Goal: Task Accomplishment & Management: Manage account settings

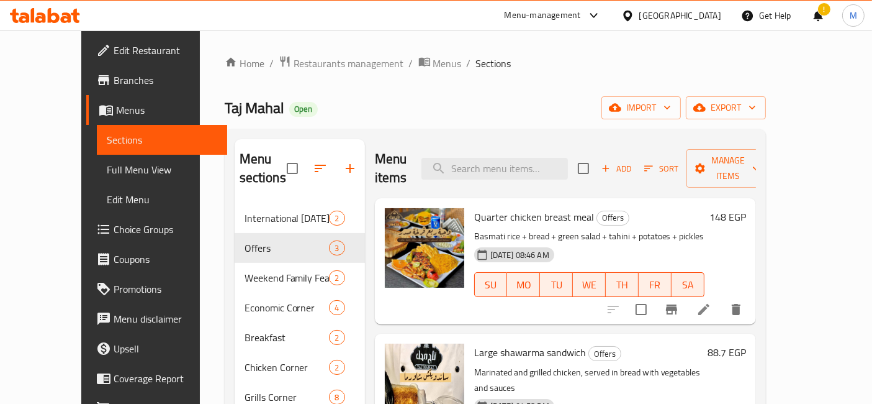
drag, startPoint x: 52, startPoint y: 7, endPoint x: 25, endPoint y: 15, distance: 28.3
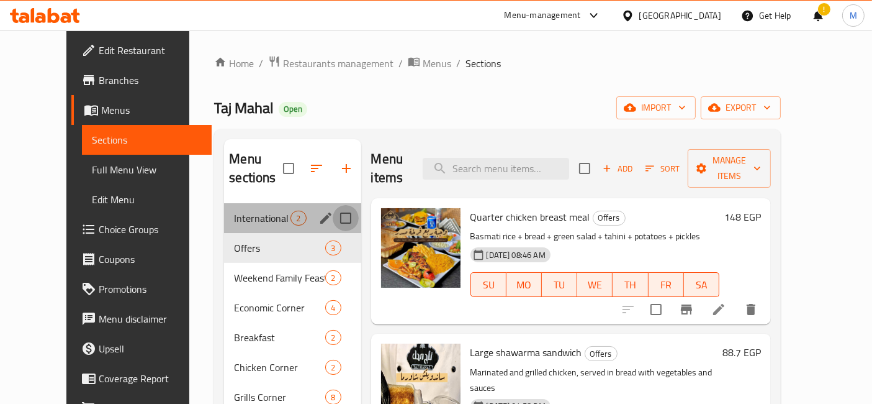
click at [333, 205] on input "Menu sections" at bounding box center [346, 218] width 26 height 26
checkbox input "true"
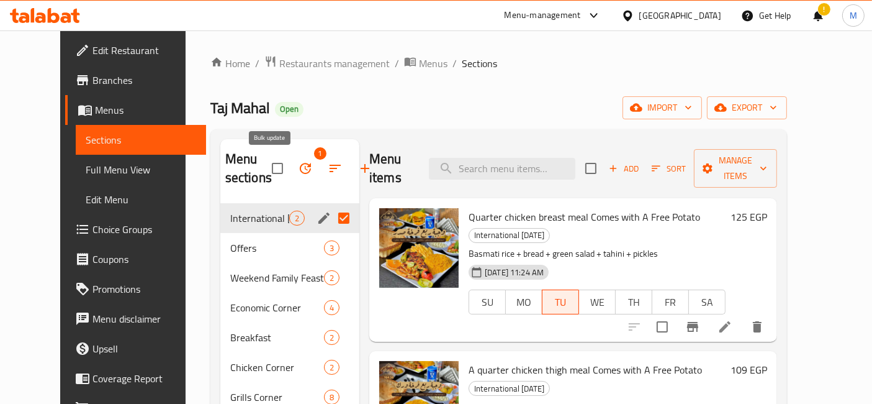
drag, startPoint x: 255, startPoint y: 153, endPoint x: 269, endPoint y: 165, distance: 18.1
click at [291, 156] on span "1" at bounding box center [306, 168] width 30 height 30
click at [298, 165] on icon "button" at bounding box center [305, 168] width 15 height 15
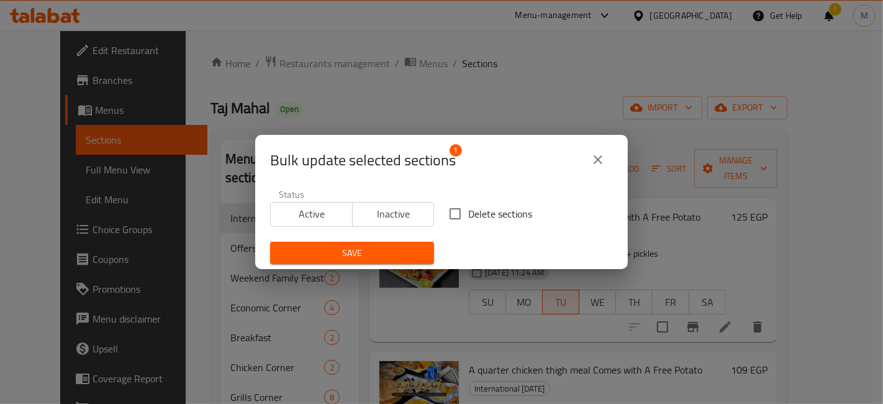
click at [442, 214] on input "Delete sections" at bounding box center [455, 214] width 26 height 26
checkbox input "true"
click at [389, 245] on span "Save" at bounding box center [352, 253] width 144 height 16
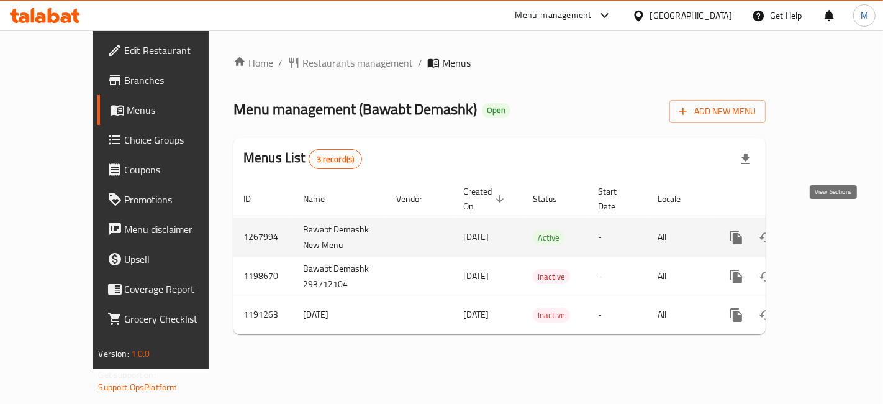
click at [828, 230] on icon "enhanced table" at bounding box center [825, 237] width 15 height 15
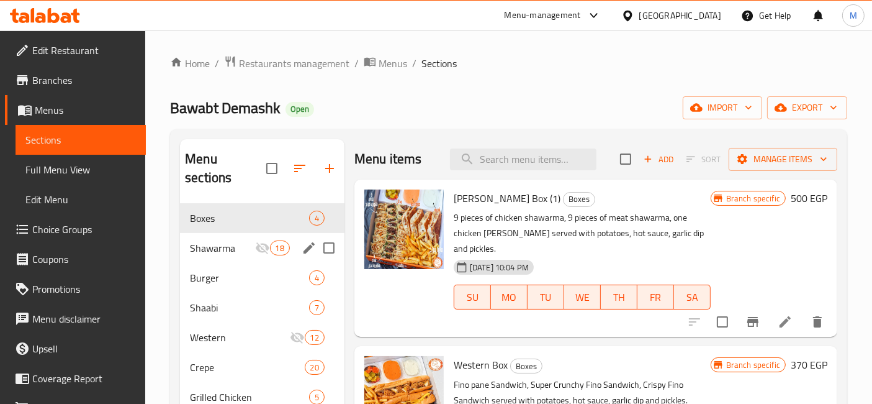
click at [222, 237] on div "Shawarma 18" at bounding box center [262, 248] width 165 height 30
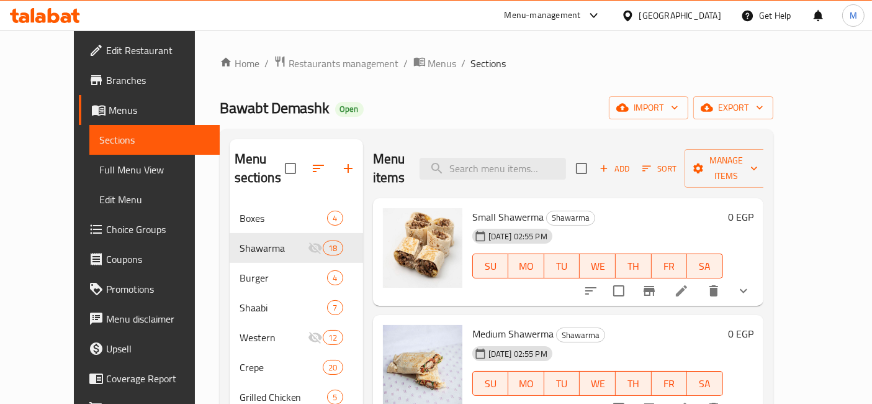
click at [759, 276] on button "show more" at bounding box center [744, 291] width 30 height 30
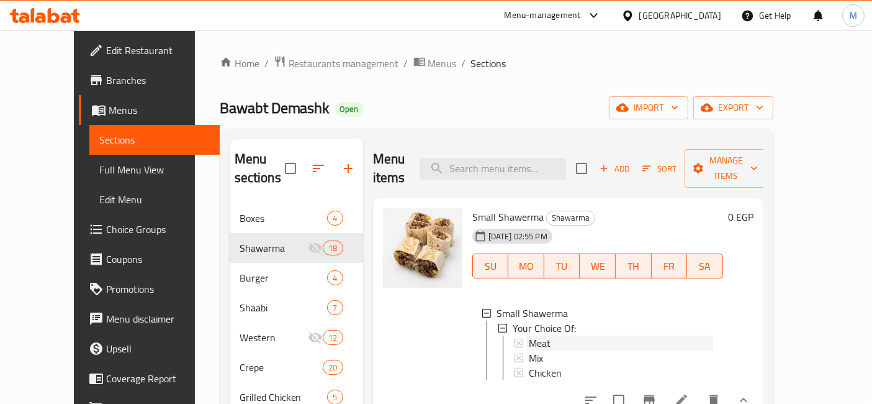
click at [529, 335] on span "Meat" at bounding box center [540, 342] width 22 height 15
click at [529, 350] on div "Mix" at bounding box center [621, 357] width 184 height 15
click at [535, 365] on span "Chicken" at bounding box center [545, 372] width 33 height 15
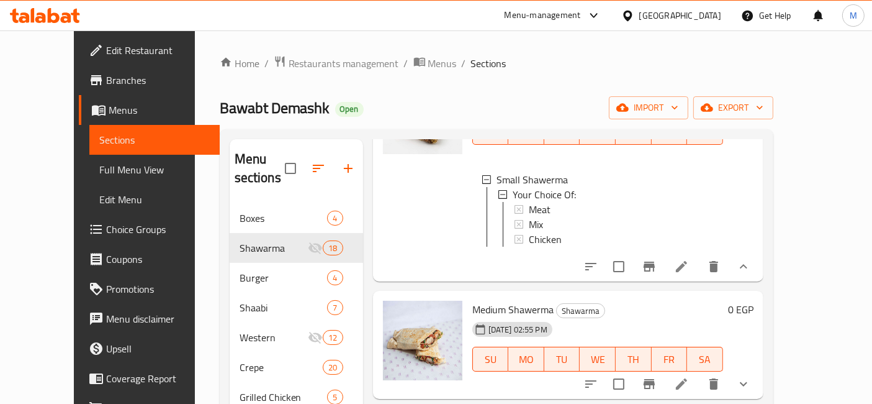
scroll to position [138, 0]
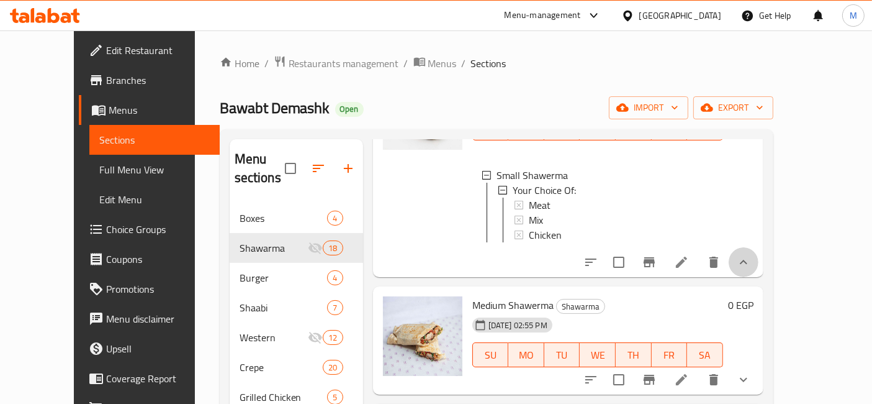
click at [759, 265] on button "show more" at bounding box center [744, 262] width 30 height 30
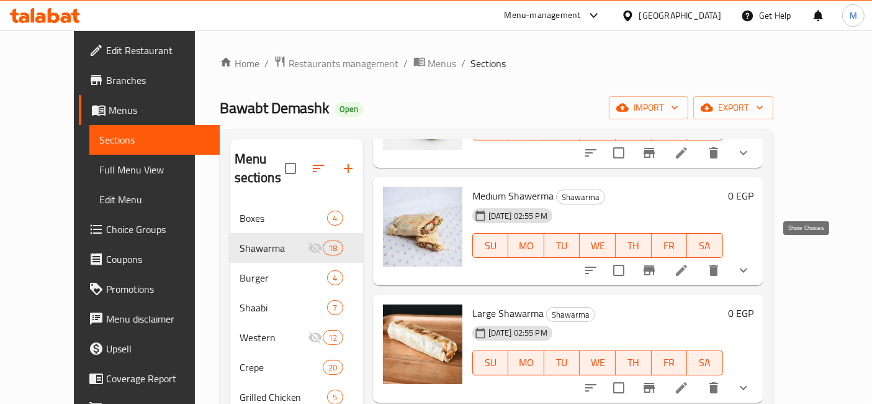
click at [751, 263] on icon "show more" at bounding box center [743, 270] width 15 height 15
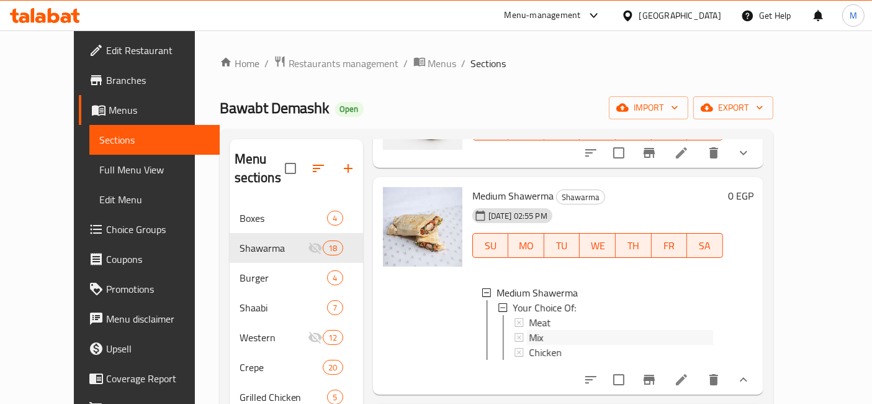
click at [580, 330] on div "Mix" at bounding box center [621, 337] width 184 height 15
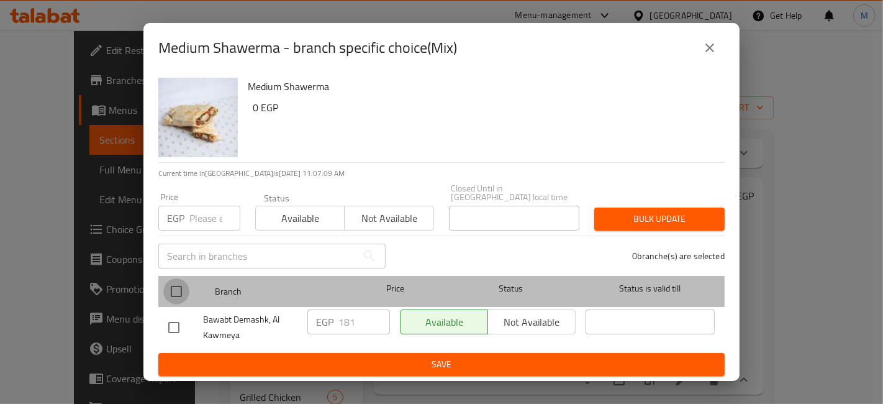
click at [186, 286] on input "checkbox" at bounding box center [176, 291] width 26 height 26
checkbox input "true"
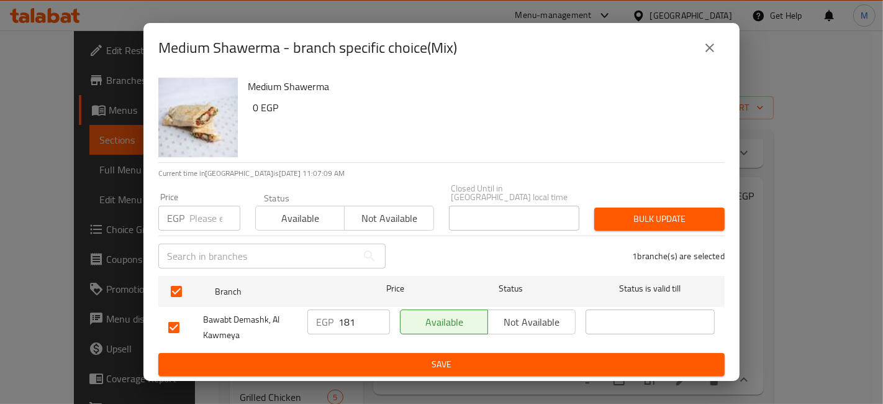
click at [343, 320] on input "181" at bounding box center [364, 321] width 52 height 25
type input "81"
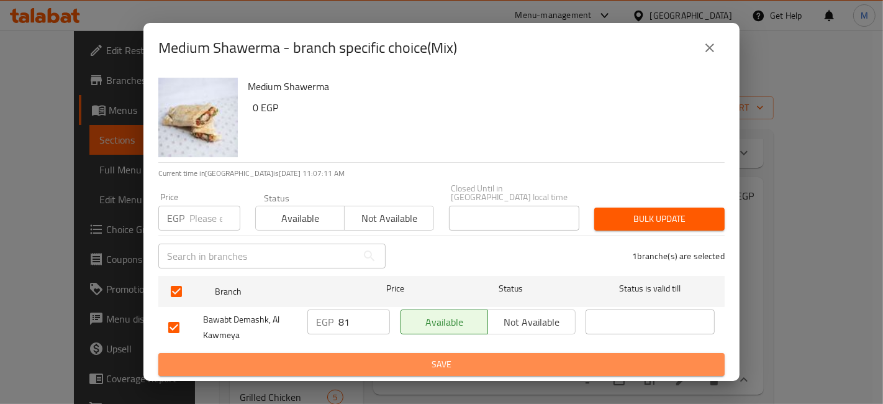
click at [366, 353] on button "Save" at bounding box center [441, 364] width 566 height 23
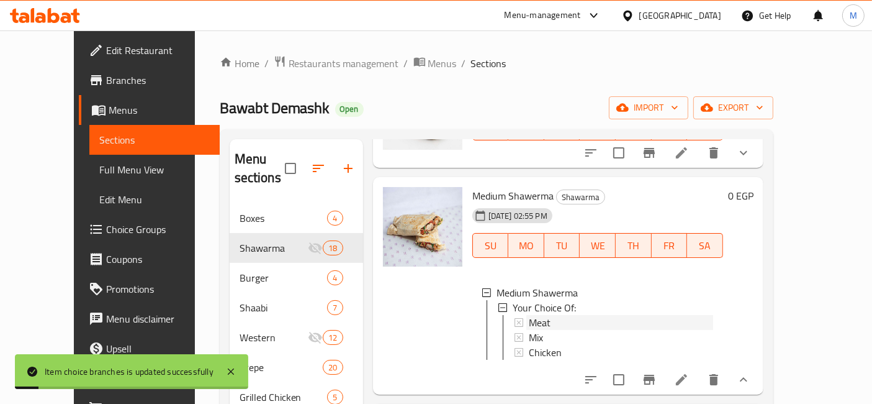
click at [529, 315] on span "Meat" at bounding box center [540, 322] width 22 height 15
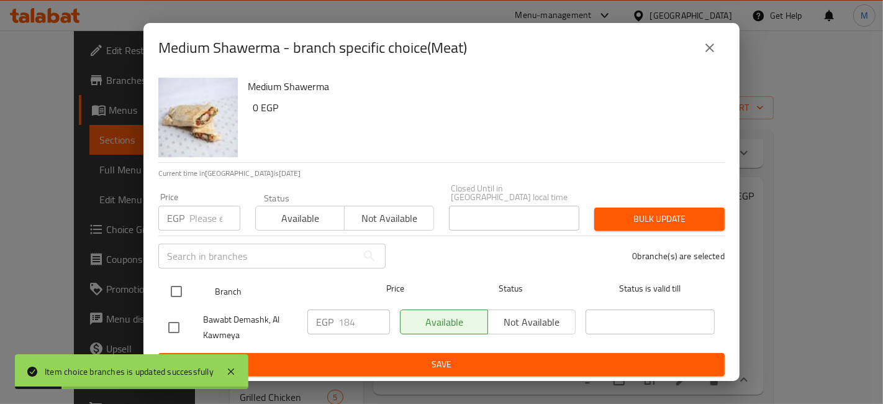
click at [186, 292] on input "checkbox" at bounding box center [176, 291] width 26 height 26
checkbox input "true"
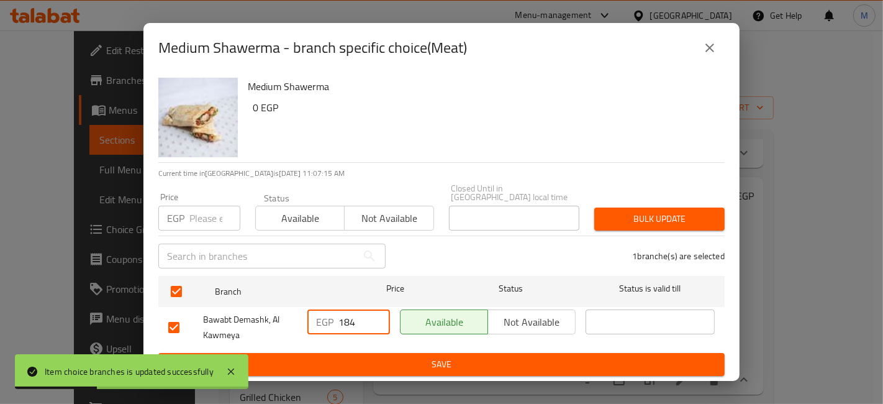
drag, startPoint x: 345, startPoint y: 319, endPoint x: 333, endPoint y: 320, distance: 11.8
click at [334, 320] on div "EGP 184 ​" at bounding box center [348, 321] width 83 height 25
type input "84"
click at [387, 359] on span "Save" at bounding box center [441, 364] width 546 height 16
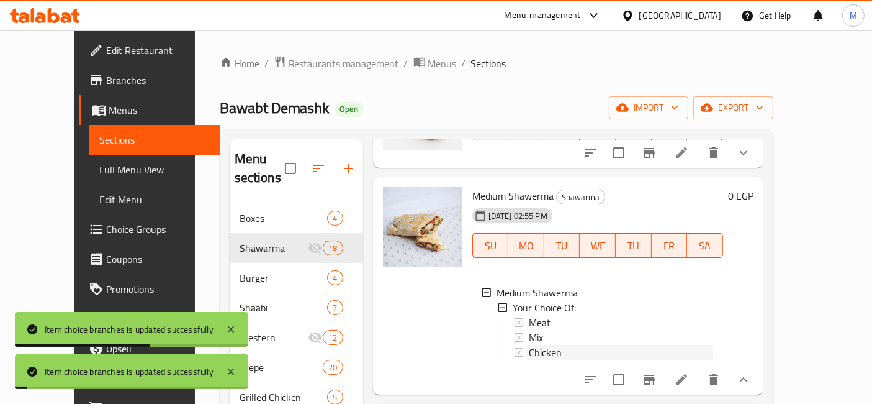
click at [553, 345] on div "Chicken" at bounding box center [621, 352] width 184 height 15
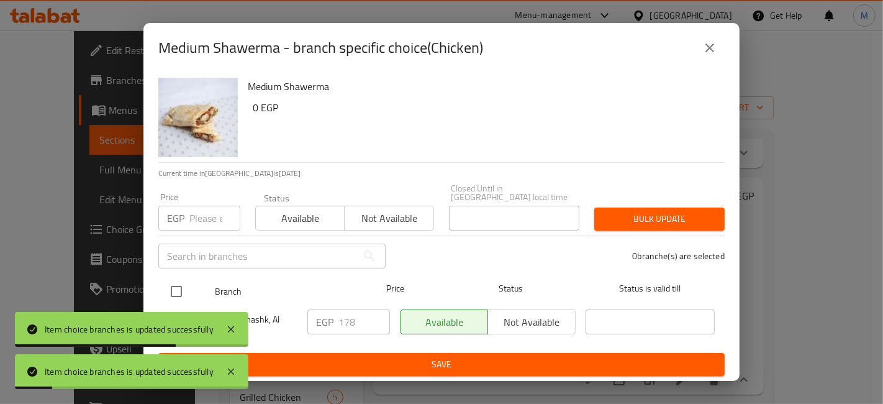
click at [175, 289] on input "checkbox" at bounding box center [176, 291] width 26 height 26
checkbox input "true"
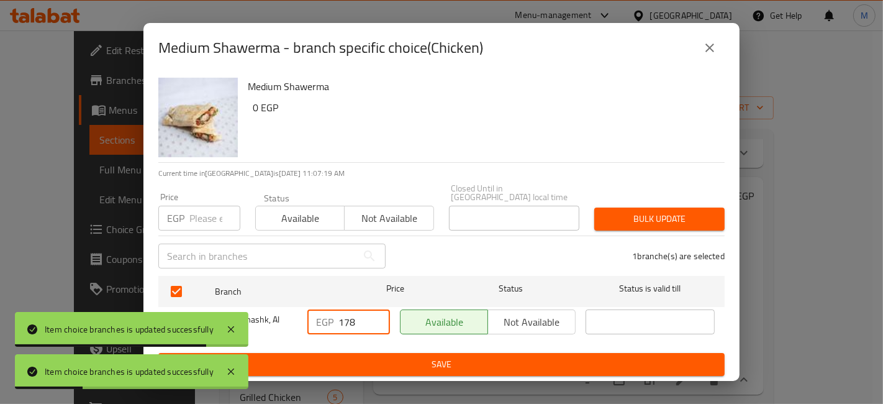
click at [341, 318] on input "178" at bounding box center [364, 321] width 52 height 25
type input "78"
click at [350, 347] on form "Branch Price Status Status is valid till Bawabt Demashk, Al Kawmeya EGP 78 ​ Av…" at bounding box center [441, 323] width 566 height 105
click at [476, 361] on span "Save" at bounding box center [441, 364] width 546 height 16
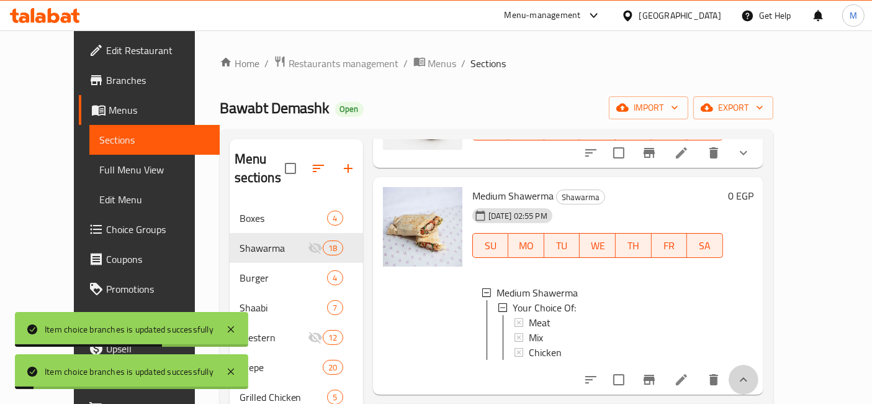
click at [759, 364] on button "show more" at bounding box center [744, 379] width 30 height 30
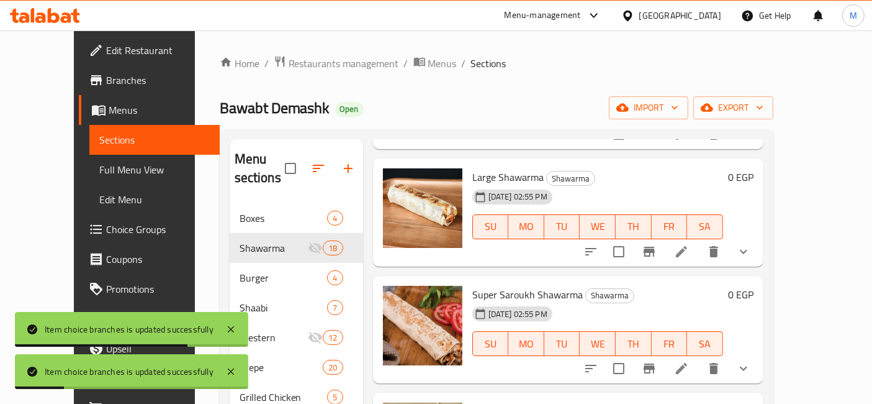
scroll to position [276, 0]
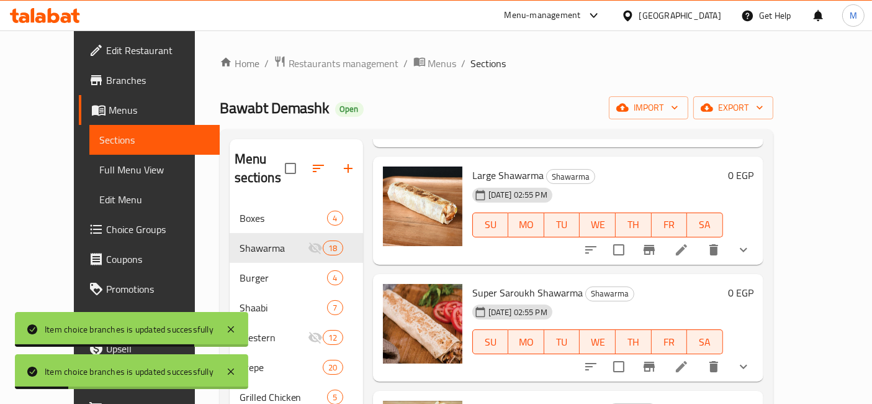
click at [764, 247] on div "Menu items Add Sort Manage items Small Shawerma Shawarma 19-12-2024 02:55 PM SU…" at bounding box center [563, 341] width 400 height 404
click at [751, 242] on icon "show more" at bounding box center [743, 249] width 15 height 15
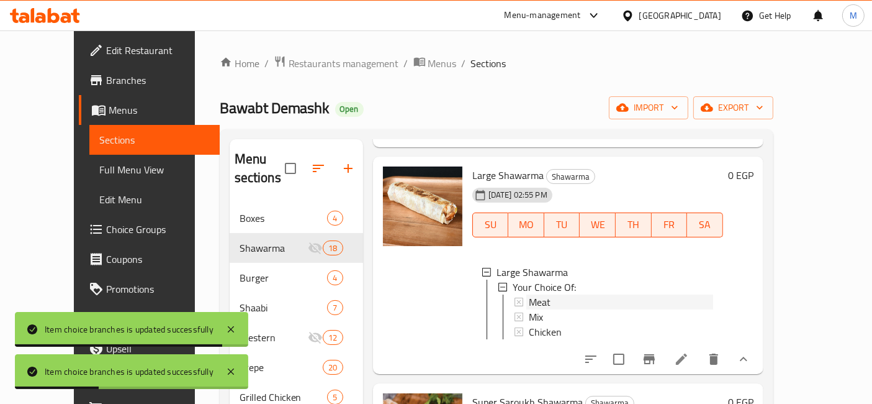
click at [585, 294] on div "Meat" at bounding box center [621, 301] width 184 height 15
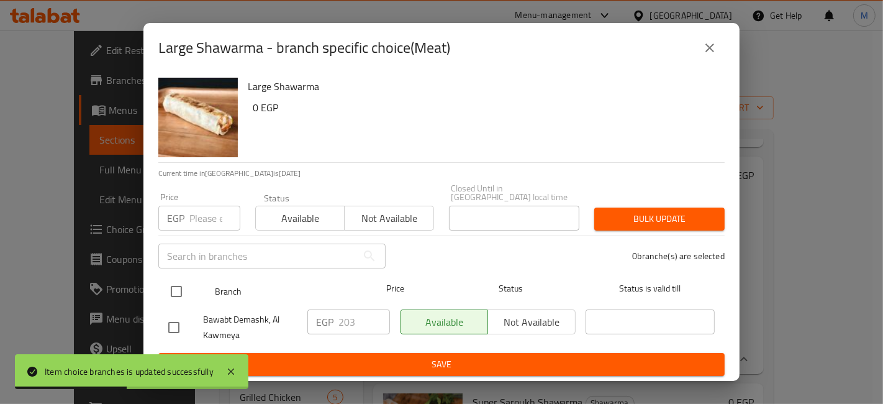
click at [184, 289] on input "checkbox" at bounding box center [176, 291] width 26 height 26
checkbox input "true"
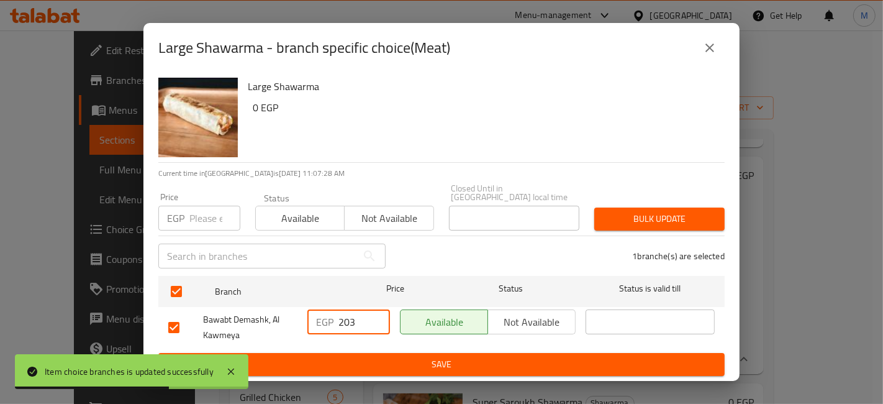
drag, startPoint x: 362, startPoint y: 323, endPoint x: 281, endPoint y: 310, distance: 82.4
click at [304, 313] on div "EGP 203 ​" at bounding box center [348, 327] width 92 height 46
type input "103"
click at [373, 356] on span "Save" at bounding box center [441, 364] width 546 height 16
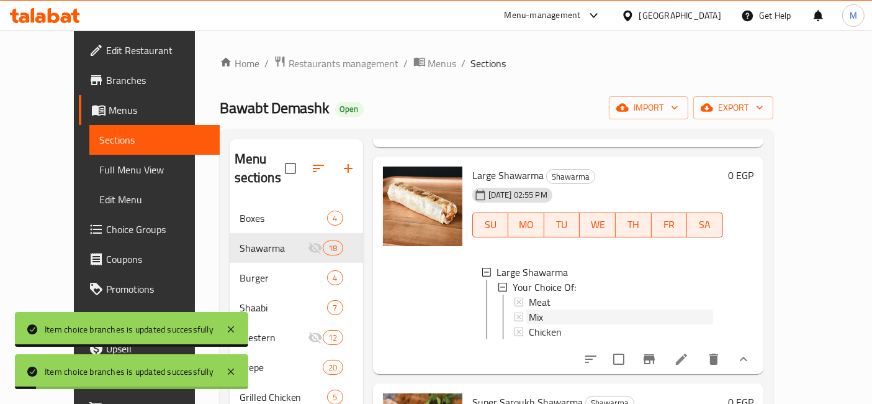
click at [566, 309] on div "Mix" at bounding box center [621, 316] width 184 height 15
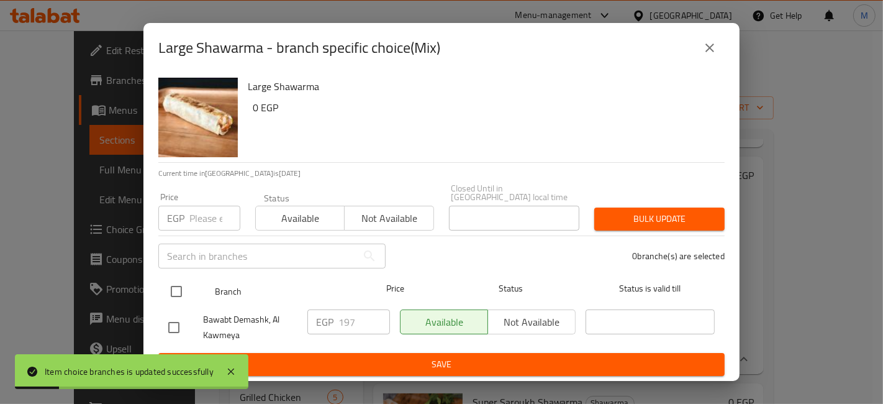
click at [184, 292] on input "checkbox" at bounding box center [176, 291] width 26 height 26
checkbox input "true"
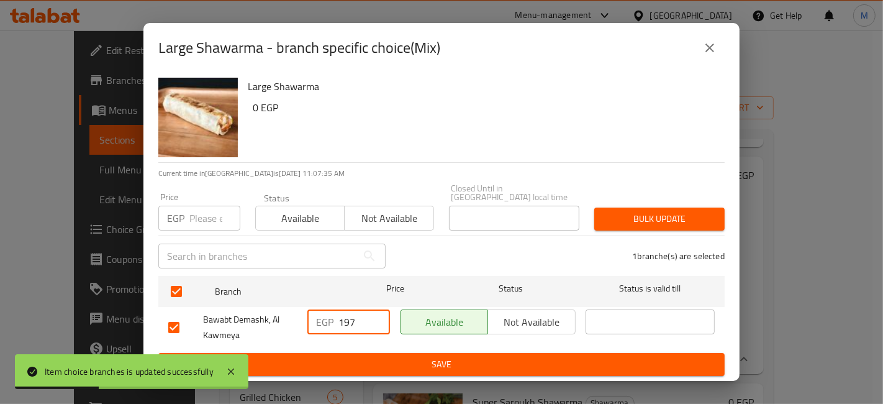
click at [336, 325] on div "EGP 197 ​" at bounding box center [348, 321] width 83 height 25
type input "97"
click at [363, 346] on ul "Branch Price Status Status is valid till Bawabt Demashk, Al Kawmeya EGP 97 ​ Av…" at bounding box center [441, 312] width 566 height 82
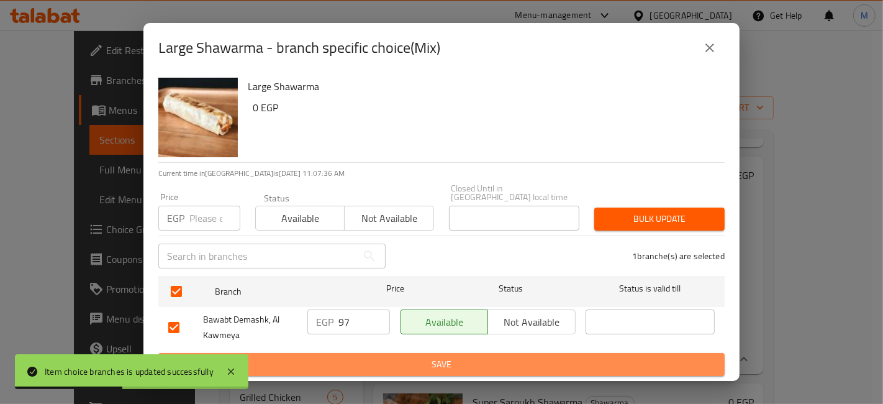
click at [372, 362] on span "Save" at bounding box center [441, 364] width 546 height 16
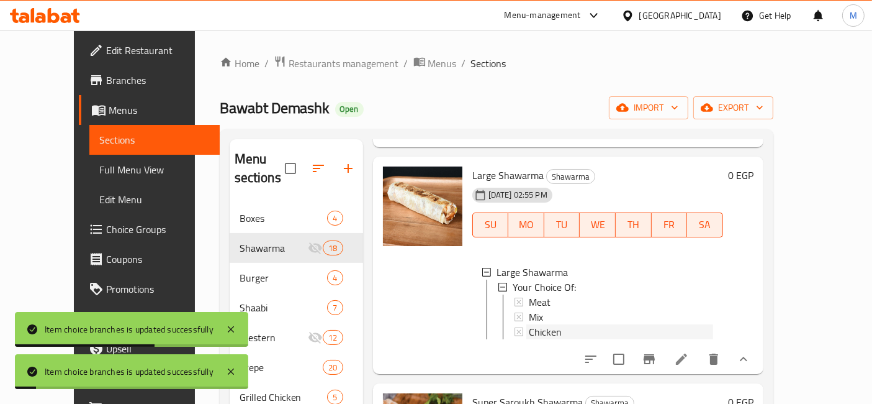
click at [548, 324] on div "Chicken" at bounding box center [621, 331] width 184 height 15
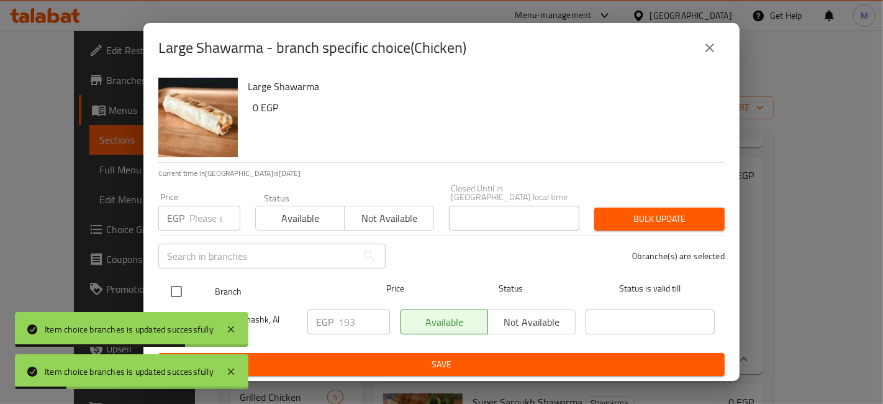
click at [173, 281] on input "checkbox" at bounding box center [176, 291] width 26 height 26
checkbox input "true"
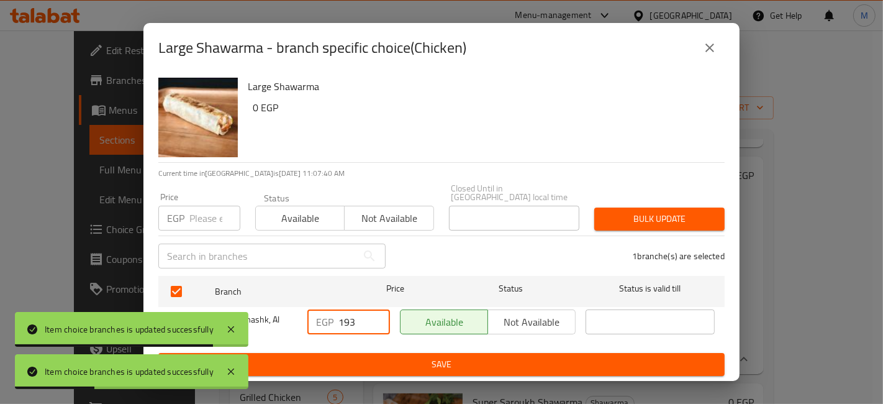
drag, startPoint x: 343, startPoint y: 312, endPoint x: 328, endPoint y: 315, distance: 15.7
click at [335, 316] on div "EGP 193 ​" at bounding box center [348, 321] width 83 height 25
type input "93"
click at [379, 344] on div "EGP 93 ​" at bounding box center [348, 327] width 92 height 46
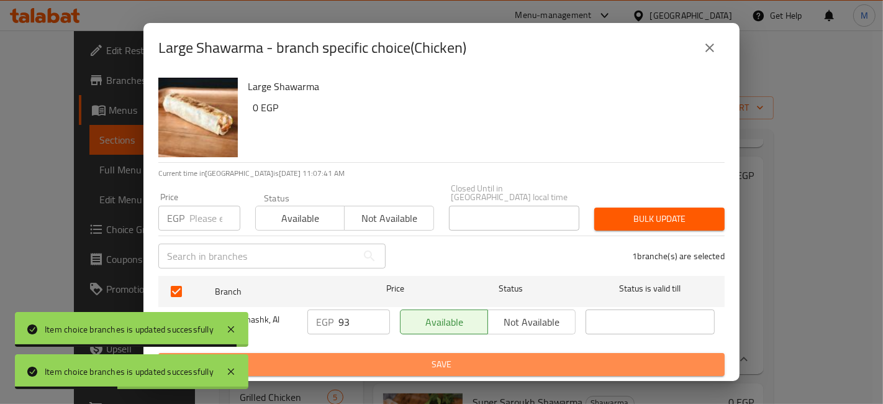
click at [384, 356] on span "Save" at bounding box center [441, 364] width 546 height 16
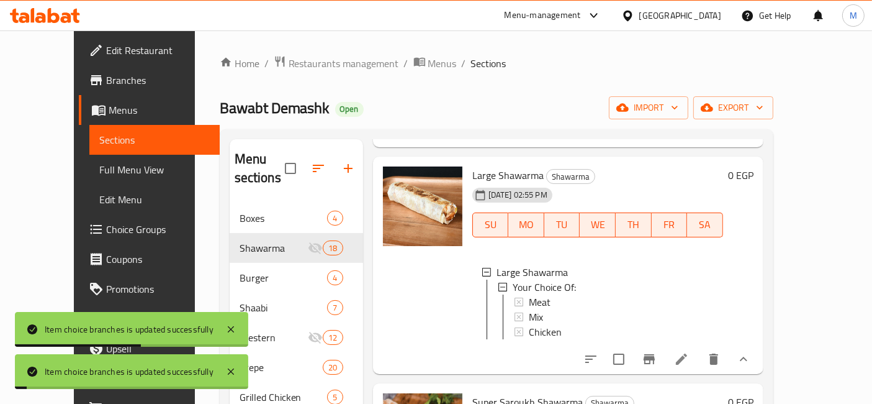
click at [759, 344] on button "show more" at bounding box center [744, 359] width 30 height 30
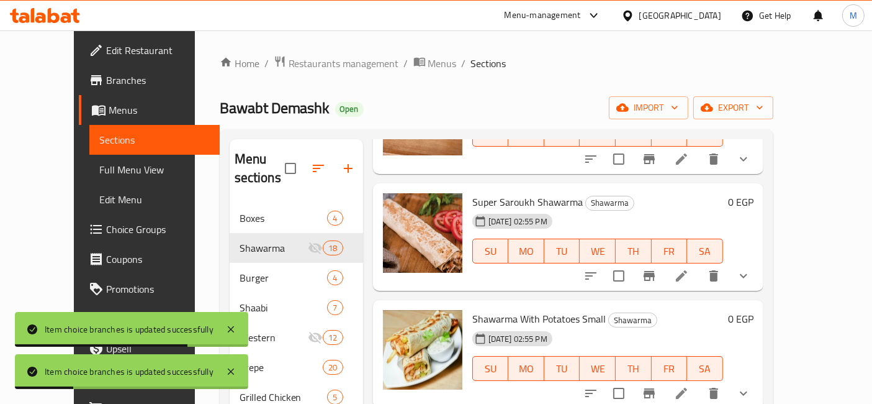
scroll to position [345, 0]
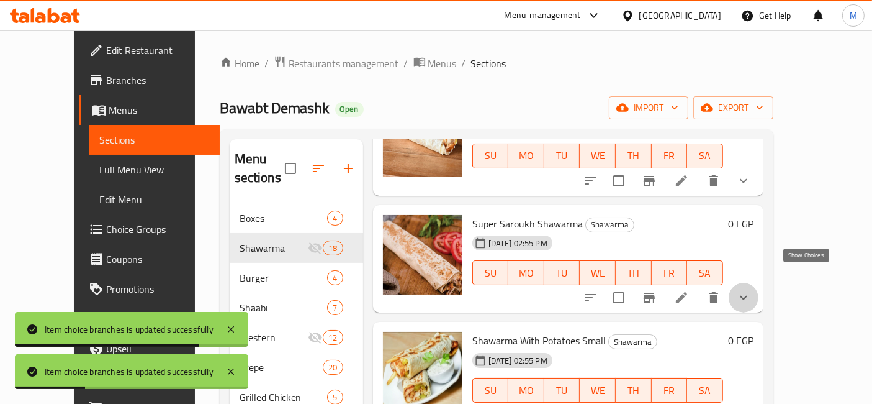
click at [751, 290] on icon "show more" at bounding box center [743, 297] width 15 height 15
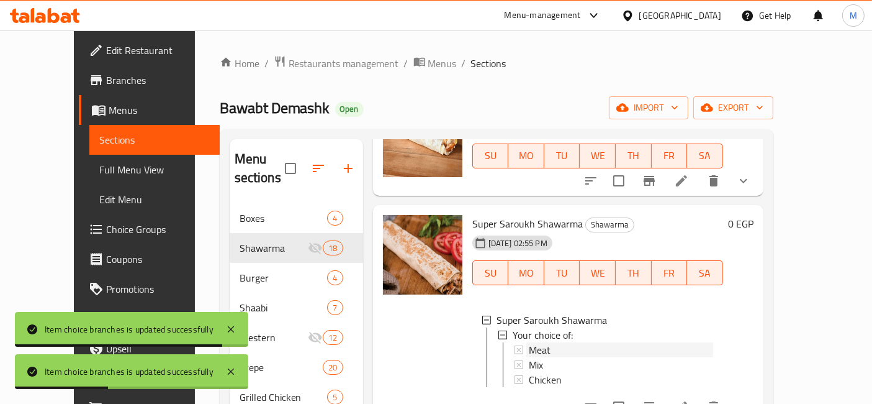
click at [534, 342] on div "Meat" at bounding box center [621, 349] width 184 height 15
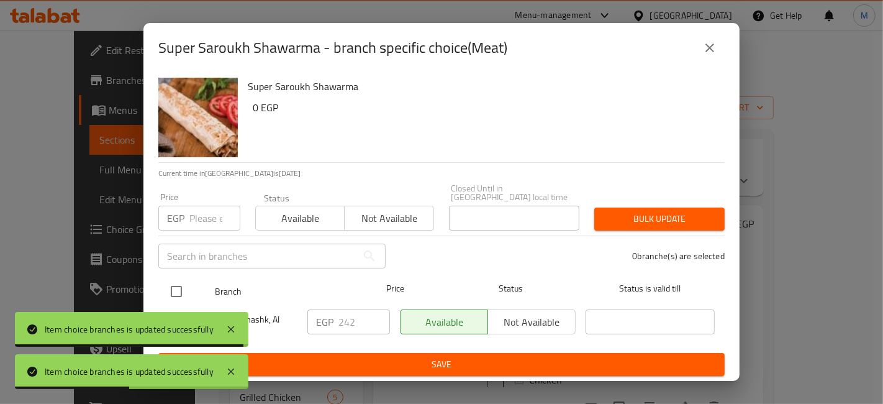
click at [178, 291] on input "checkbox" at bounding box center [176, 291] width 26 height 26
checkbox input "true"
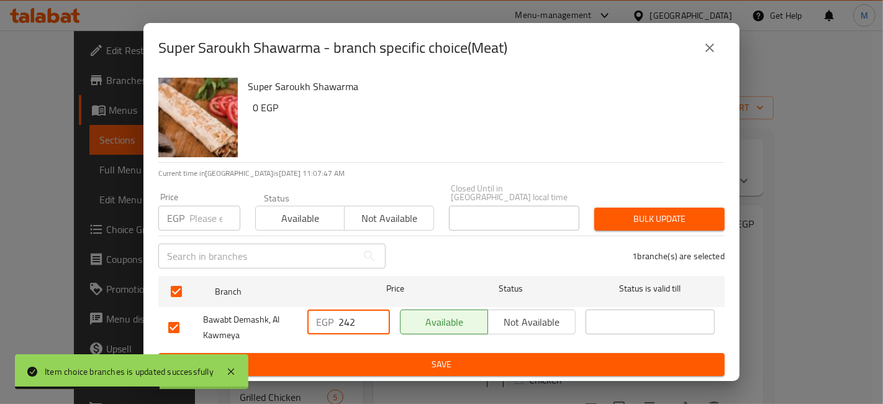
drag, startPoint x: 343, startPoint y: 323, endPoint x: 333, endPoint y: 323, distance: 9.9
click at [333, 323] on div "EGP 242 ​" at bounding box center [348, 321] width 83 height 25
type input "142"
click at [385, 360] on span "Save" at bounding box center [441, 364] width 546 height 16
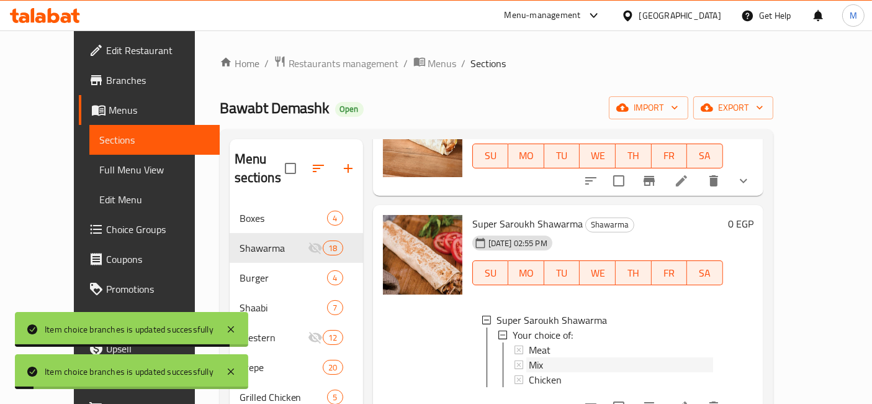
click at [544, 357] on div "Mix" at bounding box center [621, 364] width 184 height 15
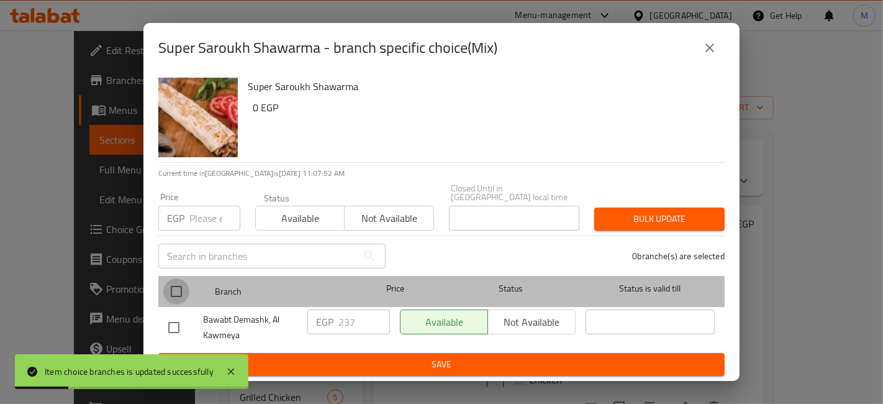
click at [182, 284] on input "checkbox" at bounding box center [176, 291] width 26 height 26
checkbox input "true"
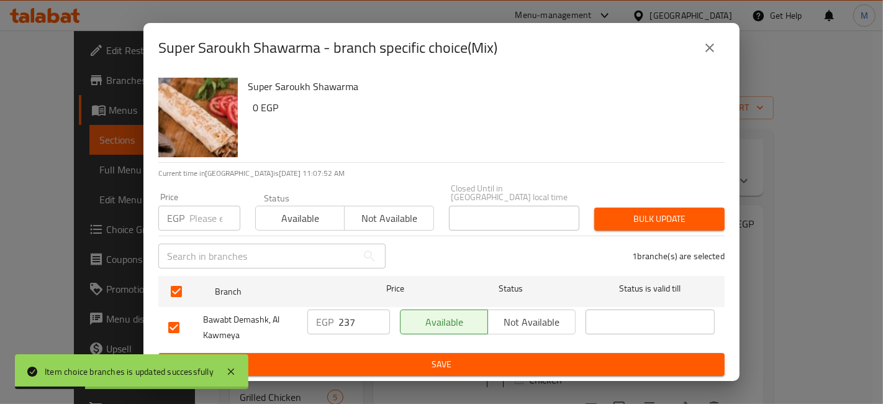
drag, startPoint x: 341, startPoint y: 320, endPoint x: 315, endPoint y: 315, distance: 25.8
click at [315, 315] on div "EGP 237 ​" at bounding box center [348, 321] width 83 height 25
type input "137"
click at [356, 353] on button "Save" at bounding box center [441, 364] width 566 height 23
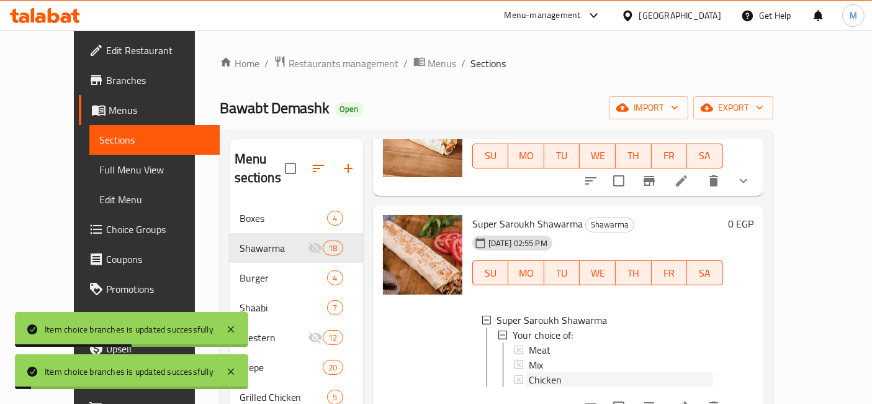
click at [541, 372] on span "Chicken" at bounding box center [545, 379] width 33 height 15
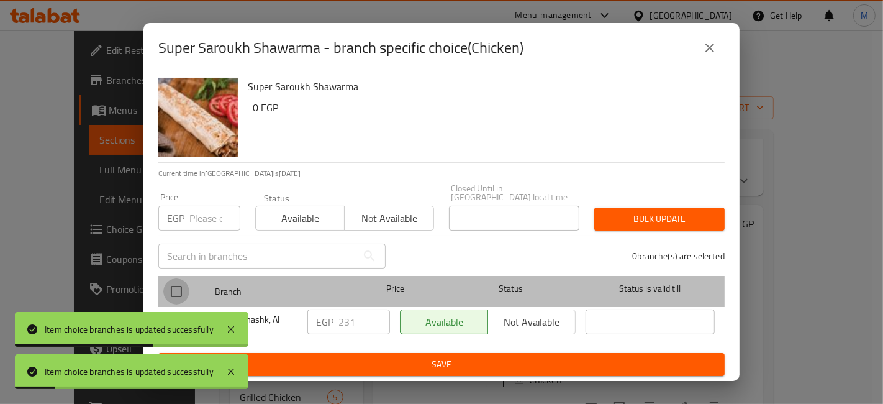
click at [183, 291] on input "checkbox" at bounding box center [176, 291] width 26 height 26
checkbox input "true"
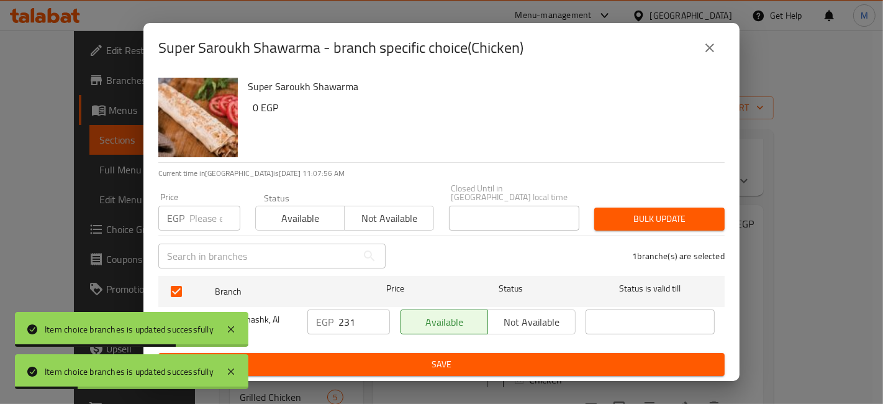
drag, startPoint x: 340, startPoint y: 317, endPoint x: 317, endPoint y: 317, distance: 23.0
click at [321, 317] on div "EGP 231 ​" at bounding box center [348, 321] width 83 height 25
drag, startPoint x: 343, startPoint y: 322, endPoint x: 331, endPoint y: 318, distance: 12.6
click at [331, 318] on div "EGP 231 ​" at bounding box center [348, 321] width 83 height 25
type input "131"
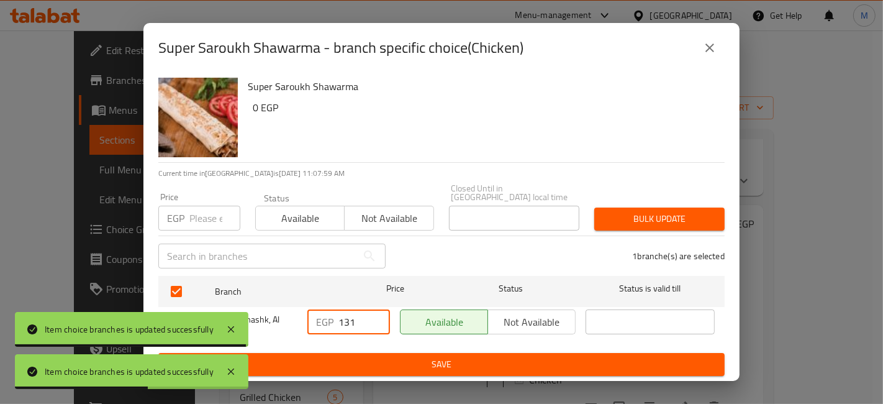
click at [331, 343] on div "EGP 131 ​" at bounding box center [348, 327] width 92 height 46
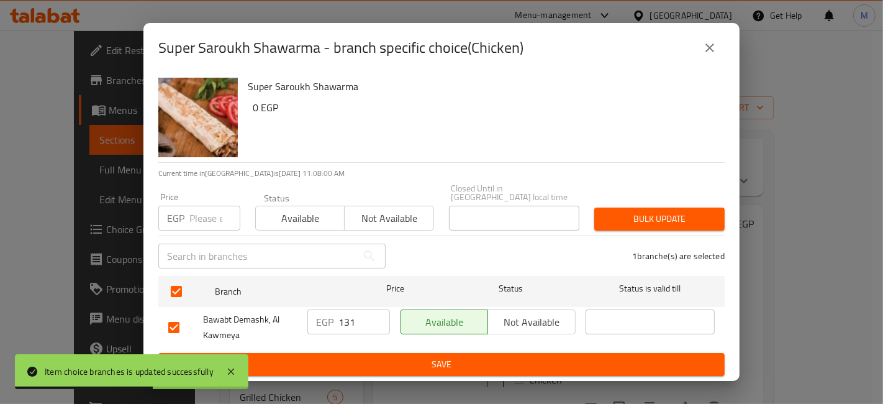
click at [333, 346] on ul "Branch Price Status Status is valid till Bawabt Demashk, Al Kawmeya EGP 131 ​ A…" at bounding box center [441, 312] width 566 height 82
click at [342, 356] on span "Save" at bounding box center [441, 364] width 546 height 16
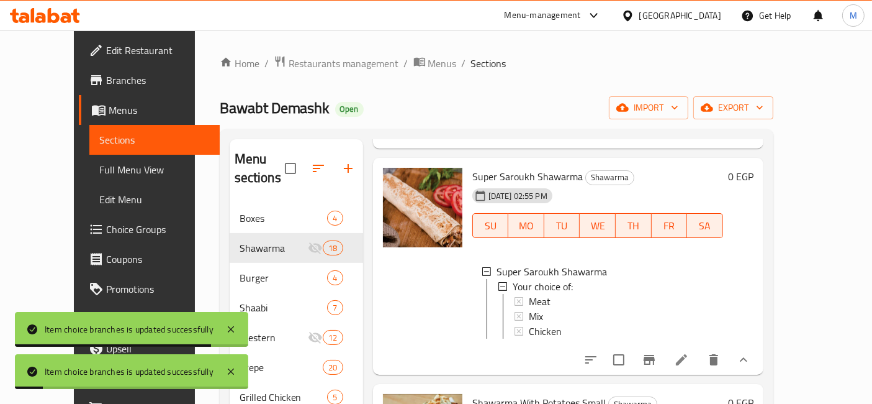
scroll to position [413, 0]
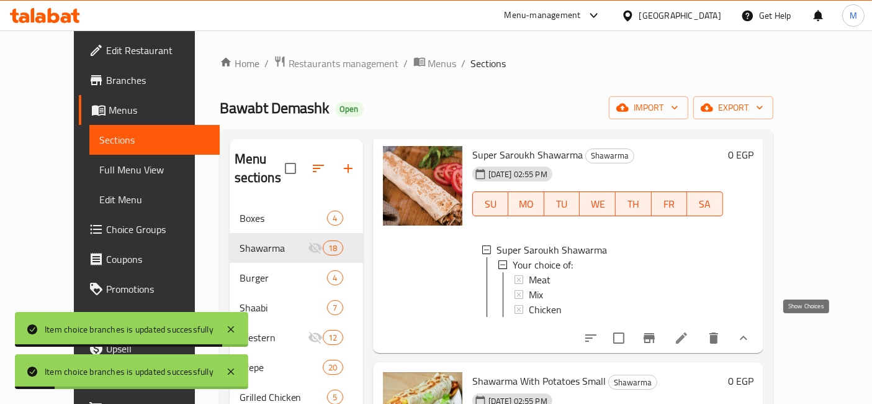
click at [751, 330] on icon "show more" at bounding box center [743, 337] width 15 height 15
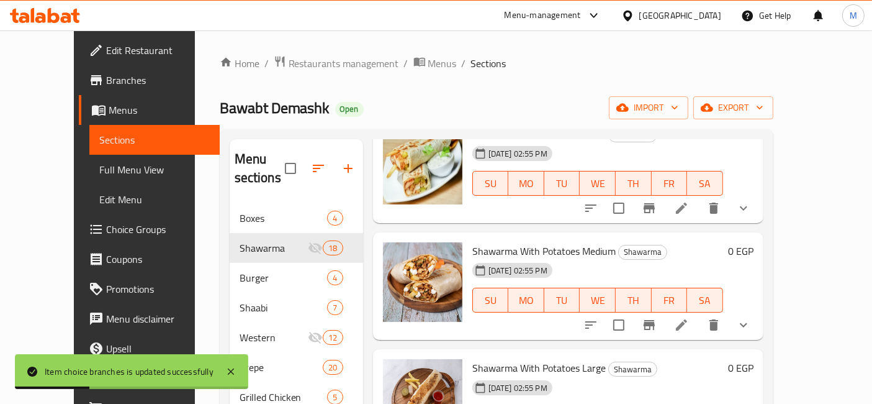
scroll to position [482, 0]
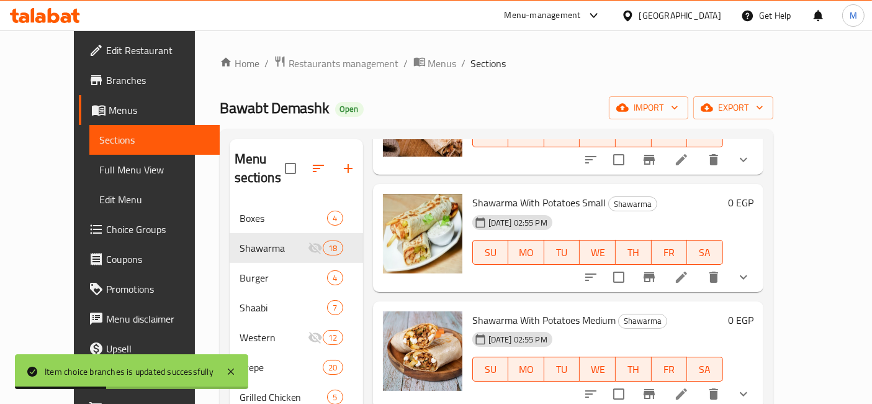
click at [759, 262] on button "show more" at bounding box center [744, 277] width 30 height 30
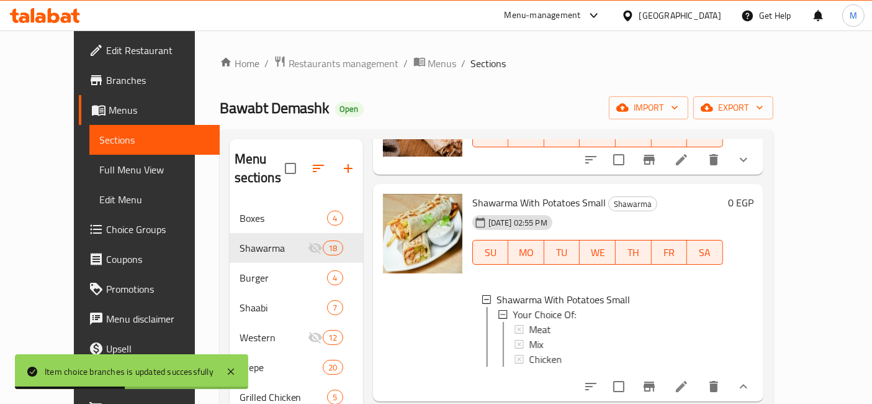
scroll to position [1, 0]
click at [557, 320] on div "Meat" at bounding box center [621, 327] width 184 height 15
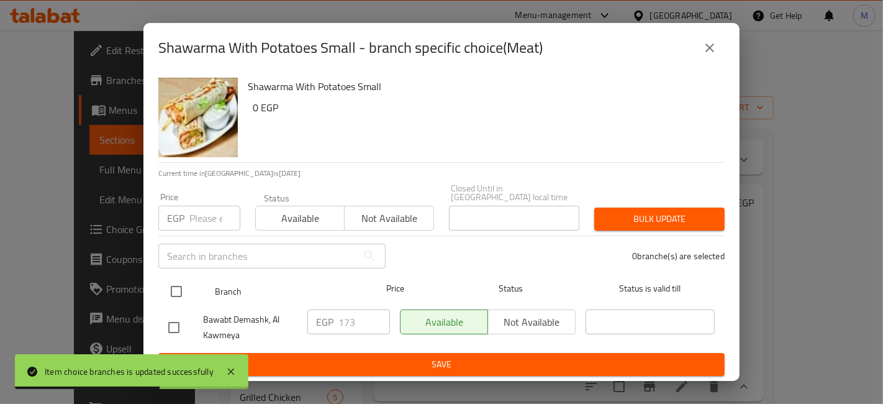
click at [172, 285] on input "checkbox" at bounding box center [176, 291] width 26 height 26
checkbox input "true"
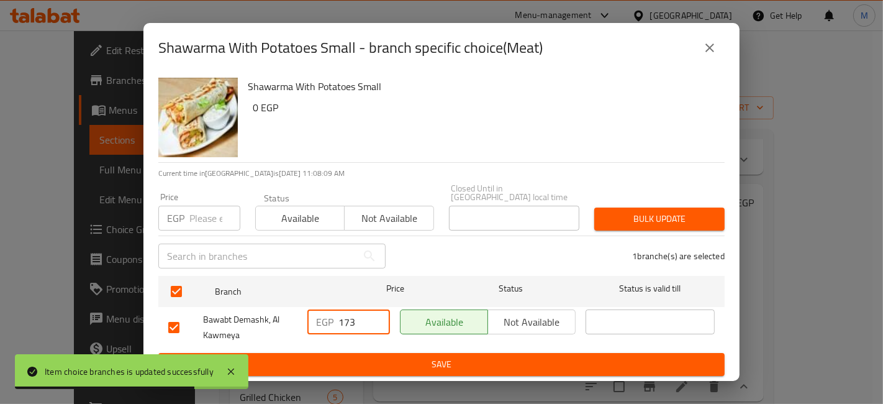
drag, startPoint x: 335, startPoint y: 318, endPoint x: 342, endPoint y: 318, distance: 6.8
click at [342, 318] on div "EGP 173 ​" at bounding box center [348, 321] width 83 height 25
type input "73"
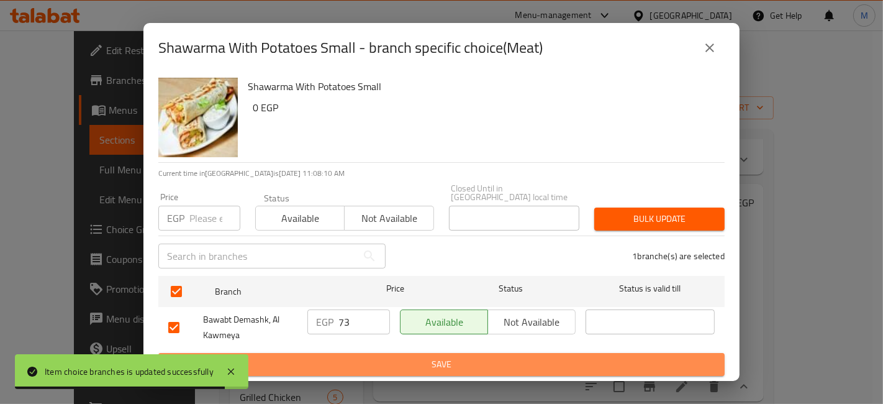
click at [369, 357] on span "Save" at bounding box center [441, 364] width 546 height 16
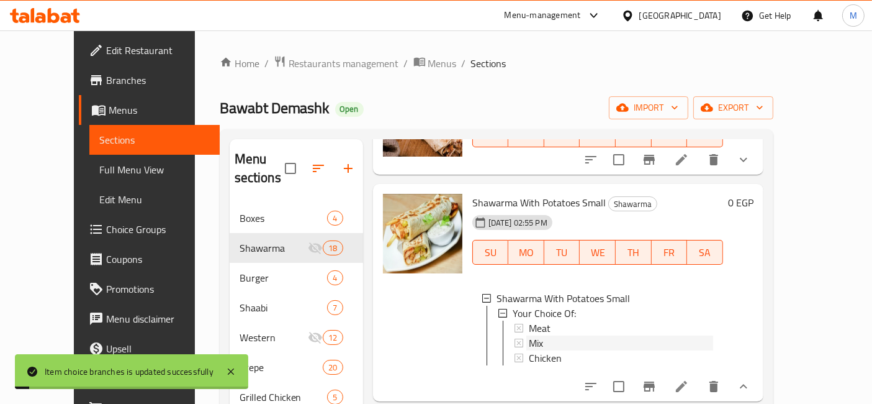
click at [553, 335] on div "Mix" at bounding box center [621, 342] width 184 height 15
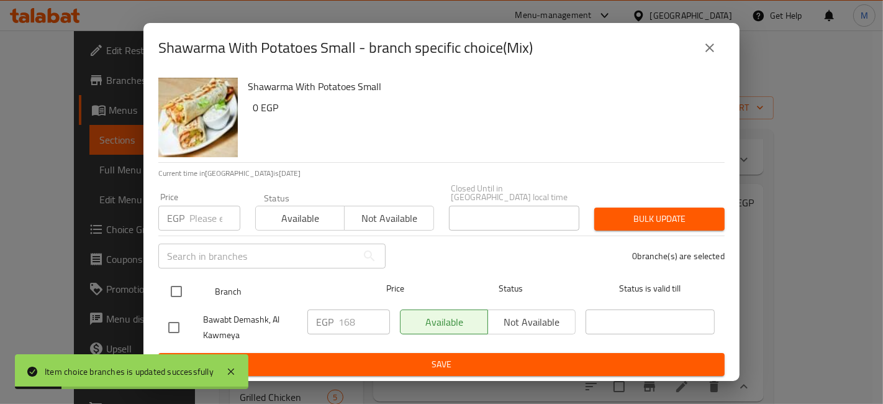
drag, startPoint x: 172, startPoint y: 297, endPoint x: 259, endPoint y: 304, distance: 87.2
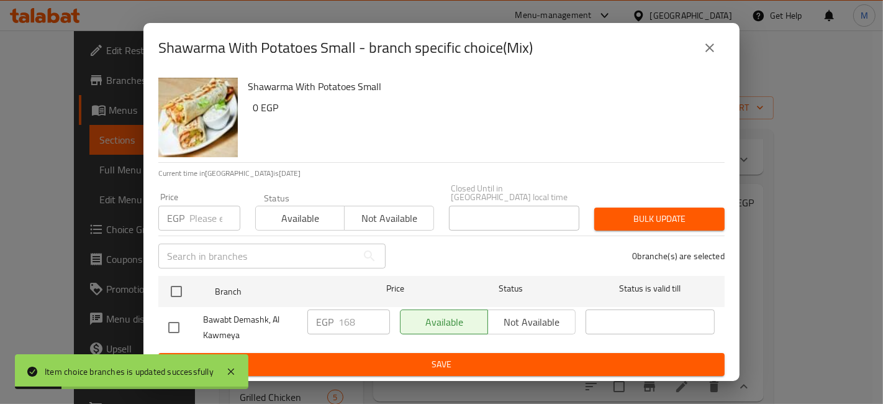
click at [175, 295] on input "checkbox" at bounding box center [176, 291] width 26 height 26
checkbox input "true"
click at [343, 318] on input "168" at bounding box center [364, 321] width 52 height 25
type input "68"
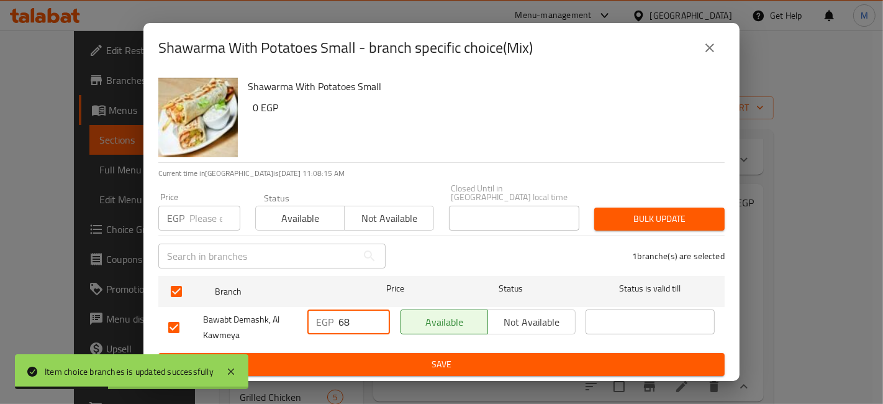
click at [358, 356] on span "Save" at bounding box center [441, 364] width 546 height 16
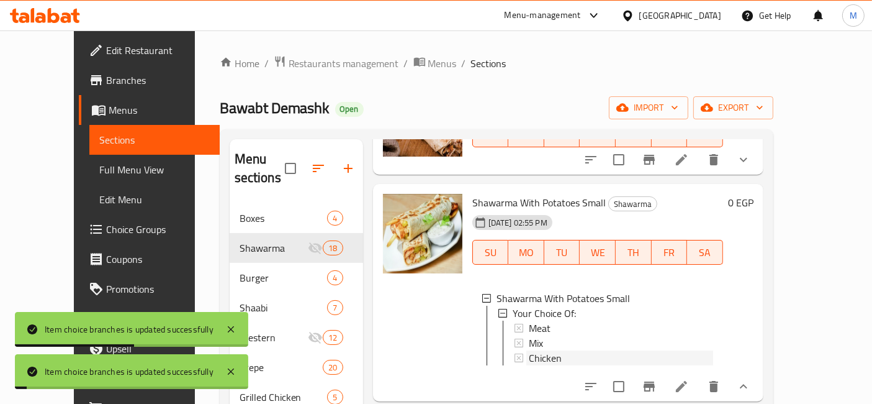
click at [548, 350] on div "Chicken" at bounding box center [621, 357] width 184 height 15
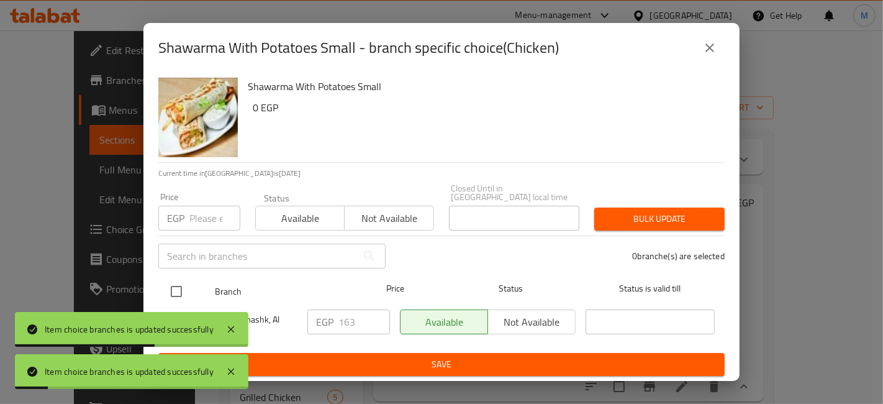
drag, startPoint x: 177, startPoint y: 290, endPoint x: 193, endPoint y: 289, distance: 16.2
click at [181, 289] on input "checkbox" at bounding box center [176, 291] width 26 height 26
checkbox input "true"
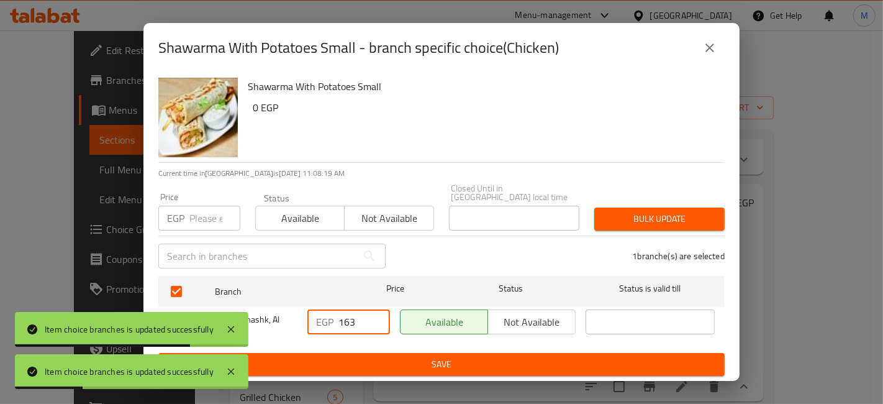
drag, startPoint x: 343, startPoint y: 327, endPoint x: 335, endPoint y: 323, distance: 8.6
click at [336, 324] on div "EGP 163 ​" at bounding box center [348, 321] width 83 height 25
type input "63"
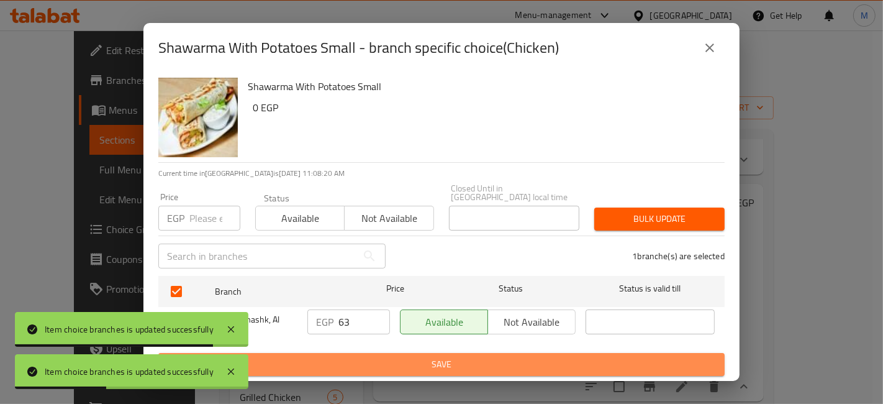
click at [378, 366] on span "Save" at bounding box center [441, 364] width 546 height 16
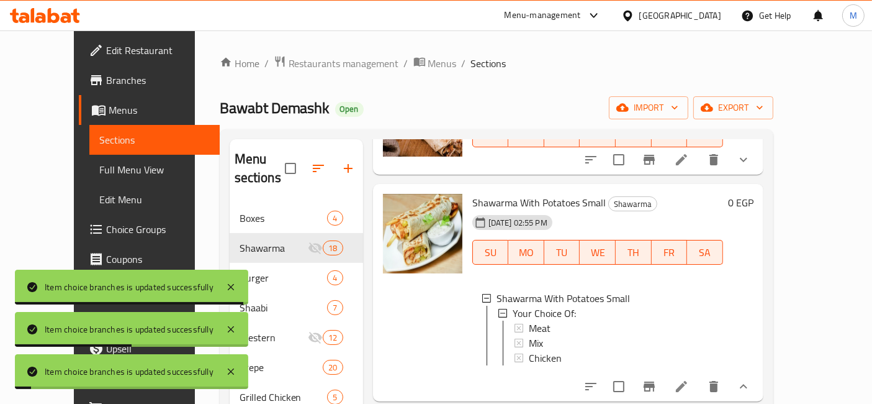
click at [764, 379] on div "Shawarma With Potatoes Small Shawarma 19-12-2024 02:55 PM SU MO TU WE TH FR SA …" at bounding box center [568, 292] width 390 height 217
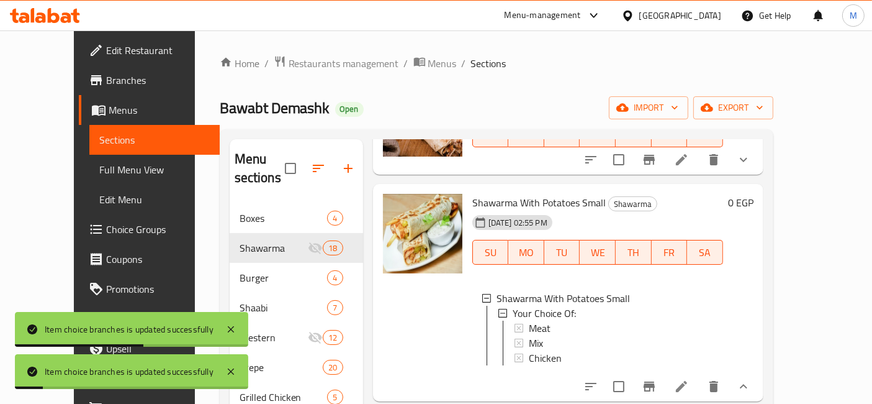
click at [759, 376] on button "show more" at bounding box center [744, 386] width 30 height 30
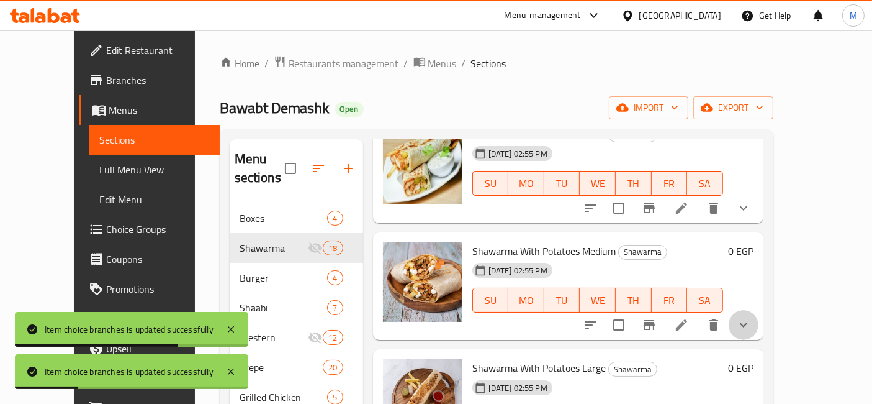
click at [759, 311] on button "show more" at bounding box center [744, 325] width 30 height 30
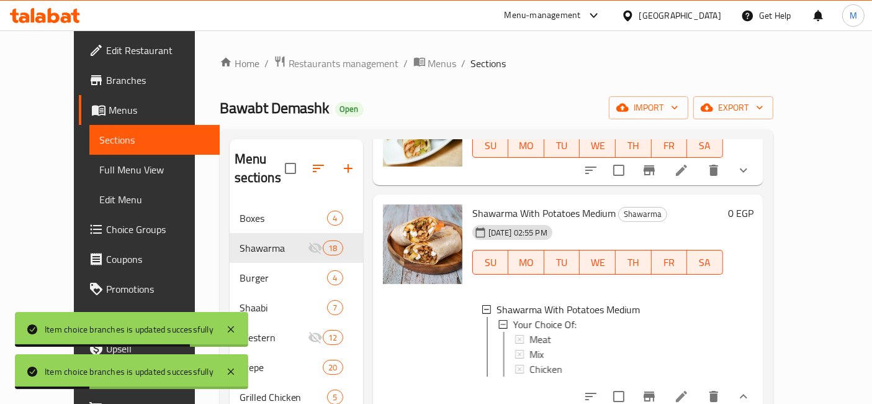
scroll to position [690, 0]
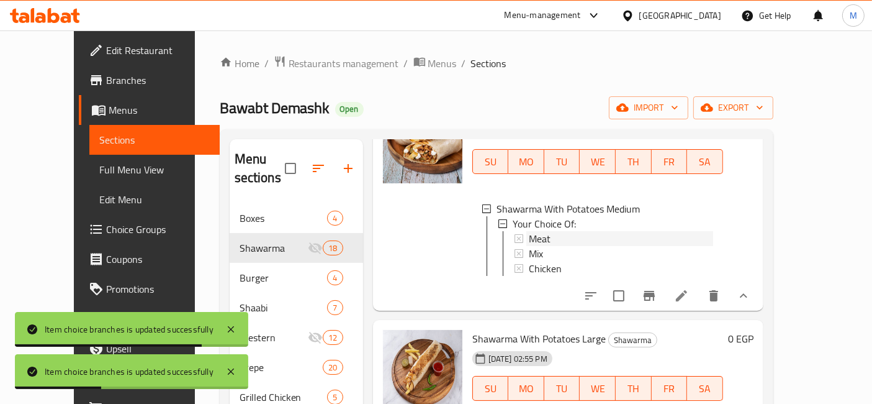
click at [553, 231] on div "Meat" at bounding box center [621, 238] width 184 height 15
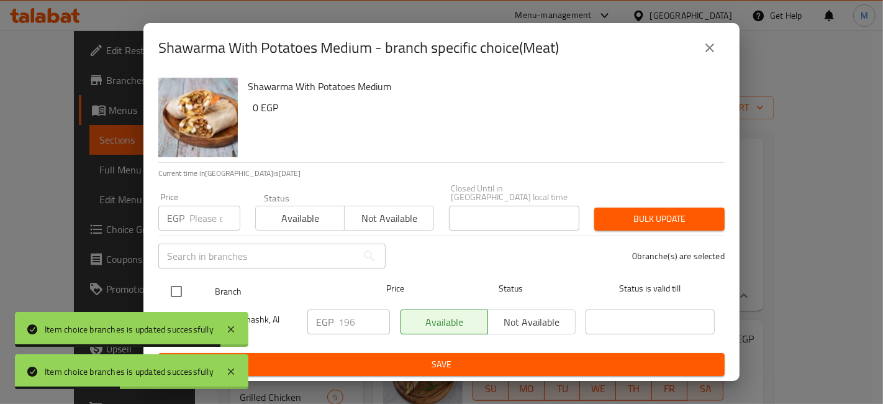
click at [172, 278] on input "checkbox" at bounding box center [176, 291] width 26 height 26
checkbox input "true"
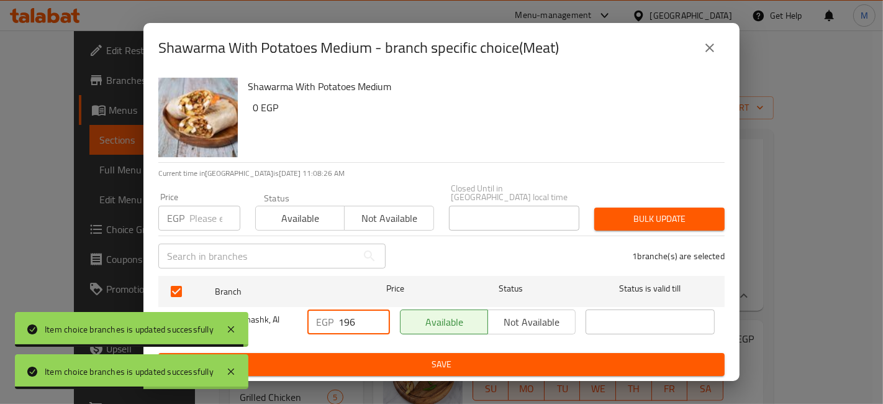
drag, startPoint x: 341, startPoint y: 318, endPoint x: 335, endPoint y: 320, distance: 7.1
click at [335, 320] on div "EGP 196 ​" at bounding box center [348, 321] width 83 height 25
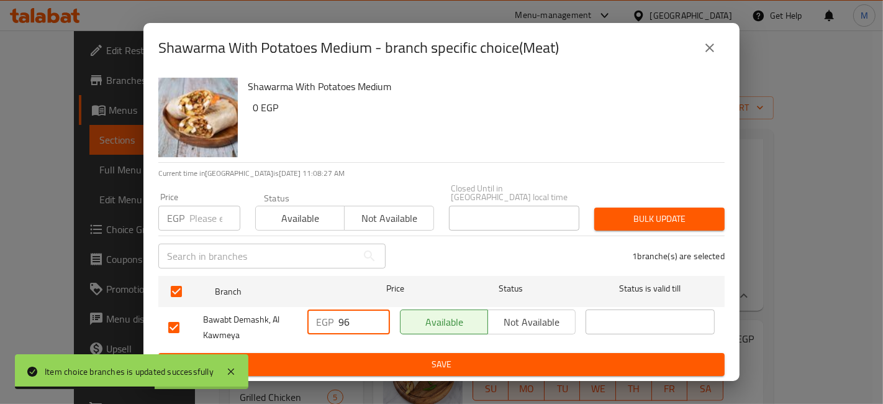
type input "96"
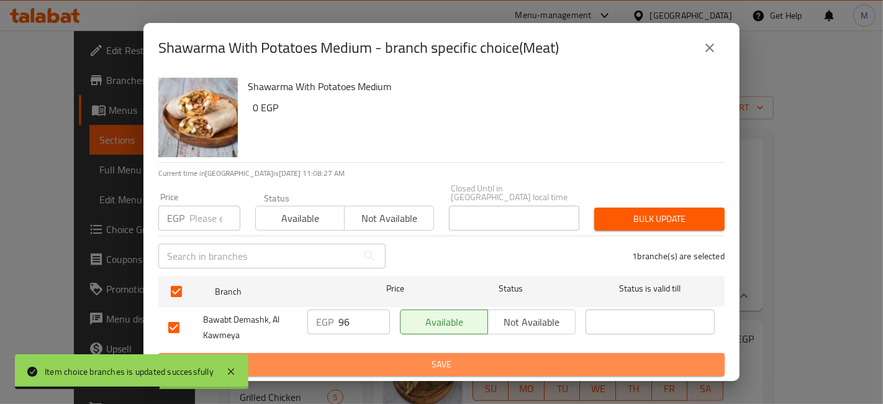
click at [360, 361] on span "Save" at bounding box center [441, 364] width 546 height 16
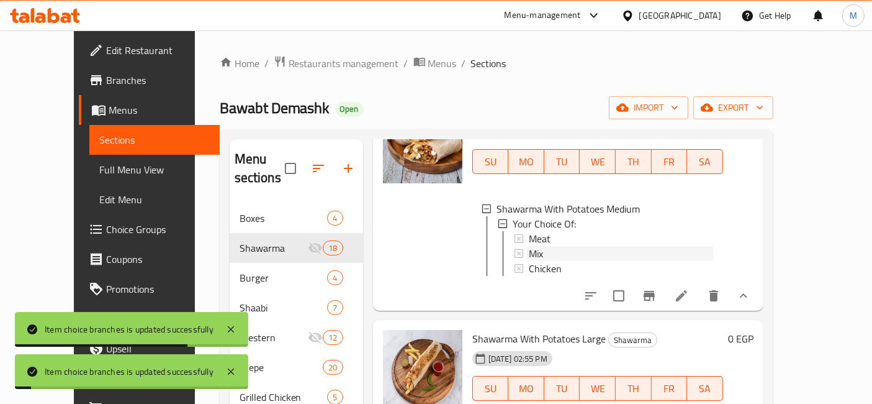
click at [529, 246] on span "Mix" at bounding box center [536, 253] width 14 height 15
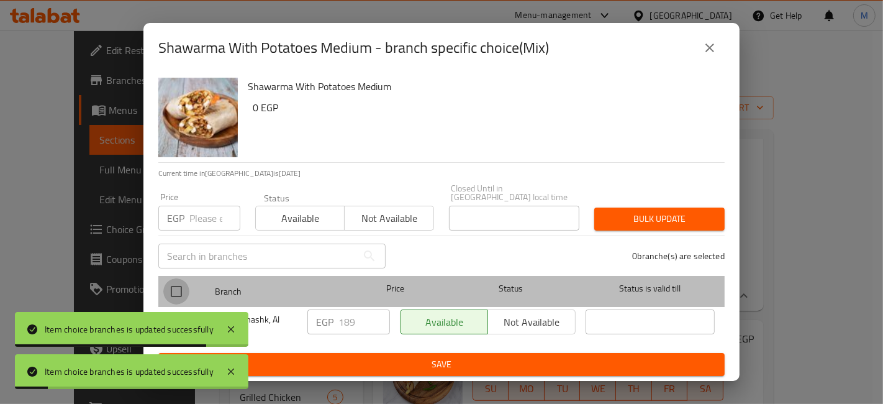
click at [179, 284] on input "checkbox" at bounding box center [176, 291] width 26 height 26
checkbox input "true"
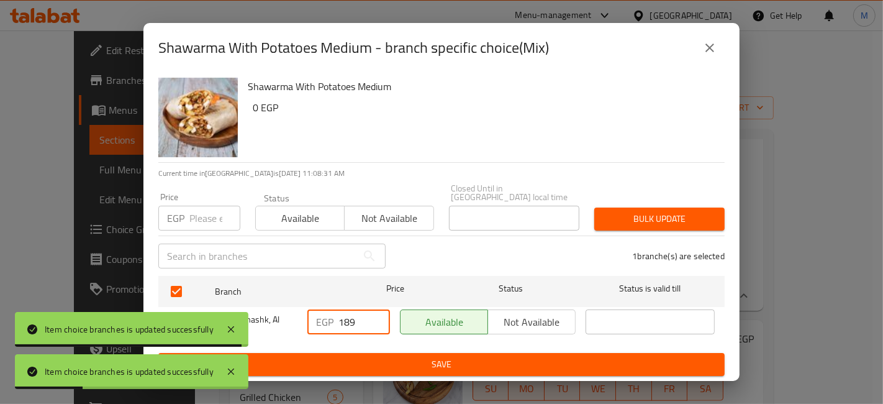
click at [342, 317] on input "189" at bounding box center [364, 321] width 52 height 25
type input "89"
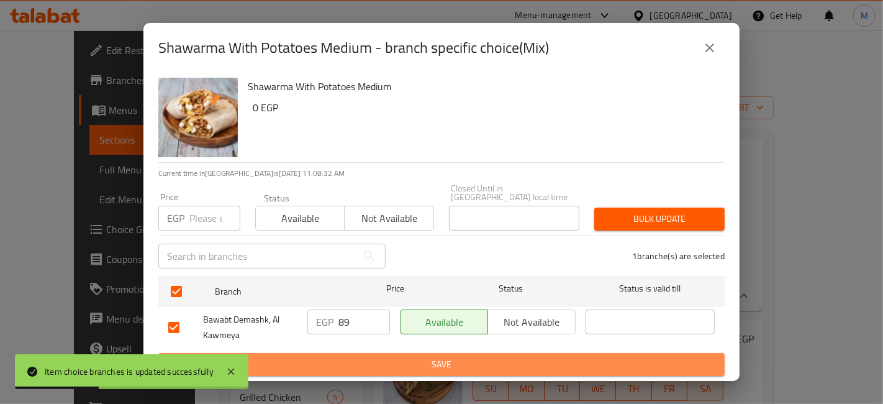
click at [363, 358] on span "Save" at bounding box center [441, 364] width 546 height 16
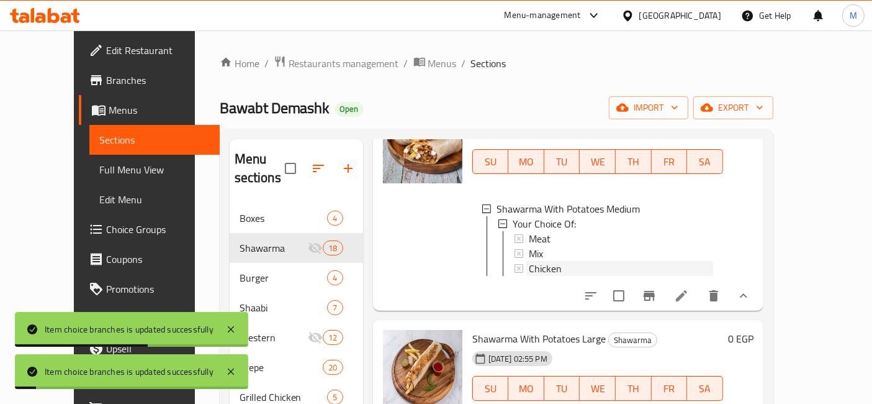
click at [544, 261] on div "Chicken" at bounding box center [621, 268] width 184 height 15
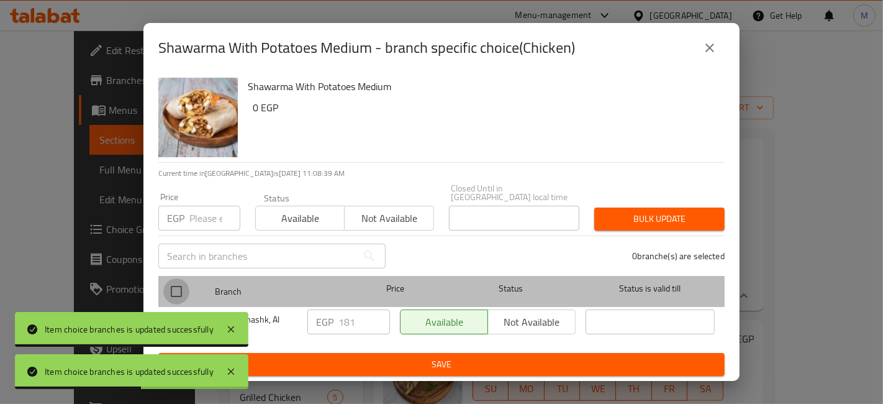
click at [178, 297] on input "checkbox" at bounding box center [176, 291] width 26 height 26
checkbox input "true"
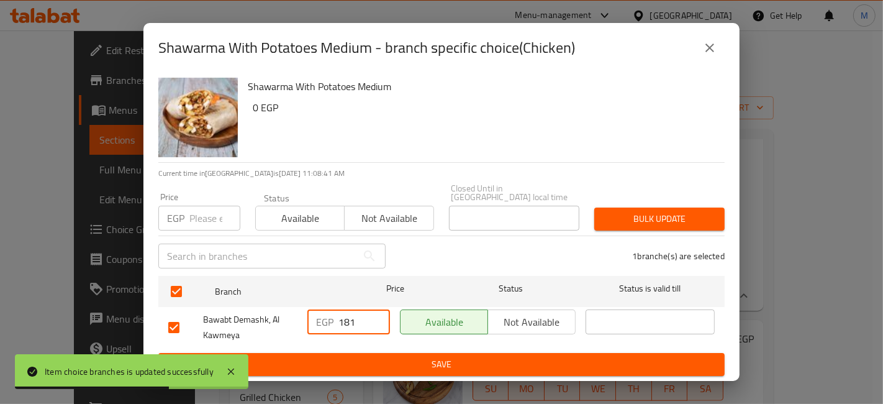
drag, startPoint x: 342, startPoint y: 317, endPoint x: 333, endPoint y: 318, distance: 8.9
click at [333, 318] on div "EGP 181 ​" at bounding box center [348, 321] width 83 height 25
type input "81"
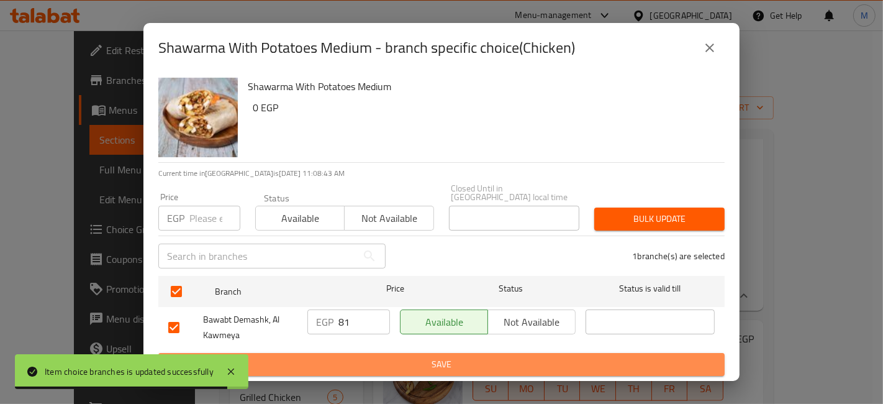
click at [365, 356] on span "Save" at bounding box center [441, 364] width 546 height 16
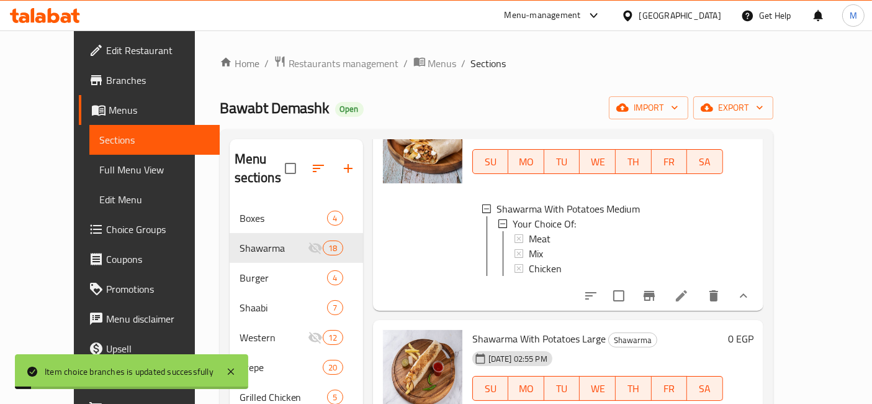
click at [759, 292] on button "show more" at bounding box center [744, 296] width 30 height 30
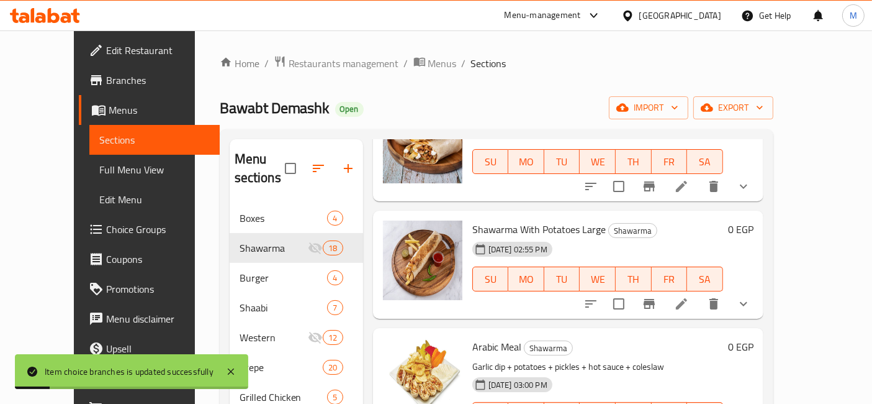
click at [751, 296] on icon "show more" at bounding box center [743, 303] width 15 height 15
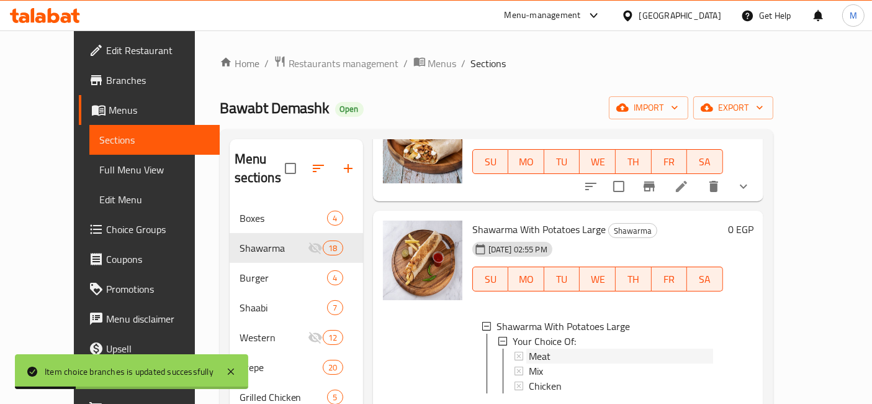
click at [529, 348] on span "Meat" at bounding box center [540, 355] width 22 height 15
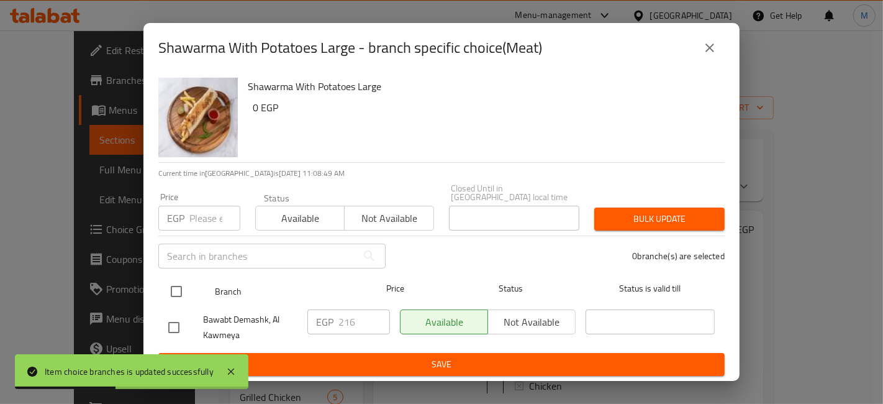
click at [175, 294] on input "checkbox" at bounding box center [176, 291] width 26 height 26
checkbox input "true"
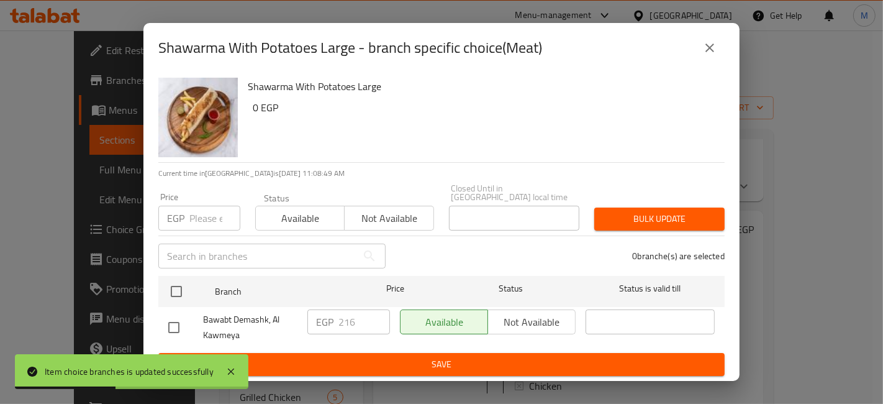
checkbox input "true"
drag, startPoint x: 342, startPoint y: 320, endPoint x: 328, endPoint y: 319, distance: 13.7
click at [330, 319] on div "EGP 216 ​" at bounding box center [348, 321] width 83 height 25
type input "116"
click at [357, 353] on button "Save" at bounding box center [441, 364] width 566 height 23
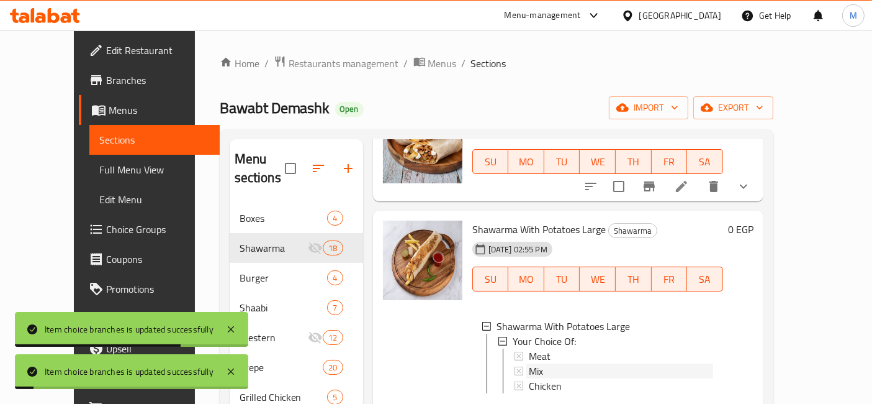
click at [537, 363] on div "Mix" at bounding box center [621, 370] width 184 height 15
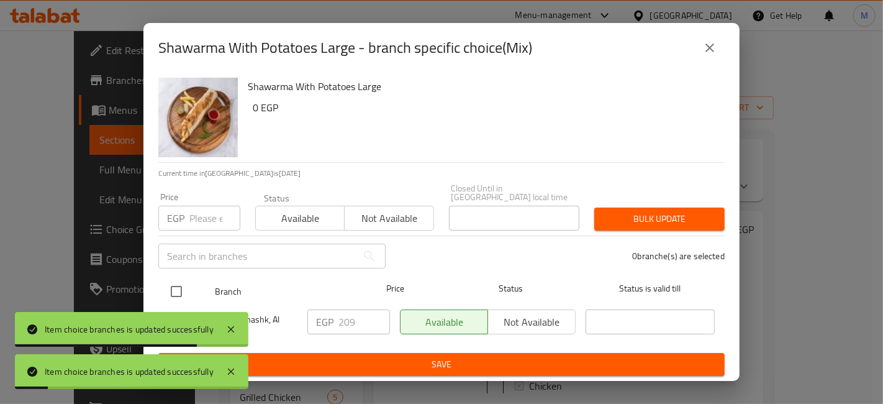
click at [175, 281] on input "checkbox" at bounding box center [176, 291] width 26 height 26
checkbox input "true"
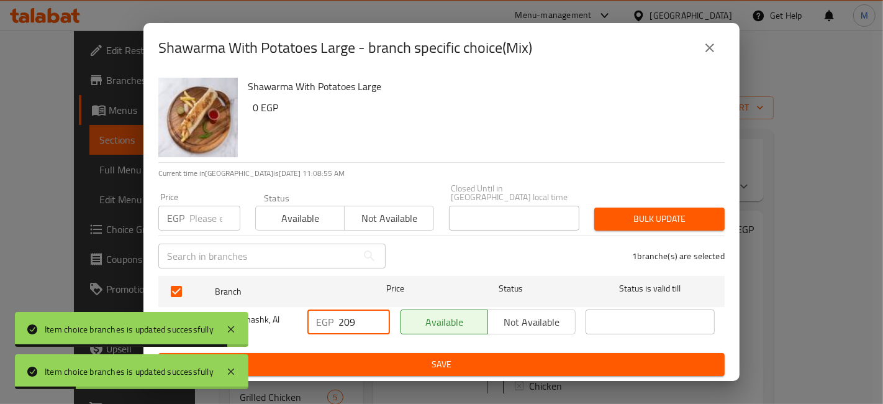
click at [341, 318] on input "209" at bounding box center [364, 321] width 52 height 25
type input "109"
click at [372, 344] on div "EGP 109 ​" at bounding box center [348, 327] width 92 height 46
click at [387, 352] on form "Branch Price Status Status is valid till Bawabt Demashk, Al Kawmeya EGP 109 ​ A…" at bounding box center [441, 323] width 566 height 105
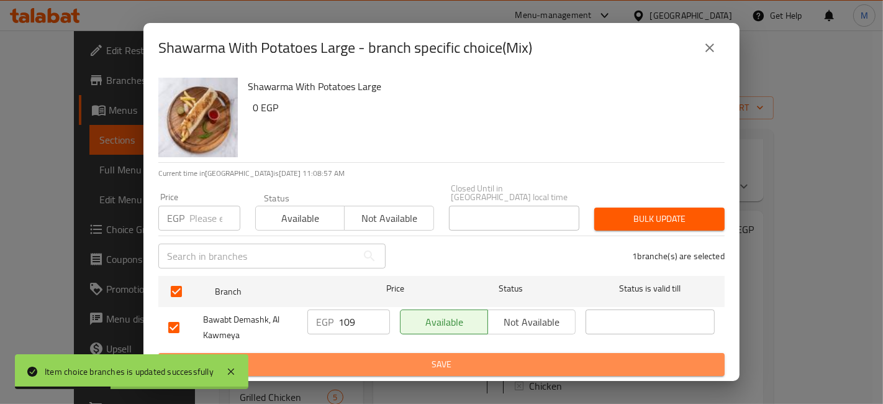
click at [406, 369] on button "Save" at bounding box center [441, 364] width 566 height 23
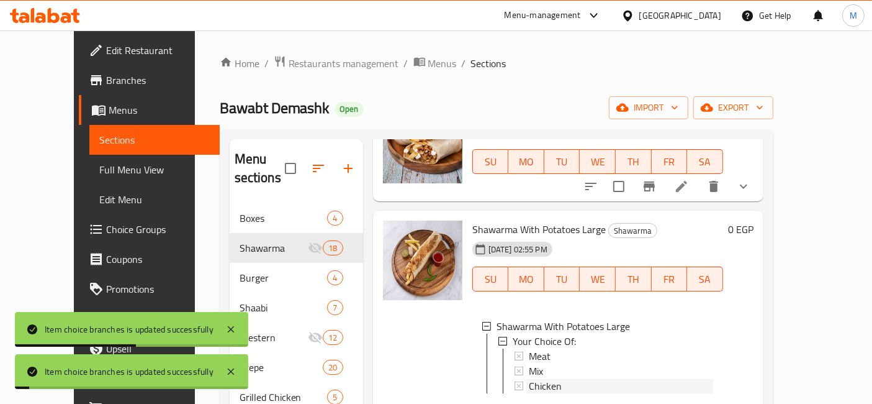
click at [529, 378] on span "Chicken" at bounding box center [545, 385] width 33 height 15
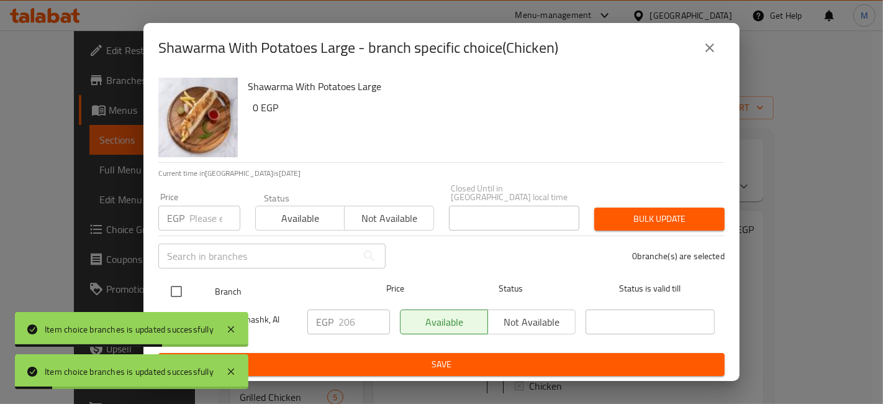
click at [180, 286] on input "checkbox" at bounding box center [176, 291] width 26 height 26
checkbox input "true"
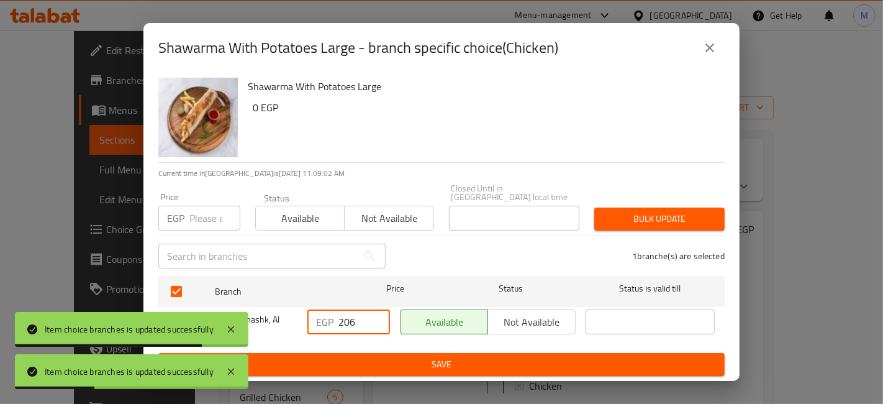
click at [341, 317] on input "206" at bounding box center [364, 321] width 52 height 25
type input "106"
click at [363, 340] on div "EGP 106 ​" at bounding box center [348, 327] width 92 height 46
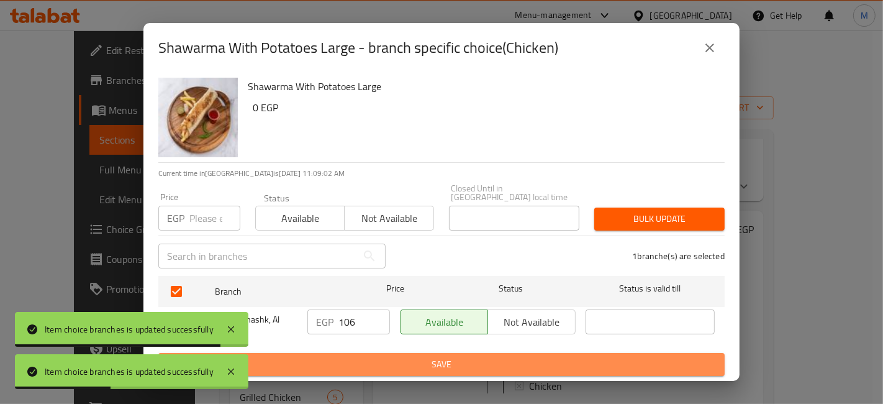
click at [369, 361] on span "Save" at bounding box center [441, 364] width 546 height 16
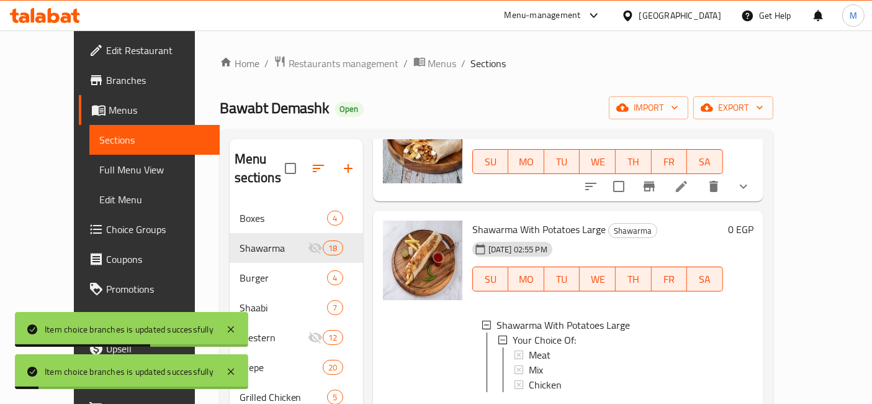
scroll to position [759, 0]
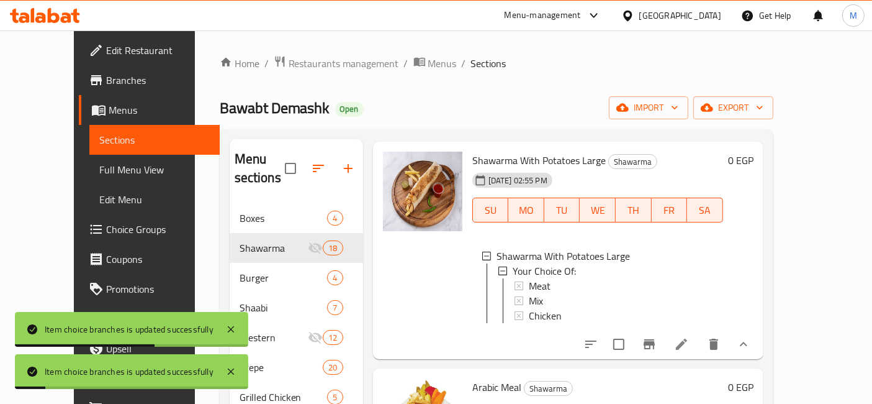
click at [759, 329] on button "show more" at bounding box center [744, 344] width 30 height 30
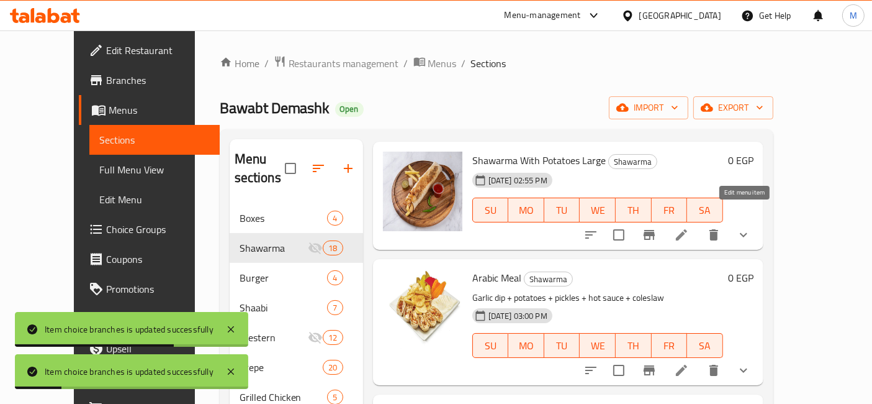
scroll to position [827, 0]
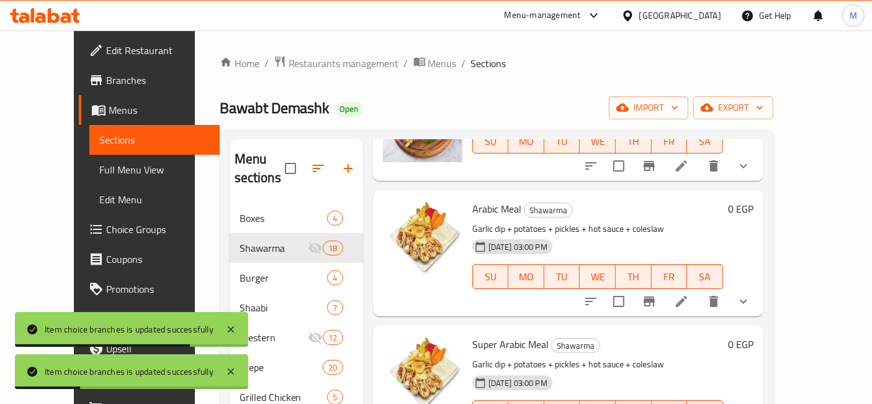
click at [751, 294] on icon "show more" at bounding box center [743, 301] width 15 height 15
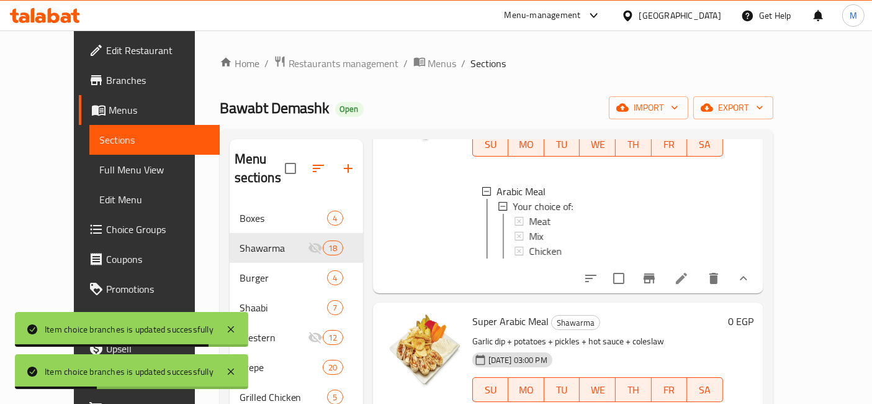
scroll to position [965, 0]
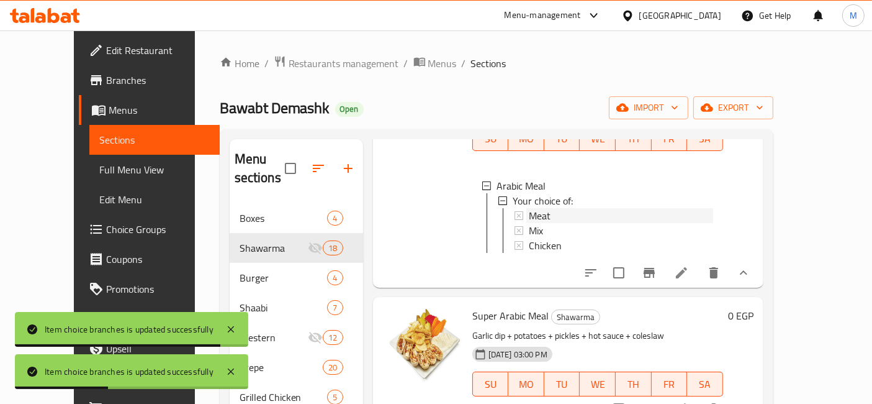
click at [539, 208] on div "Meat" at bounding box center [621, 215] width 184 height 15
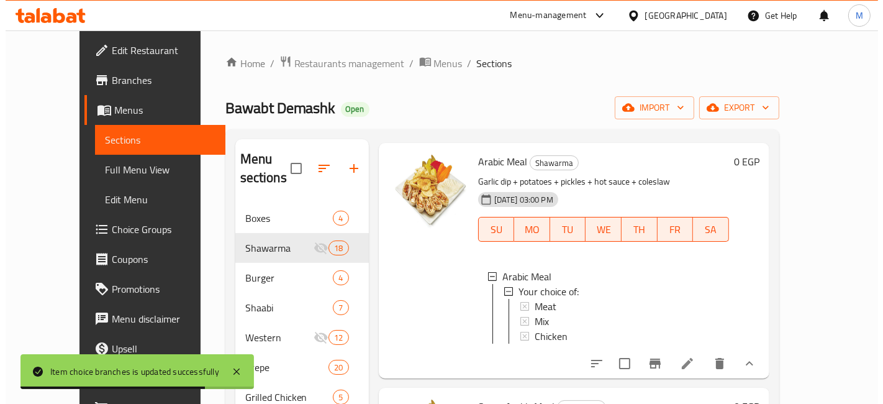
scroll to position [896, 0]
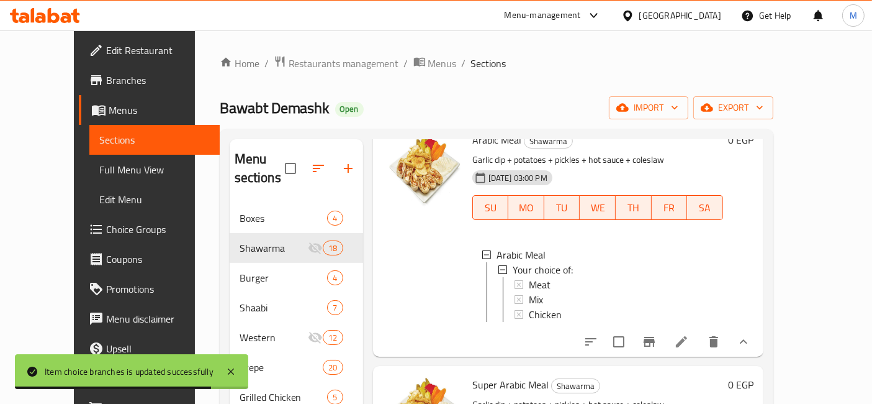
click at [687, 336] on icon at bounding box center [681, 341] width 11 height 11
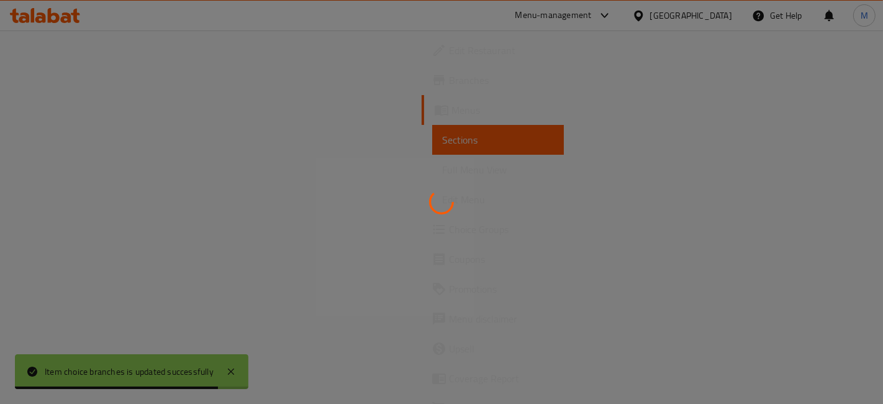
click at [743, 328] on div at bounding box center [441, 202] width 883 height 404
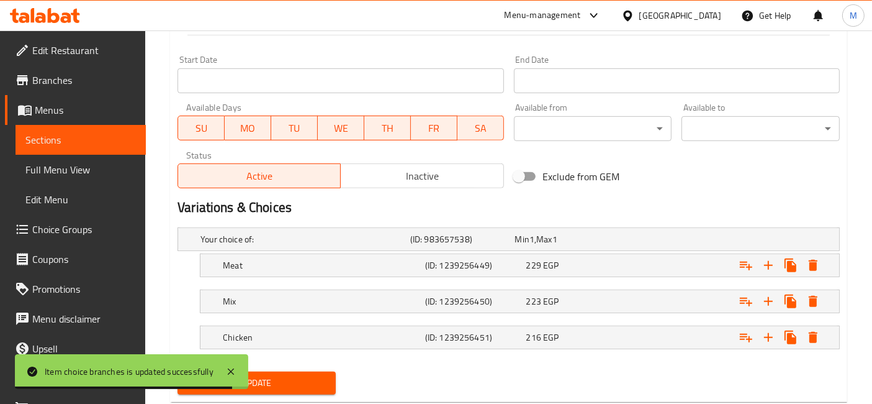
scroll to position [553, 0]
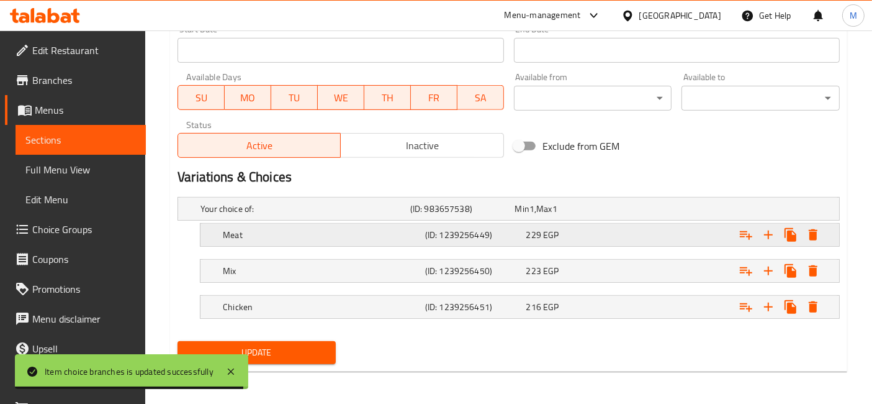
click at [603, 215] on div "229 EGP" at bounding box center [565, 208] width 100 height 12
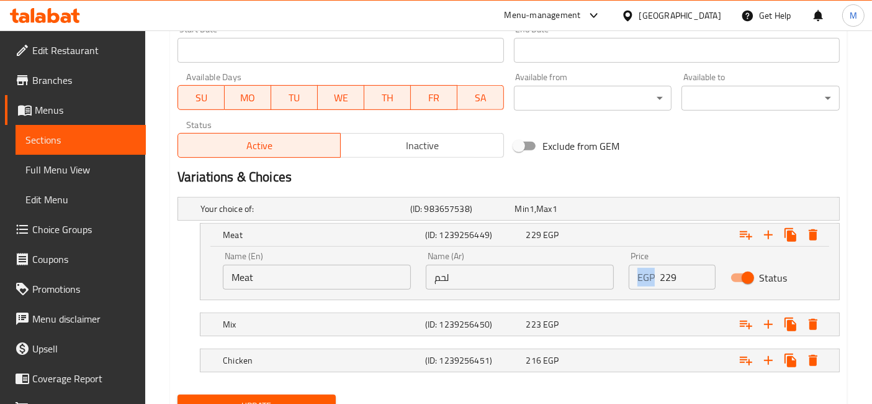
drag, startPoint x: 655, startPoint y: 276, endPoint x: 664, endPoint y: 274, distance: 8.9
click at [664, 274] on div "EGP 229 Price" at bounding box center [672, 276] width 86 height 25
click at [660, 276] on input "229" at bounding box center [687, 276] width 55 height 25
type input "129"
click at [646, 211] on div "Expand" at bounding box center [722, 208] width 210 height 5
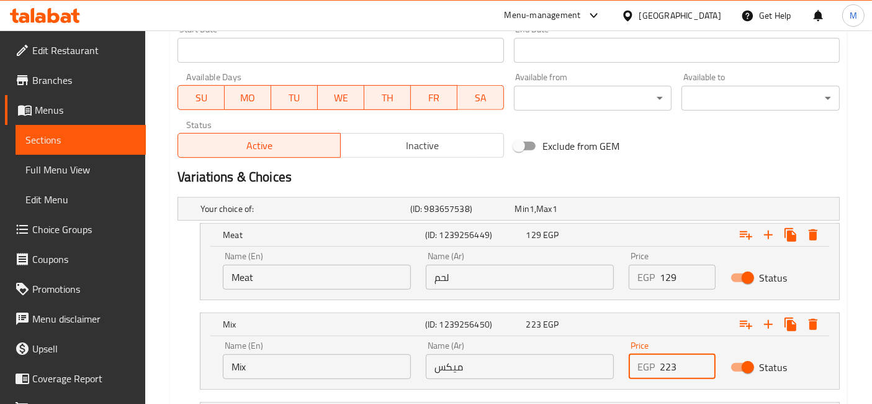
drag, startPoint x: 664, startPoint y: 362, endPoint x: 652, endPoint y: 361, distance: 11.9
click at [652, 361] on div "EGP 223 Price" at bounding box center [672, 366] width 86 height 25
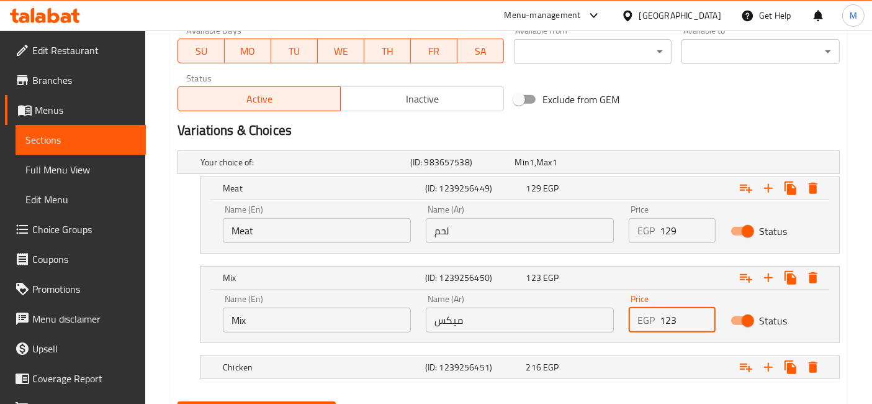
scroll to position [622, 0]
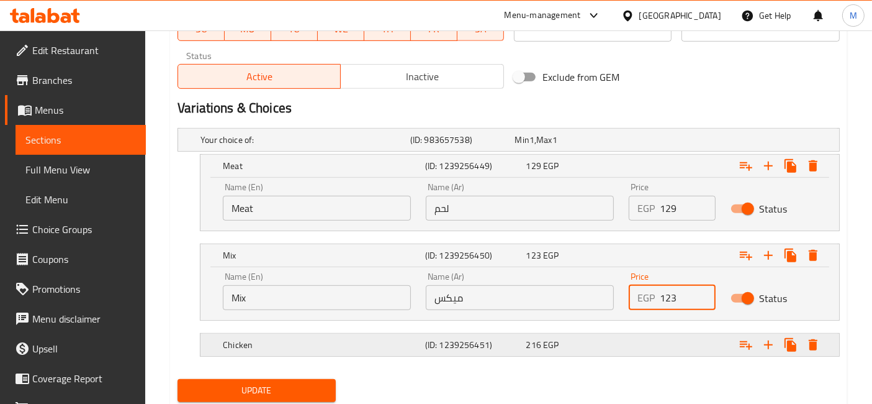
type input "123"
click at [634, 142] on div "Expand" at bounding box center [722, 139] width 210 height 5
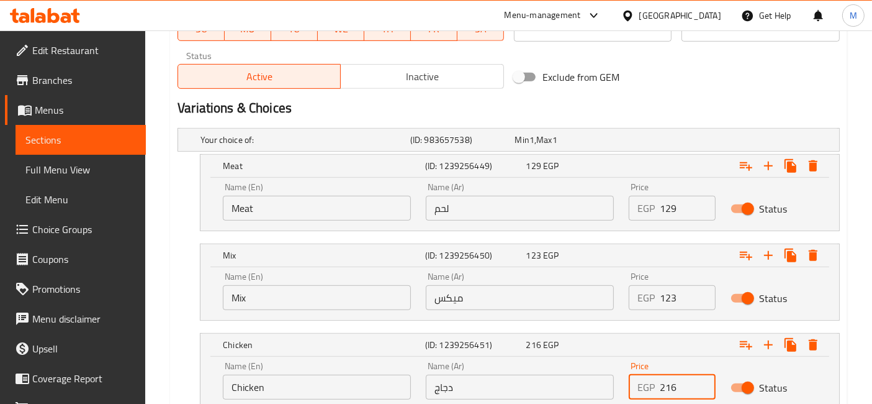
click at [664, 384] on input "216" at bounding box center [687, 386] width 55 height 25
type input "116"
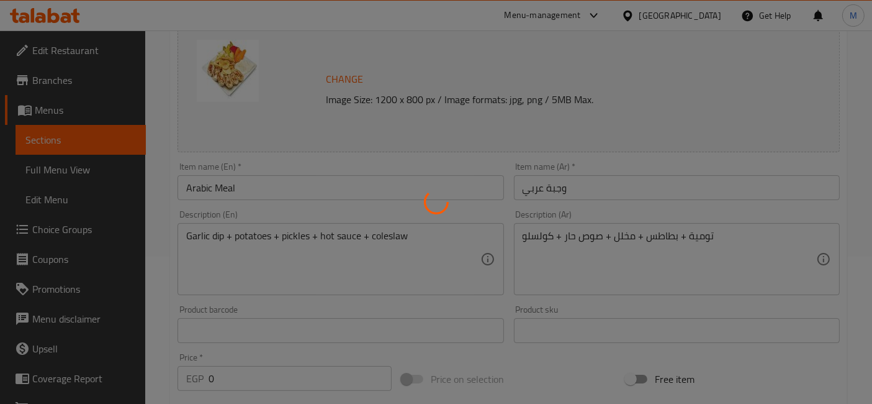
scroll to position [0, 0]
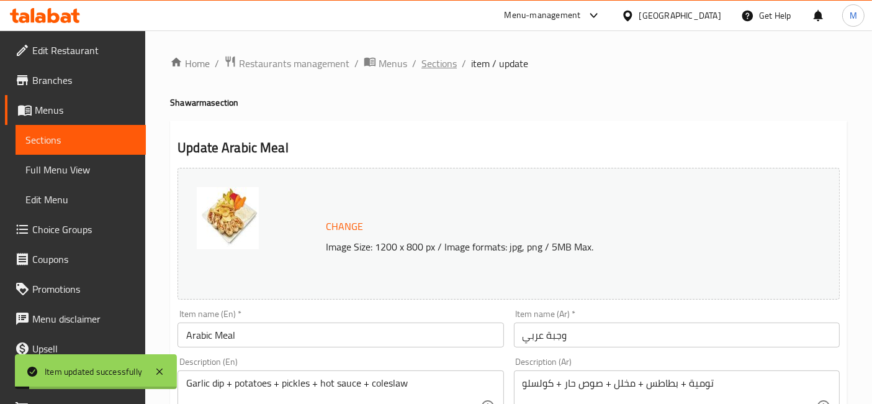
click at [448, 66] on span "Sections" at bounding box center [439, 63] width 35 height 15
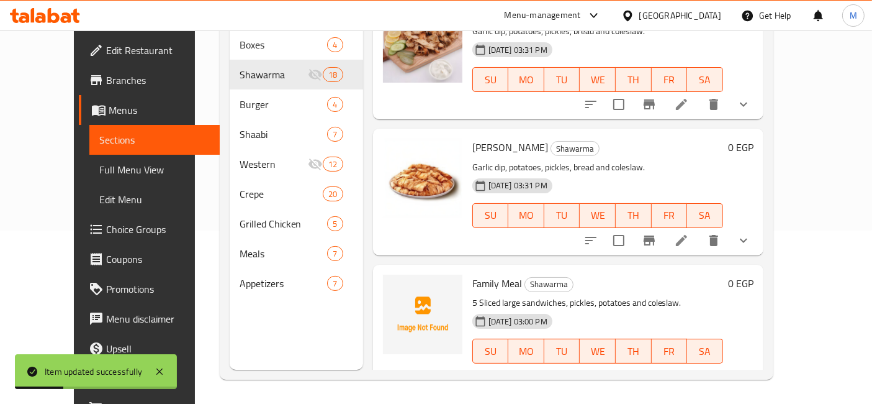
scroll to position [1937, 0]
click at [689, 367] on icon at bounding box center [681, 374] width 15 height 15
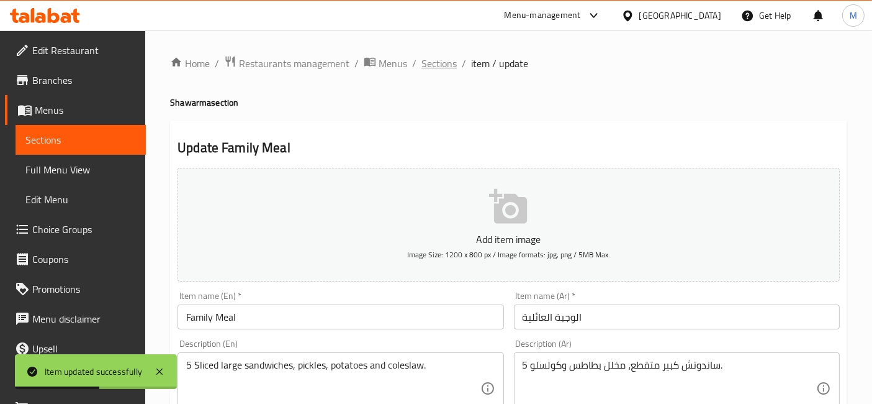
click at [440, 71] on span "Sections" at bounding box center [439, 63] width 35 height 15
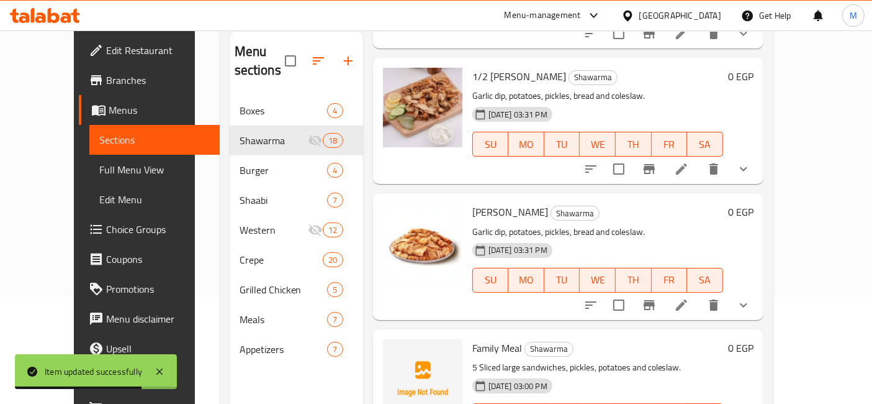
scroll to position [173, 0]
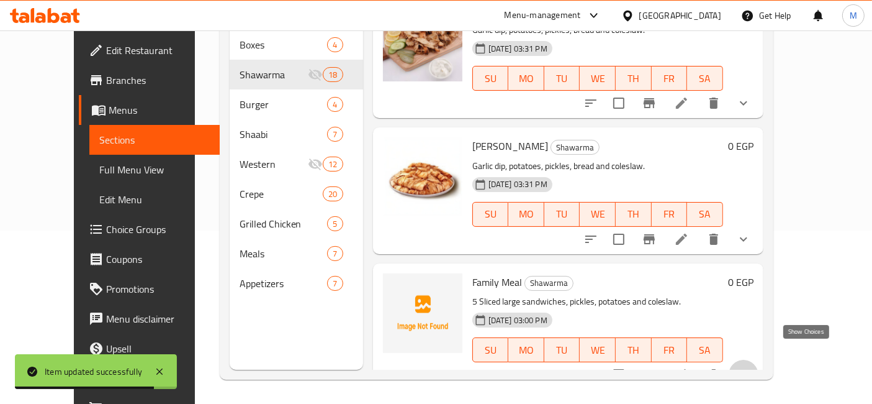
click at [751, 367] on icon "show more" at bounding box center [743, 374] width 15 height 15
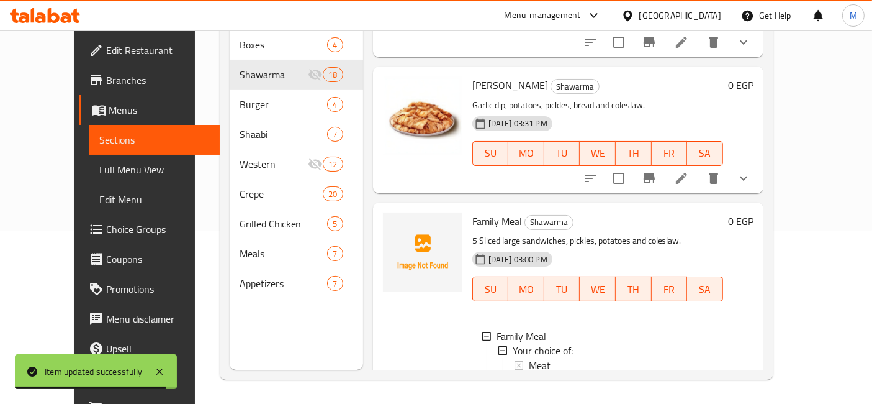
scroll to position [2057, 0]
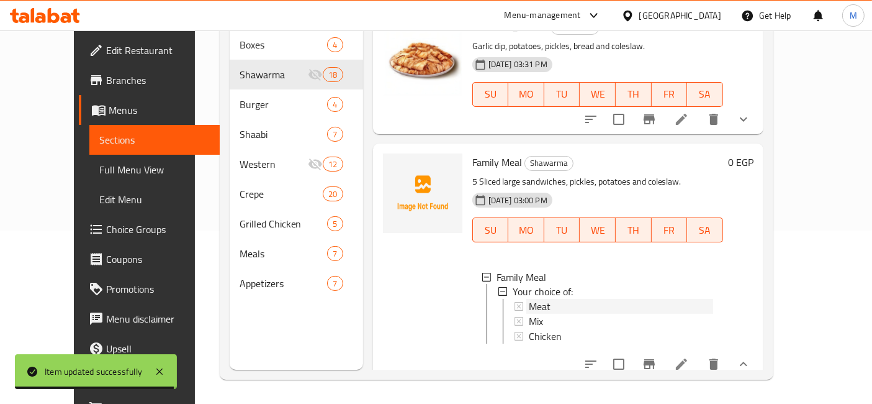
click at [540, 299] on div "Meat" at bounding box center [621, 306] width 184 height 15
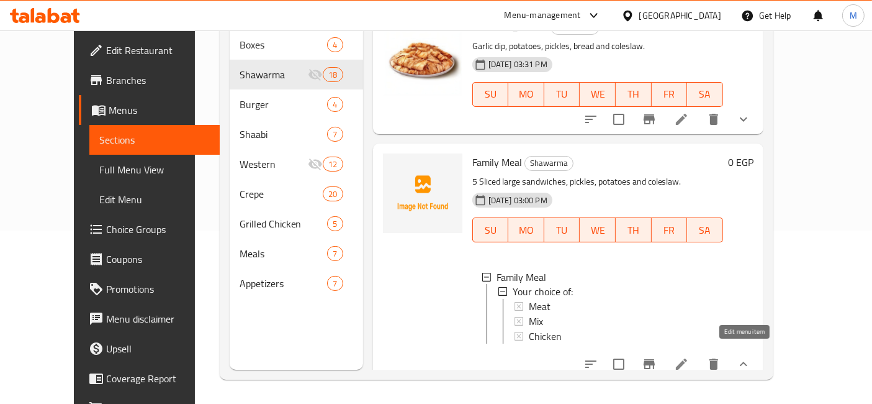
click at [687, 358] on icon at bounding box center [681, 363] width 11 height 11
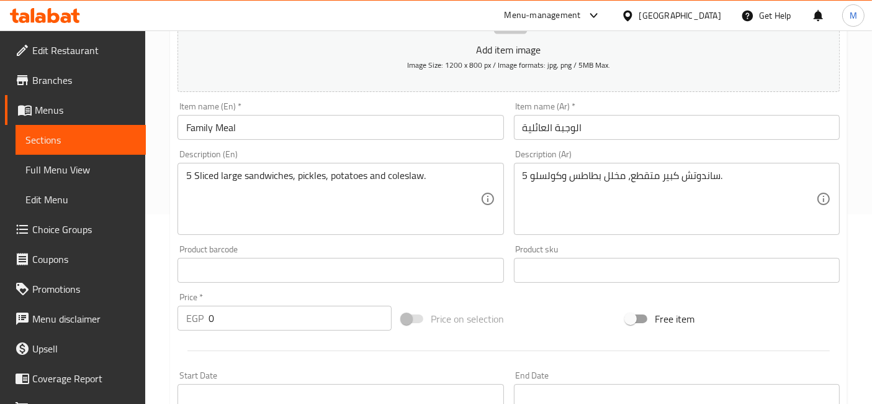
scroll to position [534, 0]
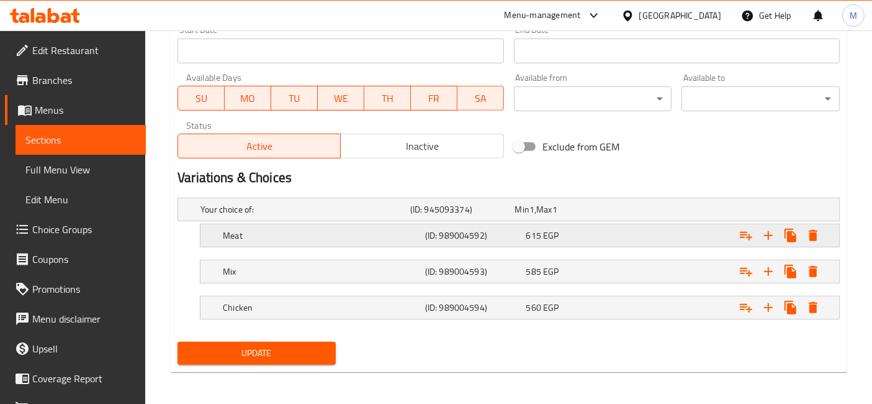
click at [579, 215] on div "615 EGP" at bounding box center [565, 209] width 100 height 12
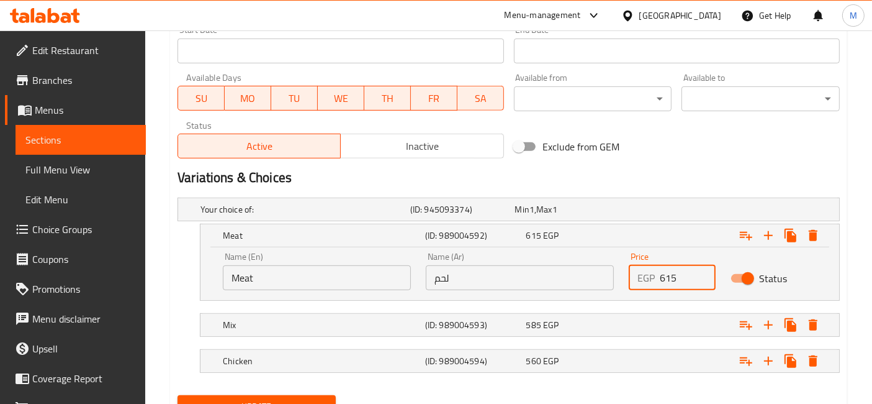
drag, startPoint x: 669, startPoint y: 274, endPoint x: 655, endPoint y: 274, distance: 13.7
click at [655, 274] on div "EGP 615 Price" at bounding box center [672, 277] width 86 height 25
click at [665, 277] on input "615" at bounding box center [687, 277] width 55 height 25
drag, startPoint x: 665, startPoint y: 277, endPoint x: 657, endPoint y: 275, distance: 8.9
click at [657, 276] on div "EGP 615 Price" at bounding box center [672, 277] width 86 height 25
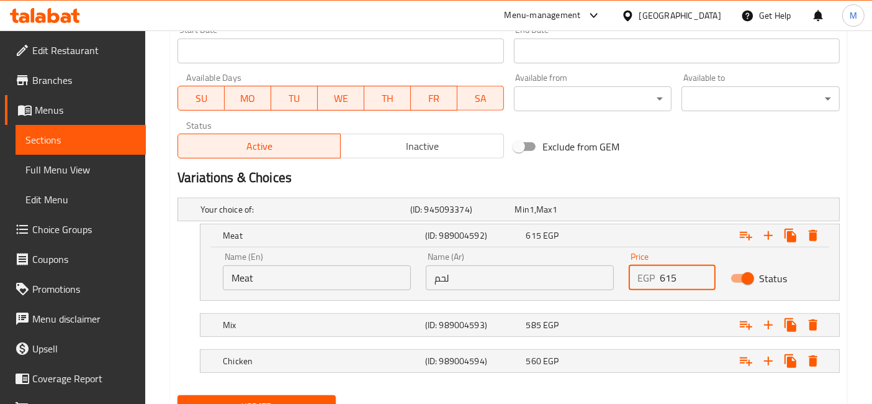
click at [664, 279] on input "615" at bounding box center [687, 277] width 55 height 25
drag, startPoint x: 664, startPoint y: 279, endPoint x: 653, endPoint y: 279, distance: 11.2
click at [653, 279] on div "EGP 615 Price" at bounding box center [672, 277] width 86 height 25
type input "515"
click at [670, 212] on div "Expand" at bounding box center [722, 209] width 210 height 5
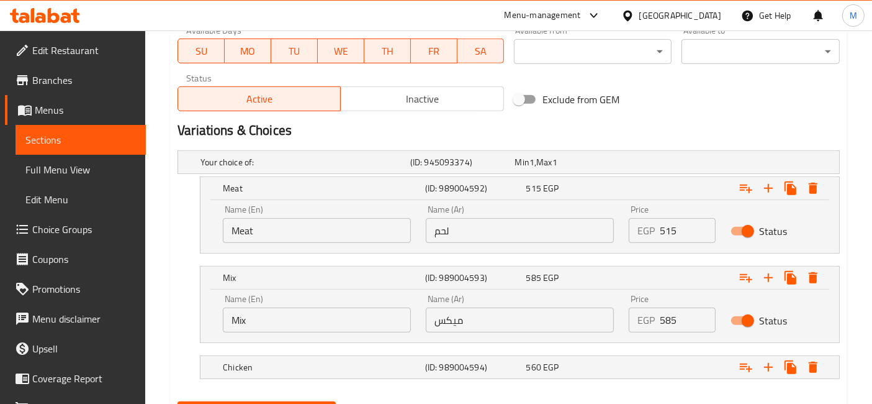
scroll to position [603, 0]
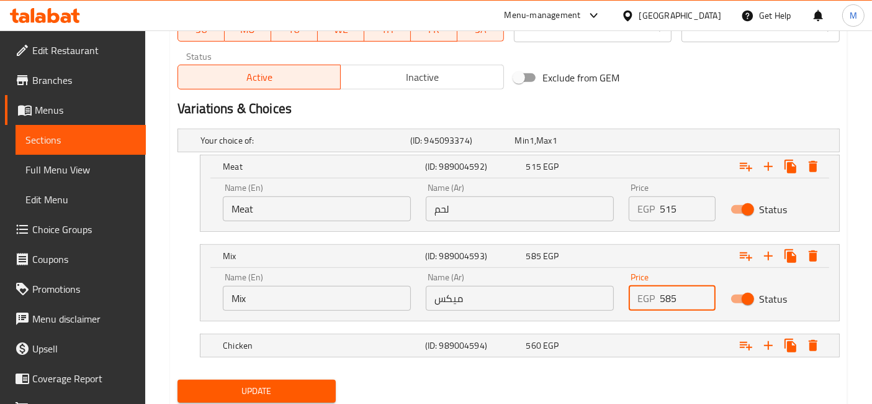
click at [657, 298] on div "EGP 585 Price" at bounding box center [672, 298] width 86 height 25
click at [663, 297] on input "585" at bounding box center [687, 298] width 55 height 25
type input "485"
click at [665, 328] on nav at bounding box center [509, 328] width 662 height 10
click at [667, 143] on div "Expand" at bounding box center [722, 140] width 210 height 5
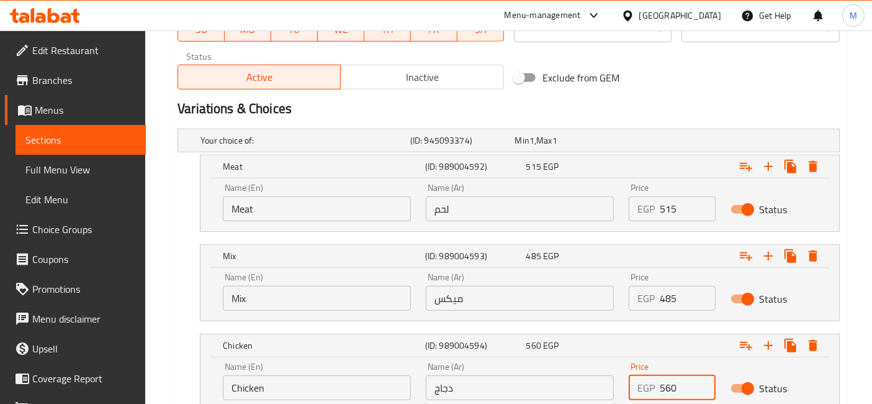
click at [664, 384] on input "560" at bounding box center [687, 387] width 55 height 25
type input "460"
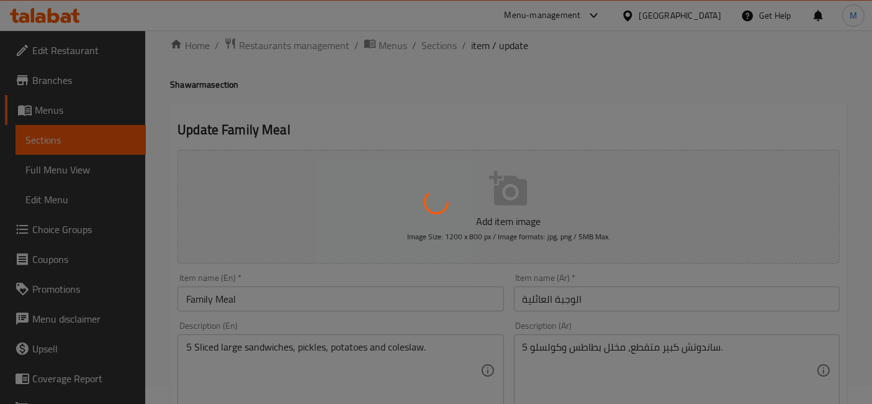
scroll to position [0, 0]
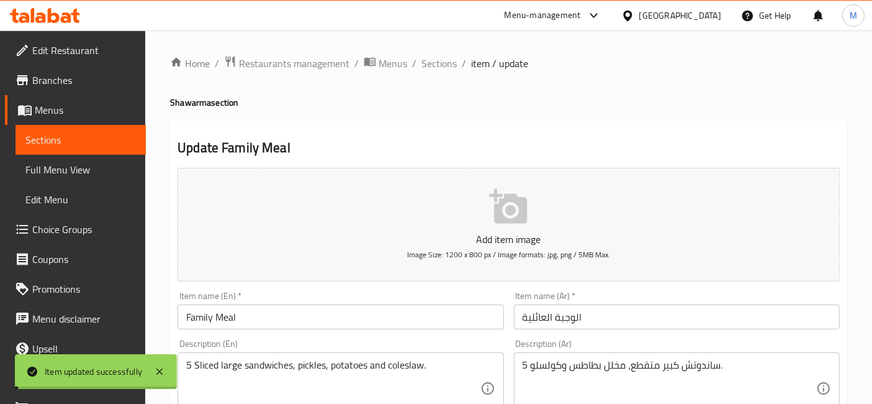
click at [447, 67] on span "Sections" at bounding box center [439, 63] width 35 height 15
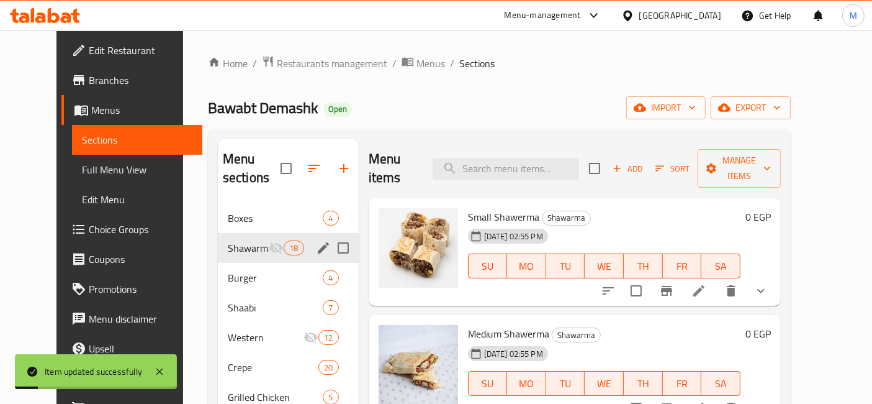
click at [314, 238] on div "Menu sections" at bounding box center [323, 247] width 19 height 19
click at [316, 240] on icon "edit" at bounding box center [323, 247] width 15 height 15
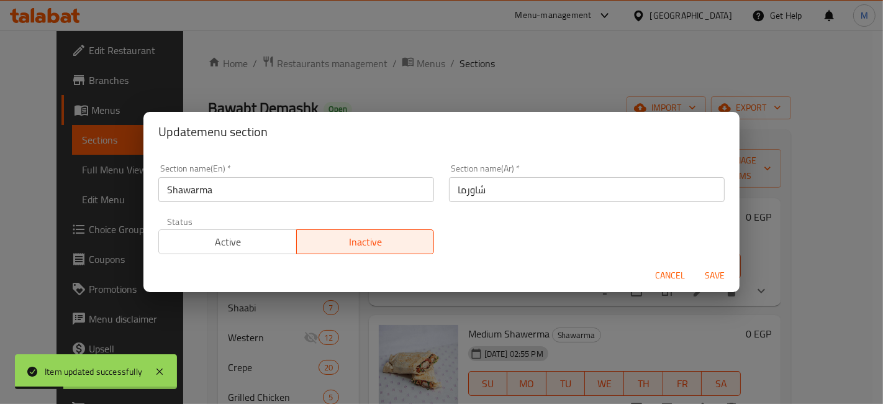
click at [240, 247] on span "Active" at bounding box center [228, 242] width 128 height 18
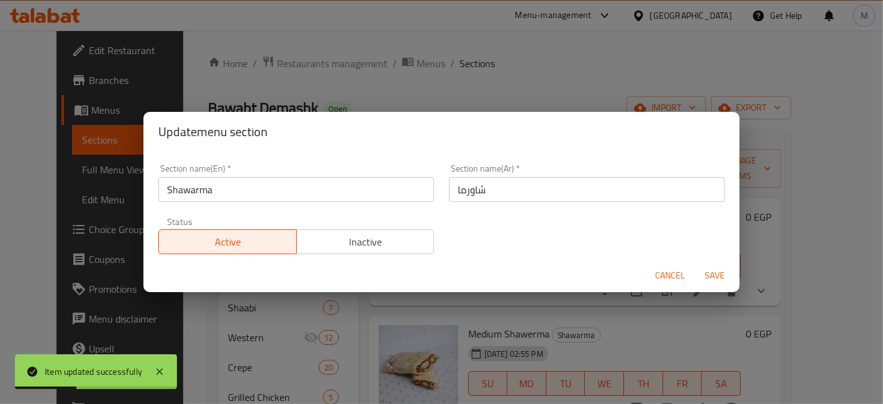
click at [703, 270] on span "Save" at bounding box center [715, 276] width 30 height 16
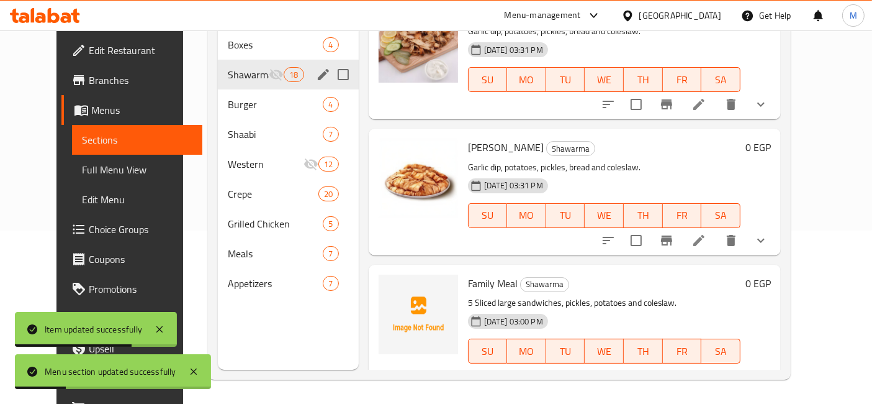
scroll to position [1937, 0]
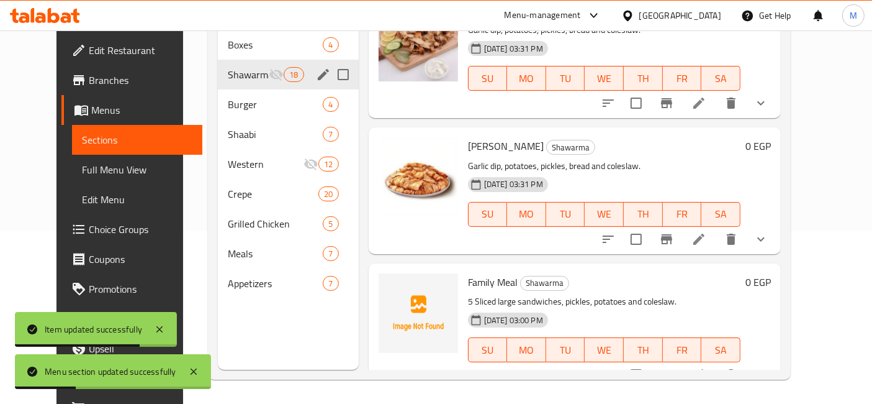
click at [776, 226] on button "show more" at bounding box center [761, 239] width 30 height 30
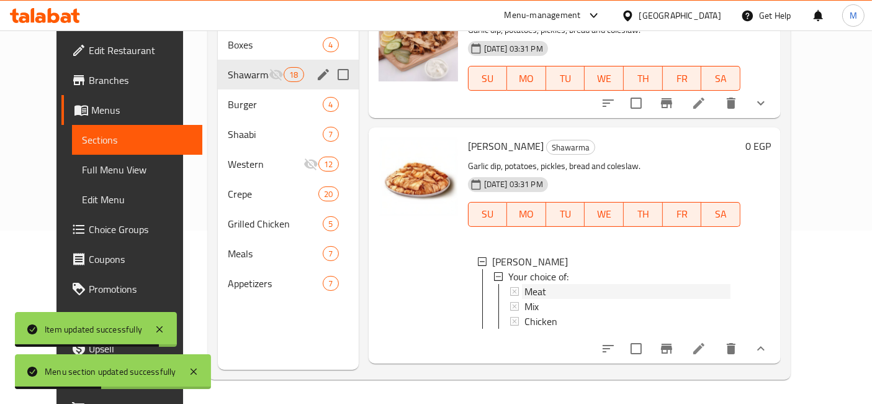
click at [541, 284] on div "Meat" at bounding box center [628, 291] width 206 height 15
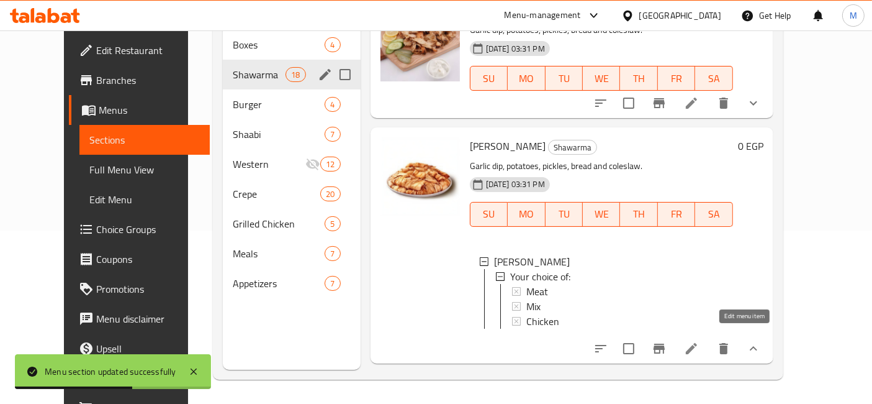
click at [699, 343] on icon at bounding box center [691, 348] width 15 height 15
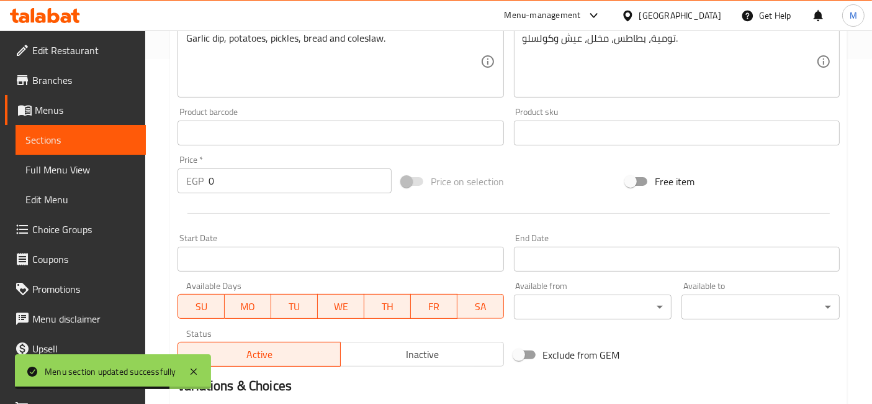
scroll to position [553, 0]
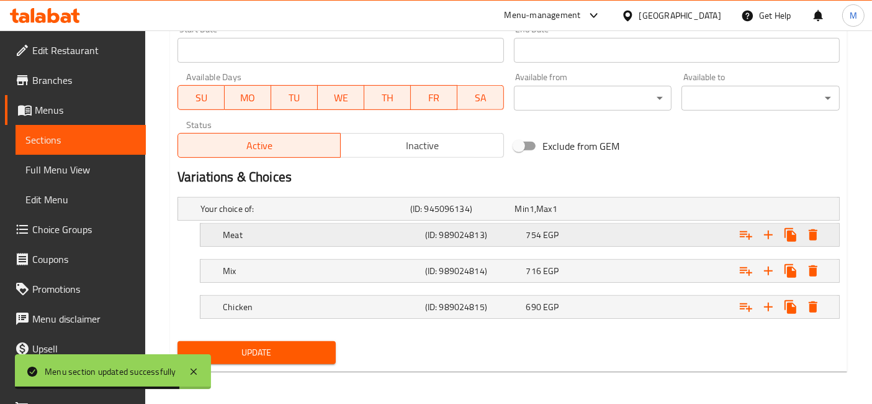
click at [534, 217] on span "EGP" at bounding box center [532, 209] width 5 height 16
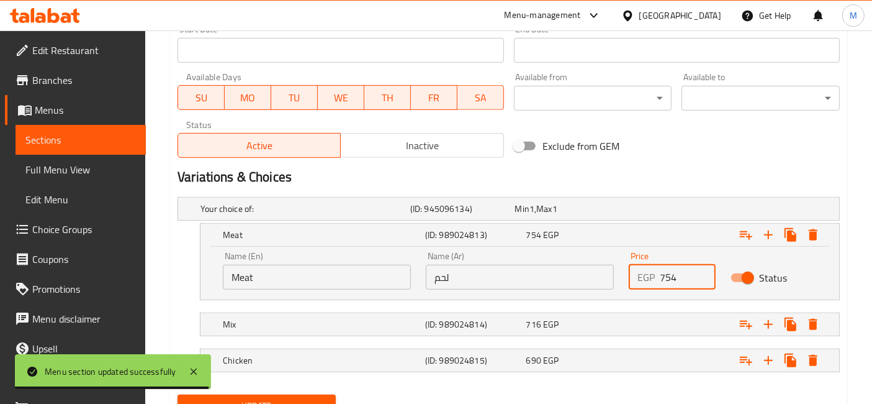
click at [661, 278] on input "754" at bounding box center [687, 276] width 55 height 25
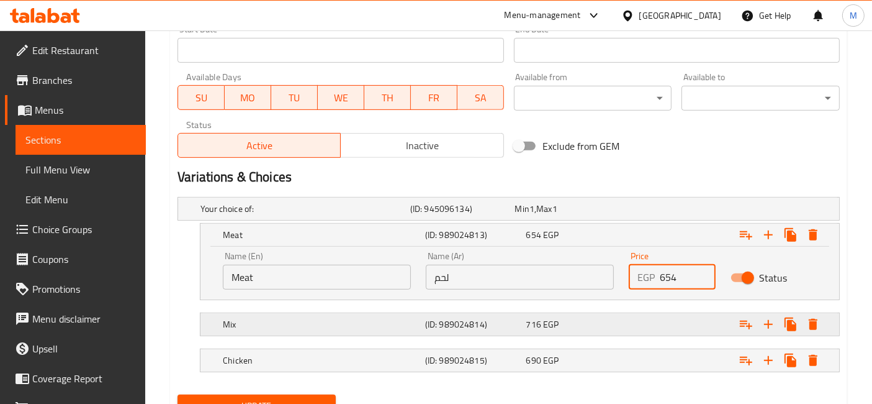
type input "654"
click at [491, 215] on h5 "(ID: 989024814)" at bounding box center [460, 208] width 100 height 12
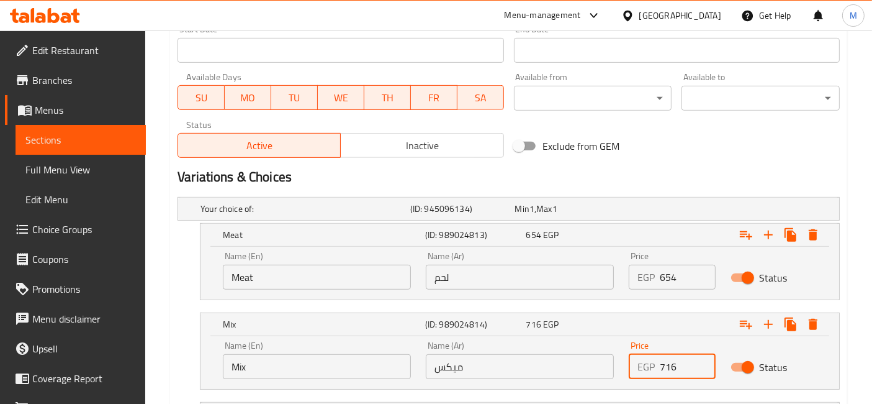
click at [663, 365] on input "716" at bounding box center [687, 366] width 55 height 25
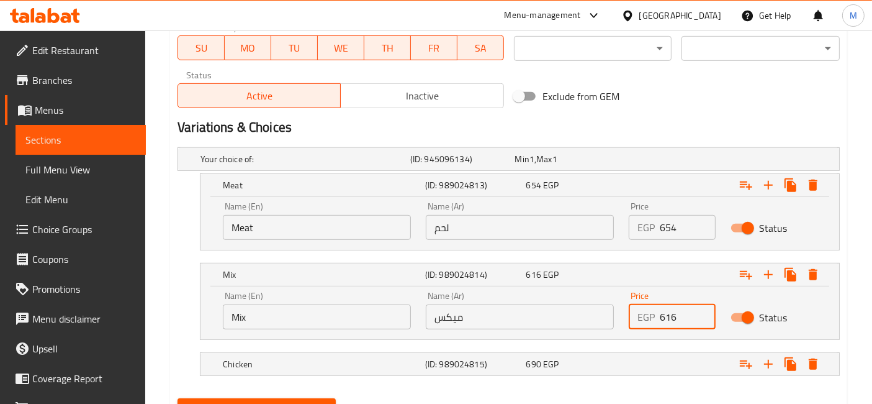
scroll to position [659, 0]
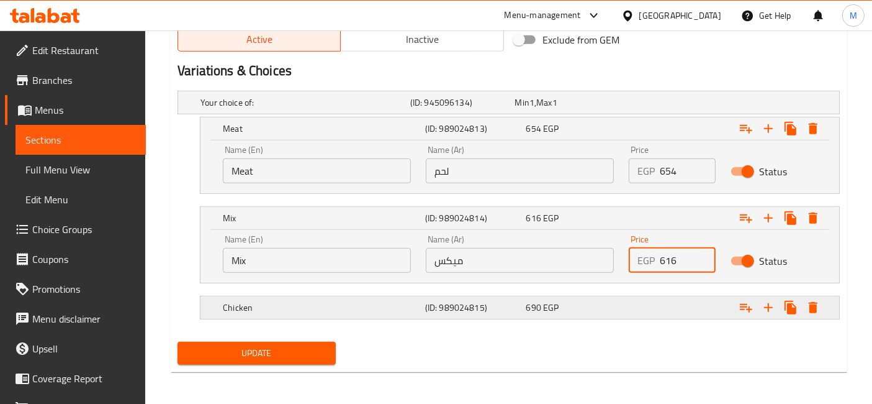
type input "616"
click at [664, 105] on div "Expand" at bounding box center [722, 102] width 210 height 5
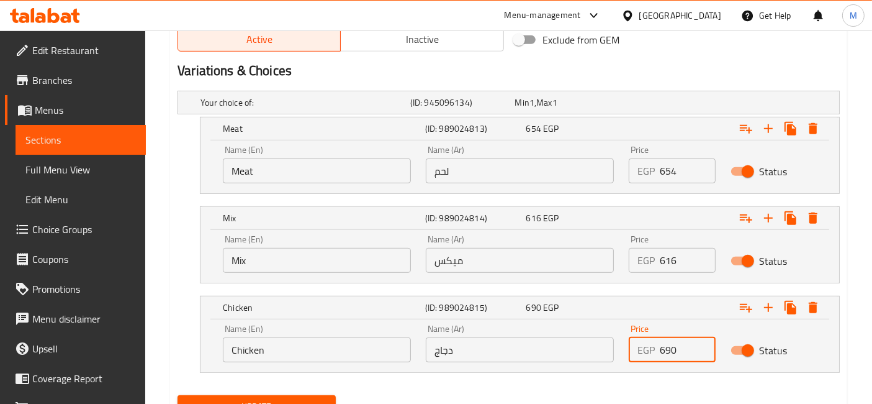
drag, startPoint x: 667, startPoint y: 353, endPoint x: 658, endPoint y: 353, distance: 8.7
click at [658, 353] on div "EGP 690 Price" at bounding box center [672, 349] width 86 height 25
type input "590"
click at [178, 395] on button "Update" at bounding box center [257, 406] width 158 height 23
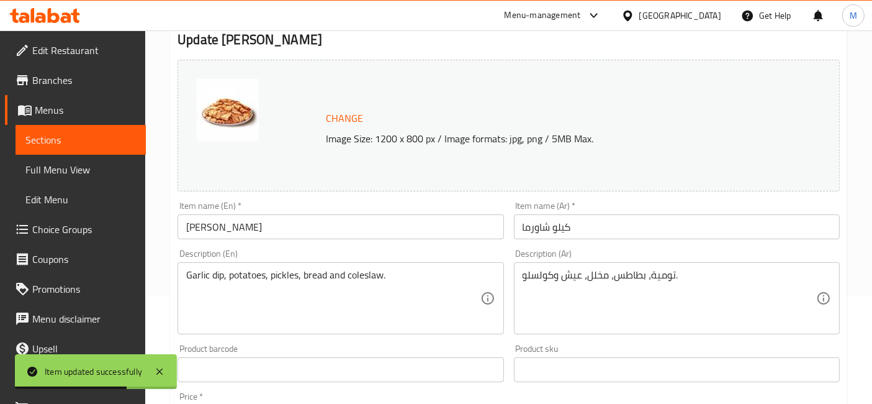
scroll to position [0, 0]
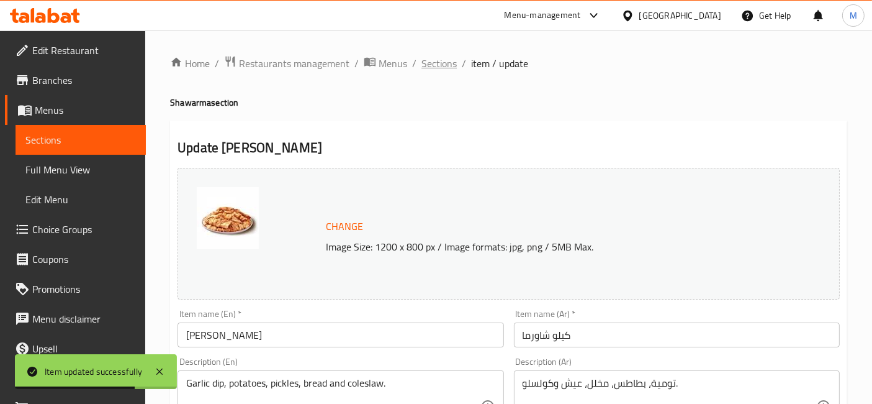
click at [449, 68] on span "Sections" at bounding box center [439, 63] width 35 height 15
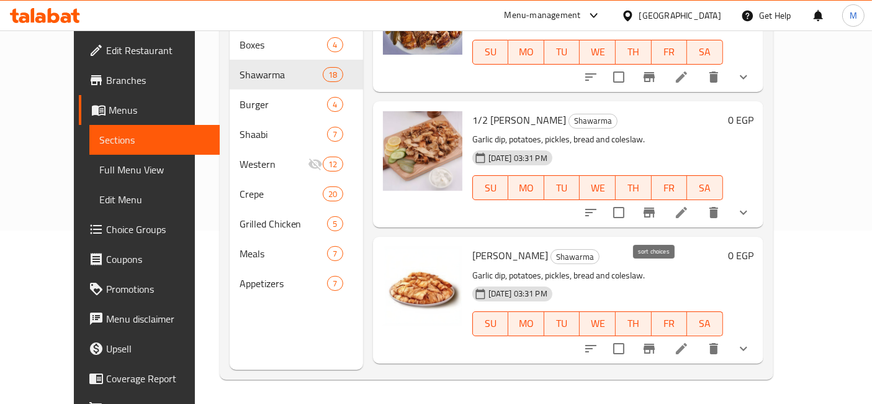
scroll to position [1800, 0]
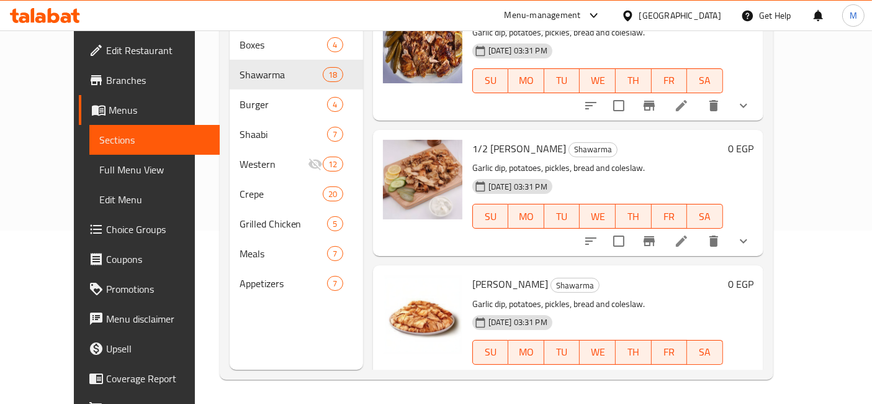
click at [759, 235] on div at bounding box center [667, 241] width 183 height 30
click at [759, 230] on button "show more" at bounding box center [744, 241] width 30 height 30
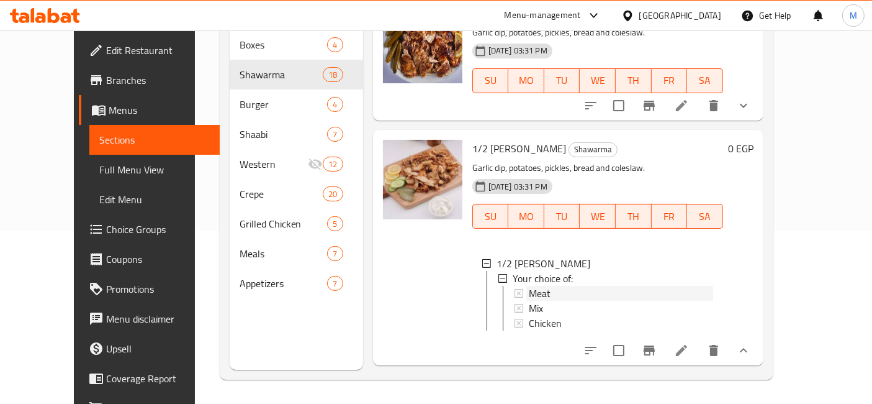
click at [568, 286] on div "Meat" at bounding box center [621, 293] width 184 height 15
click at [699, 343] on li at bounding box center [681, 350] width 35 height 22
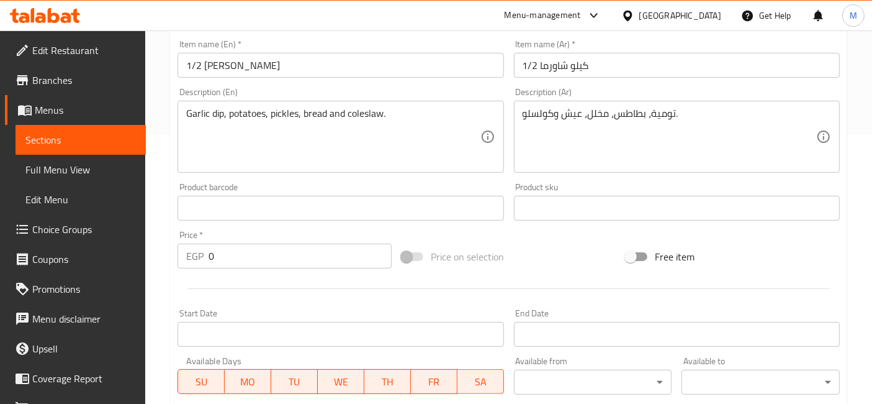
scroll to position [553, 0]
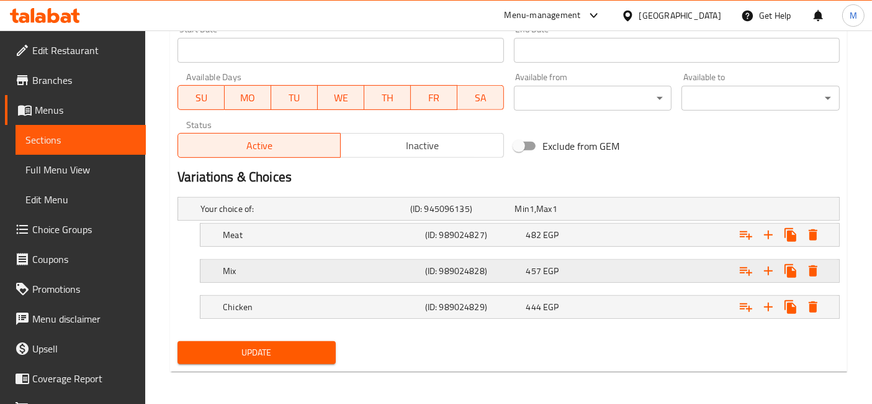
drag, startPoint x: 535, startPoint y: 242, endPoint x: 657, endPoint y: 316, distance: 142.9
click at [535, 222] on div "Meat (ID: 989024827) 482 EGP" at bounding box center [512, 208] width 629 height 27
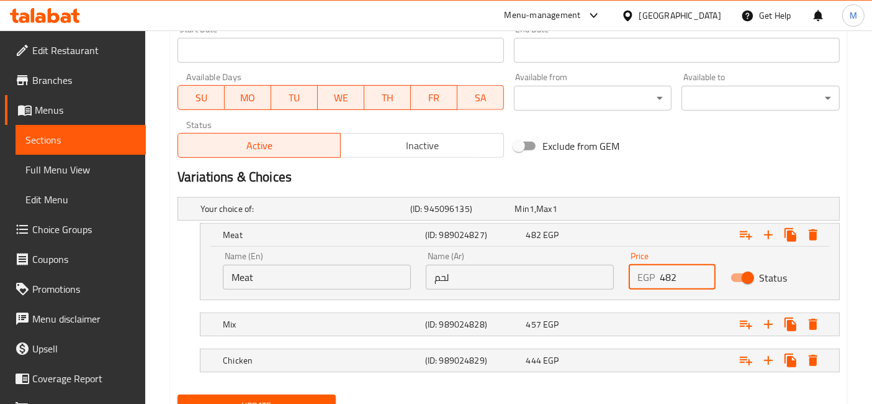
drag, startPoint x: 669, startPoint y: 276, endPoint x: 659, endPoint y: 276, distance: 9.3
click at [659, 276] on div "EGP 482 Price" at bounding box center [672, 276] width 86 height 25
click at [664, 274] on input "482" at bounding box center [687, 276] width 55 height 25
drag, startPoint x: 667, startPoint y: 274, endPoint x: 657, endPoint y: 274, distance: 9.3
click at [657, 274] on div "EGP 482 Price" at bounding box center [672, 276] width 86 height 25
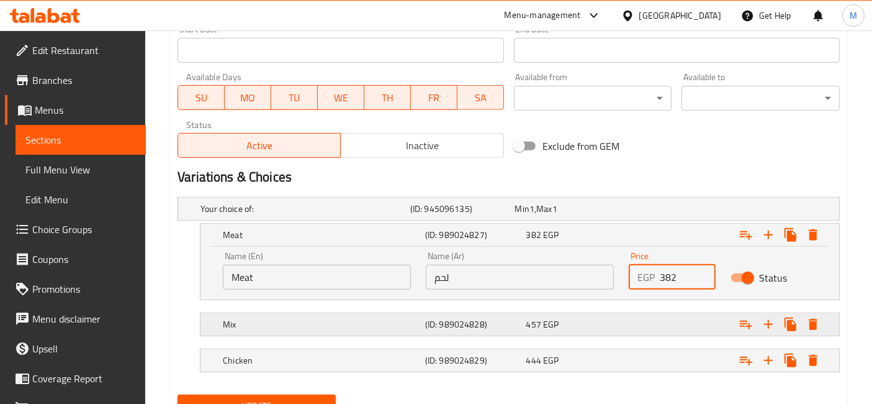
type input "382"
click at [654, 211] on div "Expand" at bounding box center [722, 208] width 210 height 5
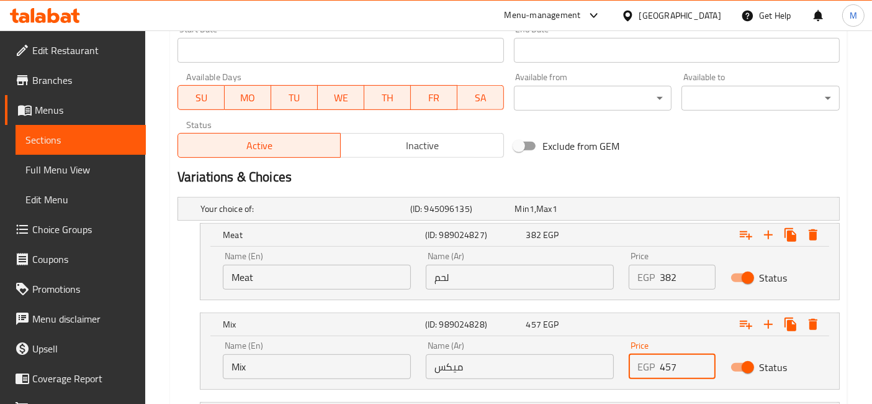
drag, startPoint x: 663, startPoint y: 364, endPoint x: 656, endPoint y: 367, distance: 7.5
click at [656, 367] on div "EGP 457 Price" at bounding box center [672, 366] width 86 height 25
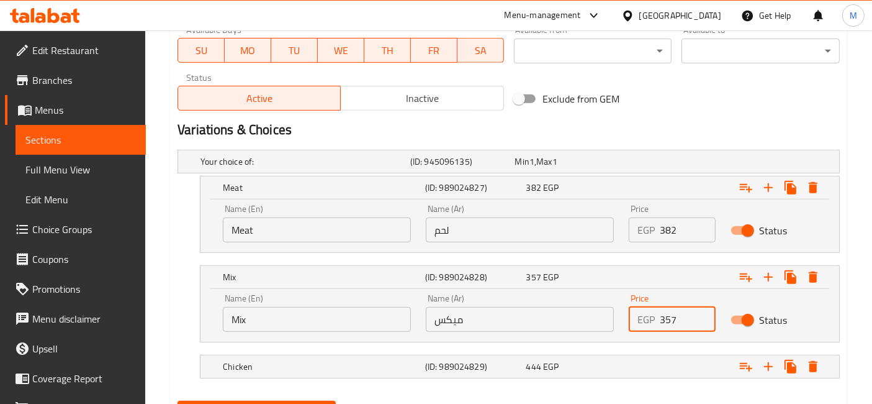
scroll to position [622, 0]
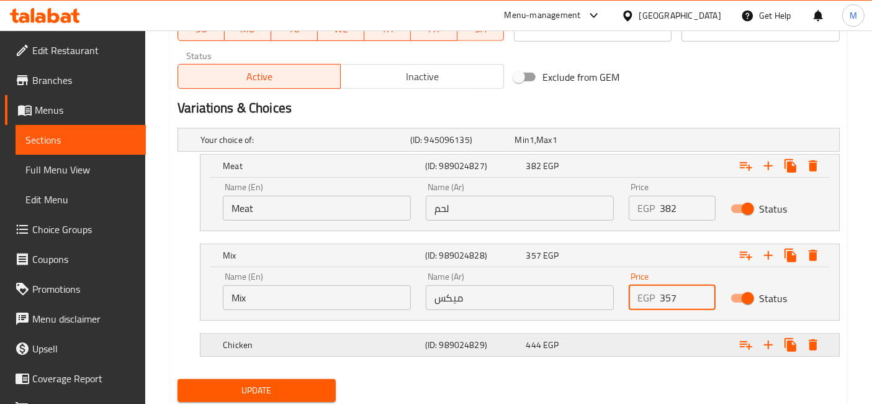
type input "357"
click at [607, 146] on div "444 EGP" at bounding box center [565, 139] width 100 height 12
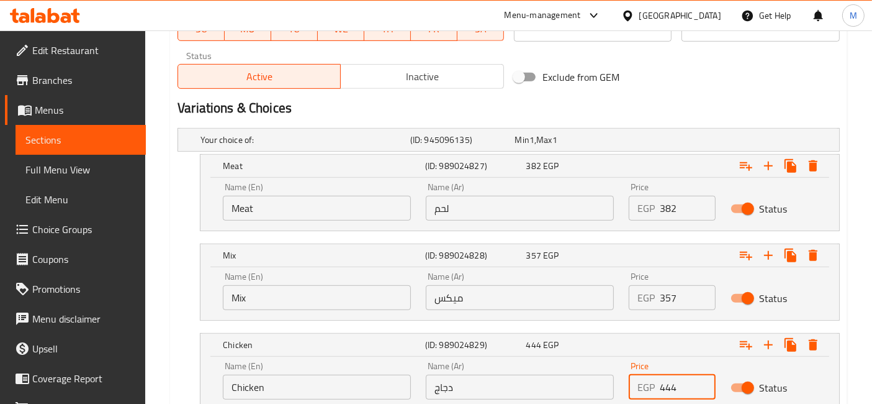
drag, startPoint x: 664, startPoint y: 386, endPoint x: 649, endPoint y: 385, distance: 15.6
click at [649, 385] on div "EGP 444 Price" at bounding box center [672, 386] width 86 height 25
type input "344"
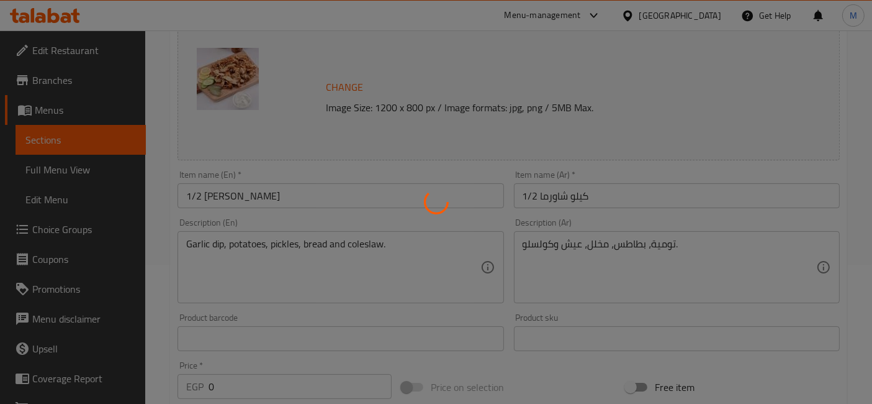
scroll to position [0, 0]
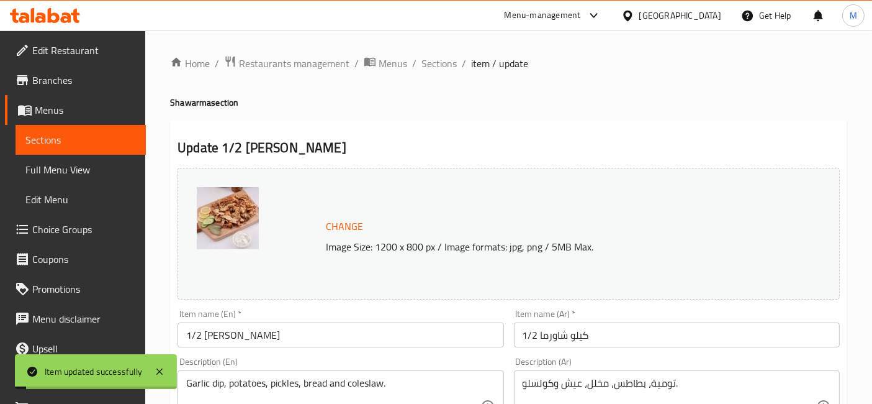
click at [427, 63] on span "Sections" at bounding box center [439, 63] width 35 height 15
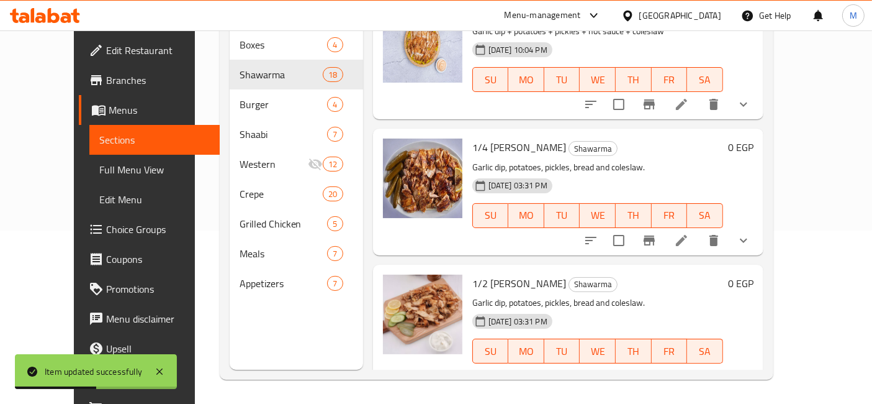
scroll to position [1662, 0]
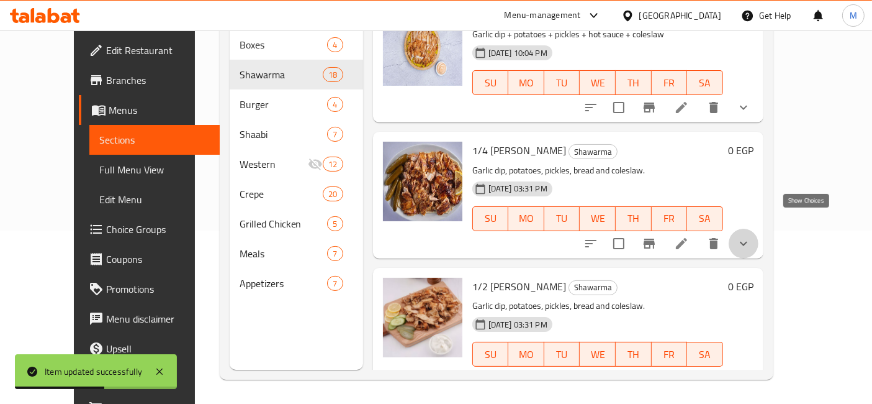
click at [751, 236] on icon "show more" at bounding box center [743, 243] width 15 height 15
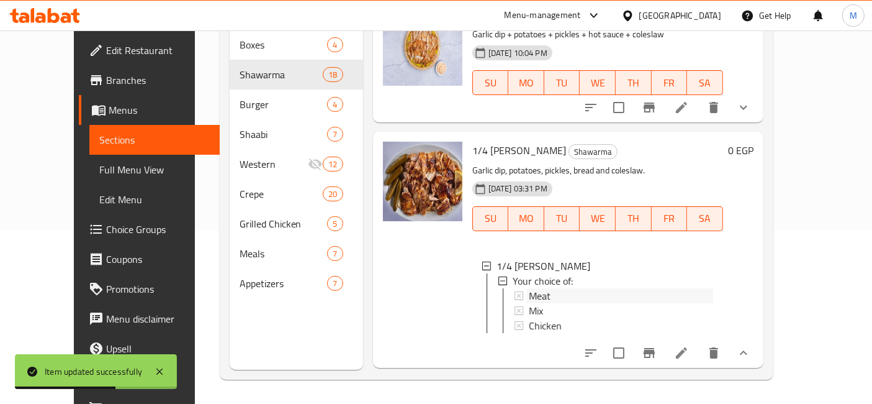
click at [588, 288] on div "Meat" at bounding box center [621, 295] width 184 height 15
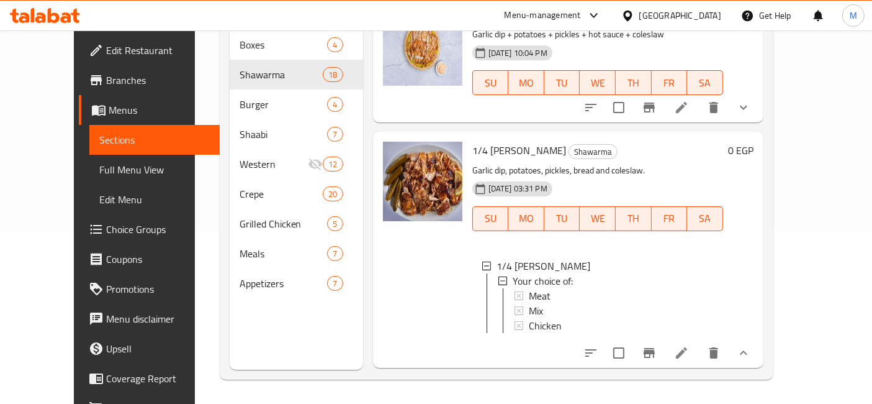
click at [689, 345] on icon at bounding box center [681, 352] width 15 height 15
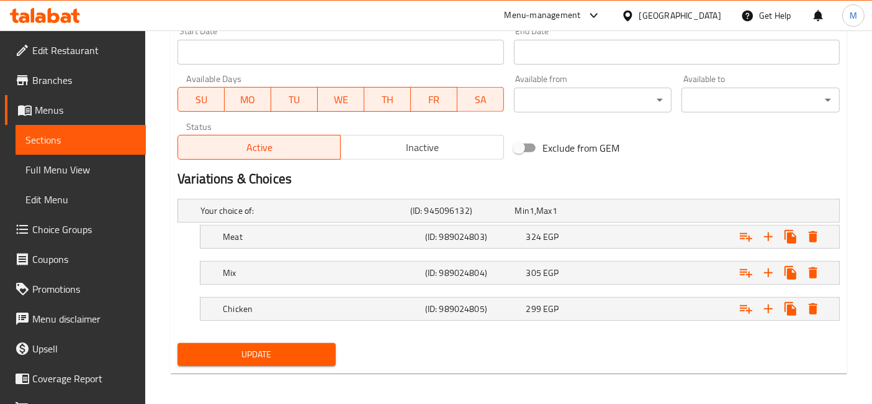
scroll to position [553, 0]
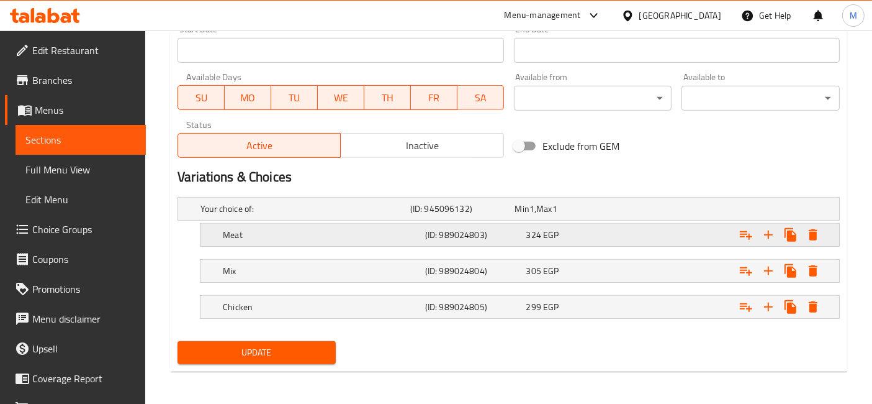
click at [532, 222] on div "Meat (ID: 989024803) 324 EGP" at bounding box center [512, 208] width 629 height 27
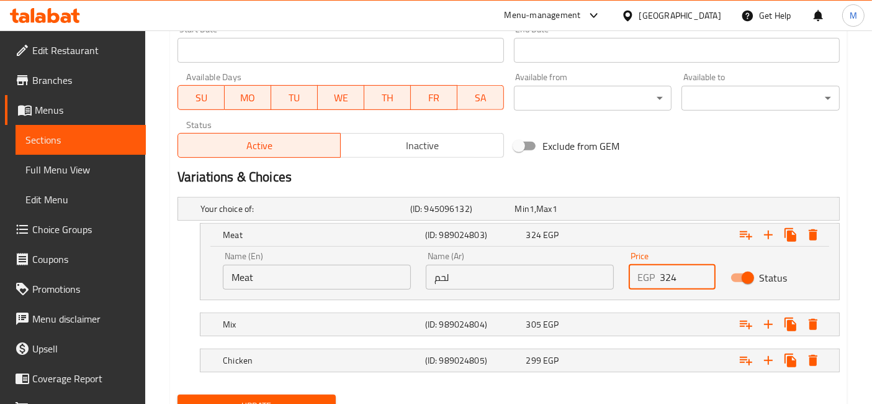
click at [658, 280] on div "EGP 324 Price" at bounding box center [672, 276] width 86 height 25
type input "224"
click at [628, 211] on div "Expand" at bounding box center [722, 208] width 210 height 5
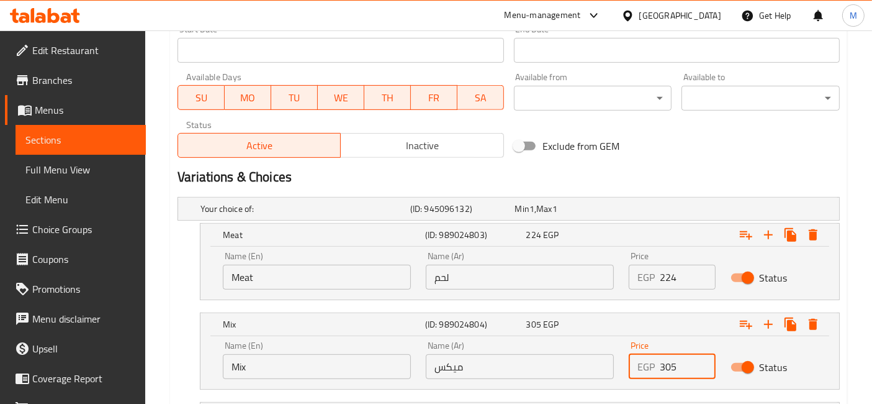
drag, startPoint x: 663, startPoint y: 368, endPoint x: 651, endPoint y: 366, distance: 12.7
click at [652, 367] on div "EGP 305 Price" at bounding box center [672, 366] width 86 height 25
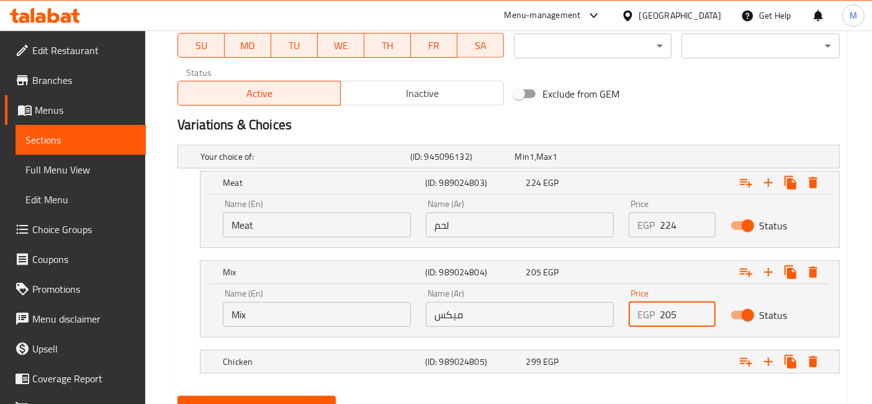
scroll to position [659, 0]
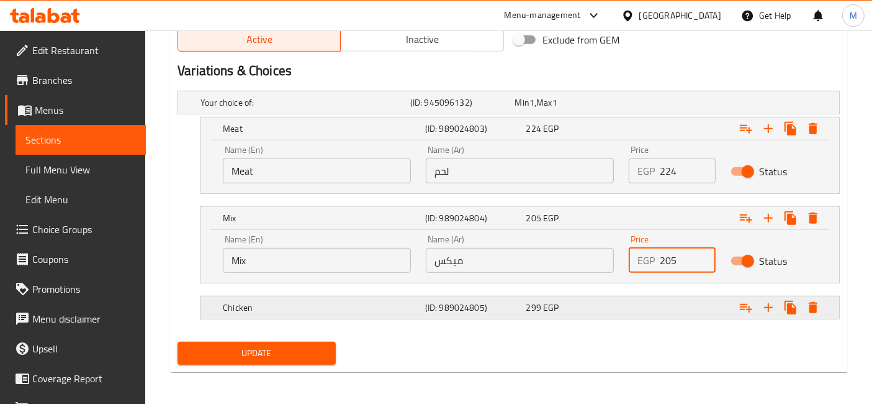
type input "205"
click at [534, 110] on span "EGP" at bounding box center [532, 102] width 5 height 16
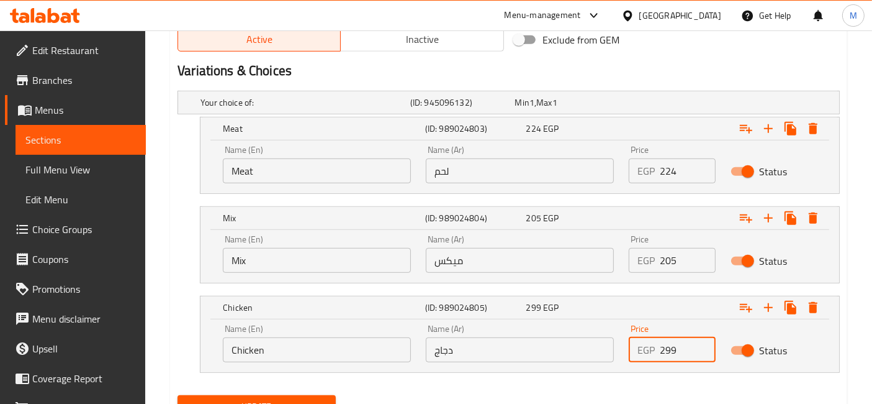
click at [665, 345] on input "299" at bounding box center [687, 349] width 55 height 25
type input "199"
click at [178, 395] on button "Update" at bounding box center [257, 406] width 158 height 23
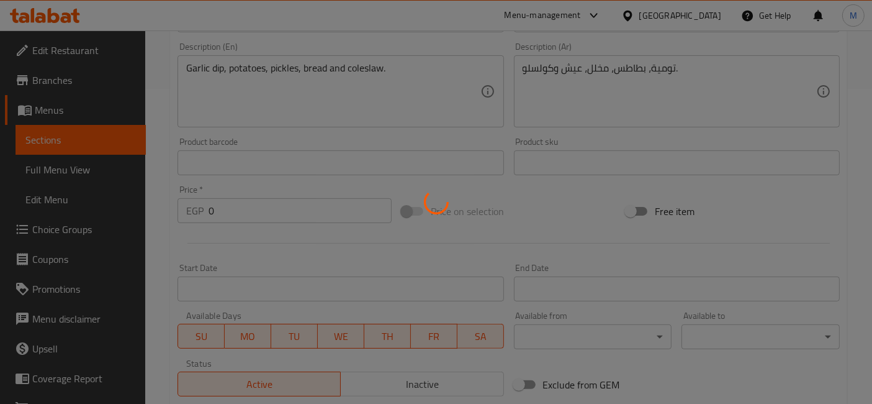
scroll to position [0, 0]
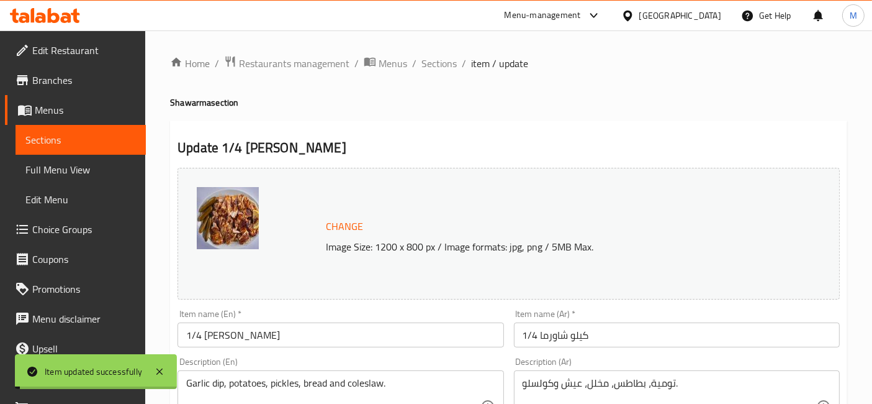
click at [423, 62] on span "Sections" at bounding box center [439, 63] width 35 height 15
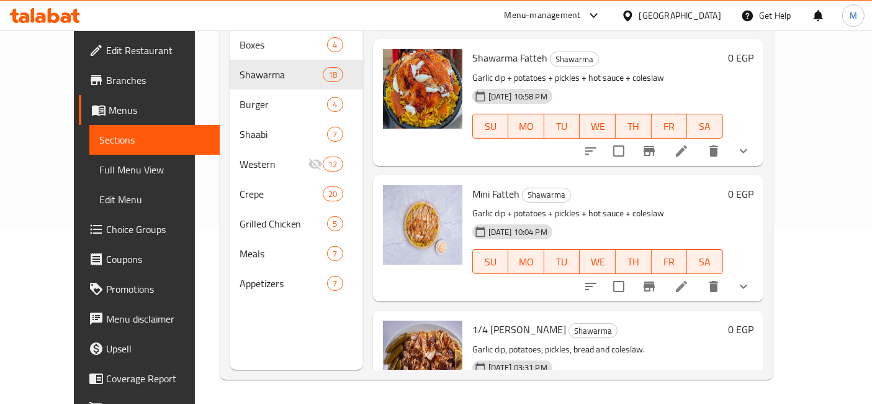
scroll to position [1454, 0]
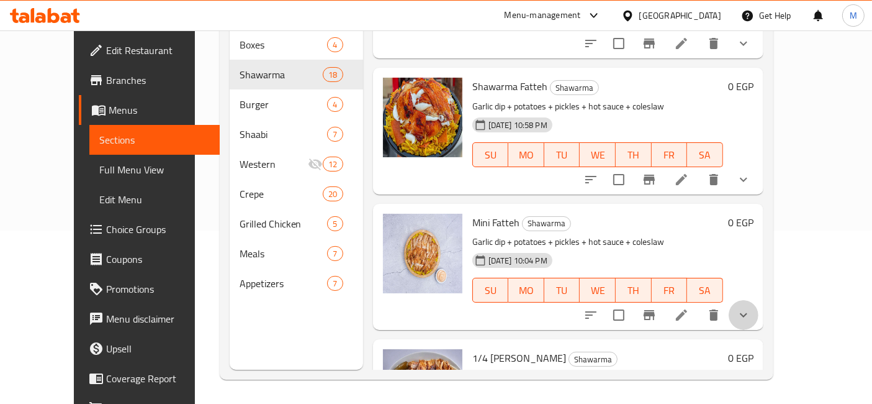
click at [759, 300] on button "show more" at bounding box center [744, 315] width 30 height 30
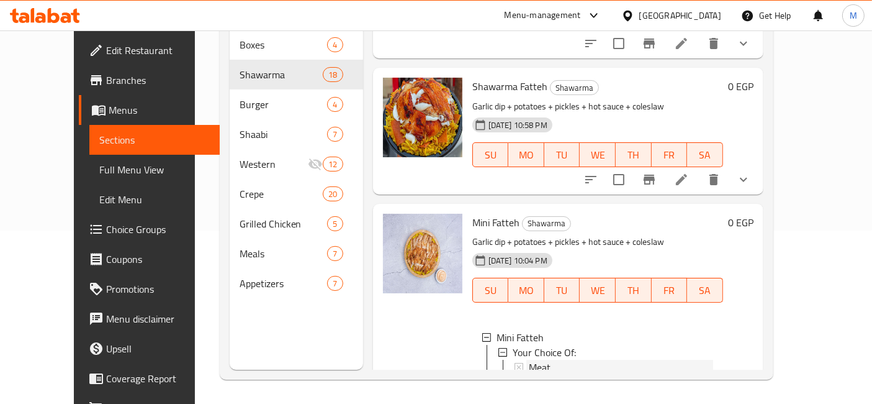
click at [559, 359] on div "Meat" at bounding box center [621, 366] width 184 height 15
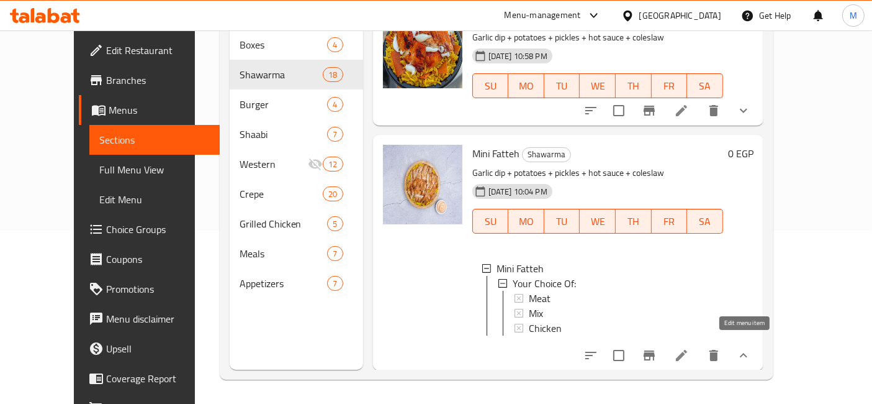
click at [687, 349] on icon at bounding box center [681, 354] width 11 height 11
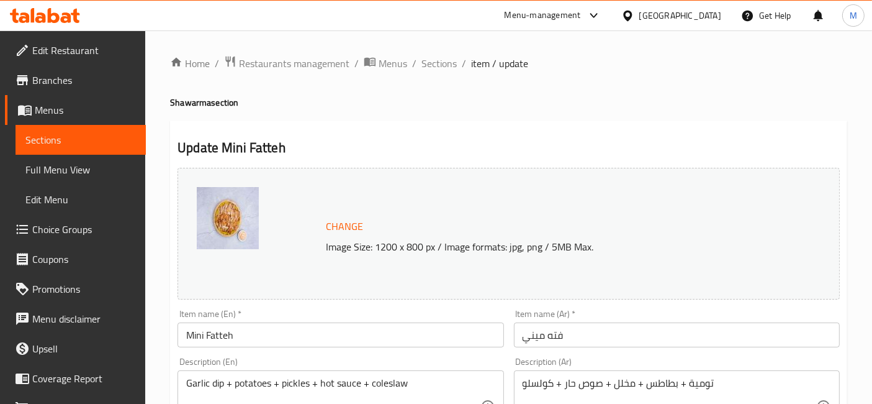
scroll to position [551, 0]
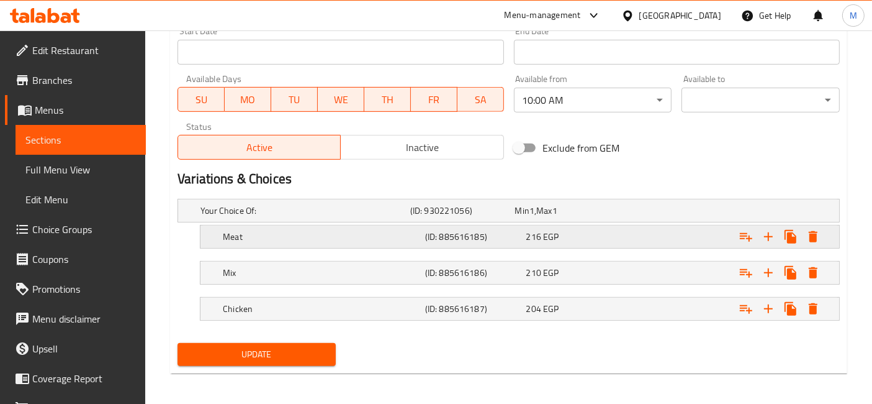
click at [534, 219] on span "EGP" at bounding box center [532, 210] width 5 height 16
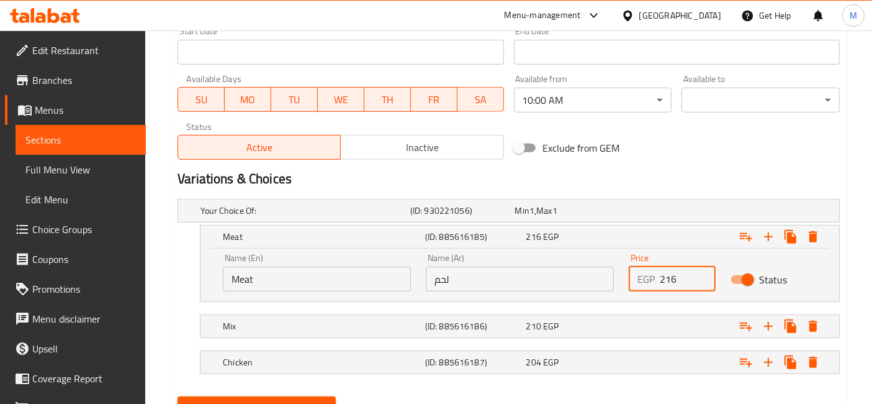
click at [664, 277] on input "216" at bounding box center [687, 278] width 55 height 25
type input "116"
click at [651, 213] on div "Expand" at bounding box center [722, 210] width 210 height 5
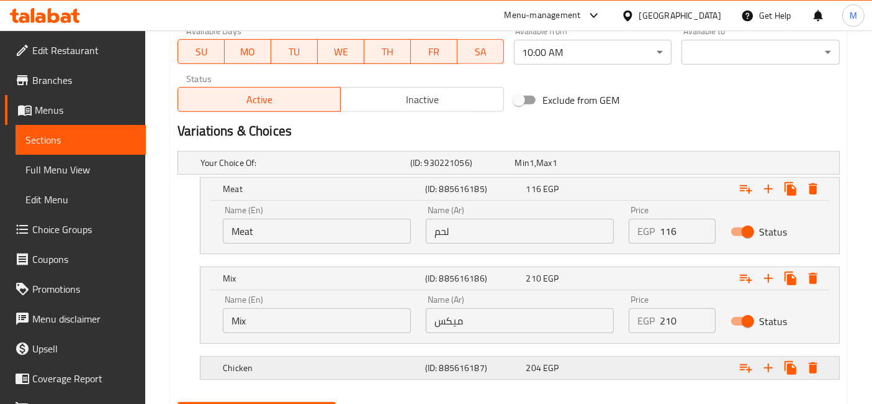
scroll to position [621, 0]
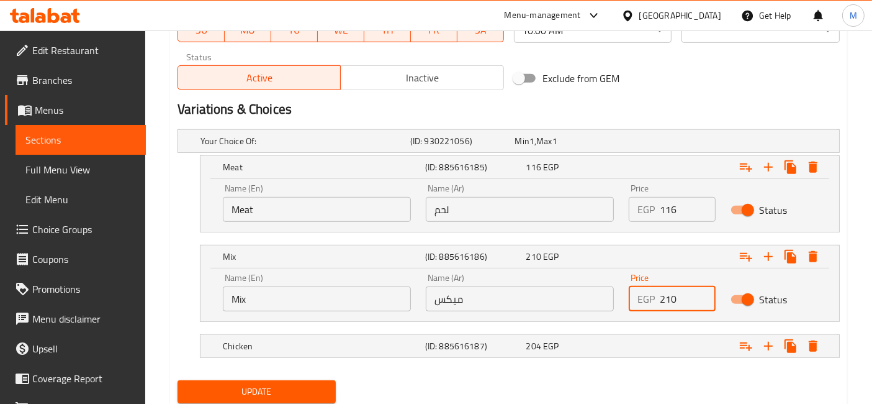
click at [664, 299] on input "210" at bounding box center [687, 298] width 55 height 25
type input "110"
drag, startPoint x: 656, startPoint y: 340, endPoint x: 667, endPoint y: 361, distance: 23.9
click at [656, 143] on div "Expand" at bounding box center [722, 140] width 210 height 5
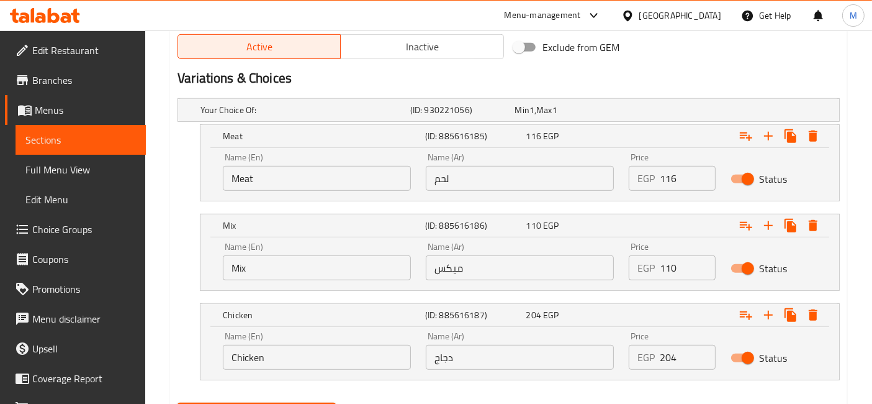
scroll to position [669, 0]
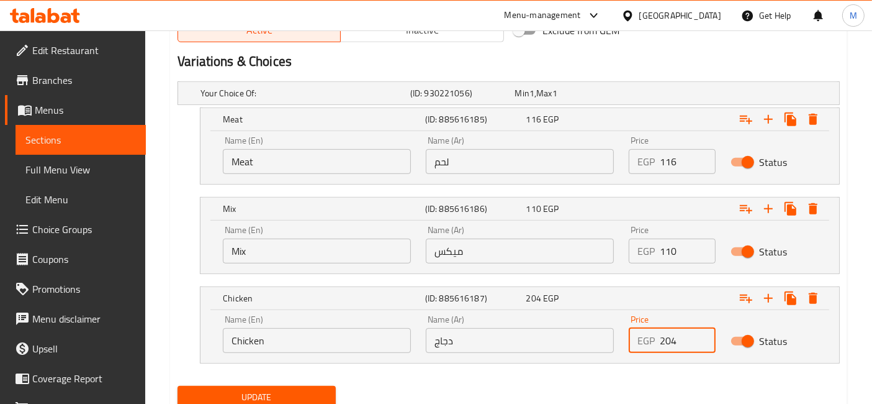
click at [664, 341] on input "204" at bounding box center [687, 340] width 55 height 25
type input "104"
click at [178, 386] on button "Update" at bounding box center [257, 397] width 158 height 23
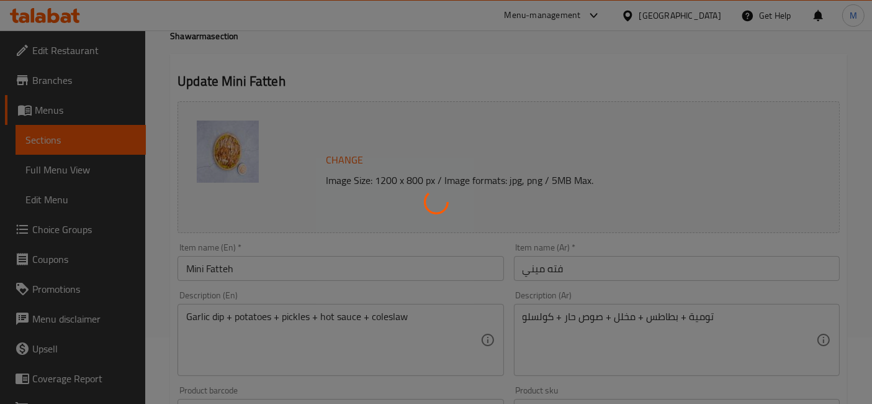
scroll to position [0, 0]
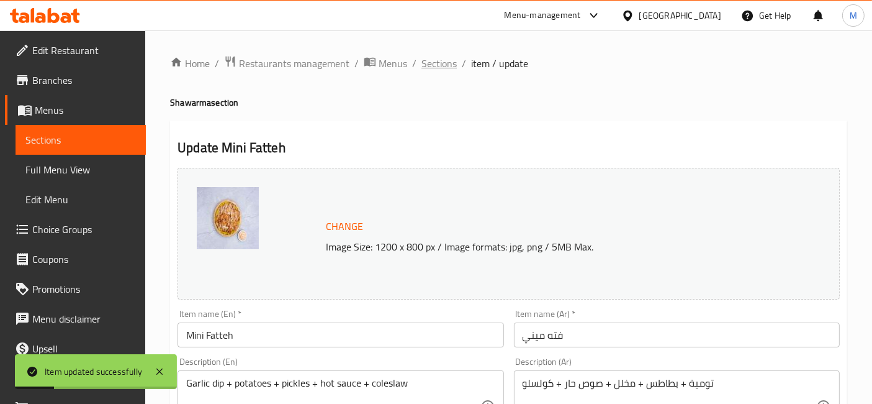
click at [443, 63] on span "Sections" at bounding box center [439, 63] width 35 height 15
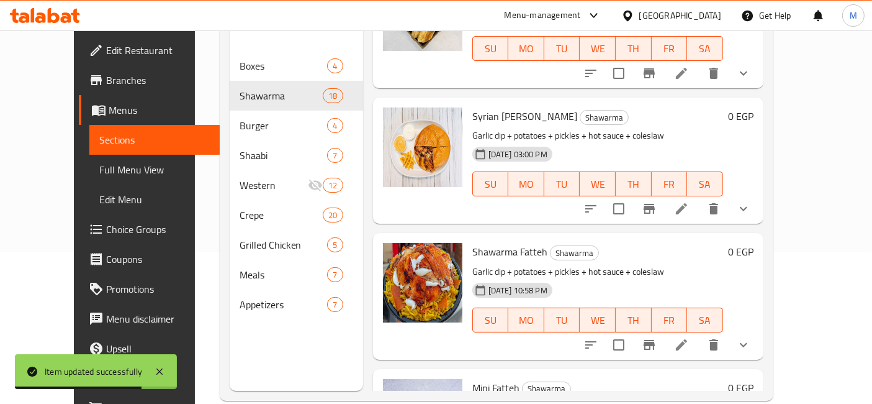
scroll to position [1379, 0]
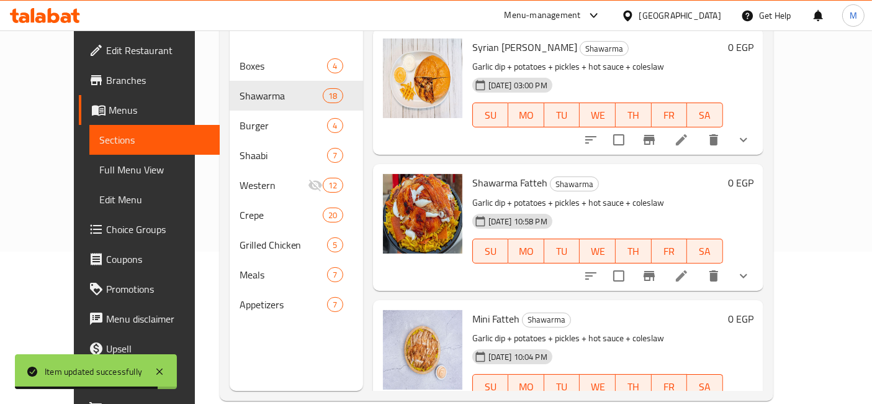
click at [764, 256] on div "Shawarma Fatteh Shawarma Garlic dip + potatoes + pickles + hot sauce + coleslaw…" at bounding box center [568, 227] width 390 height 126
click at [751, 268] on icon "show more" at bounding box center [743, 275] width 15 height 15
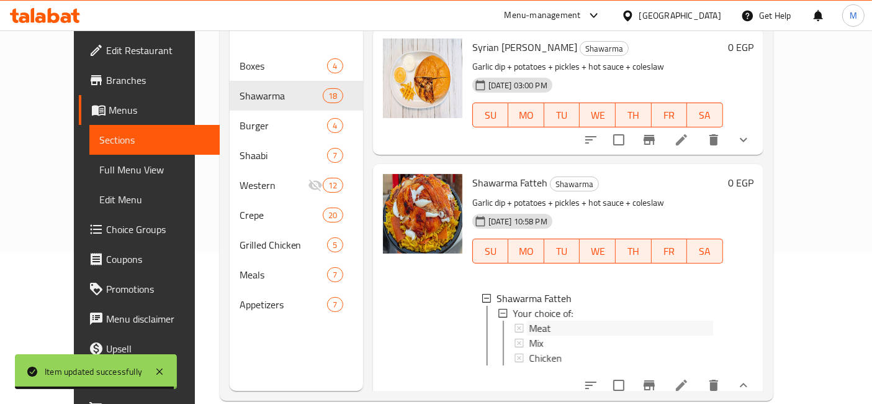
click at [626, 320] on div "Meat" at bounding box center [621, 327] width 184 height 15
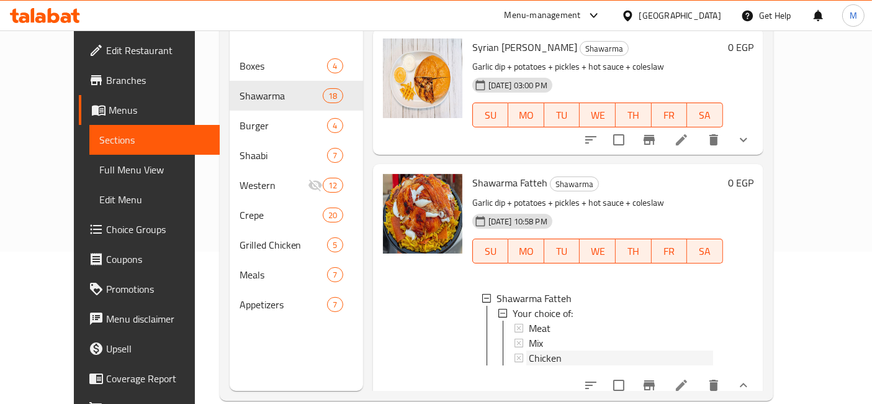
click at [529, 350] on span "Chicken" at bounding box center [545, 357] width 33 height 15
click at [689, 377] on icon at bounding box center [681, 384] width 15 height 15
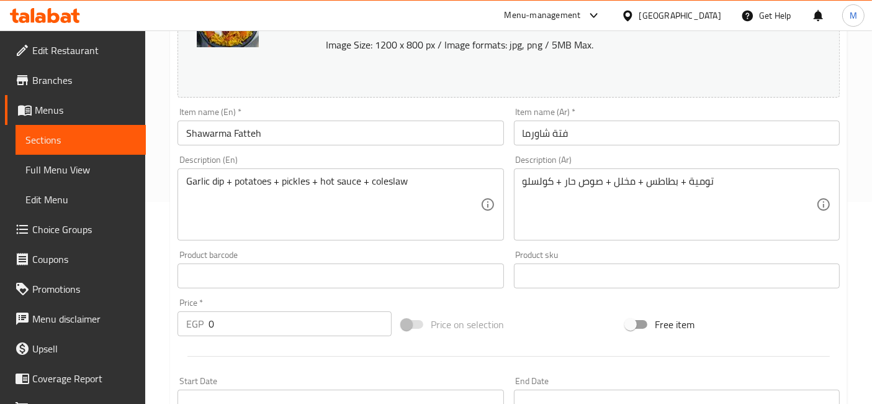
scroll to position [553, 0]
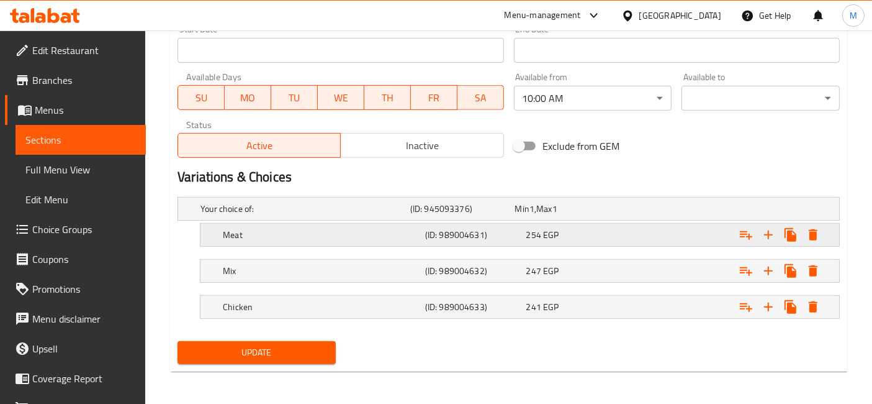
click at [590, 215] on div "254 EGP" at bounding box center [565, 208] width 100 height 12
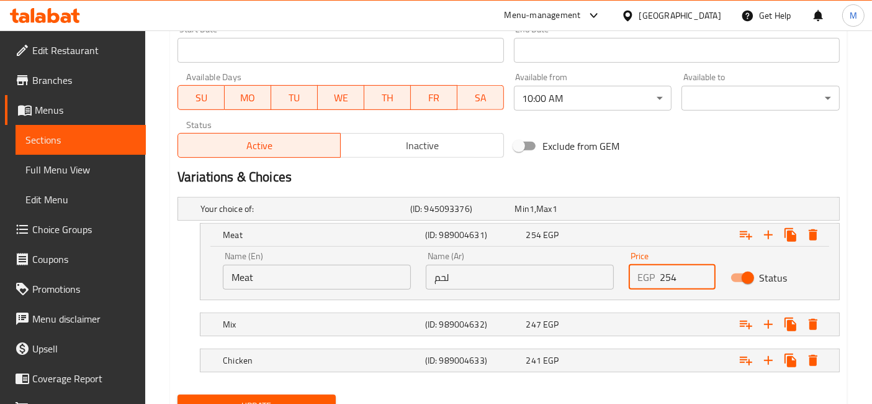
click at [666, 271] on input "254" at bounding box center [687, 276] width 55 height 25
click at [660, 274] on input "254" at bounding box center [687, 276] width 55 height 25
type input "154"
click at [669, 211] on div "Expand" at bounding box center [722, 208] width 210 height 5
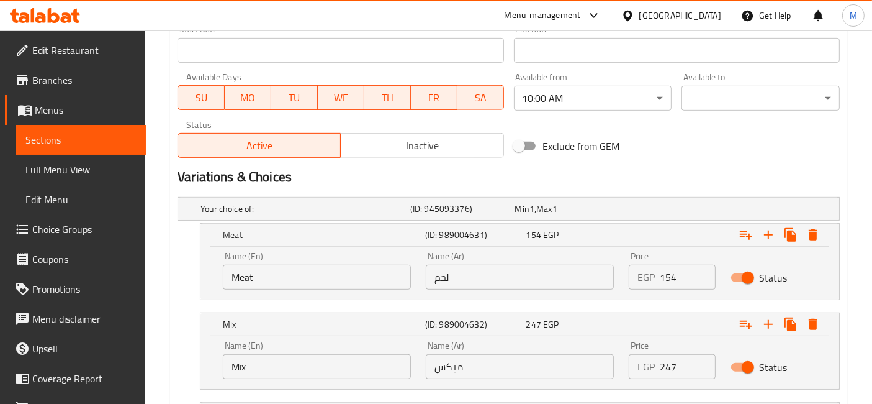
drag, startPoint x: 663, startPoint y: 365, endPoint x: 655, endPoint y: 369, distance: 8.9
click at [655, 369] on div "EGP 247 Price" at bounding box center [672, 366] width 86 height 25
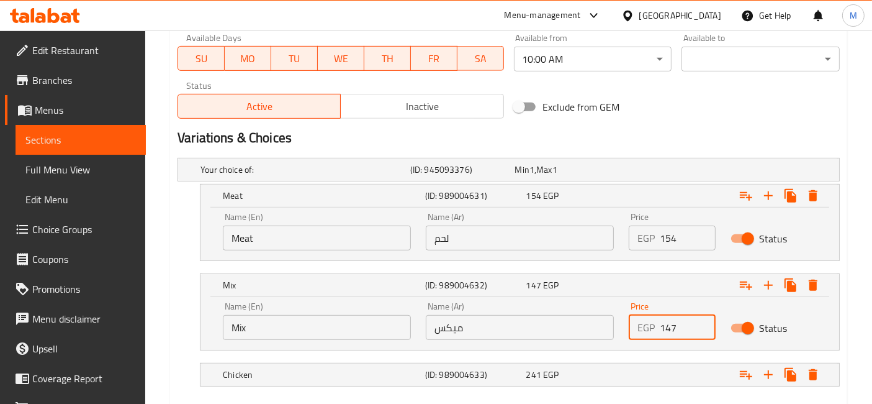
scroll to position [659, 0]
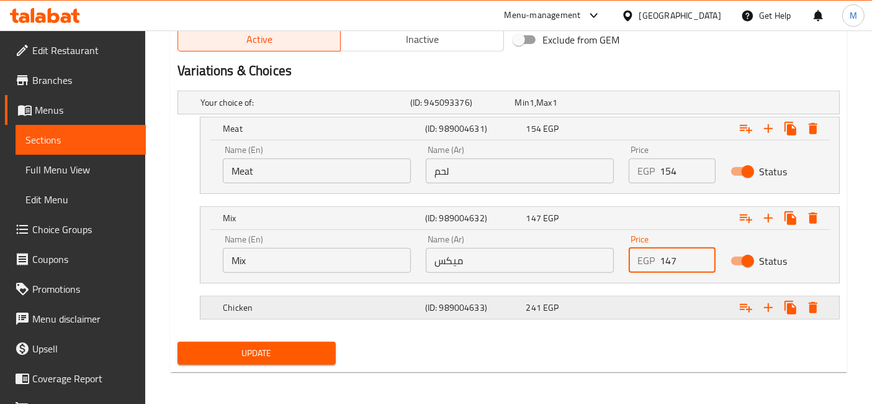
type input "147"
click at [574, 109] on div "241 EGP" at bounding box center [565, 102] width 100 height 12
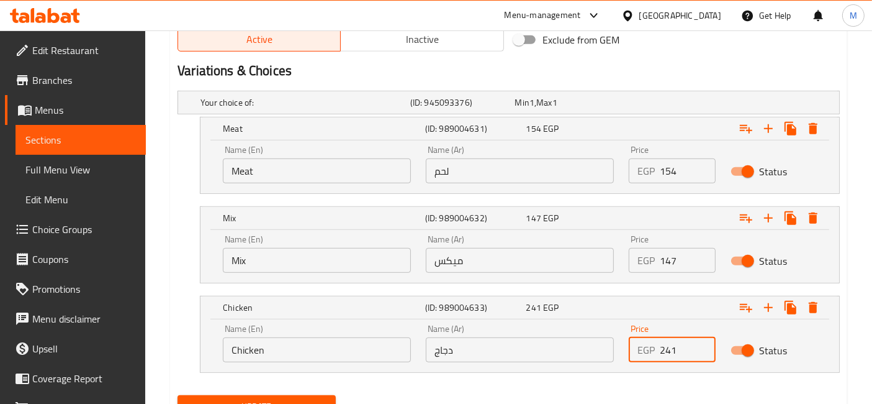
click at [664, 351] on input "241" at bounding box center [687, 349] width 55 height 25
type input "141"
click at [178, 395] on button "Update" at bounding box center [257, 406] width 158 height 23
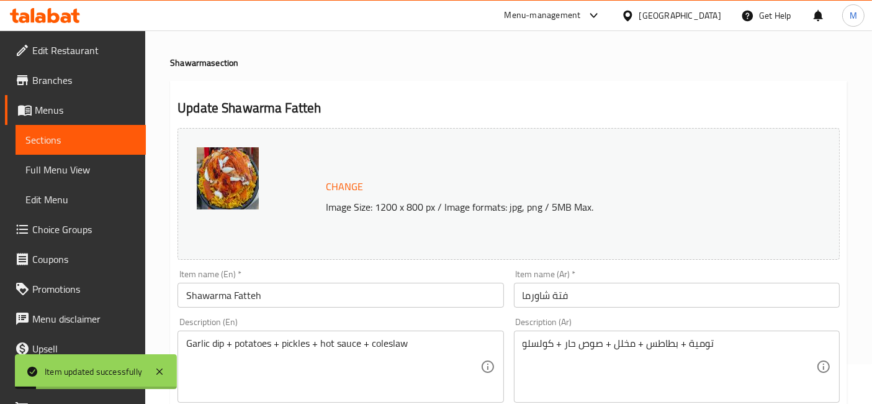
scroll to position [0, 0]
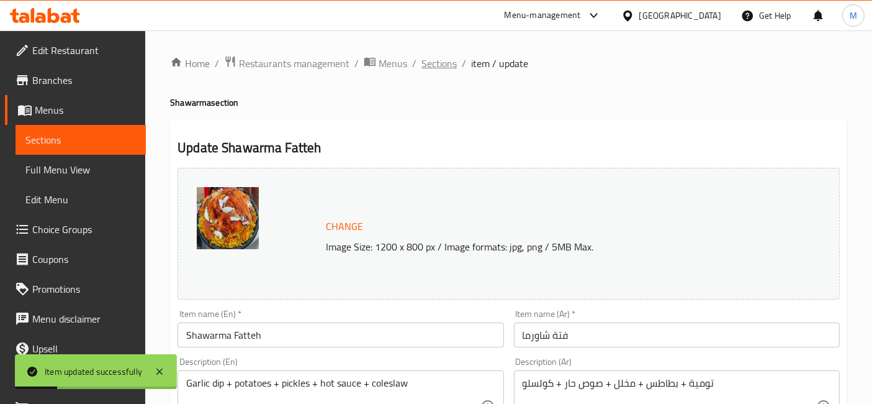
click at [430, 65] on span "Sections" at bounding box center [439, 63] width 35 height 15
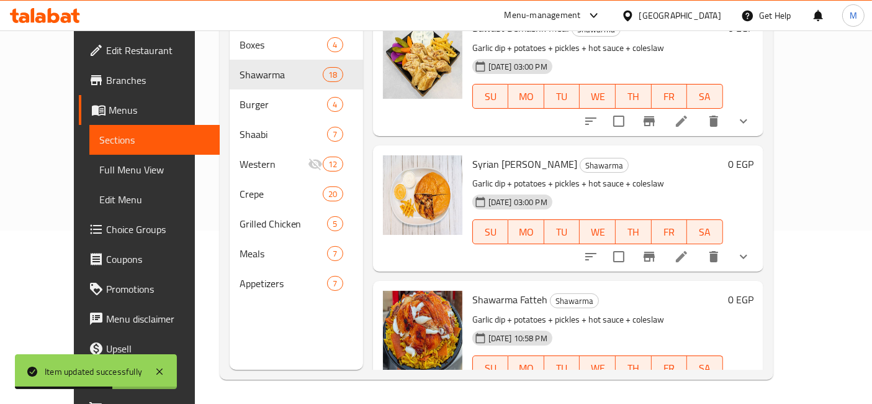
scroll to position [1172, 0]
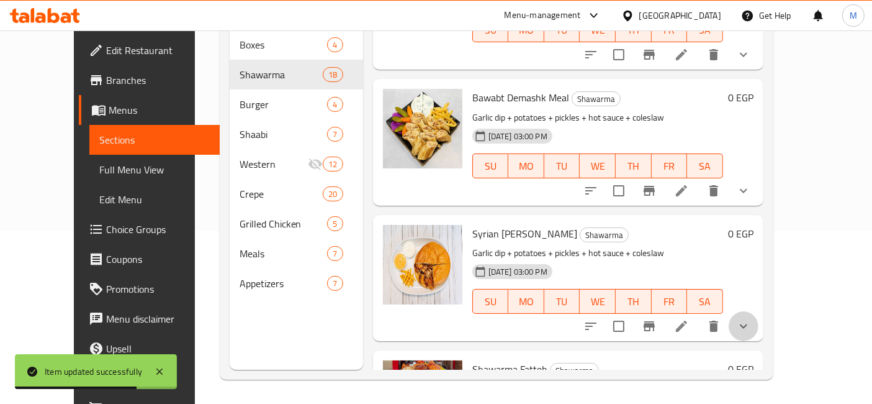
click at [759, 311] on button "show more" at bounding box center [744, 326] width 30 height 30
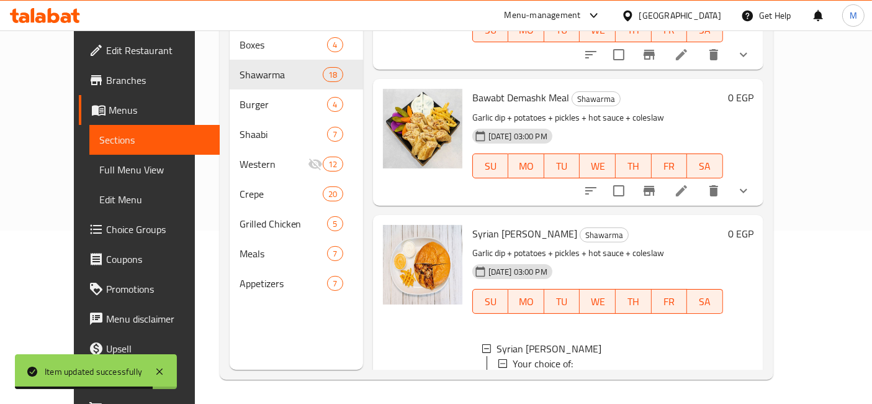
click at [544, 371] on div "Meat" at bounding box center [621, 378] width 184 height 15
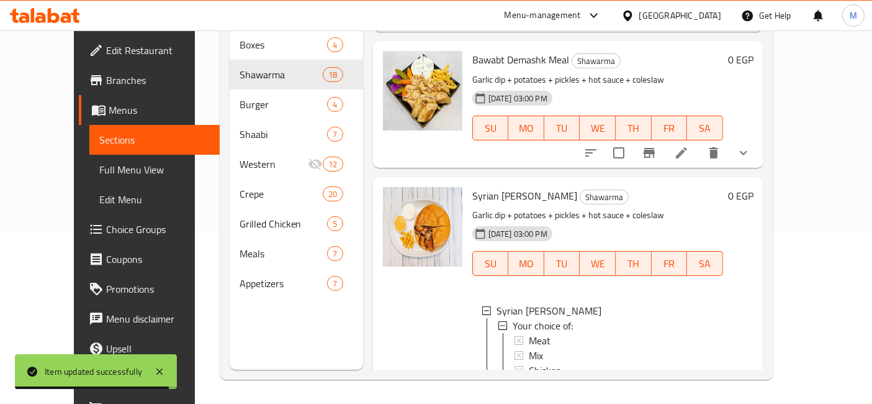
scroll to position [1242, 0]
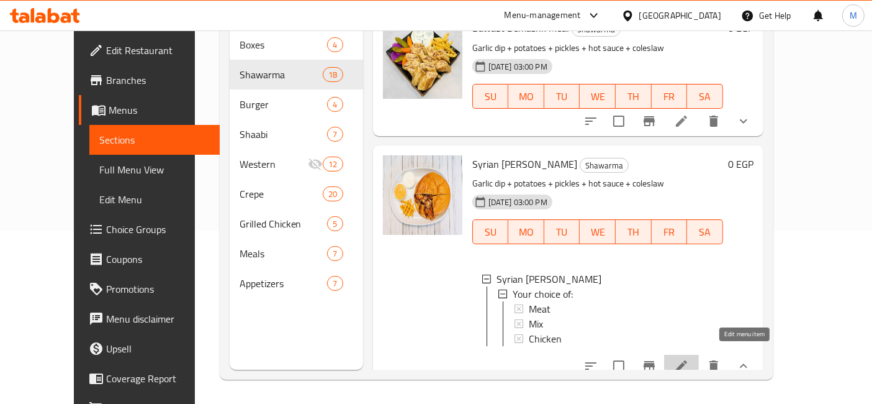
click at [687, 360] on icon at bounding box center [681, 365] width 11 height 11
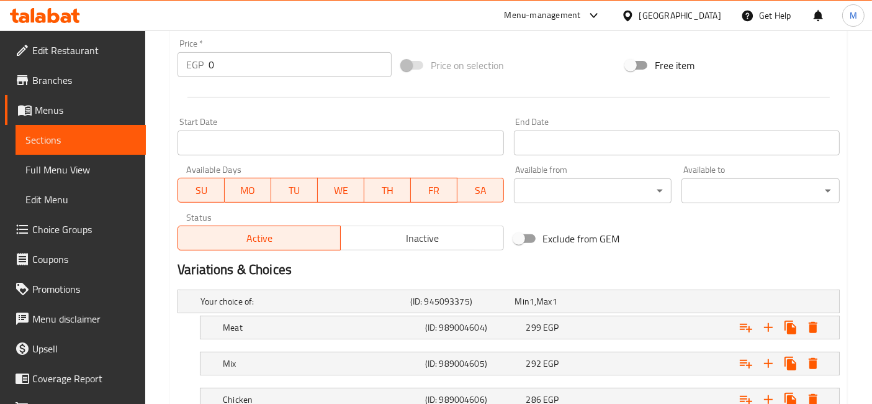
scroll to position [553, 0]
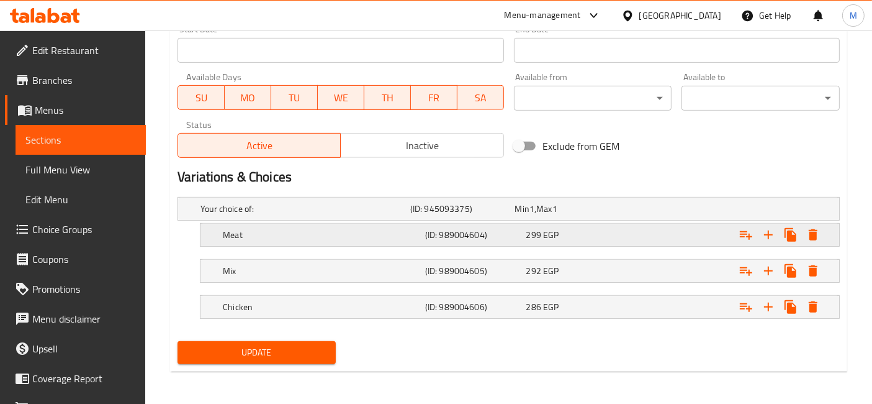
click at [510, 215] on h5 "(ID: 989004604)" at bounding box center [460, 208] width 100 height 12
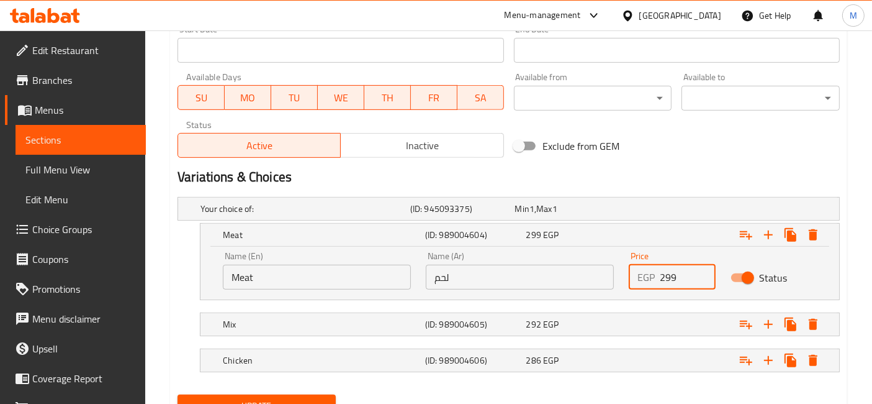
drag, startPoint x: 665, startPoint y: 277, endPoint x: 653, endPoint y: 276, distance: 11.9
click at [653, 276] on div "EGP 299 Price" at bounding box center [672, 276] width 86 height 25
type input "199"
click at [654, 211] on div "Expand" at bounding box center [722, 208] width 210 height 5
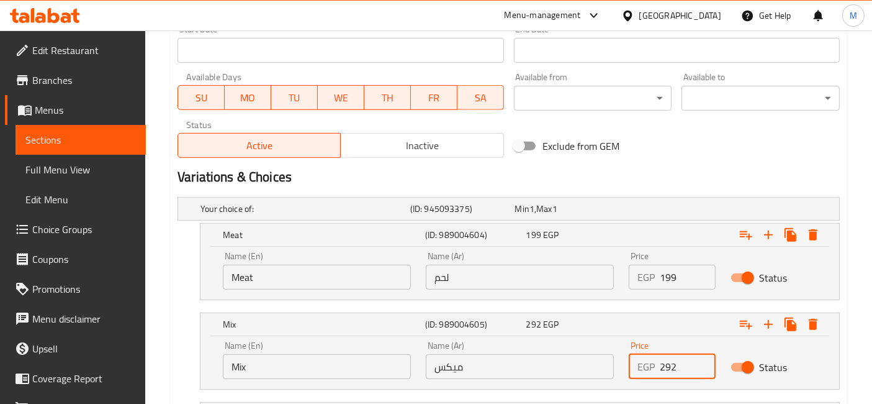
drag, startPoint x: 665, startPoint y: 363, endPoint x: 647, endPoint y: 358, distance: 19.4
click at [654, 361] on div "EGP 292 Price" at bounding box center [672, 366] width 86 height 25
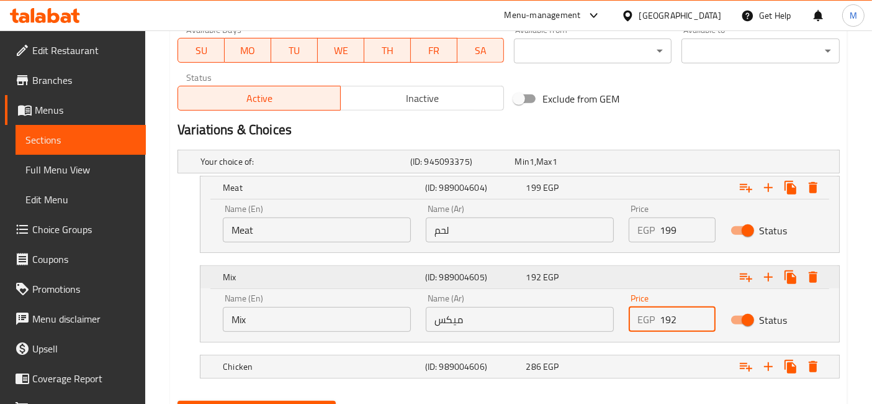
scroll to position [622, 0]
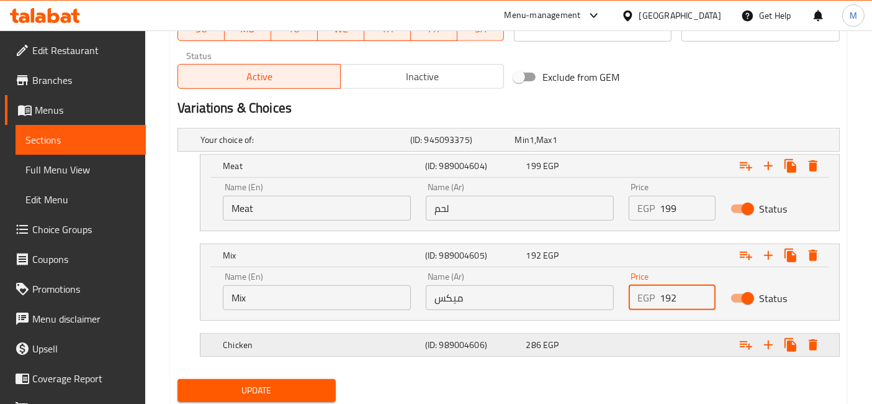
type input "192"
click at [612, 146] on div "286 EGP" at bounding box center [565, 139] width 100 height 12
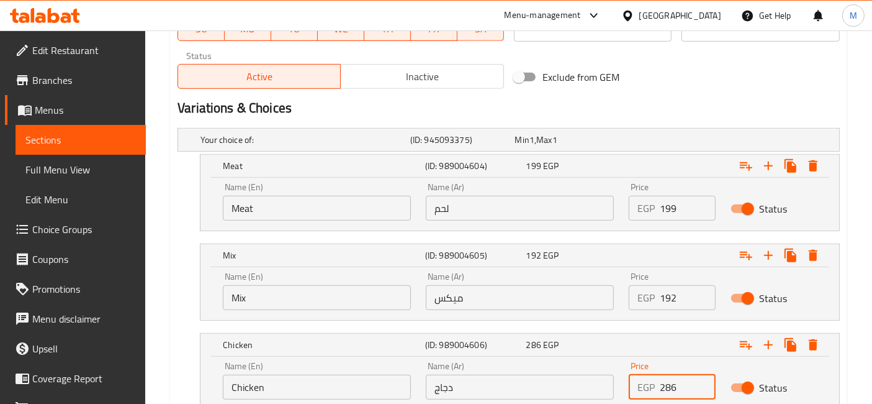
click at [665, 386] on input "286" at bounding box center [687, 386] width 55 height 25
type input "186"
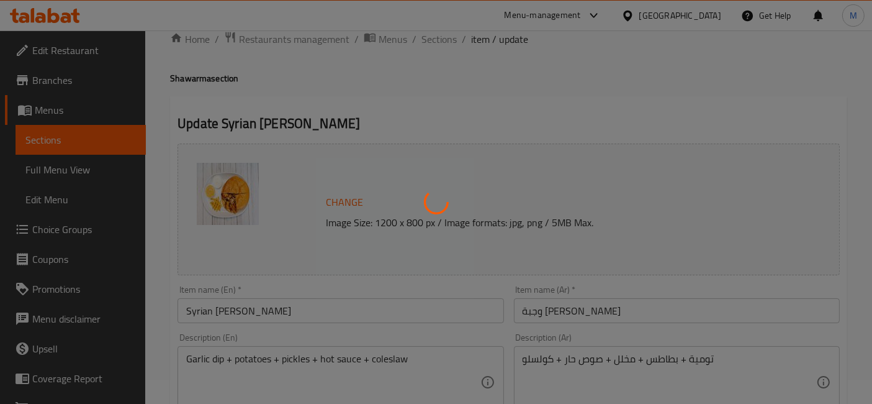
scroll to position [0, 0]
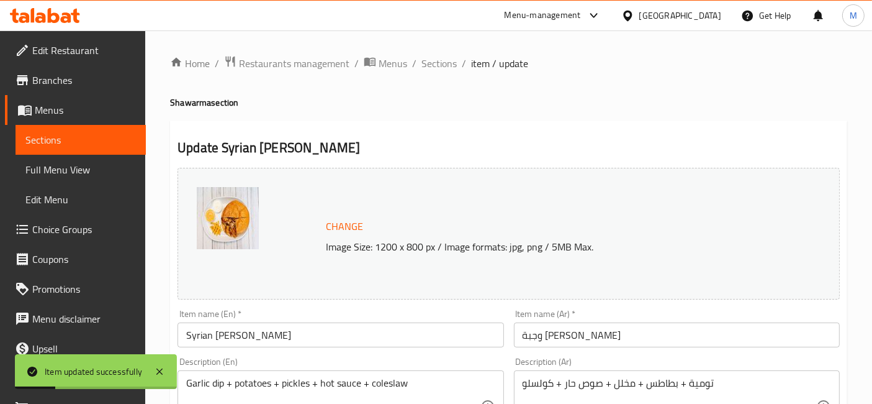
click at [440, 64] on span "Sections" at bounding box center [439, 63] width 35 height 15
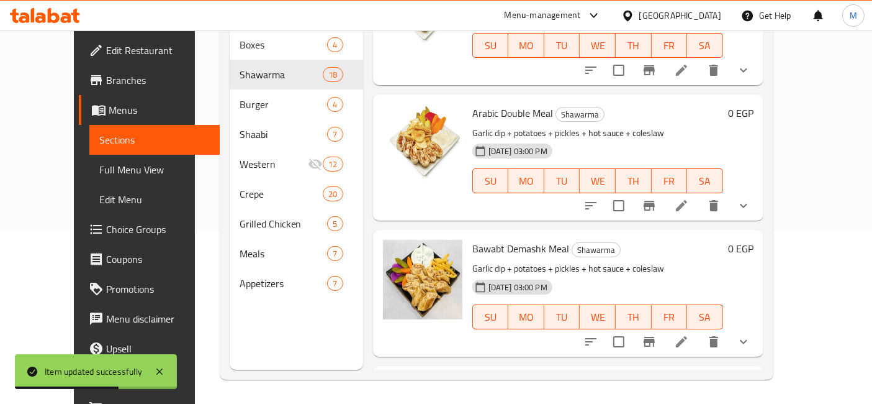
scroll to position [1034, 0]
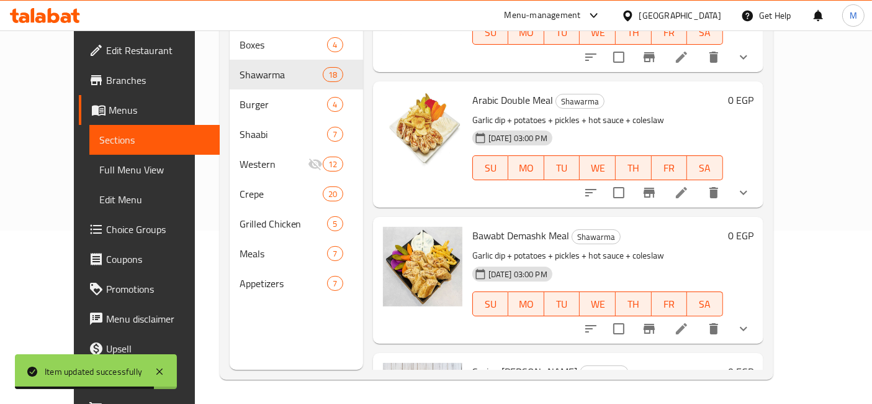
click at [759, 183] on button "show more" at bounding box center [744, 193] width 30 height 30
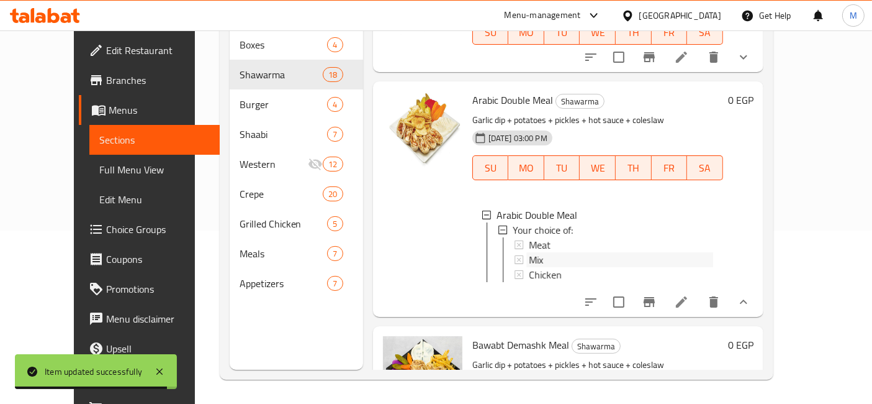
click at [557, 252] on div "Mix" at bounding box center [621, 259] width 184 height 15
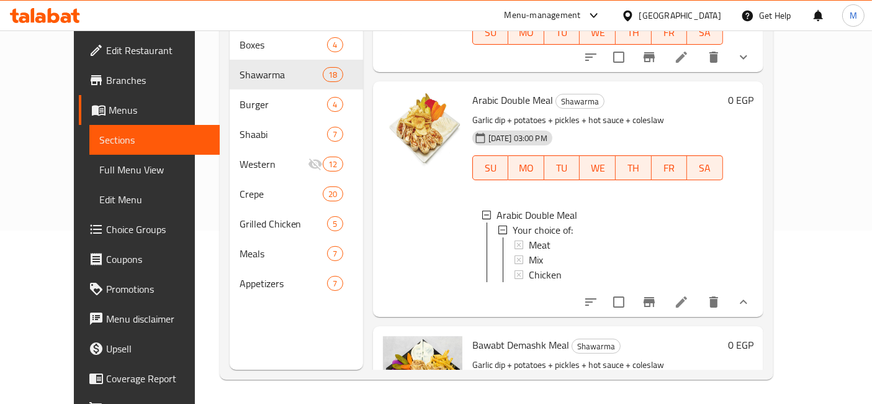
click at [699, 300] on li at bounding box center [681, 302] width 35 height 22
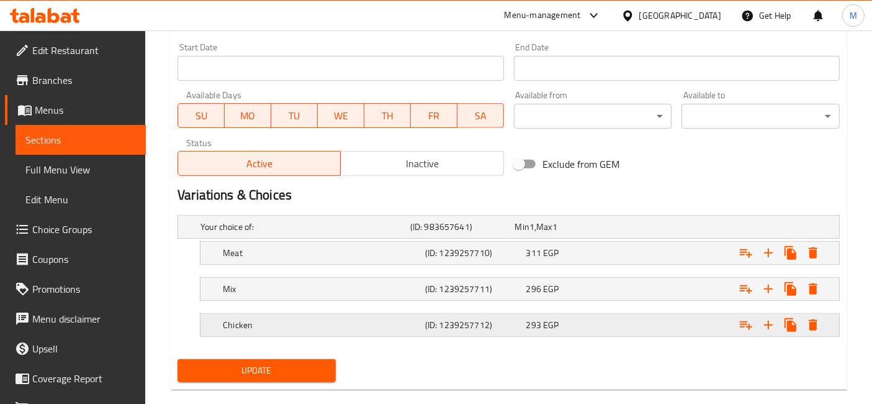
scroll to position [553, 0]
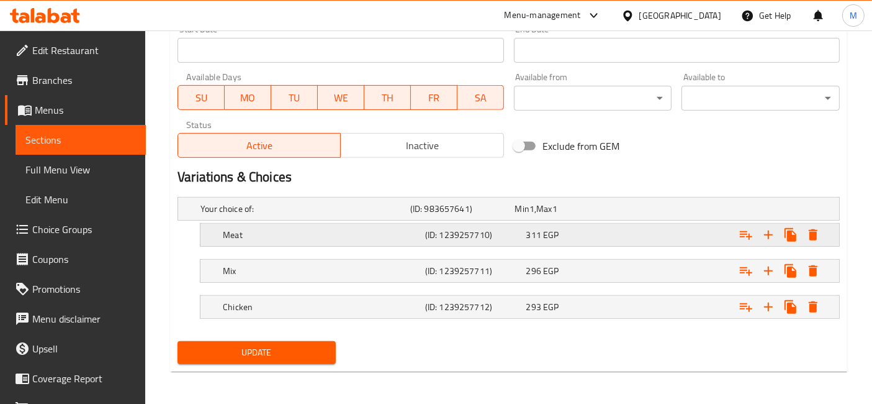
click at [551, 217] on div "311 EGP" at bounding box center [565, 208] width 105 height 17
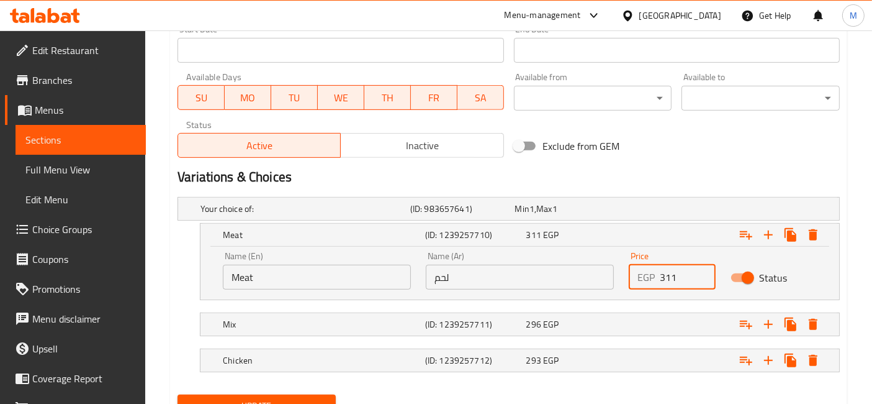
drag, startPoint x: 667, startPoint y: 281, endPoint x: 652, endPoint y: 281, distance: 14.9
click at [654, 281] on div "EGP 311 Price" at bounding box center [672, 276] width 86 height 25
type input "211"
drag, startPoint x: 672, startPoint y: 313, endPoint x: 681, endPoint y: 341, distance: 30.0
click at [672, 211] on div "Expand" at bounding box center [722, 208] width 210 height 5
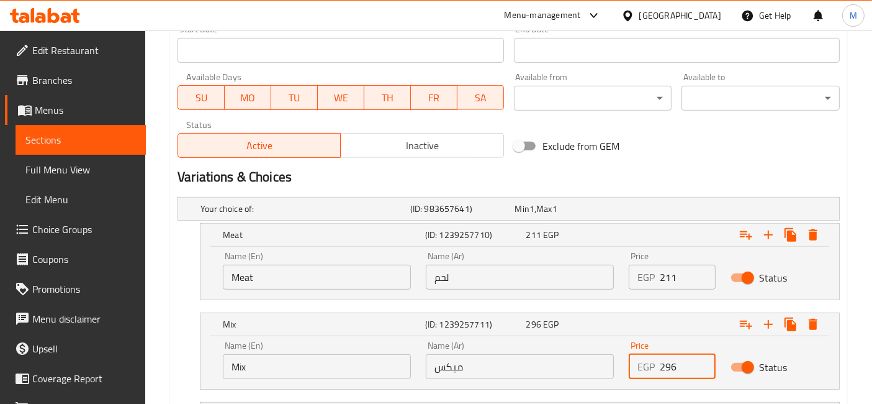
drag, startPoint x: 664, startPoint y: 364, endPoint x: 656, endPoint y: 363, distance: 8.9
click at [656, 363] on div "EGP 296 Price" at bounding box center [672, 366] width 86 height 25
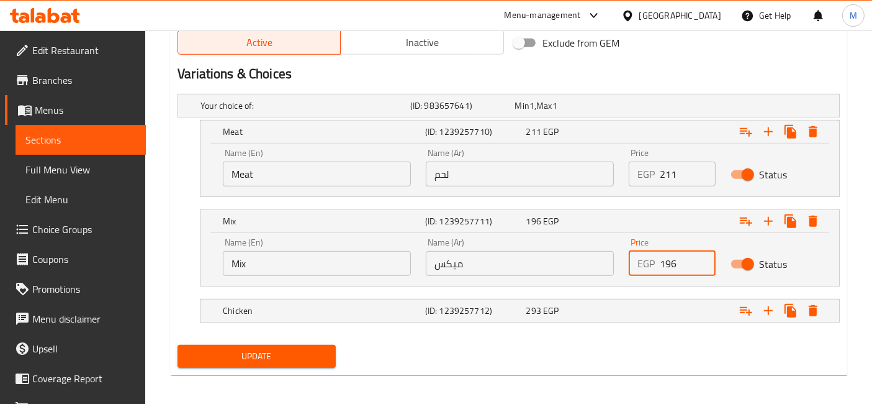
scroll to position [659, 0]
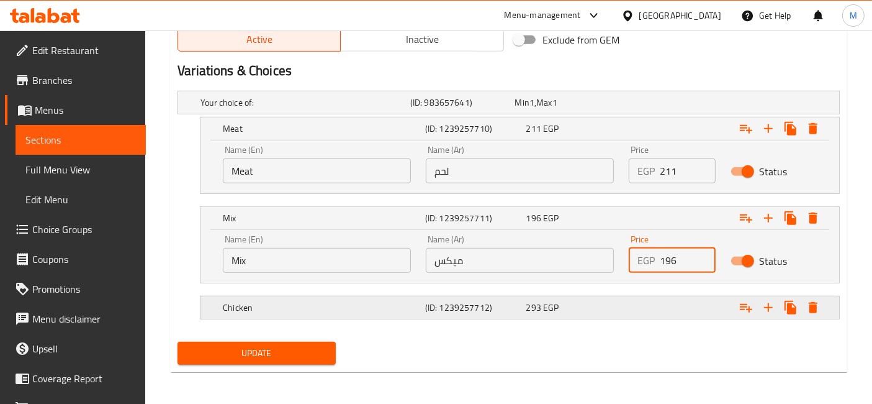
type input "196"
click at [652, 105] on div "Expand" at bounding box center [722, 102] width 210 height 5
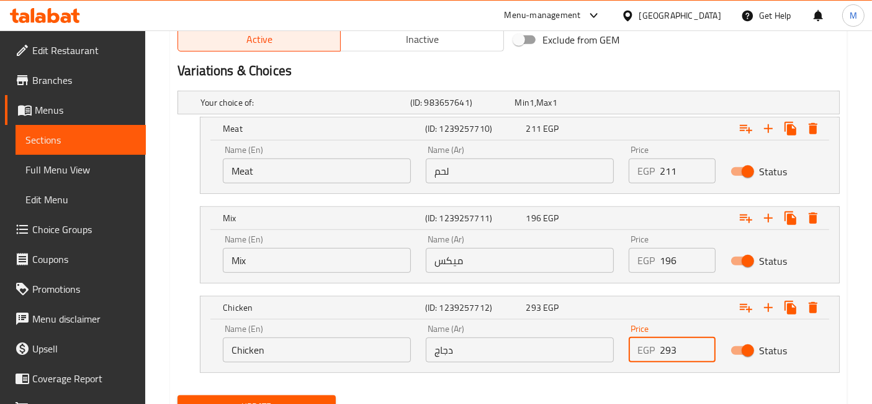
click at [662, 343] on div "EGP 293 Price" at bounding box center [672, 349] width 86 height 25
click at [659, 344] on div "EGP 293 Price" at bounding box center [672, 349] width 86 height 25
click at [661, 349] on input "293" at bounding box center [687, 349] width 55 height 25
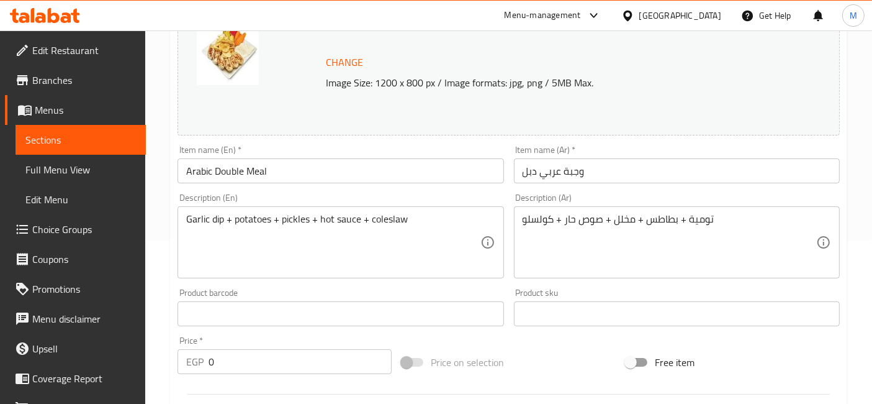
scroll to position [108, 0]
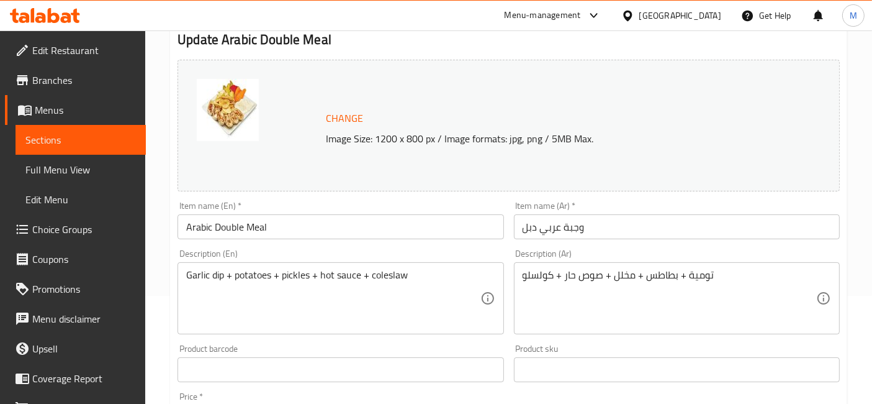
type input "193"
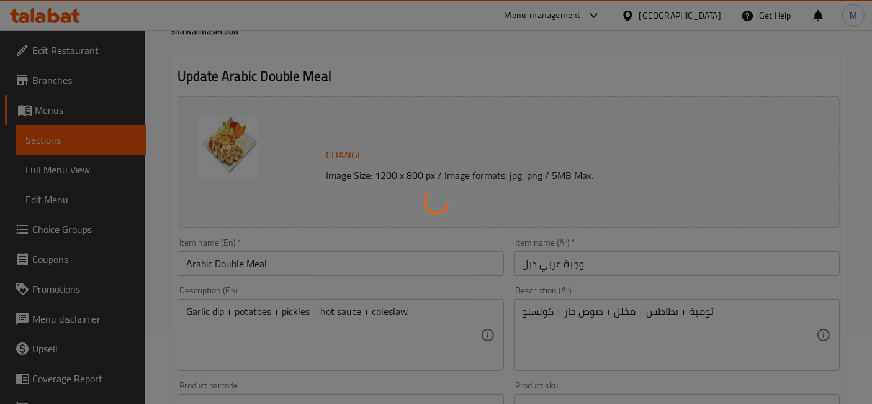
scroll to position [0, 0]
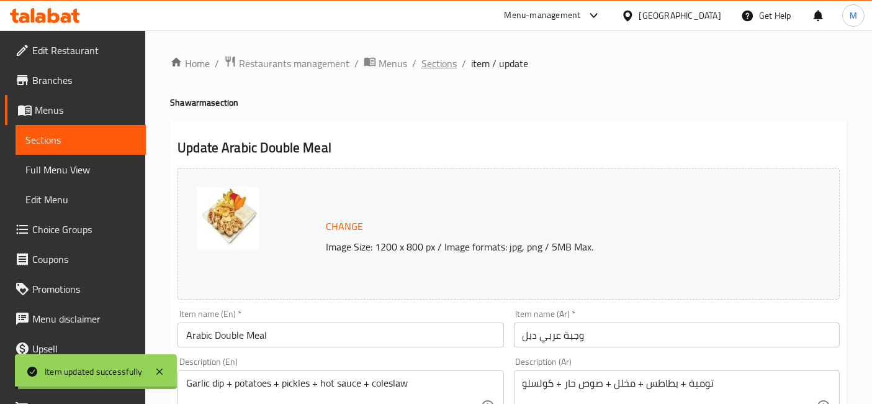
click at [432, 65] on span "Sections" at bounding box center [439, 63] width 35 height 15
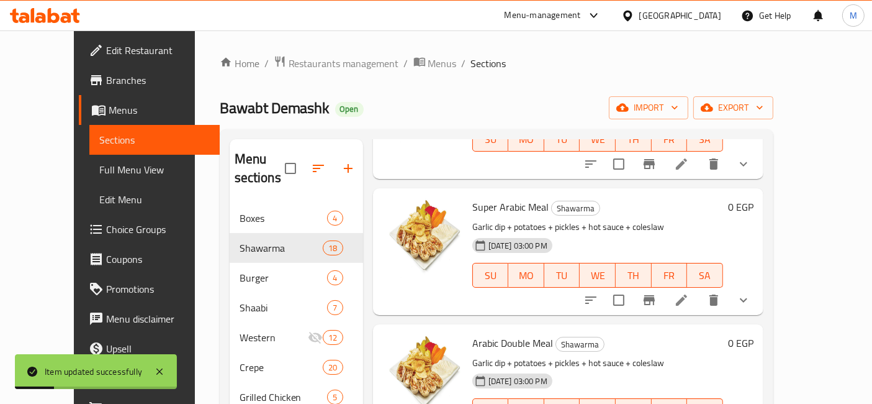
scroll to position [965, 0]
click at [699, 288] on li at bounding box center [681, 299] width 35 height 22
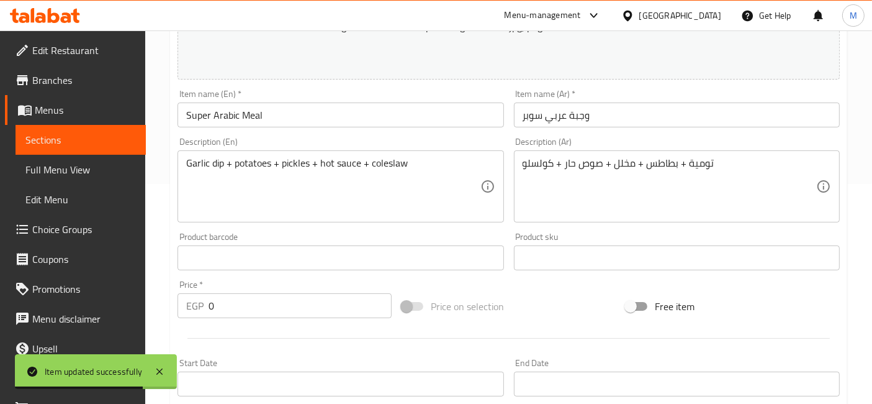
scroll to position [553, 0]
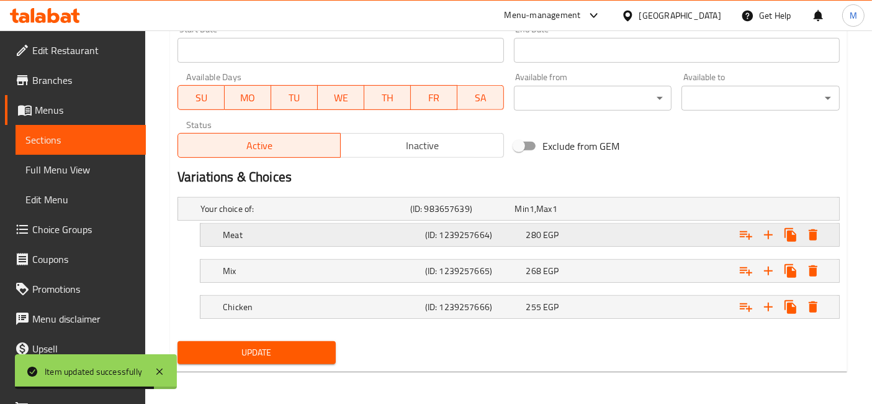
click at [581, 215] on div "280 EGP" at bounding box center [565, 208] width 100 height 12
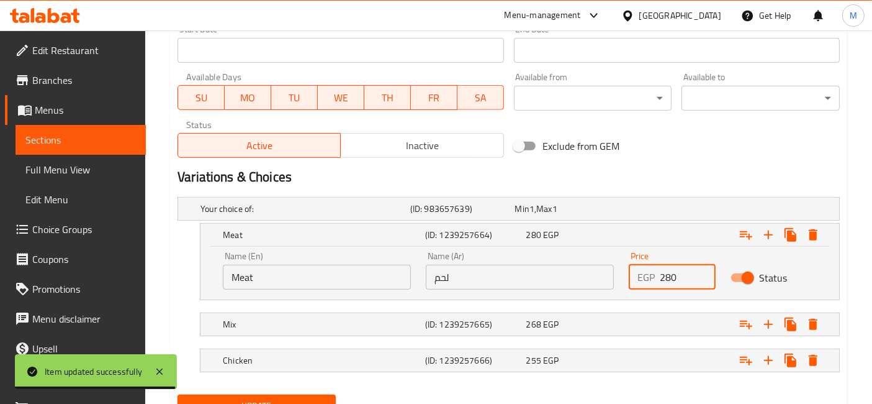
click at [664, 277] on input "280" at bounding box center [687, 276] width 55 height 25
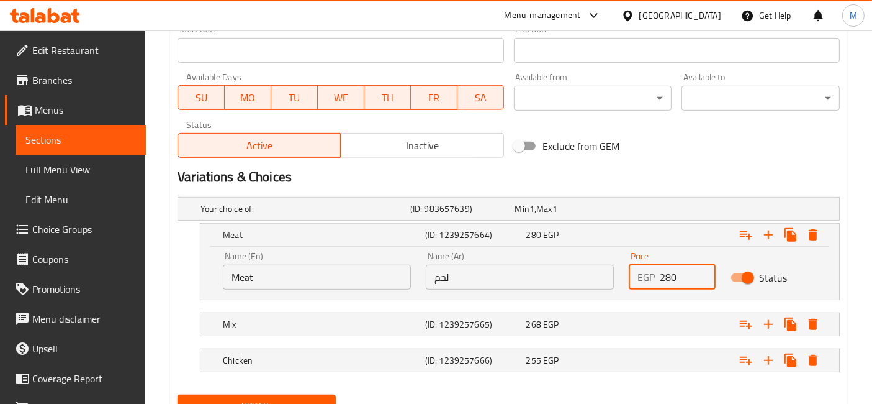
click at [661, 275] on input "280" at bounding box center [687, 276] width 55 height 25
click at [661, 274] on input "280" at bounding box center [687, 276] width 55 height 25
click at [665, 274] on input "280" at bounding box center [687, 276] width 55 height 25
click at [663, 276] on input "280" at bounding box center [687, 276] width 55 height 25
type input "180"
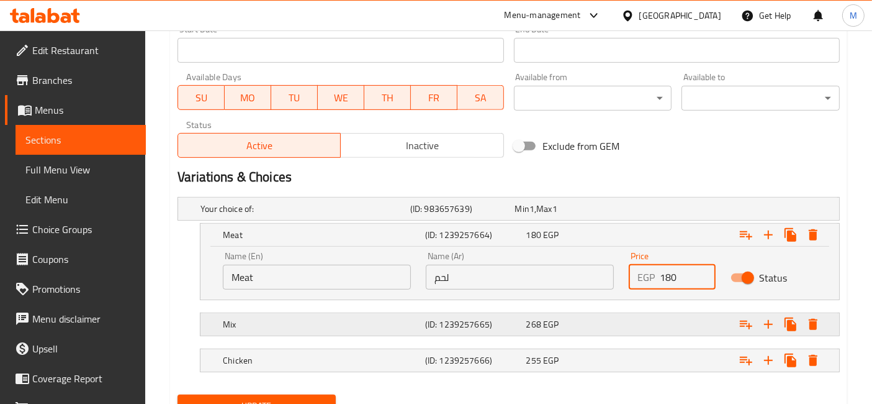
click at [634, 211] on div "Expand" at bounding box center [722, 208] width 210 height 5
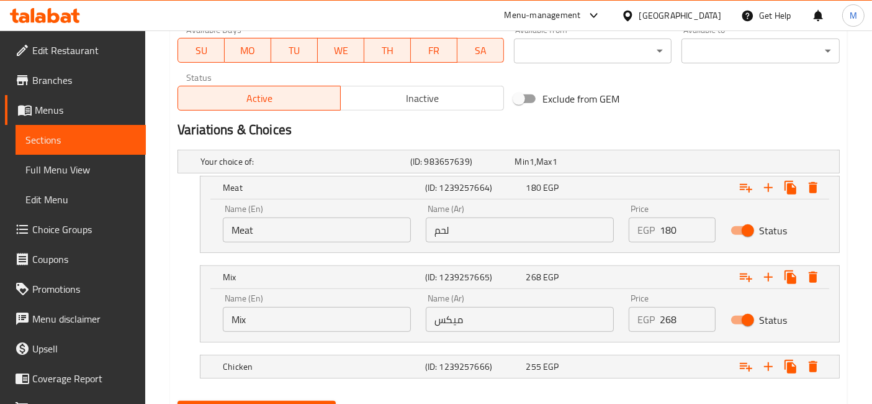
scroll to position [622, 0]
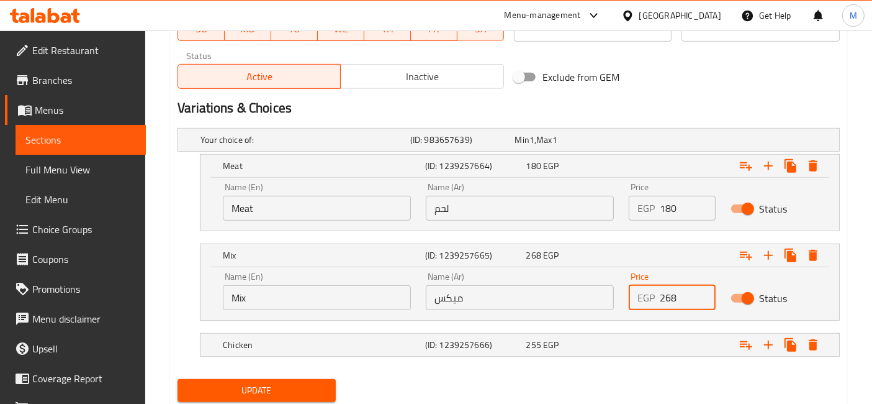
drag, startPoint x: 667, startPoint y: 292, endPoint x: 659, endPoint y: 295, distance: 7.9
click at [660, 295] on input "268" at bounding box center [687, 297] width 55 height 25
type input "168"
click at [663, 142] on div "Expand" at bounding box center [722, 139] width 210 height 5
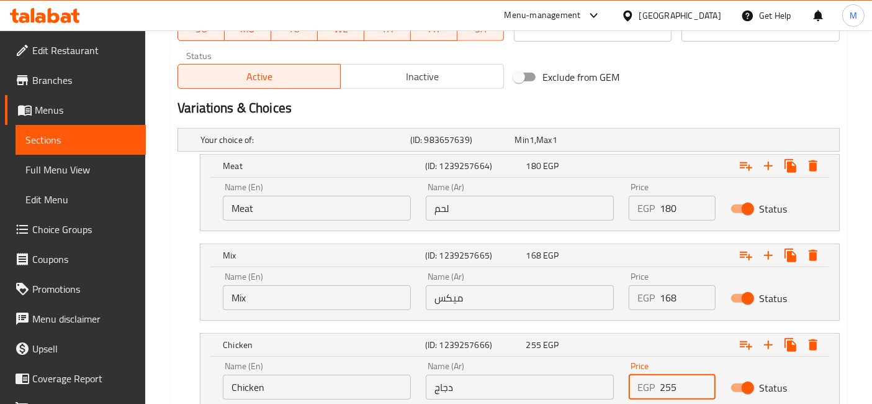
drag, startPoint x: 664, startPoint y: 387, endPoint x: 656, endPoint y: 390, distance: 8.9
click at [656, 390] on div "EGP 255 Price" at bounding box center [672, 386] width 86 height 25
type input "155"
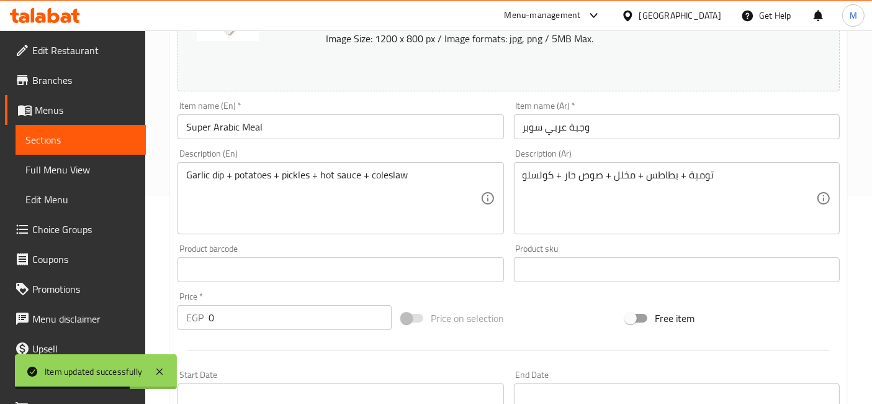
scroll to position [0, 0]
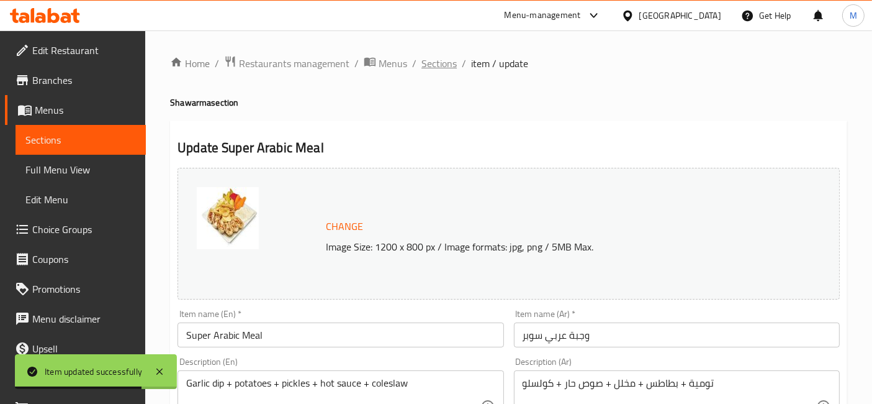
click at [445, 61] on span "Sections" at bounding box center [439, 63] width 35 height 15
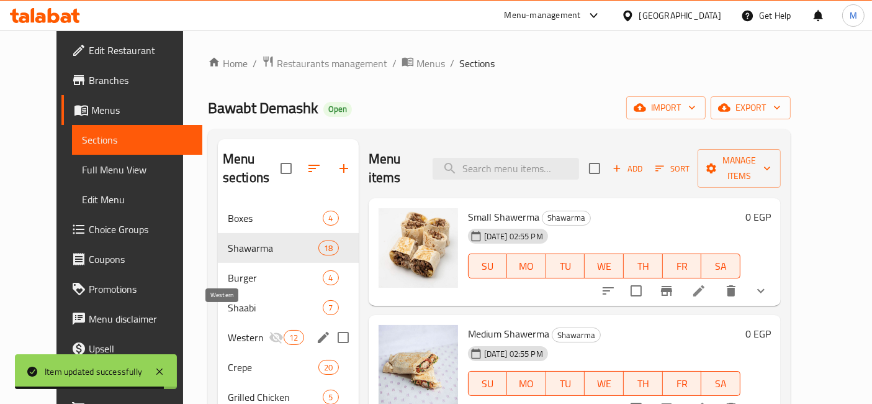
click at [250, 330] on span "Western" at bounding box center [248, 337] width 41 height 15
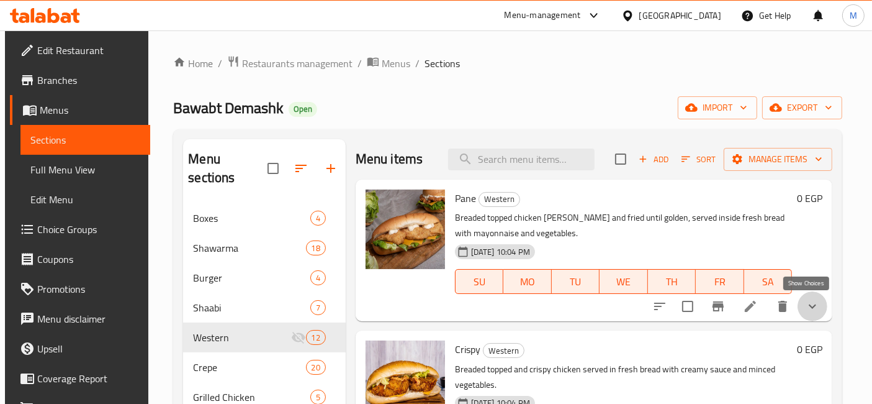
click at [805, 307] on icon "show more" at bounding box center [812, 306] width 15 height 15
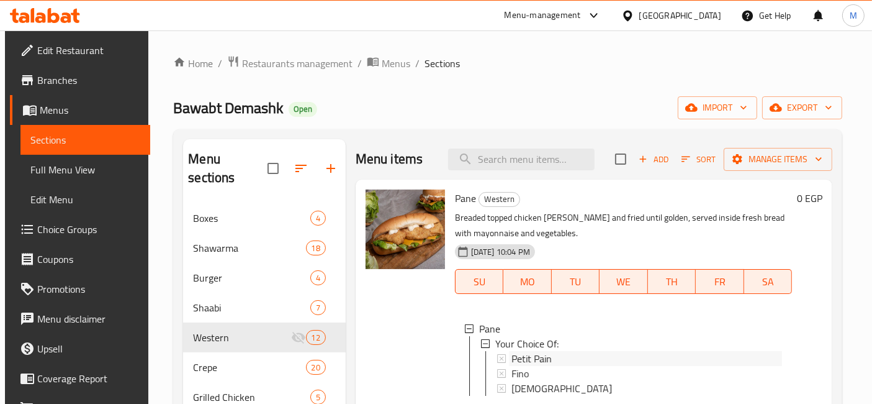
click at [593, 364] on div "Petit Pain" at bounding box center [647, 358] width 271 height 15
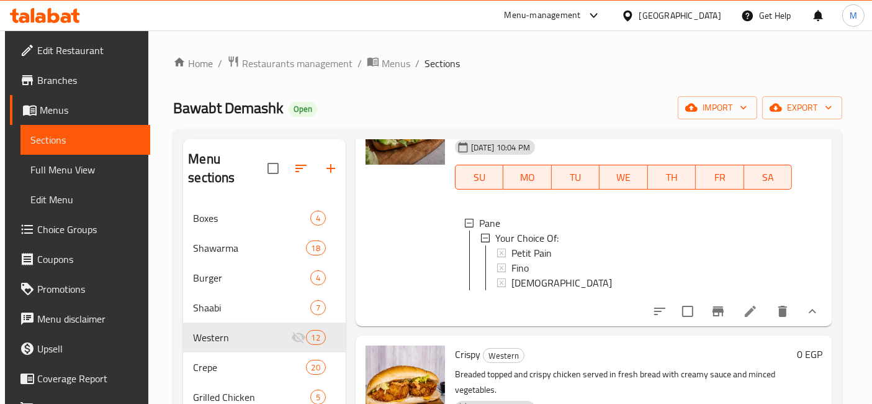
scroll to position [138, 0]
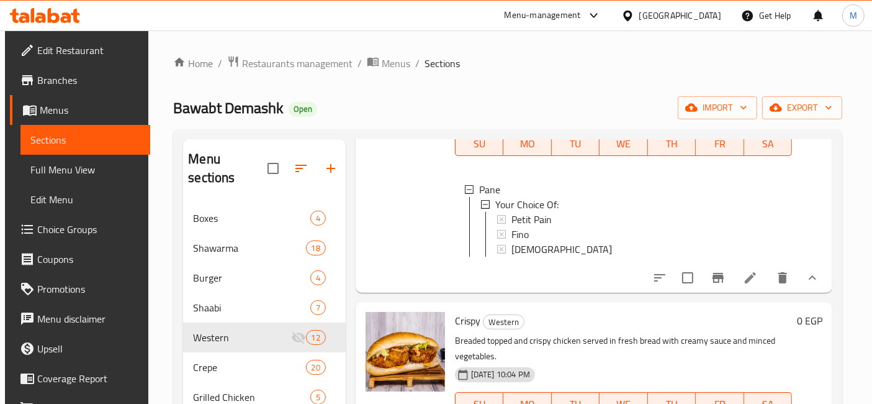
click at [752, 281] on li at bounding box center [750, 277] width 35 height 22
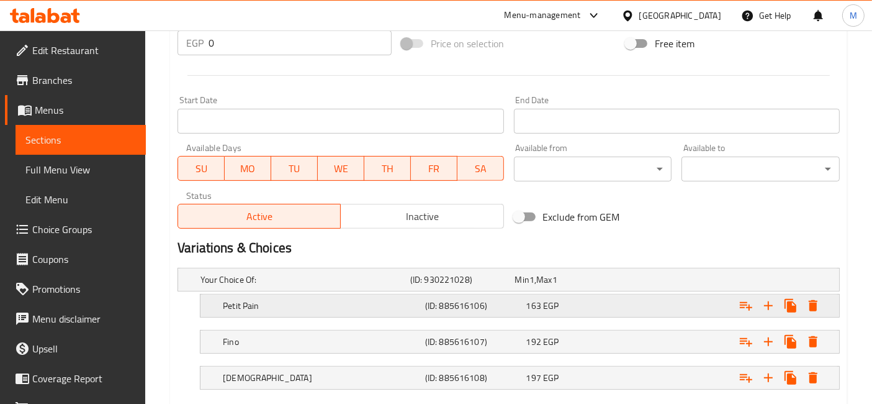
click at [613, 286] on div "163 EGP" at bounding box center [565, 279] width 100 height 12
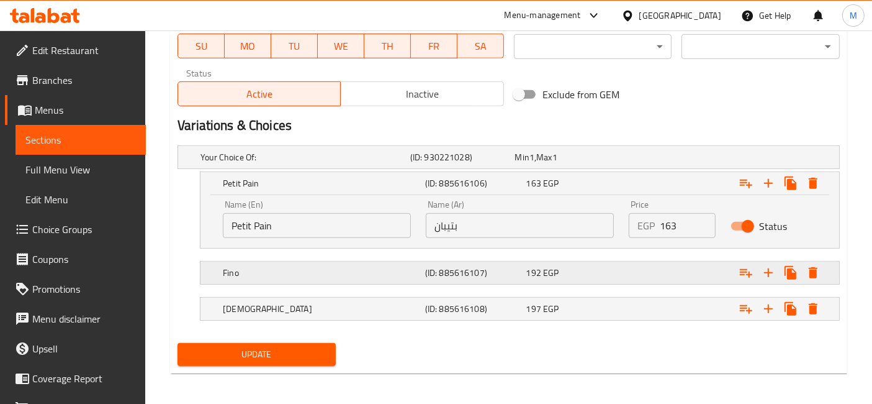
scroll to position [606, 0]
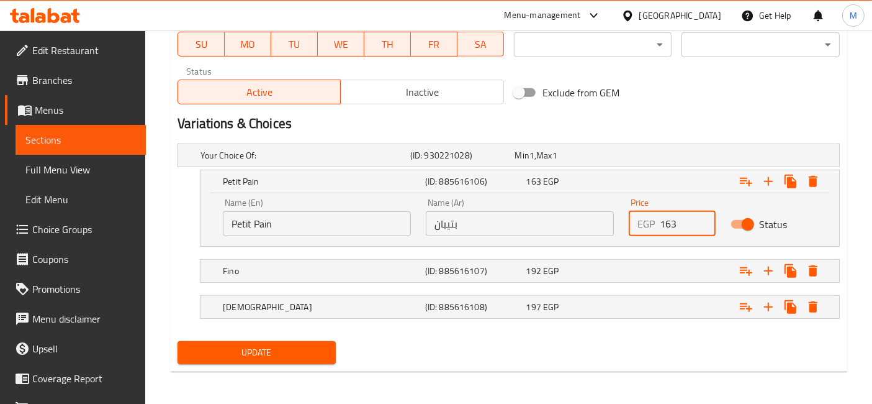
drag, startPoint x: 665, startPoint y: 223, endPoint x: 655, endPoint y: 223, distance: 9.9
click at [655, 223] on div "EGP 163 Price" at bounding box center [672, 223] width 86 height 25
type input "63"
click at [652, 158] on div "Expand" at bounding box center [722, 155] width 210 height 5
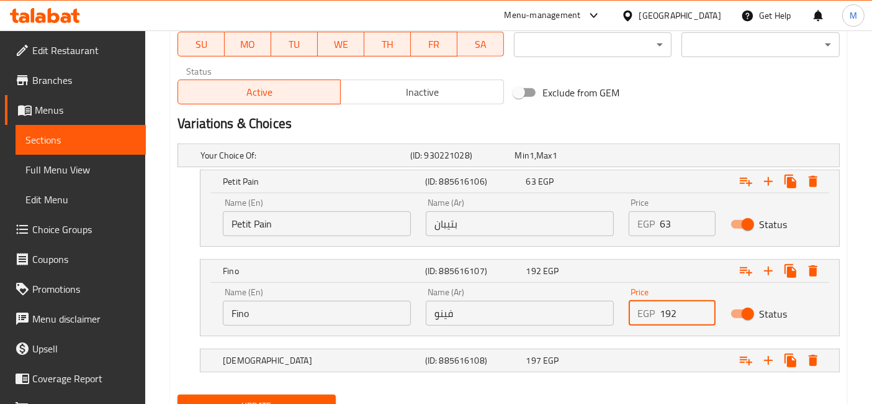
drag, startPoint x: 665, startPoint y: 313, endPoint x: 657, endPoint y: 315, distance: 8.4
click at [657, 315] on div "EGP 192 Price" at bounding box center [672, 312] width 86 height 25
type input "92"
click at [631, 158] on div "Expand" at bounding box center [722, 155] width 210 height 5
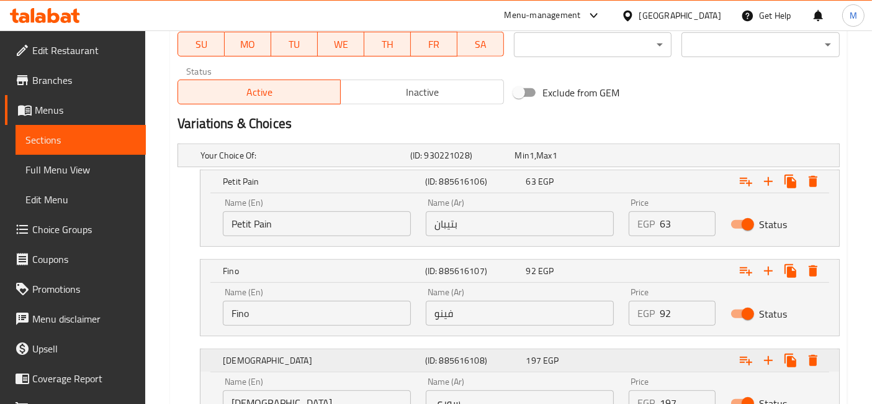
scroll to position [675, 0]
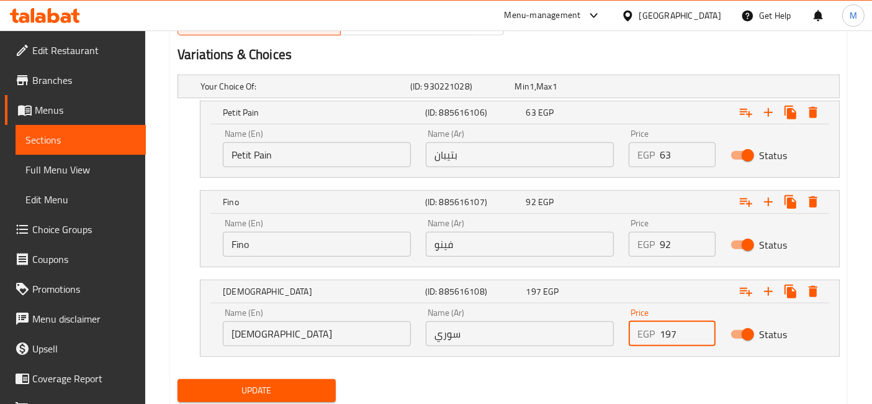
drag, startPoint x: 667, startPoint y: 334, endPoint x: 654, endPoint y: 334, distance: 12.4
click at [656, 334] on div "EGP 197 Price" at bounding box center [672, 333] width 86 height 25
type input "97"
click at [178, 379] on button "Update" at bounding box center [257, 390] width 158 height 23
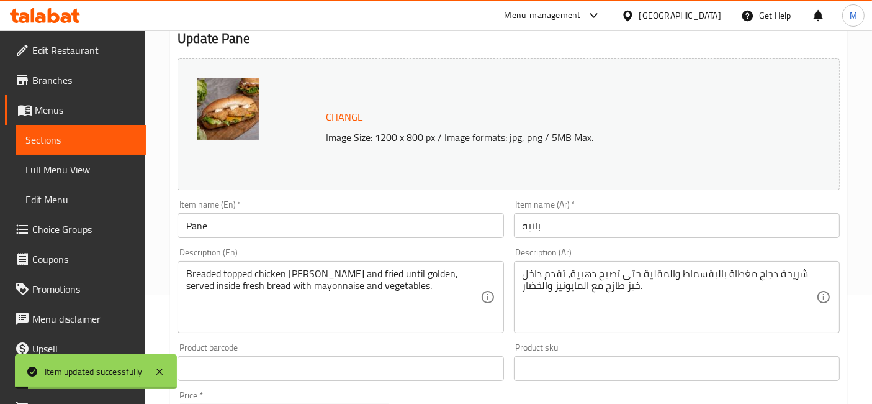
scroll to position [0, 0]
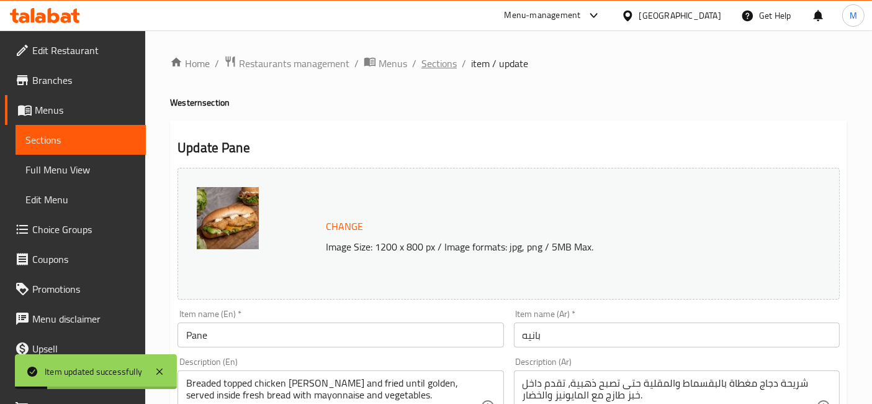
click at [435, 61] on span "Sections" at bounding box center [439, 63] width 35 height 15
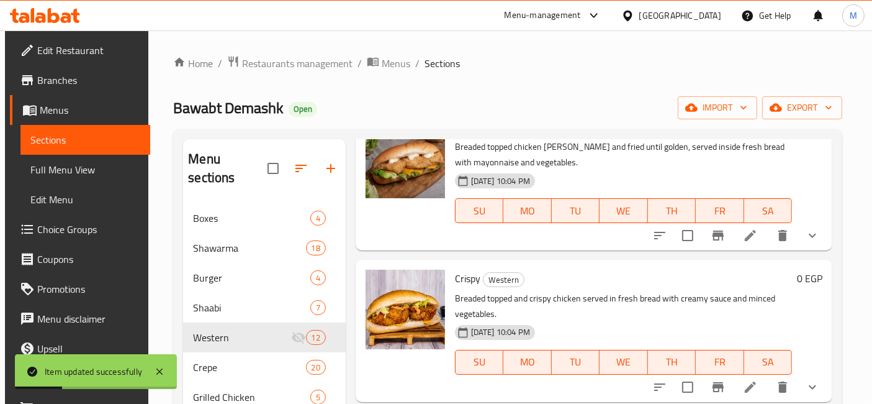
scroll to position [138, 0]
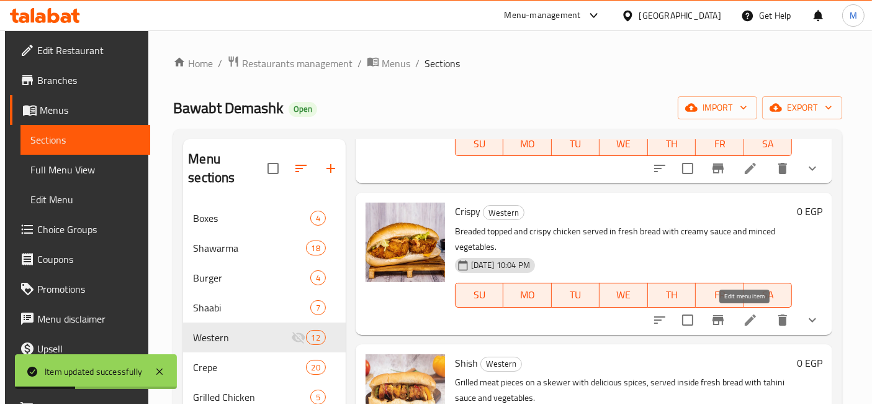
click at [748, 315] on icon at bounding box center [750, 319] width 11 height 11
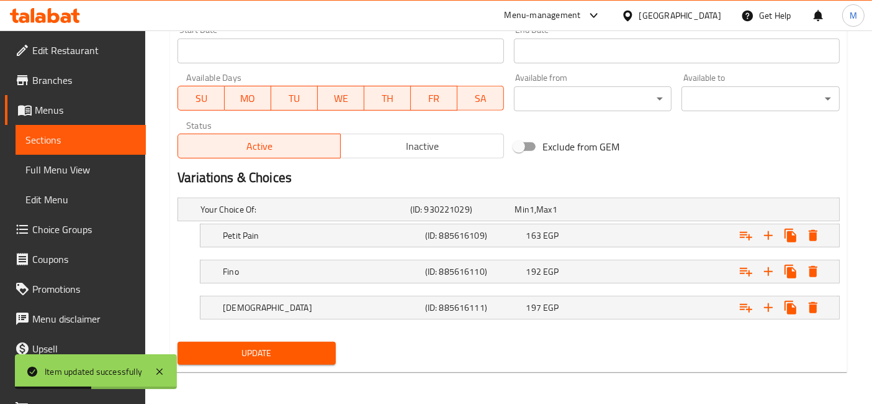
scroll to position [553, 0]
click at [543, 222] on div "Petit Pain (ID: 885616109) 163 EGP" at bounding box center [512, 208] width 629 height 27
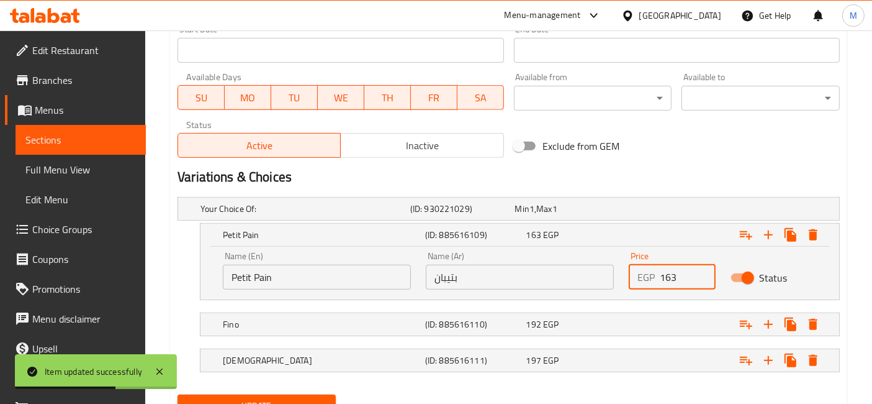
drag, startPoint x: 664, startPoint y: 277, endPoint x: 657, endPoint y: 277, distance: 6.2
click at [657, 277] on div "EGP 163 Price" at bounding box center [672, 276] width 86 height 25
type input "63"
click at [647, 211] on div "Expand" at bounding box center [722, 208] width 210 height 5
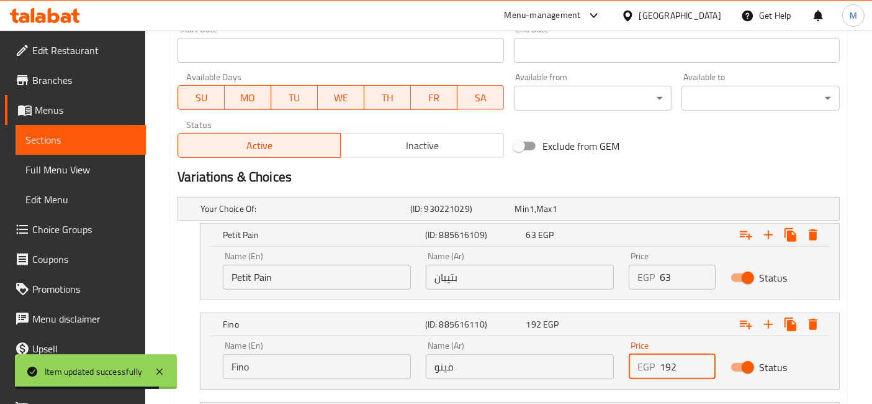
click at [661, 369] on input "192" at bounding box center [687, 366] width 55 height 25
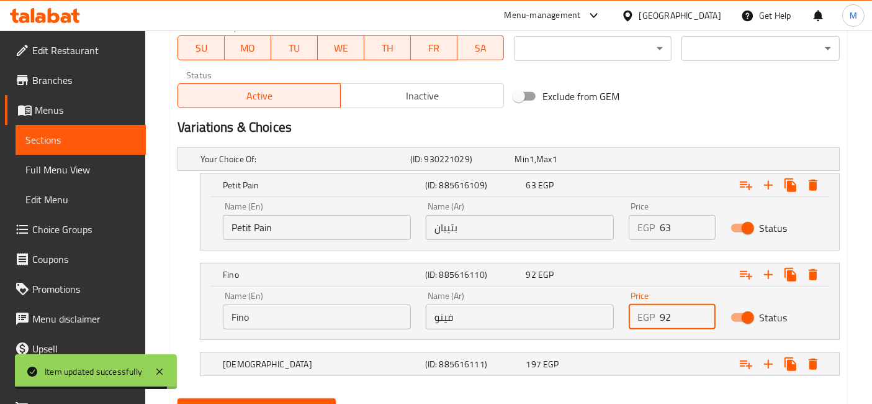
scroll to position [622, 0]
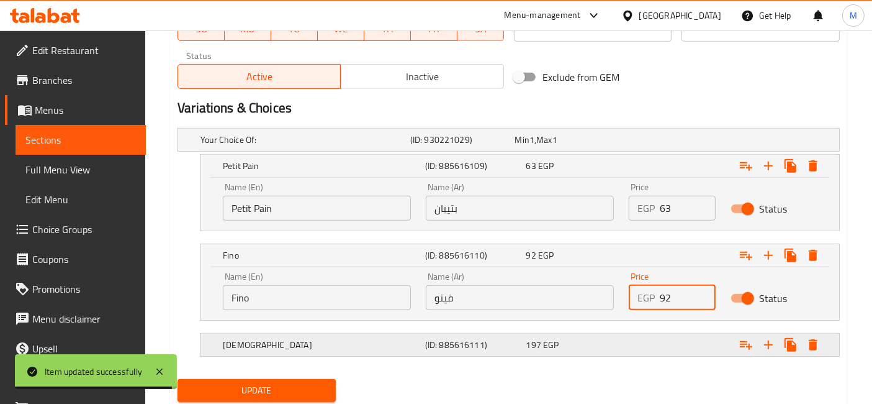
type input "92"
click at [653, 142] on div "Expand" at bounding box center [722, 139] width 210 height 5
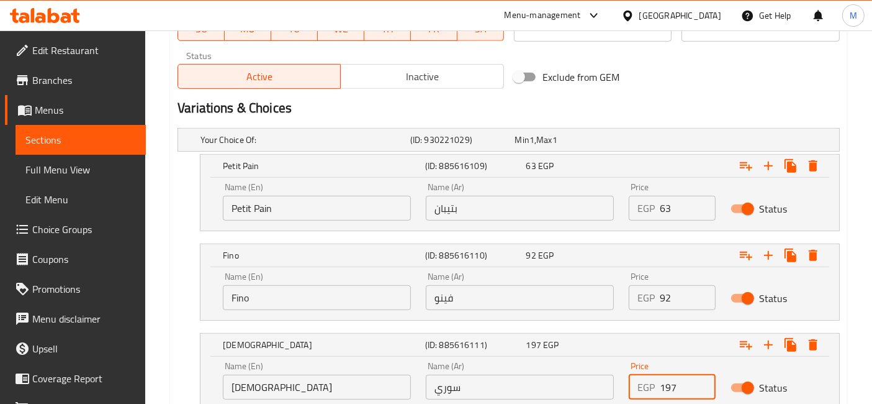
drag, startPoint x: 664, startPoint y: 387, endPoint x: 644, endPoint y: 382, distance: 20.6
click at [645, 382] on div "EGP 197 Price" at bounding box center [672, 386] width 86 height 25
type input "97"
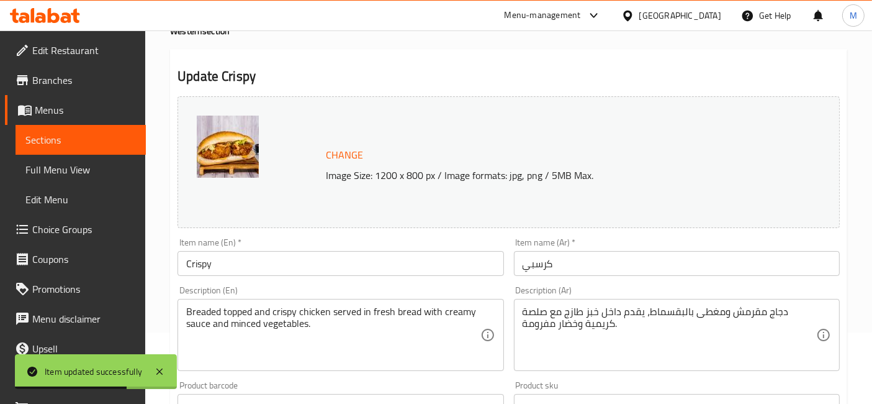
scroll to position [0, 0]
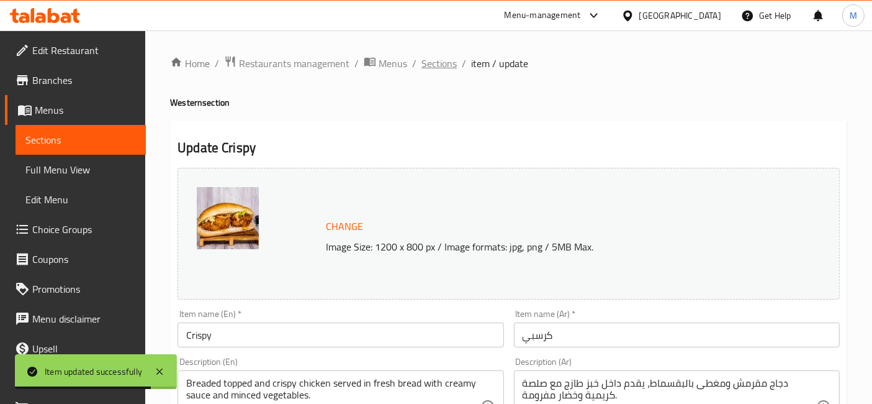
click at [440, 71] on span "Sections" at bounding box center [439, 63] width 35 height 15
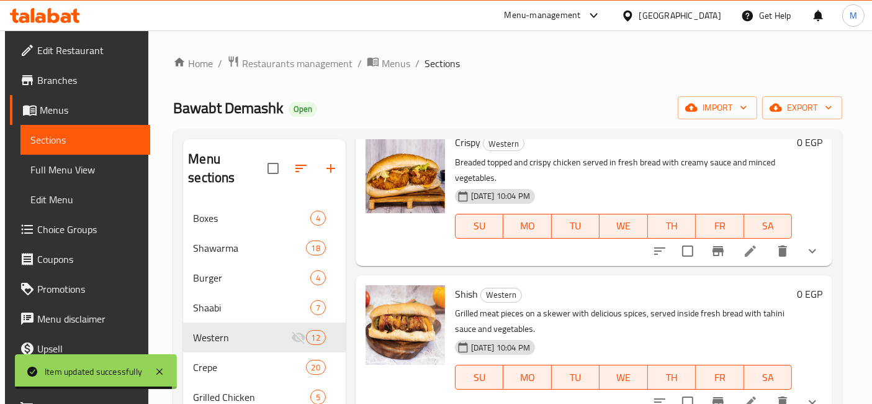
scroll to position [276, 0]
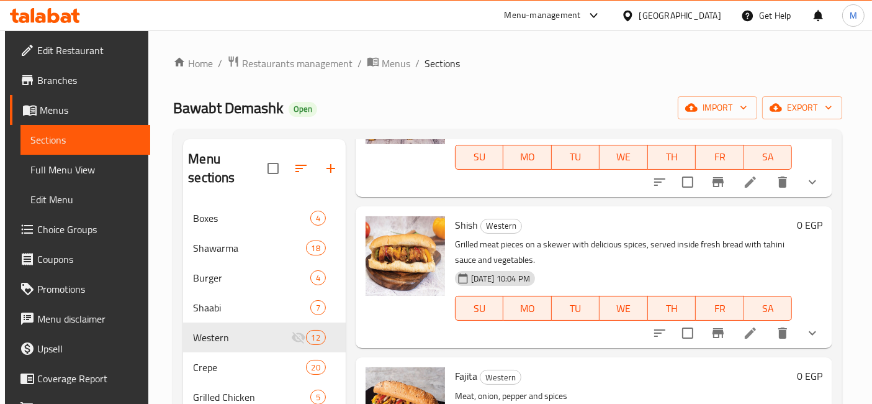
click at [805, 328] on icon "show more" at bounding box center [812, 332] width 15 height 15
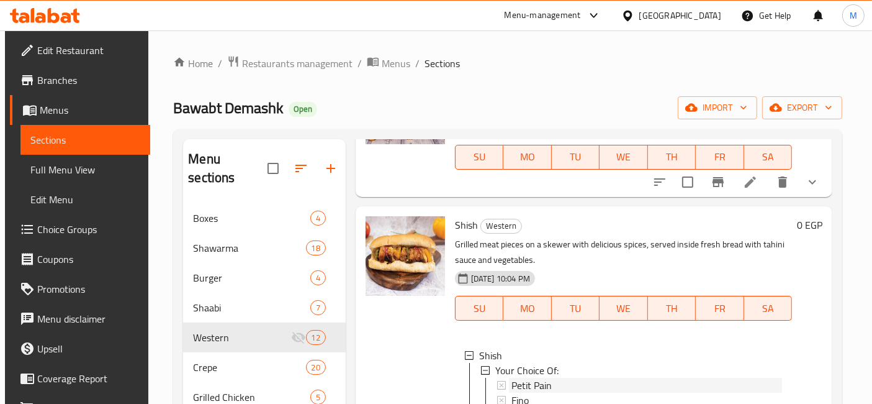
click at [574, 386] on div "Petit Pain" at bounding box center [647, 384] width 271 height 15
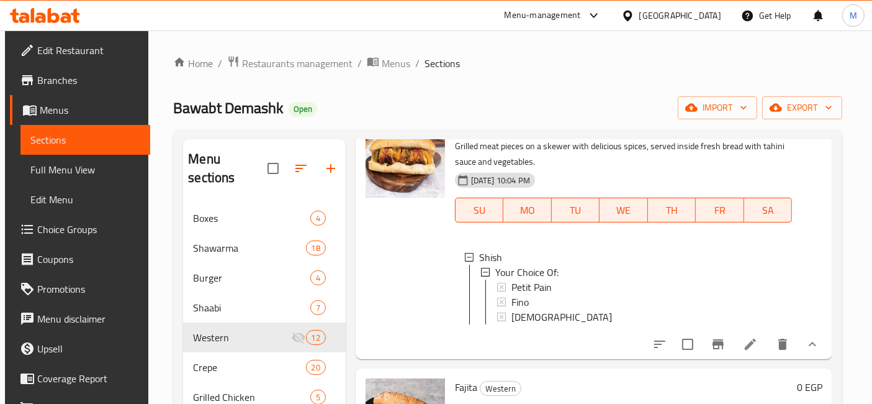
scroll to position [413, 0]
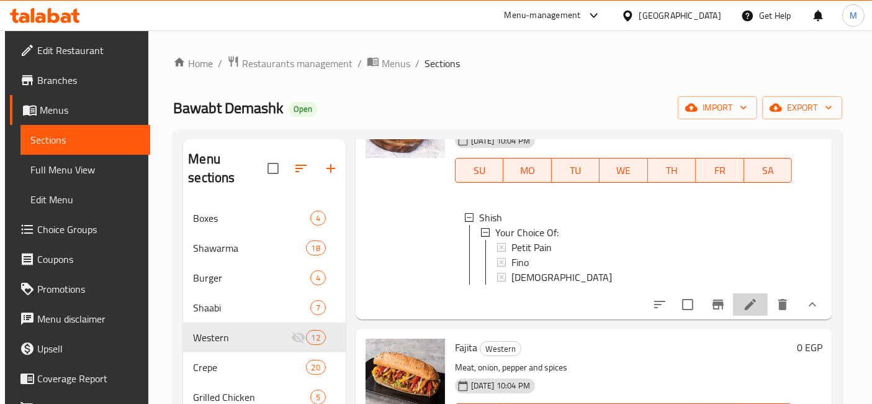
click at [754, 307] on li at bounding box center [750, 304] width 35 height 22
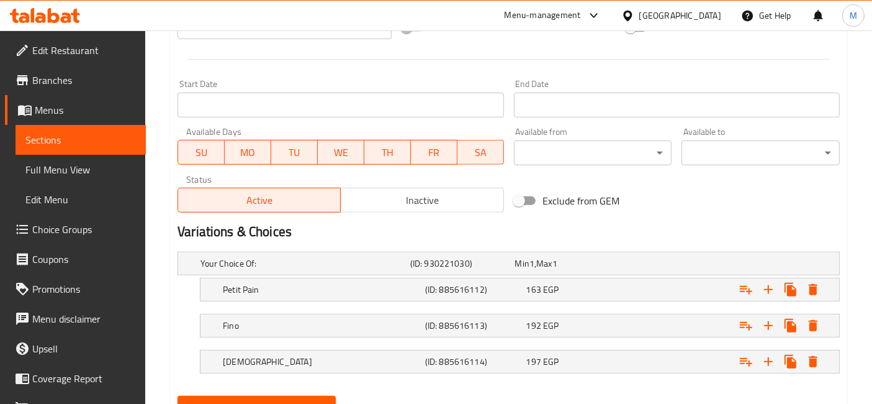
scroll to position [553, 0]
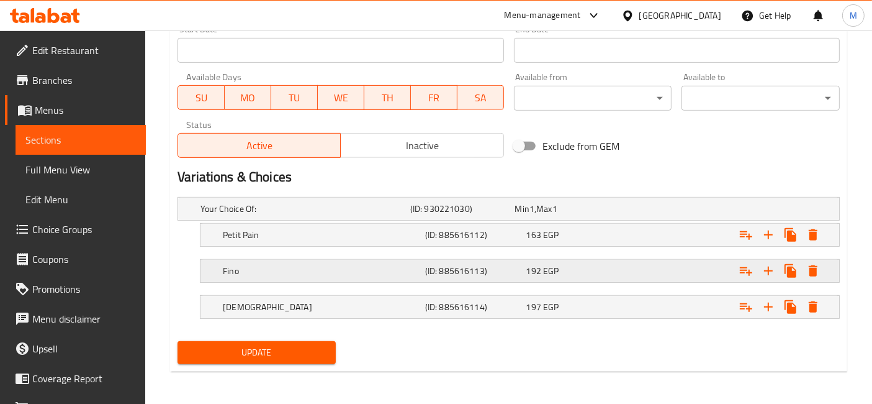
click at [566, 215] on div "192 EGP" at bounding box center [565, 208] width 100 height 12
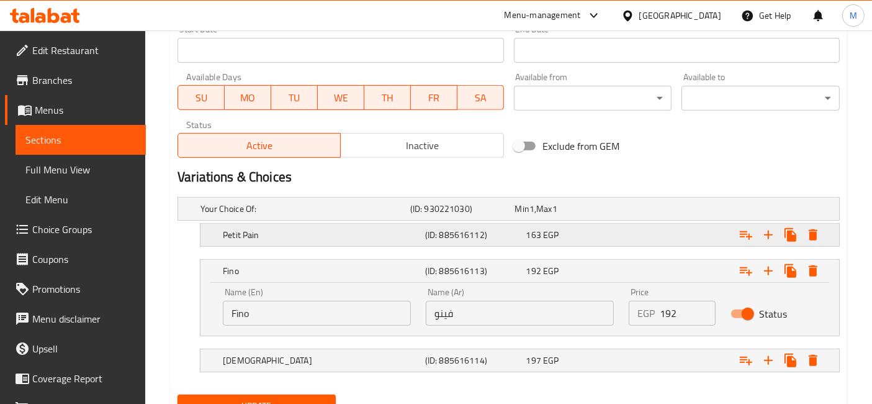
click at [572, 217] on div "163 EGP" at bounding box center [565, 208] width 105 height 17
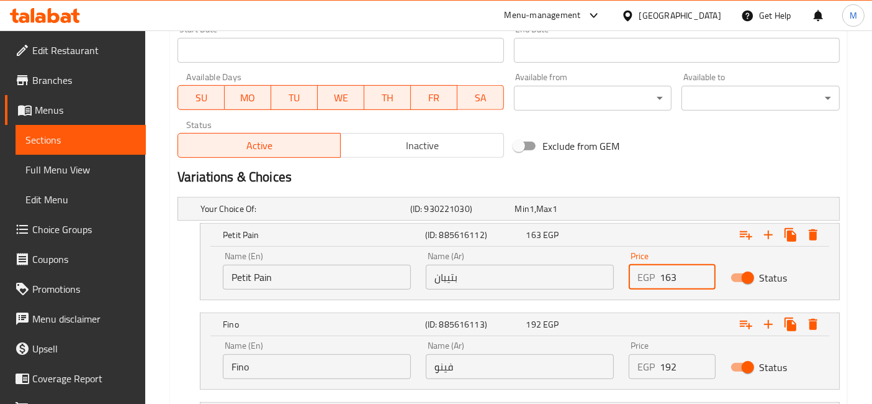
click at [661, 276] on input "163" at bounding box center [687, 276] width 55 height 25
type input "63"
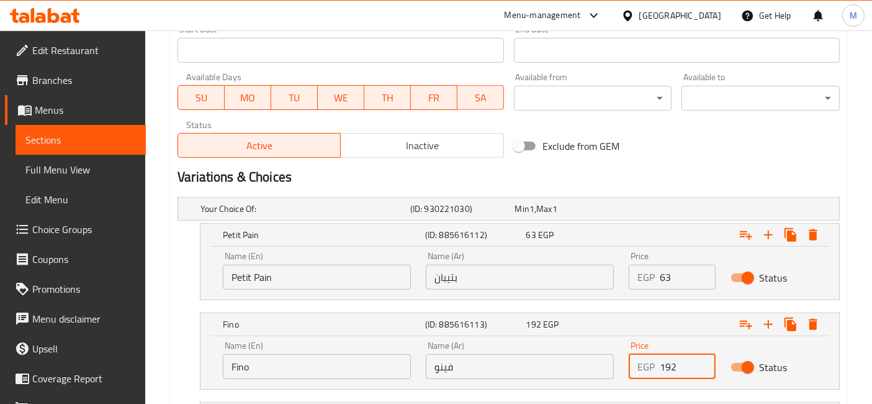
click at [663, 361] on input "192" at bounding box center [687, 366] width 55 height 25
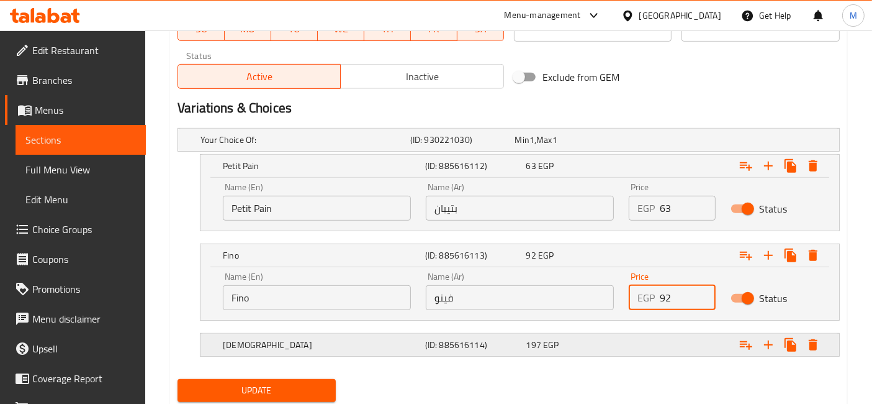
type input "92"
click at [656, 142] on div "Expand" at bounding box center [722, 139] width 210 height 5
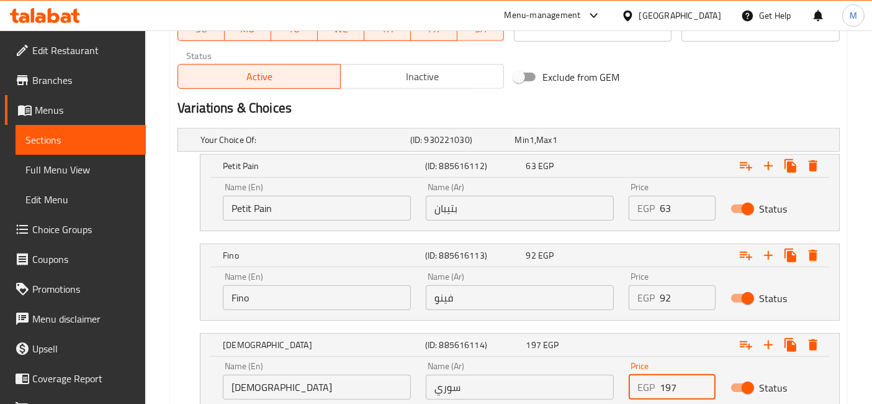
click at [664, 382] on input "197" at bounding box center [687, 386] width 55 height 25
click at [660, 384] on input "197" at bounding box center [687, 386] width 55 height 25
click at [661, 383] on input "197" at bounding box center [687, 386] width 55 height 25
click at [681, 382] on input "197" at bounding box center [687, 386] width 55 height 25
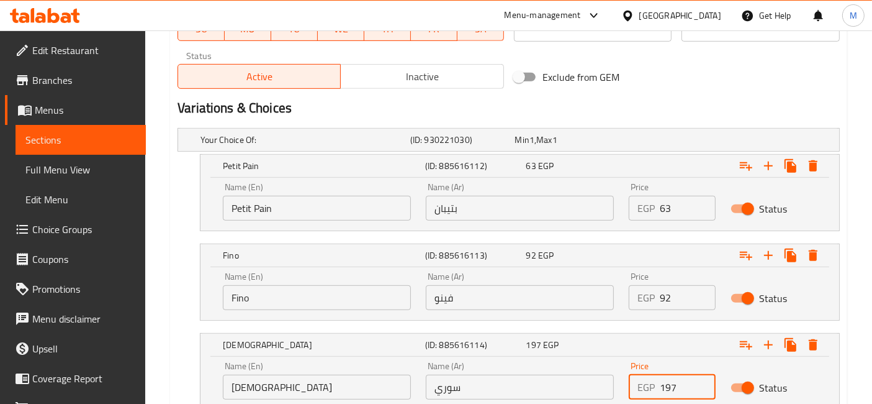
click at [661, 386] on input "197" at bounding box center [687, 386] width 55 height 25
type input "97"
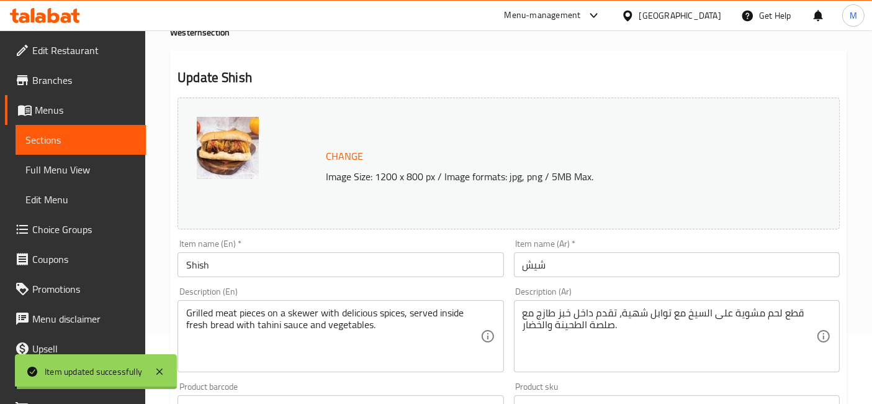
scroll to position [0, 0]
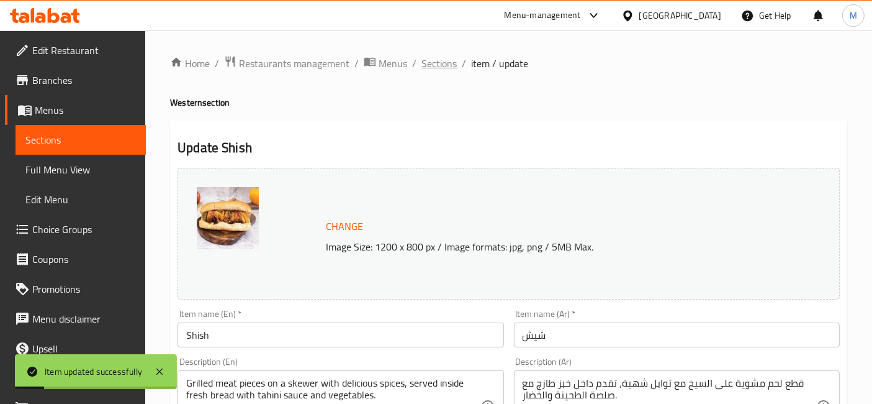
click at [434, 56] on span "Sections" at bounding box center [439, 63] width 35 height 15
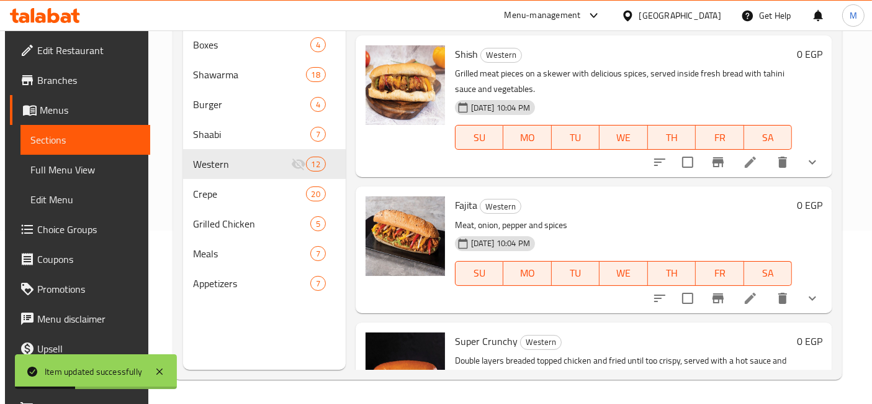
scroll to position [276, 0]
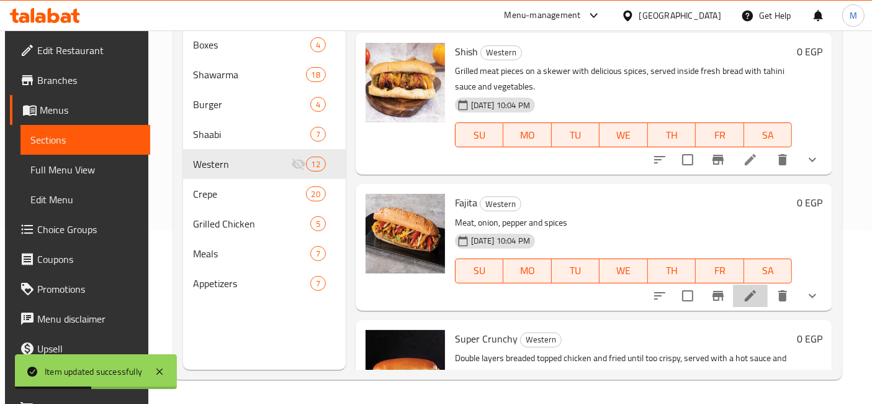
click at [755, 287] on li at bounding box center [750, 295] width 35 height 22
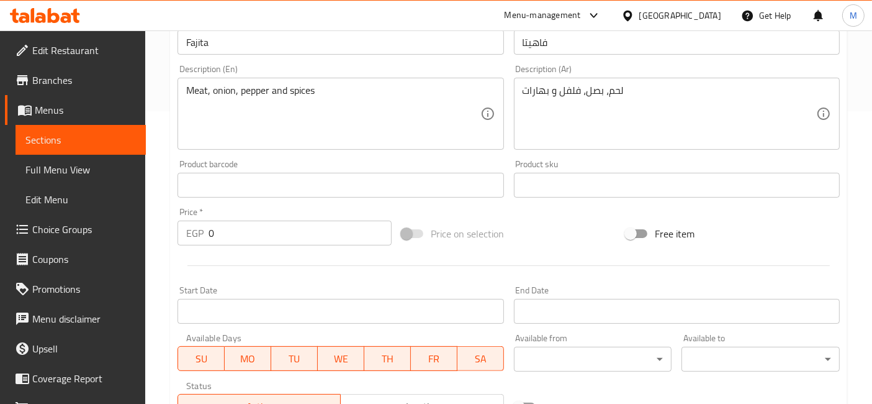
scroll to position [551, 0]
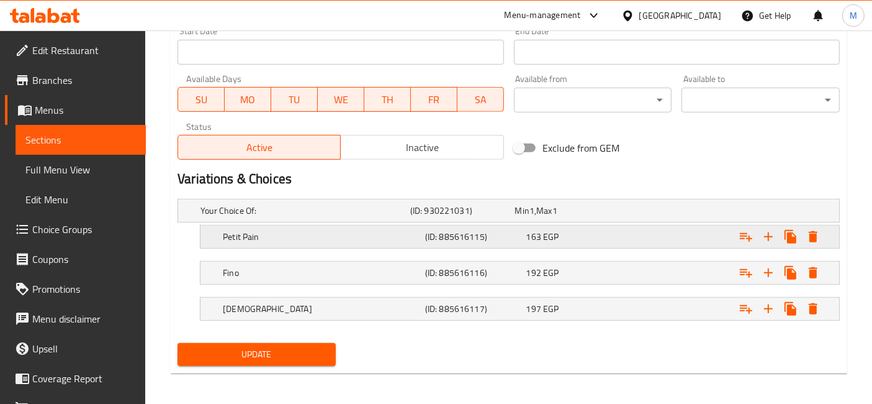
click at [560, 219] on div "163 EGP" at bounding box center [565, 210] width 105 height 17
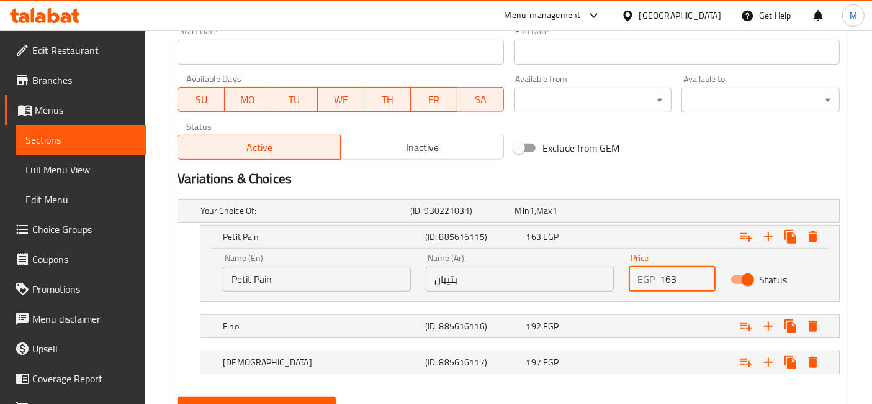
drag, startPoint x: 665, startPoint y: 280, endPoint x: 654, endPoint y: 285, distance: 11.7
click at [656, 284] on div "EGP 163 Price" at bounding box center [672, 278] width 86 height 25
type input "63"
click at [649, 213] on div "Expand" at bounding box center [722, 210] width 210 height 5
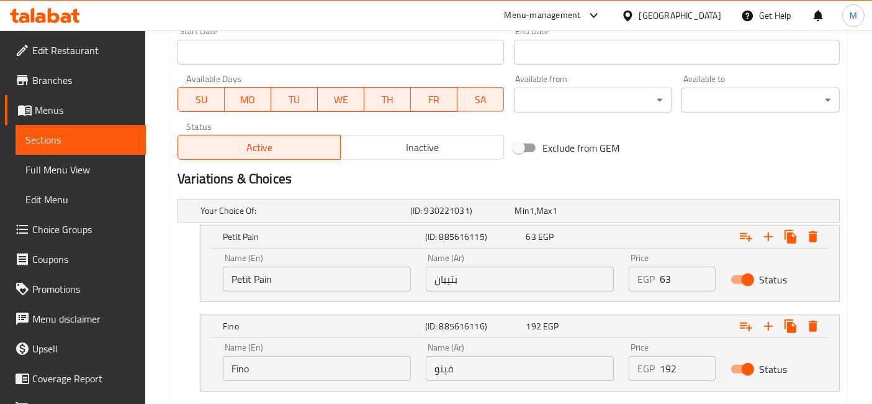
drag, startPoint x: 665, startPoint y: 367, endPoint x: 650, endPoint y: 366, distance: 15.0
click at [652, 367] on div "EGP 192 Price" at bounding box center [672, 368] width 86 height 25
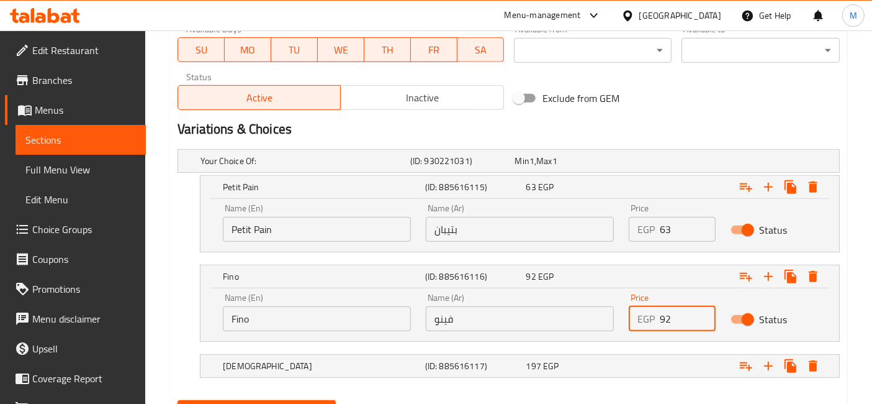
scroll to position [659, 0]
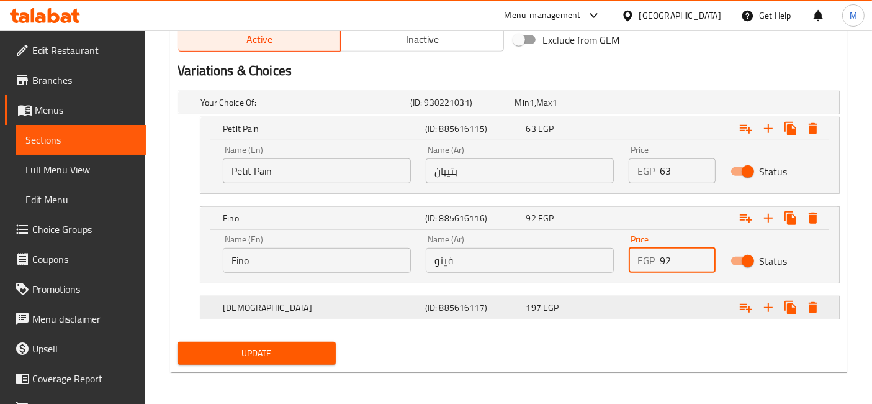
type input "92"
click at [624, 105] on div "Expand" at bounding box center [722, 102] width 210 height 5
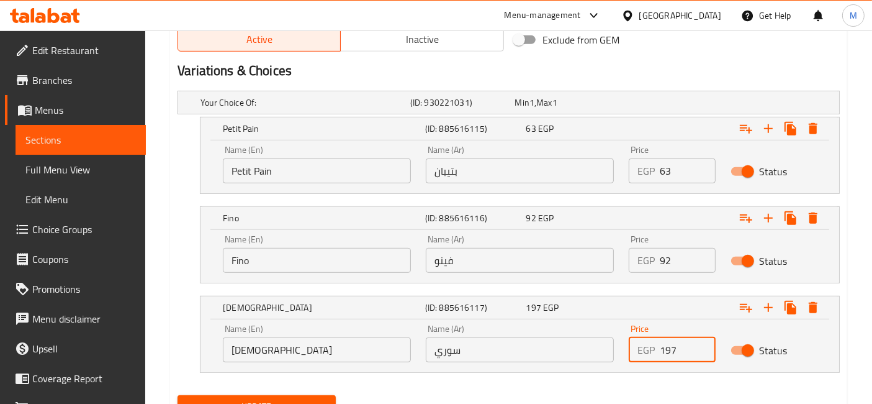
drag, startPoint x: 665, startPoint y: 347, endPoint x: 654, endPoint y: 349, distance: 10.8
click at [654, 349] on div "EGP 197 Price" at bounding box center [672, 349] width 86 height 25
type input "97"
click at [178, 395] on button "Update" at bounding box center [257, 406] width 158 height 23
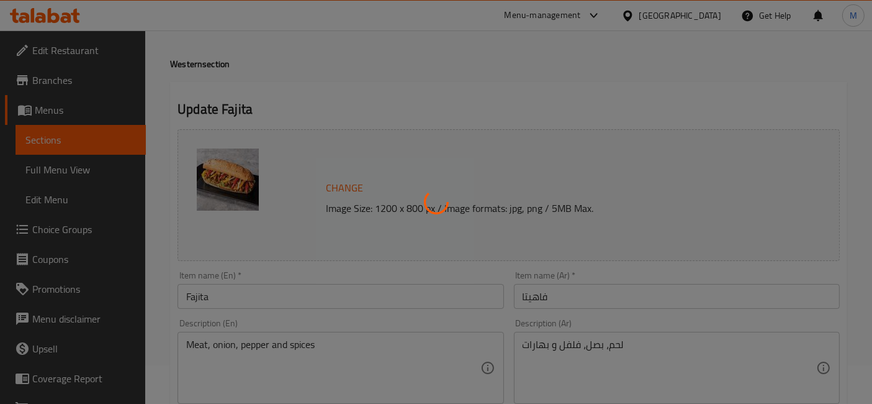
scroll to position [0, 0]
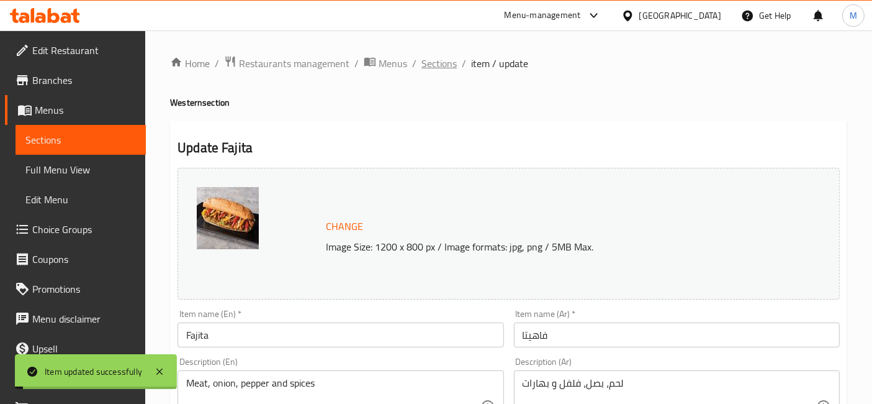
click at [441, 62] on span "Sections" at bounding box center [439, 63] width 35 height 15
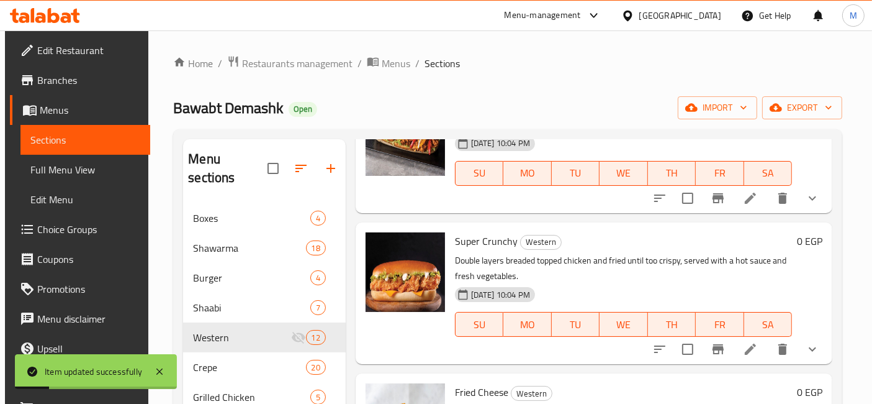
scroll to position [551, 0]
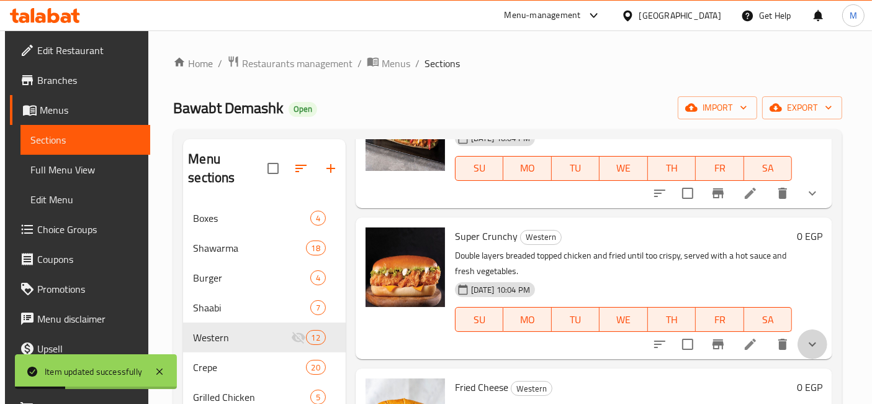
click at [798, 338] on button "show more" at bounding box center [813, 344] width 30 height 30
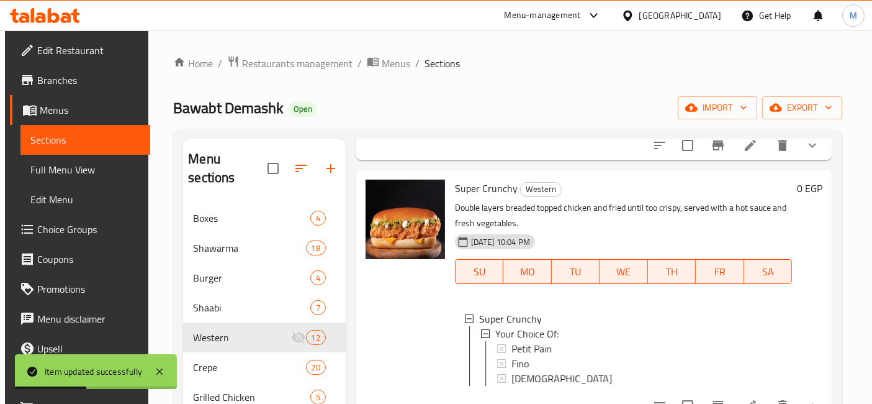
scroll to position [621, 0]
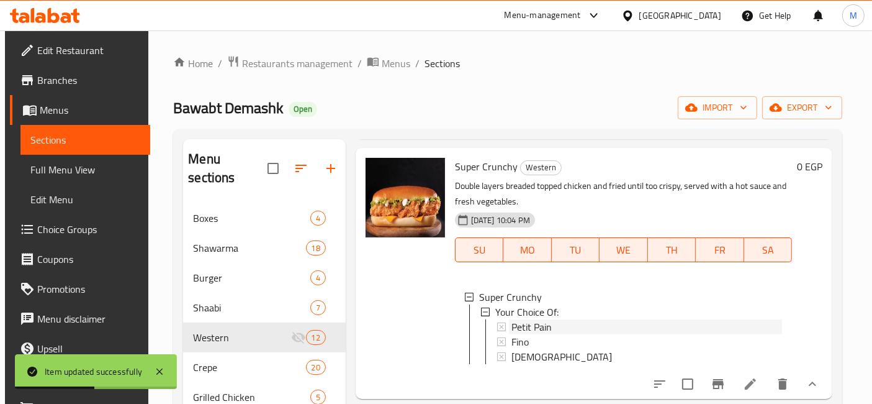
click at [572, 328] on div "Petit Pain" at bounding box center [647, 326] width 271 height 15
click at [746, 387] on icon at bounding box center [750, 383] width 15 height 15
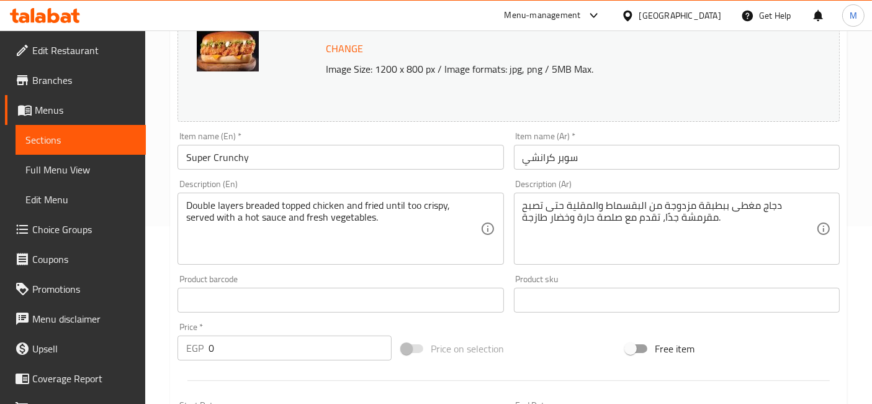
scroll to position [553, 0]
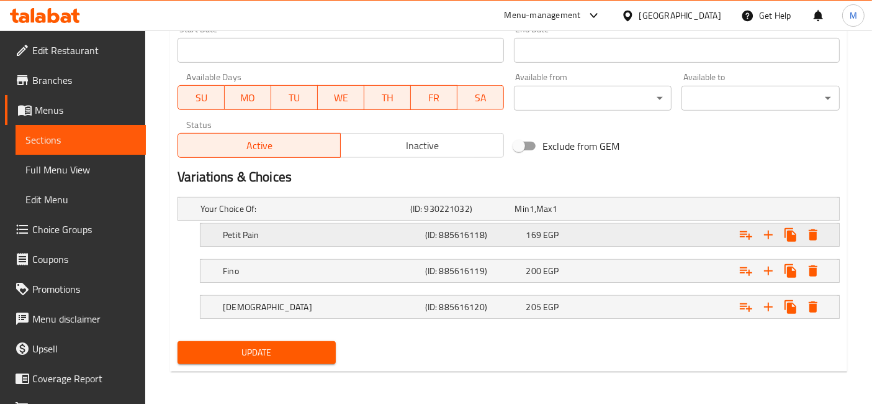
click at [590, 215] on div "169 EGP" at bounding box center [565, 208] width 100 height 12
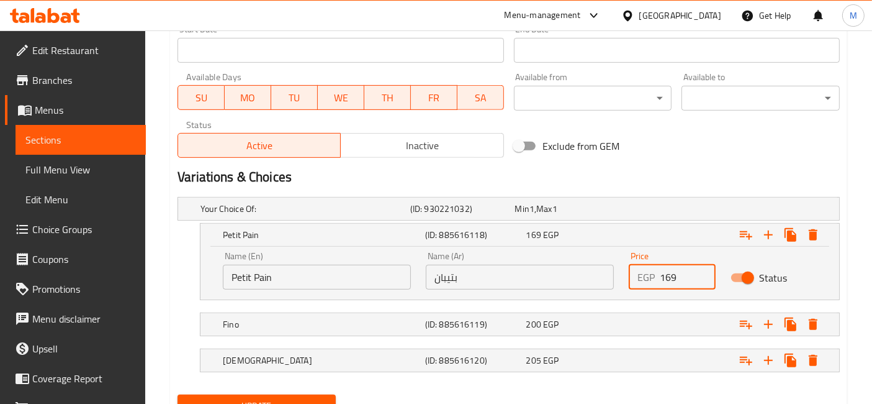
drag, startPoint x: 665, startPoint y: 271, endPoint x: 655, endPoint y: 275, distance: 10.8
click at [655, 275] on div "EGP 169 Price" at bounding box center [672, 276] width 86 height 25
type input "69"
click at [679, 211] on div "Expand" at bounding box center [722, 208] width 210 height 5
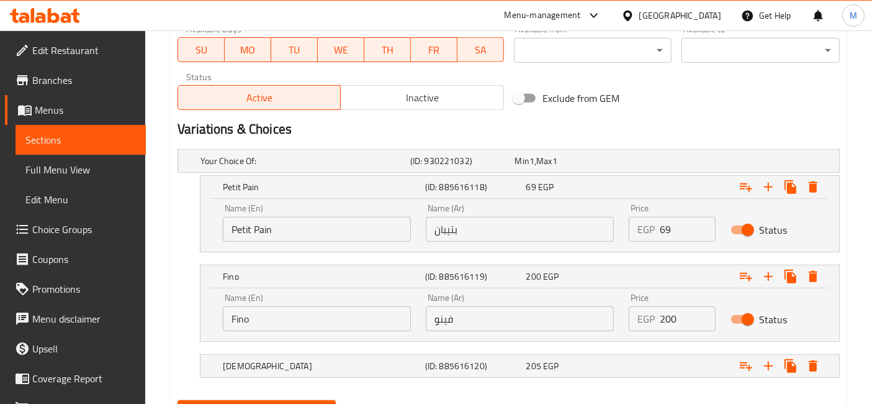
scroll to position [622, 0]
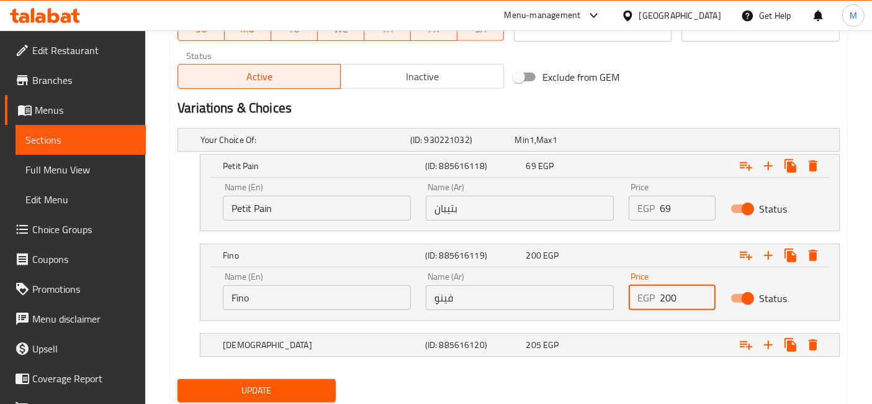
click at [659, 300] on div "EGP 200 Price" at bounding box center [672, 297] width 86 height 25
type input "100"
click at [656, 142] on div "Expand" at bounding box center [722, 139] width 210 height 5
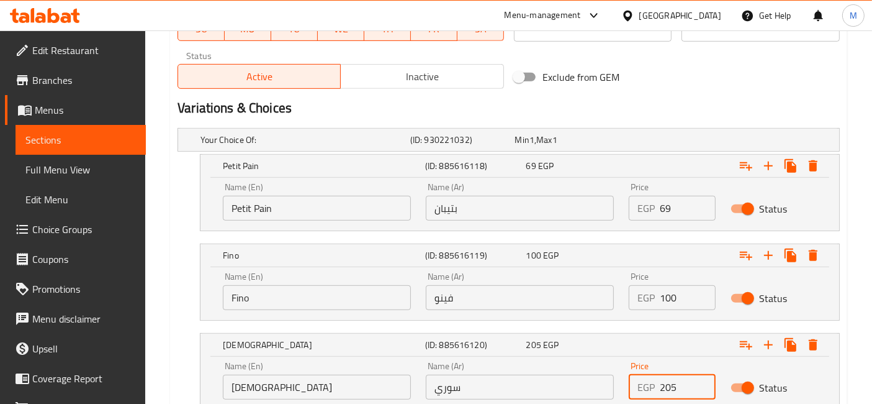
drag, startPoint x: 664, startPoint y: 384, endPoint x: 648, endPoint y: 382, distance: 16.2
click at [648, 382] on div "EGP 205 Price" at bounding box center [672, 386] width 86 height 25
type input "105"
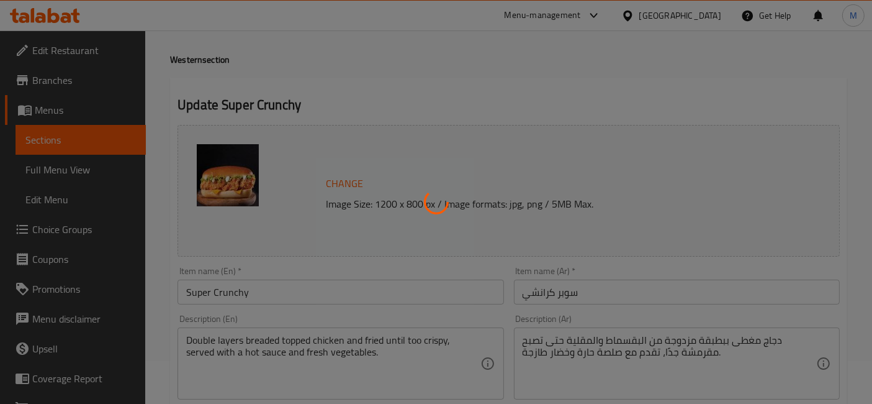
scroll to position [0, 0]
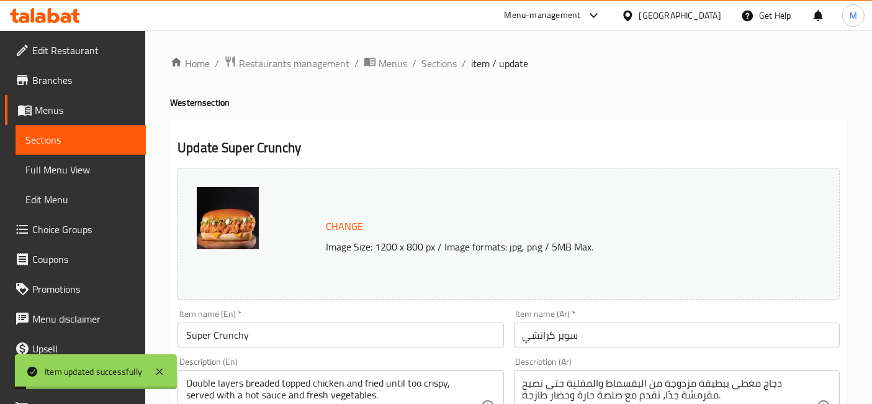
click at [442, 60] on span "Sections" at bounding box center [439, 63] width 35 height 15
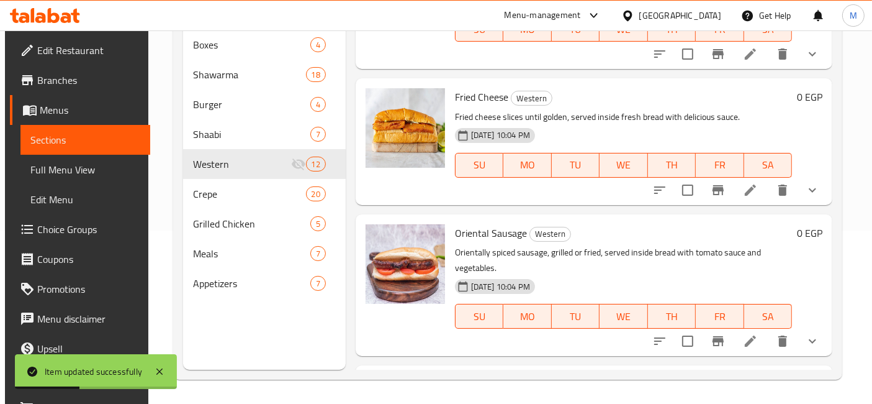
scroll to position [690, 0]
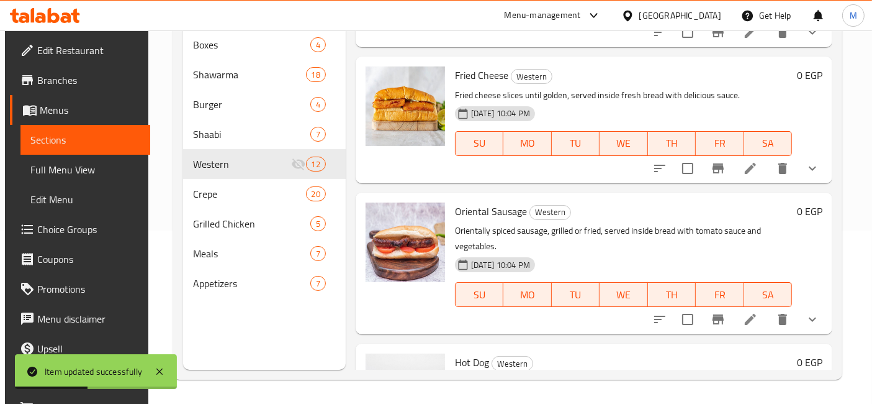
click at [745, 169] on icon at bounding box center [750, 168] width 11 height 11
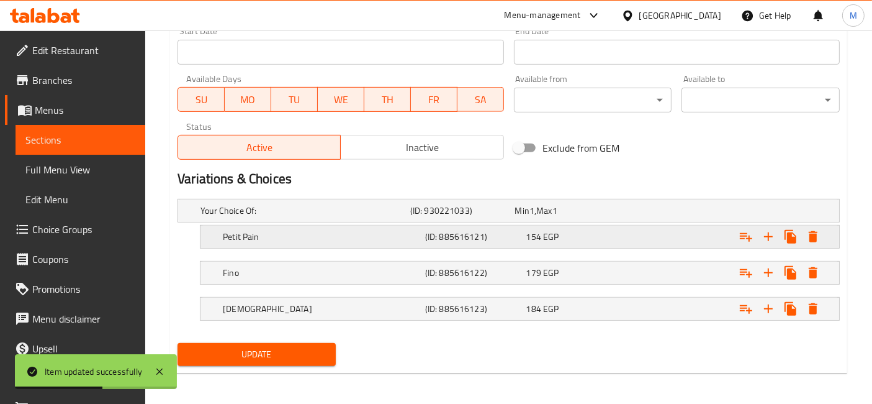
scroll to position [551, 0]
click at [530, 219] on span "154" at bounding box center [522, 210] width 14 height 16
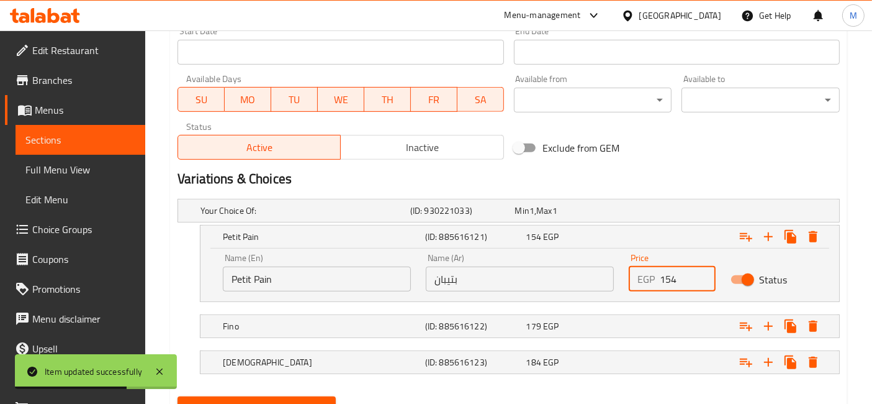
click at [657, 277] on div "EGP 154 Price" at bounding box center [672, 278] width 86 height 25
type input "54"
drag, startPoint x: 651, startPoint y: 326, endPoint x: 658, endPoint y: 345, distance: 20.1
click at [651, 213] on div "Expand" at bounding box center [722, 210] width 210 height 5
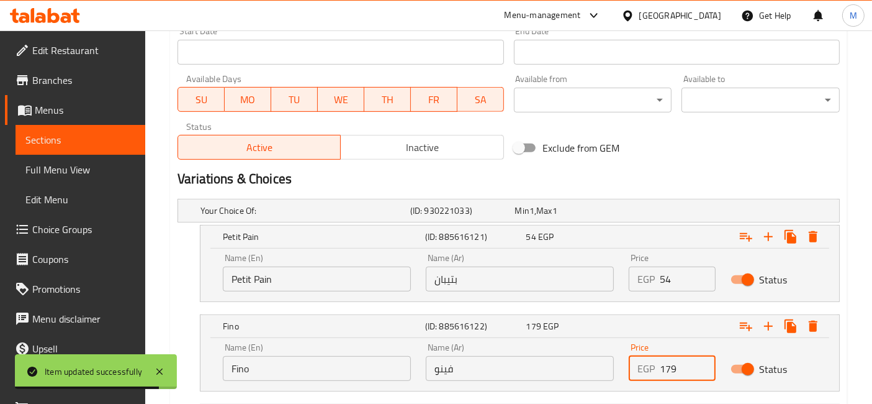
drag, startPoint x: 665, startPoint y: 363, endPoint x: 647, endPoint y: 359, distance: 17.9
click at [649, 359] on div "EGP 179 Price" at bounding box center [672, 368] width 86 height 25
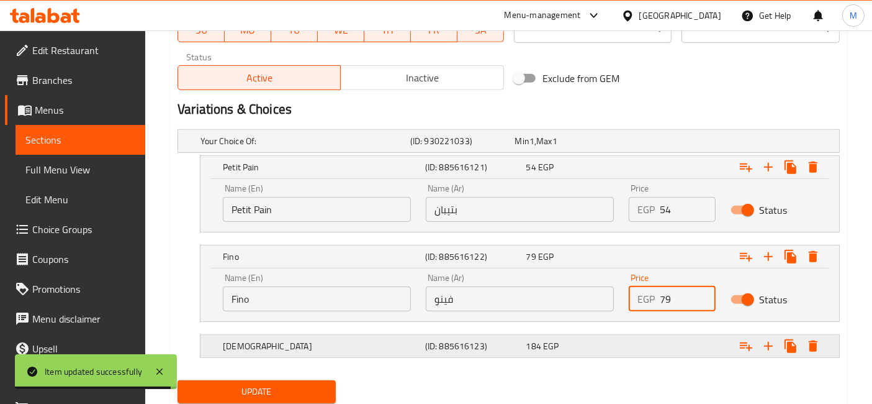
type input "79"
click at [634, 143] on div "Expand" at bounding box center [722, 140] width 210 height 5
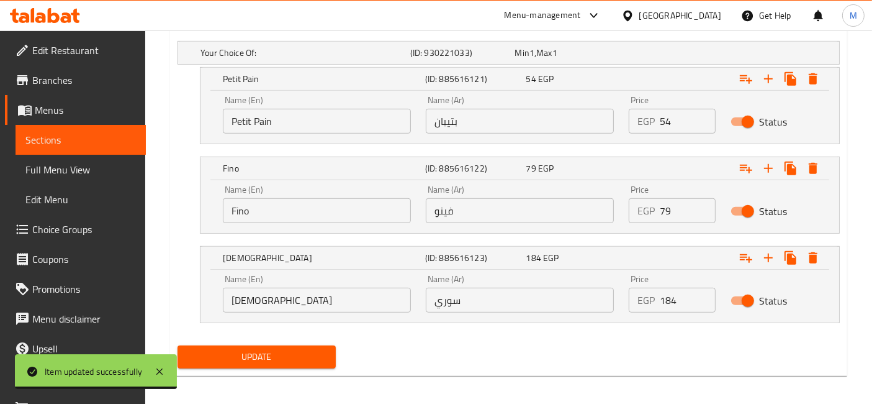
scroll to position [711, 0]
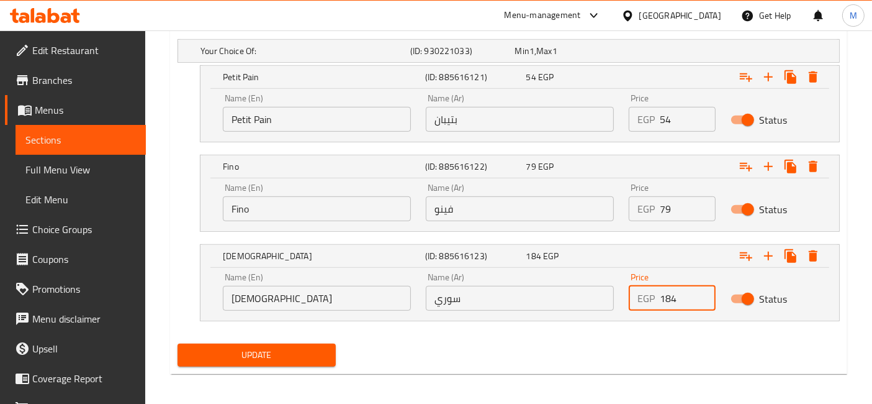
click at [663, 301] on input "184" at bounding box center [687, 298] width 55 height 25
type input "84"
click at [178, 343] on button "Update" at bounding box center [257, 354] width 158 height 23
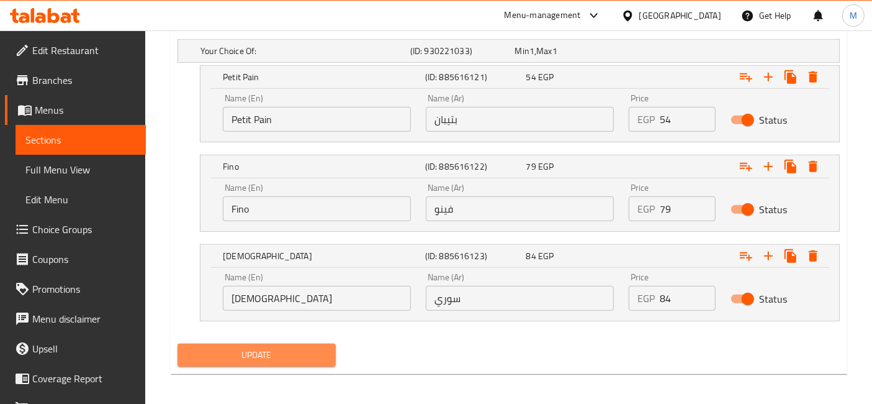
click at [331, 359] on button "Update" at bounding box center [257, 354] width 158 height 23
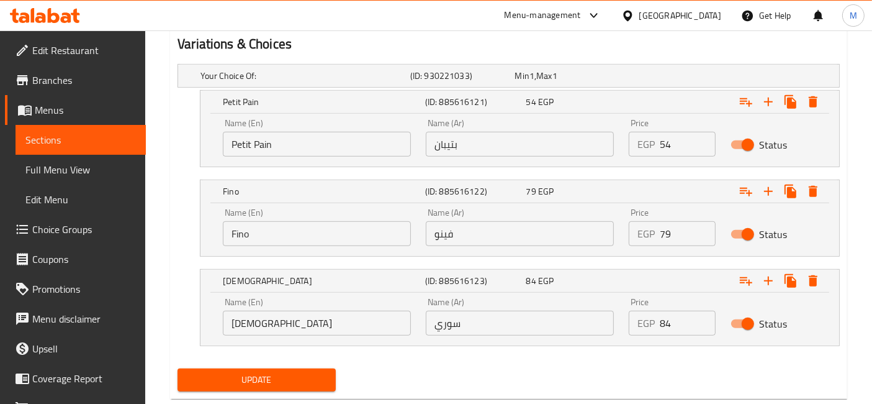
scroll to position [713, 0]
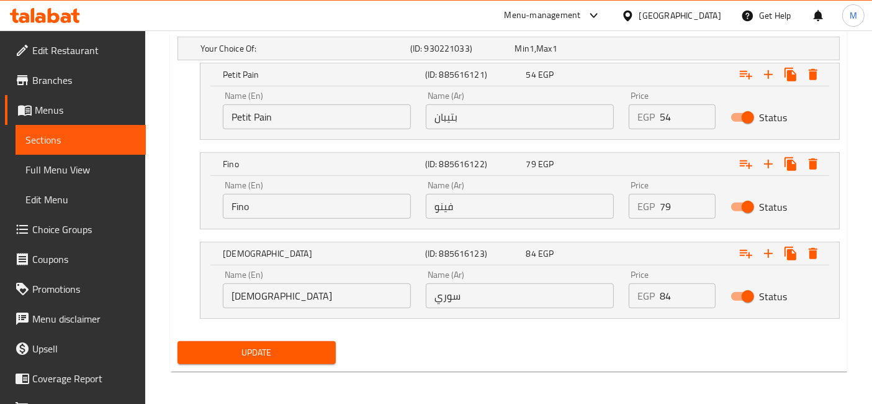
click at [294, 350] on span "Update" at bounding box center [256, 353] width 138 height 16
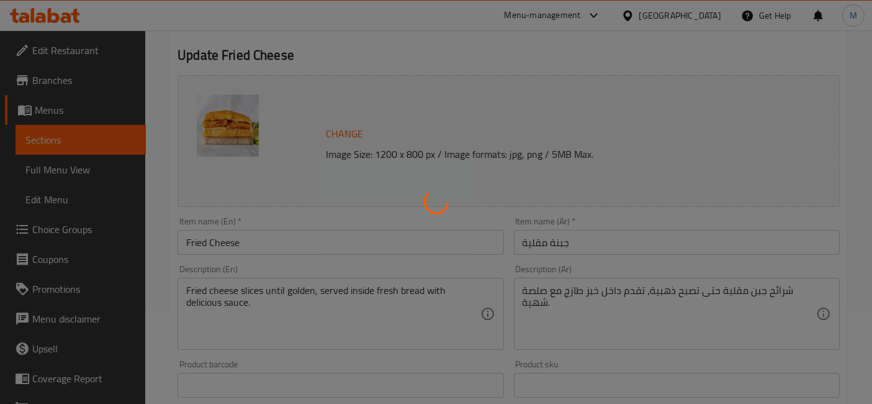
scroll to position [0, 0]
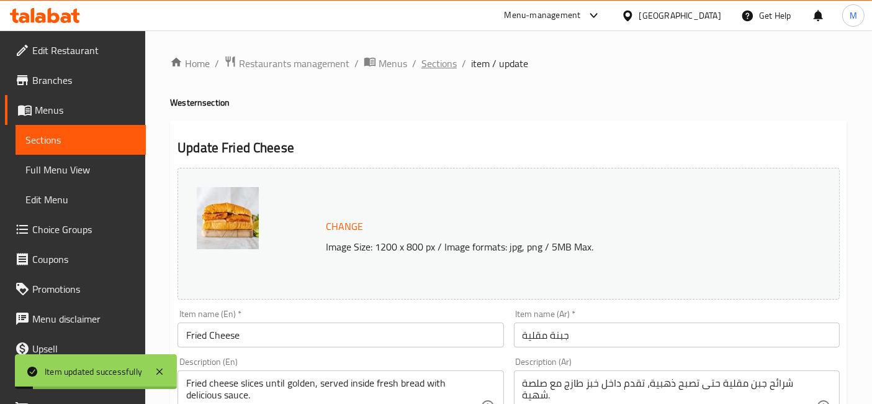
click at [448, 61] on span "Sections" at bounding box center [439, 63] width 35 height 15
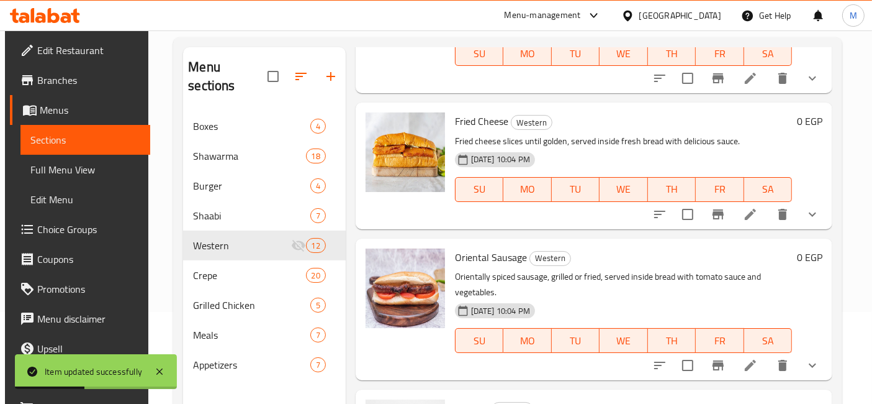
scroll to position [759, 0]
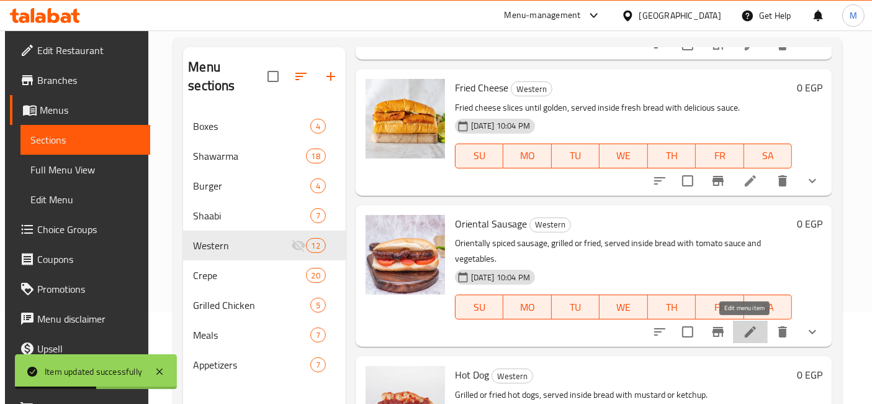
click at [752, 327] on icon at bounding box center [750, 331] width 15 height 15
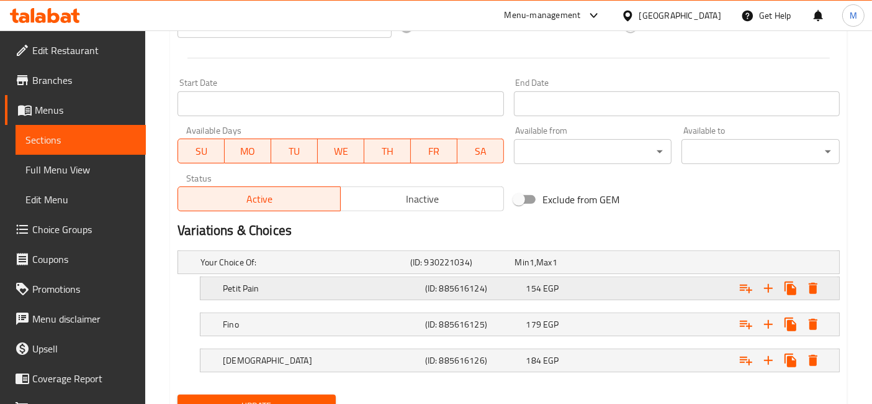
scroll to position [553, 0]
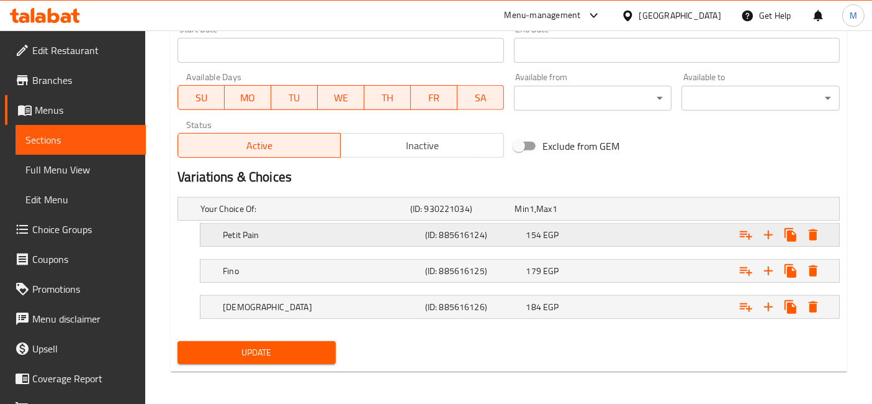
click at [610, 215] on div "154 EGP" at bounding box center [565, 208] width 100 height 12
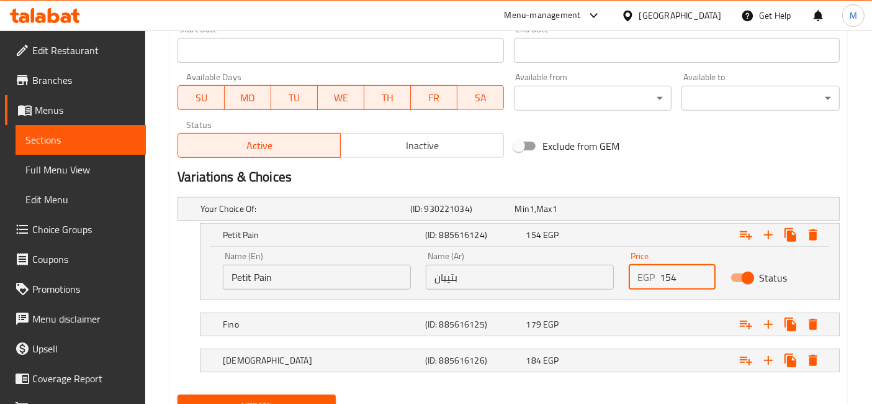
click at [661, 277] on input "154" at bounding box center [687, 276] width 55 height 25
type input "54"
click at [644, 211] on div "Expand" at bounding box center [722, 208] width 210 height 5
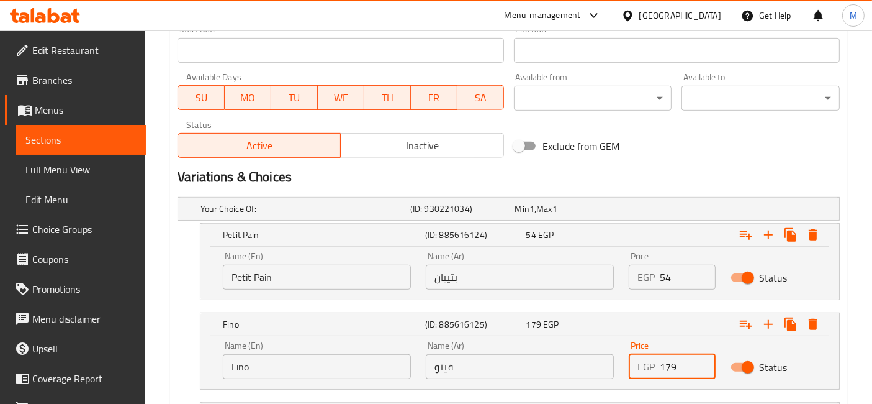
click at [665, 369] on input "179" at bounding box center [687, 366] width 55 height 25
drag, startPoint x: 663, startPoint y: 366, endPoint x: 654, endPoint y: 366, distance: 8.7
click at [656, 367] on div "EGP 179 Price" at bounding box center [672, 366] width 86 height 25
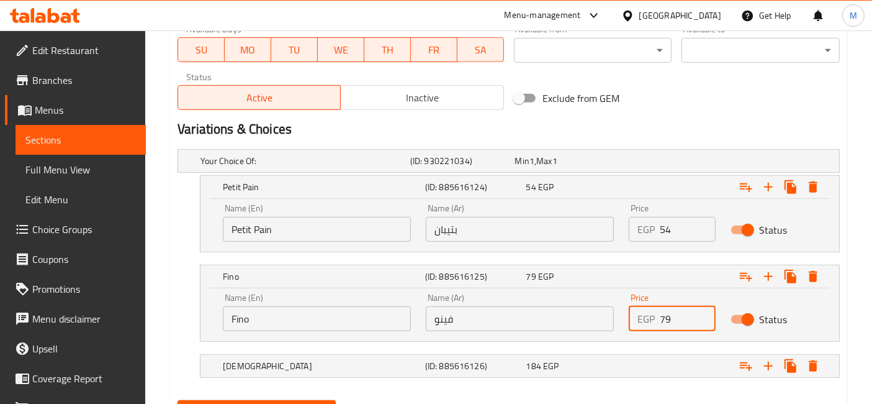
scroll to position [622, 0]
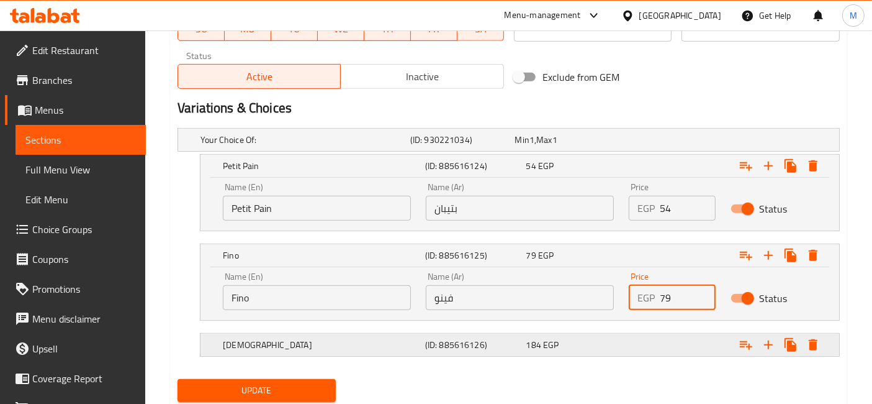
type input "79"
click at [634, 142] on div "Expand" at bounding box center [722, 139] width 210 height 5
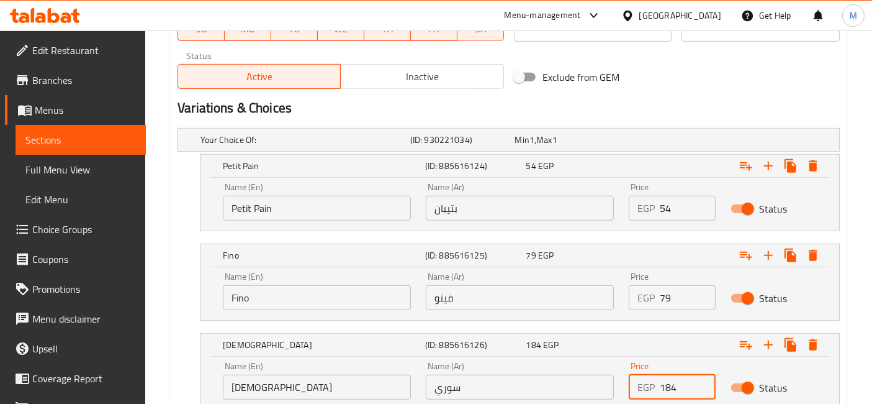
drag, startPoint x: 665, startPoint y: 384, endPoint x: 647, endPoint y: 379, distance: 17.9
click at [658, 383] on div "EGP 184 Price" at bounding box center [672, 386] width 86 height 25
type input "84"
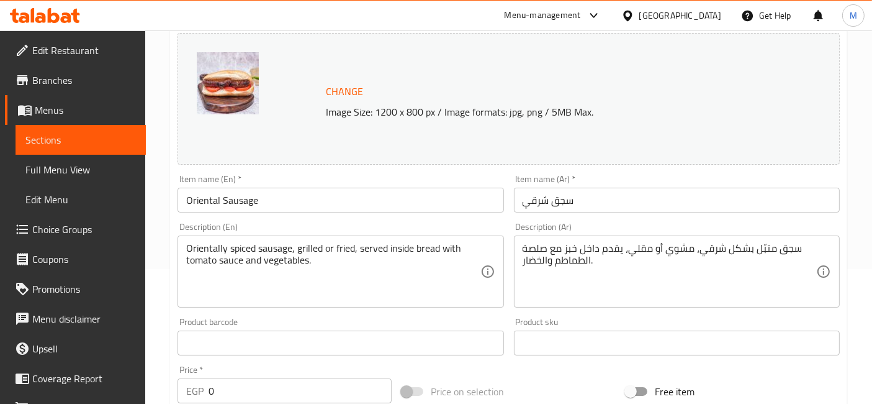
scroll to position [0, 0]
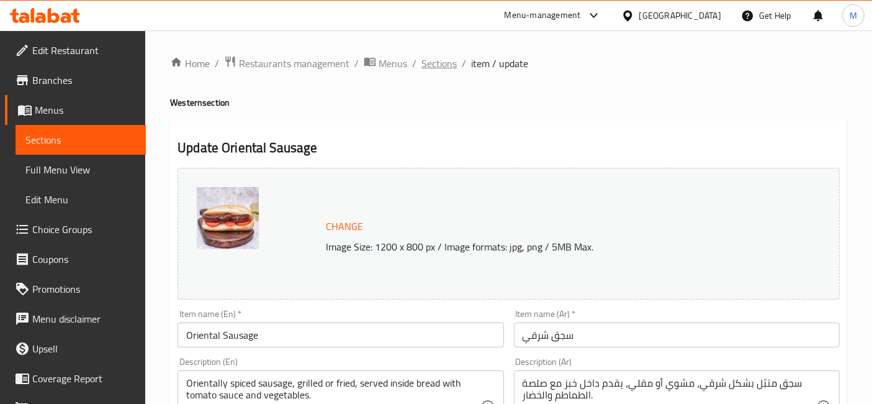
click at [431, 69] on span "Sections" at bounding box center [439, 63] width 35 height 15
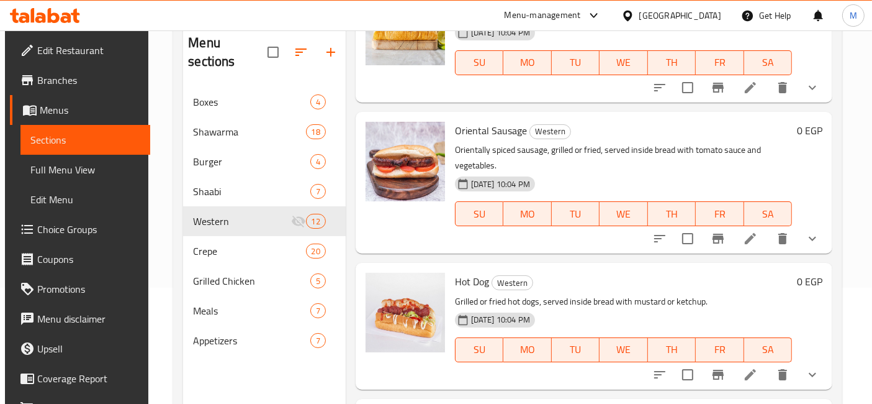
scroll to position [896, 0]
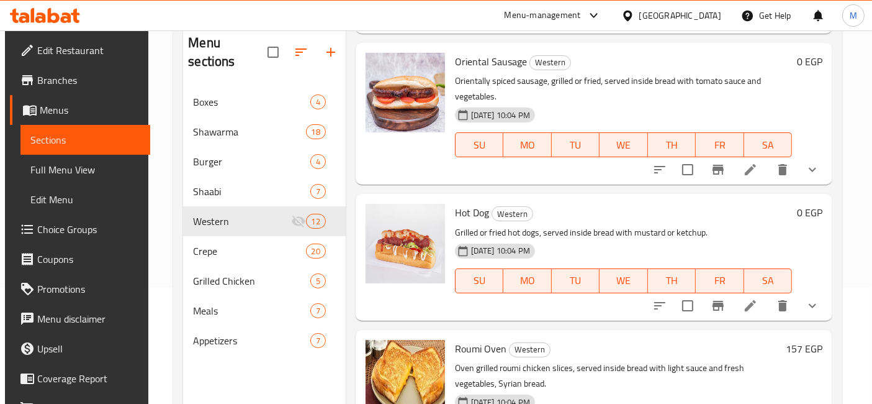
click at [751, 309] on icon at bounding box center [750, 305] width 15 height 15
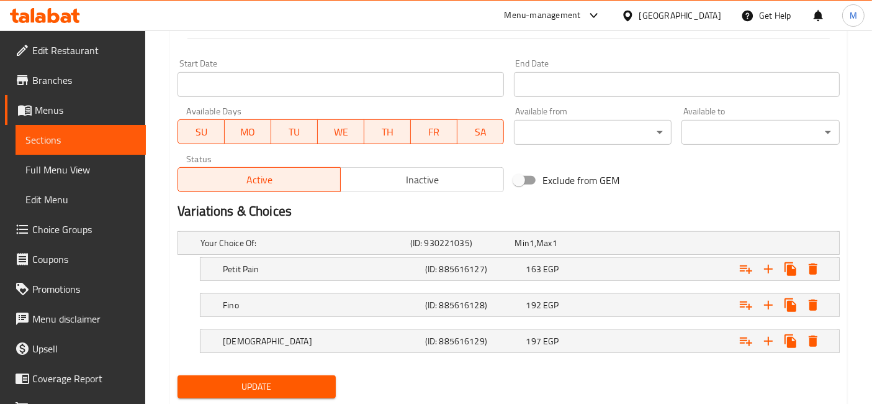
scroll to position [553, 0]
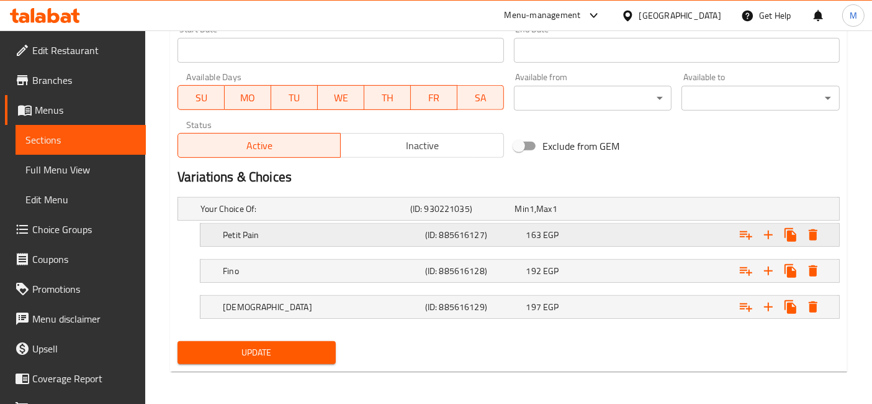
click at [596, 215] on div "163 EGP" at bounding box center [565, 208] width 100 height 12
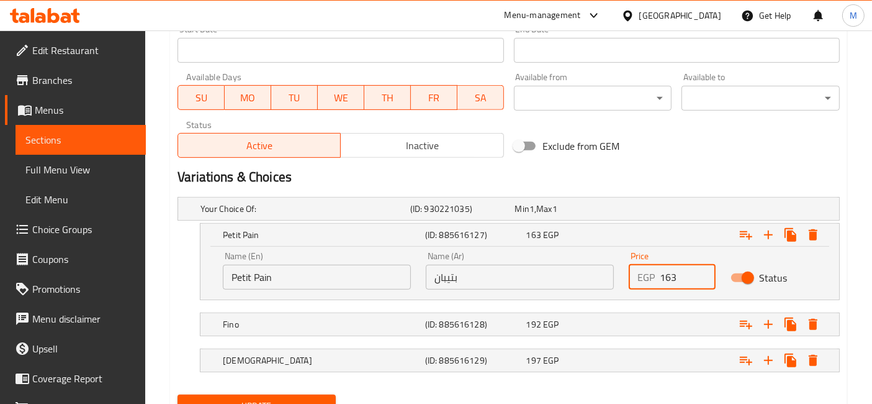
drag, startPoint x: 664, startPoint y: 271, endPoint x: 656, endPoint y: 272, distance: 7.6
click at [658, 273] on div "EGP 163 Price" at bounding box center [672, 276] width 86 height 25
type input "63"
click at [662, 211] on div "Expand" at bounding box center [722, 208] width 210 height 5
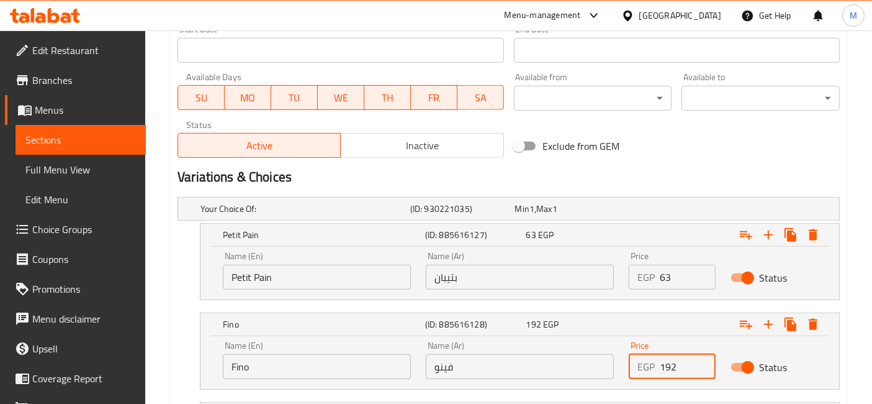
drag, startPoint x: 663, startPoint y: 363, endPoint x: 654, endPoint y: 365, distance: 9.6
click at [657, 366] on div "EGP 192 Price" at bounding box center [672, 366] width 86 height 25
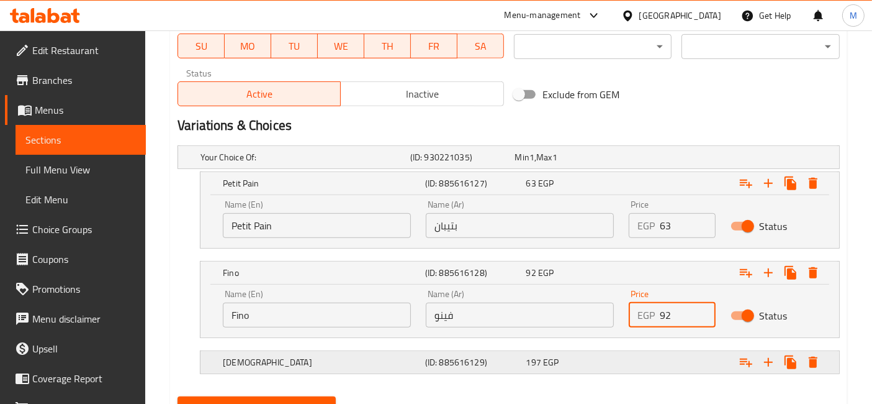
scroll to position [659, 0]
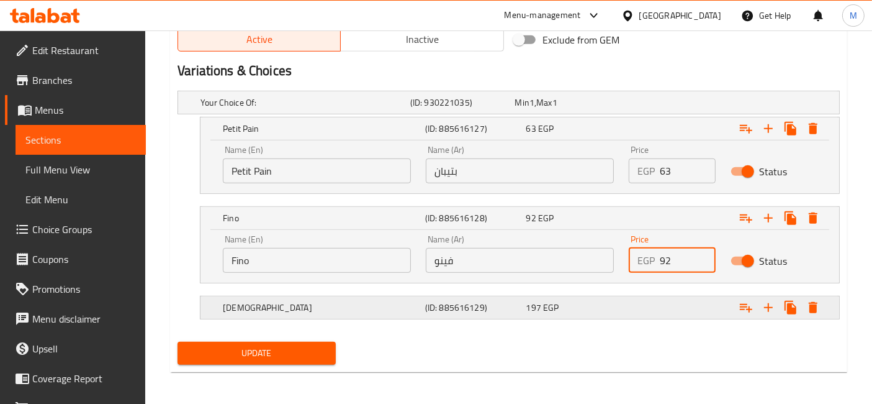
type input "92"
click at [647, 105] on div "Expand" at bounding box center [722, 102] width 210 height 5
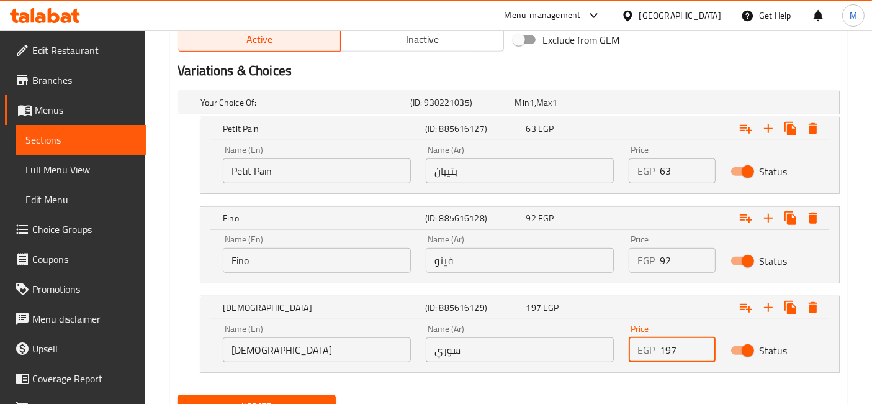
drag, startPoint x: 665, startPoint y: 352, endPoint x: 637, endPoint y: 348, distance: 28.2
click at [637, 348] on div "EGP 197 Price" at bounding box center [672, 349] width 86 height 25
type input "97"
click at [178, 395] on button "Update" at bounding box center [257, 406] width 158 height 23
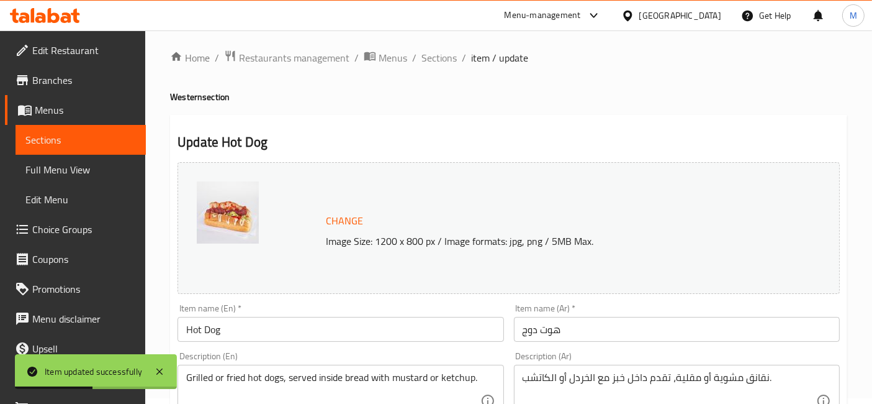
scroll to position [0, 0]
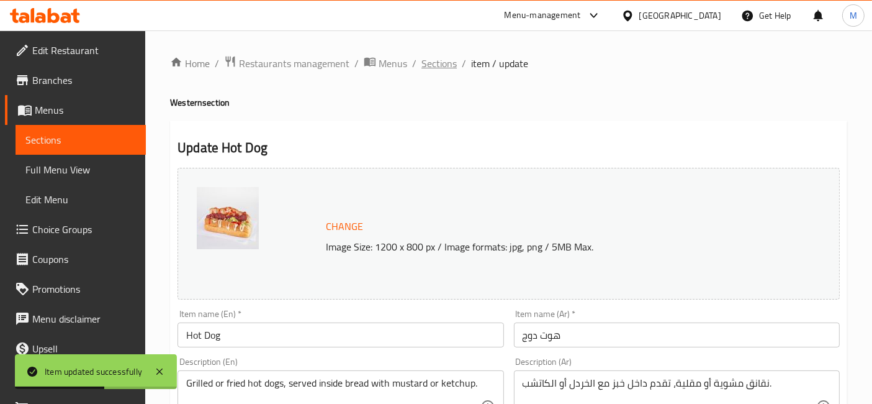
click at [447, 69] on span "Sections" at bounding box center [439, 63] width 35 height 15
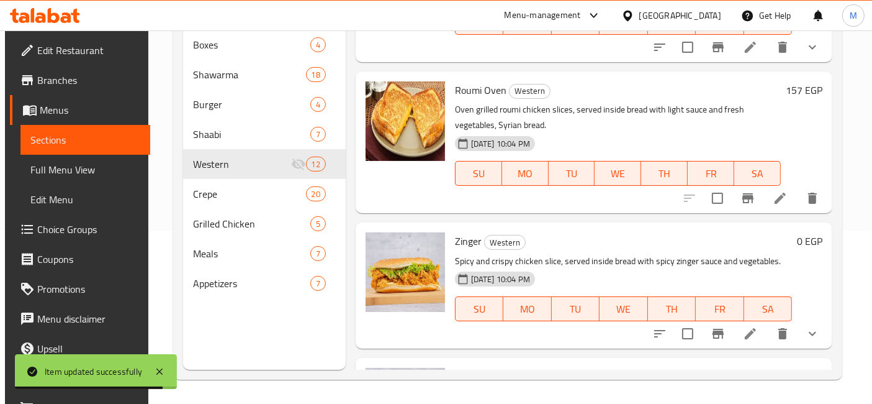
scroll to position [1103, 0]
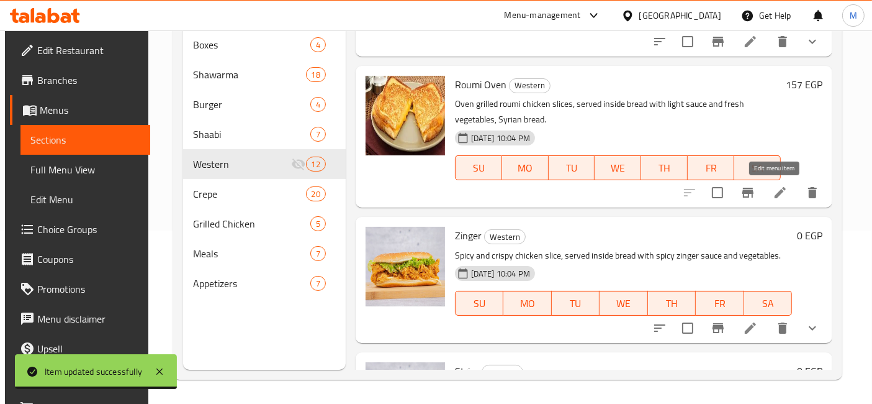
click at [773, 191] on icon at bounding box center [780, 192] width 15 height 15
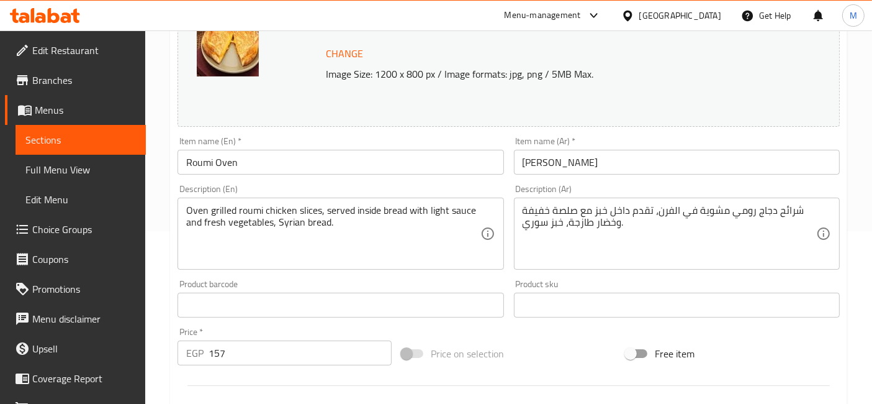
scroll to position [283, 0]
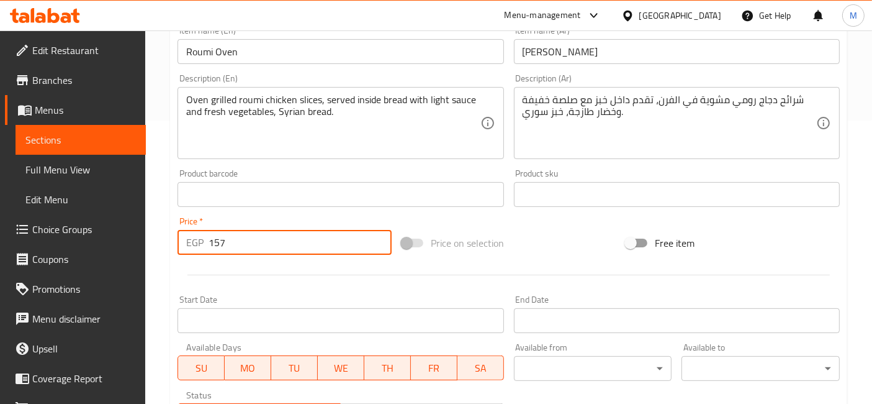
drag, startPoint x: 214, startPoint y: 239, endPoint x: 194, endPoint y: 242, distance: 20.7
click at [200, 239] on div "EGP 157 Price *" at bounding box center [285, 242] width 214 height 25
type input "57"
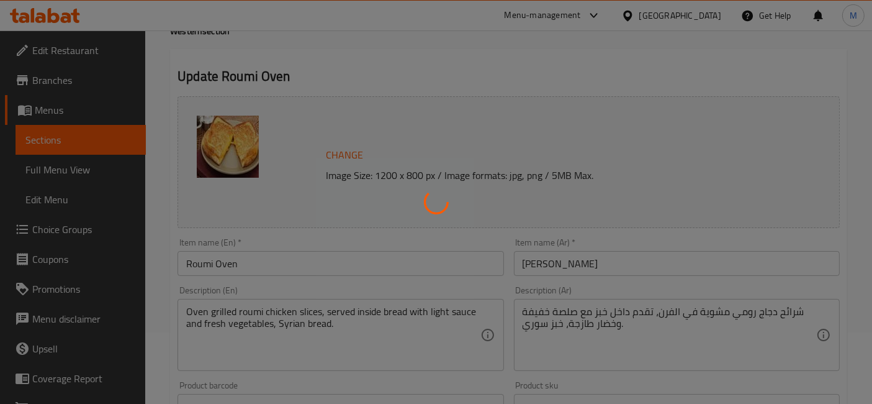
scroll to position [0, 0]
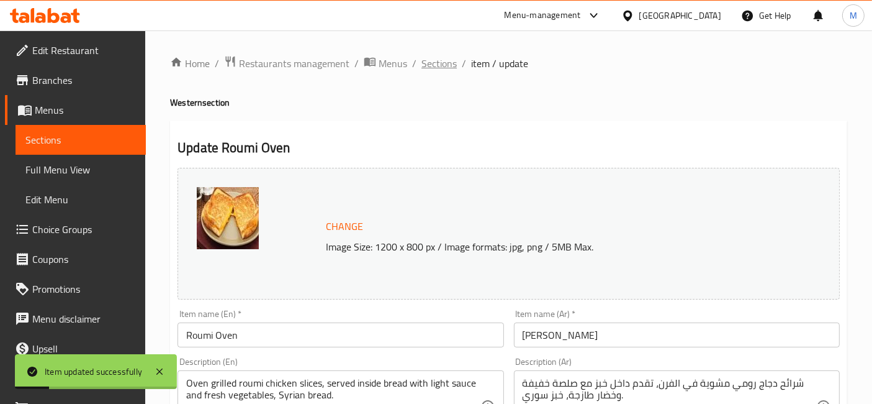
click at [443, 62] on span "Sections" at bounding box center [439, 63] width 35 height 15
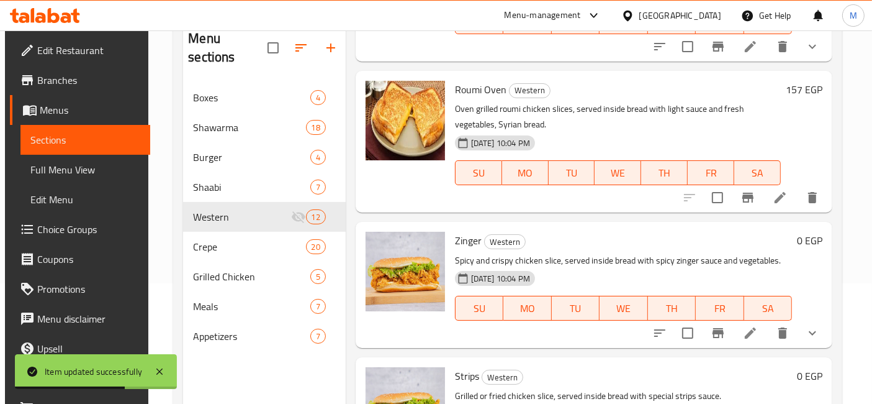
scroll to position [1172, 0]
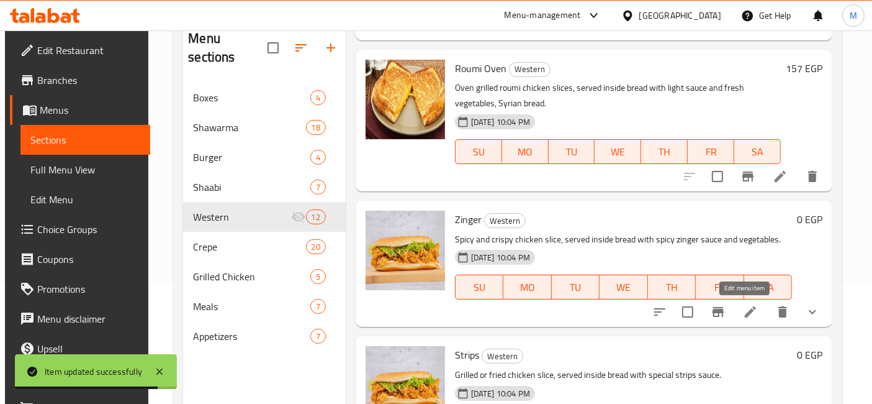
click at [750, 308] on icon at bounding box center [750, 311] width 15 height 15
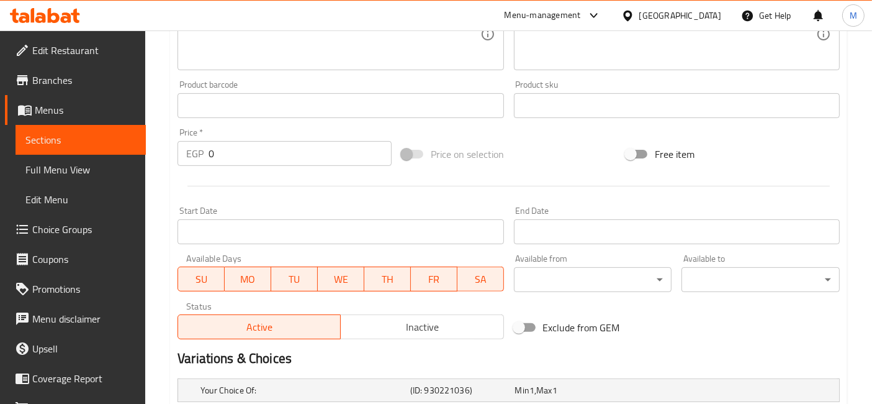
scroll to position [553, 0]
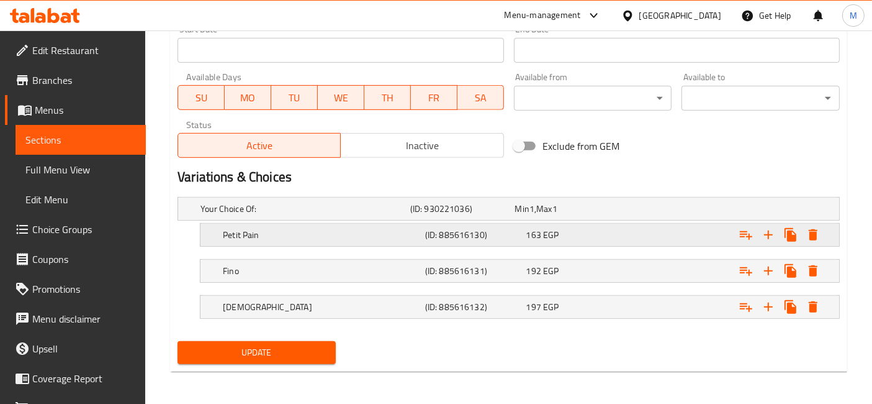
click at [597, 215] on div "163 EGP" at bounding box center [565, 208] width 100 height 12
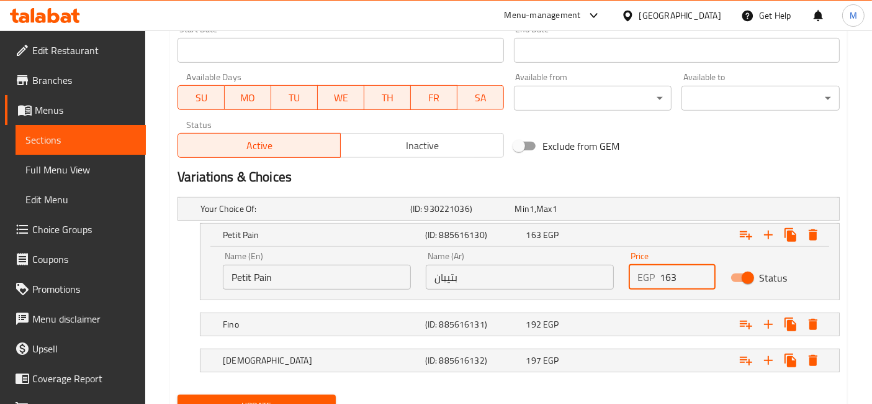
drag, startPoint x: 663, startPoint y: 276, endPoint x: 645, endPoint y: 274, distance: 18.2
click at [651, 275] on div "EGP 163 Price" at bounding box center [672, 276] width 86 height 25
type input "63"
click at [651, 211] on div "Expand" at bounding box center [722, 208] width 210 height 5
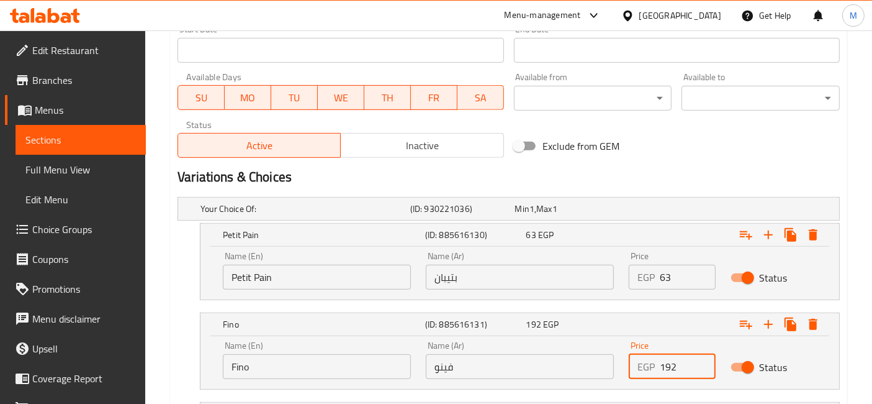
click at [665, 367] on input "192" at bounding box center [687, 366] width 55 height 25
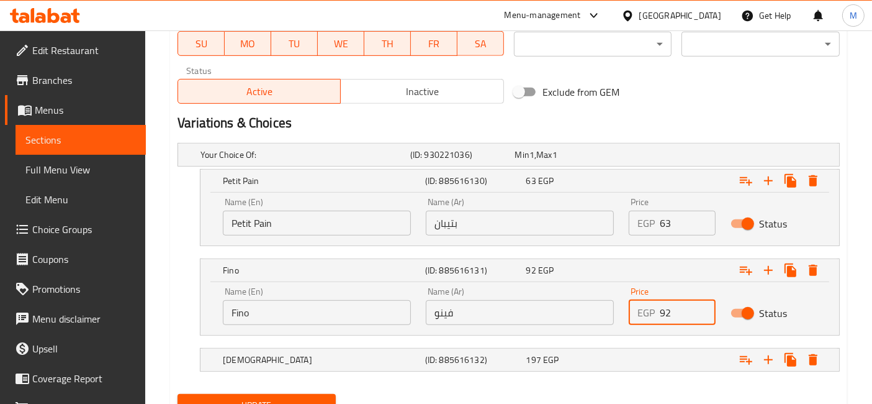
scroll to position [659, 0]
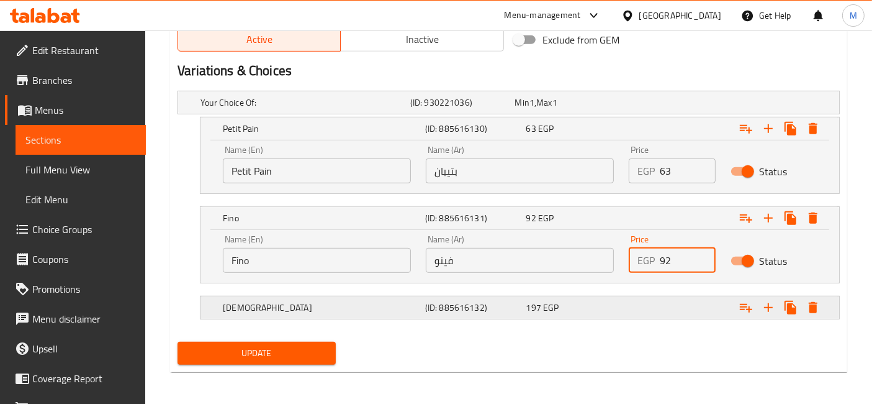
type input "92"
click at [628, 105] on div "Expand" at bounding box center [722, 102] width 210 height 5
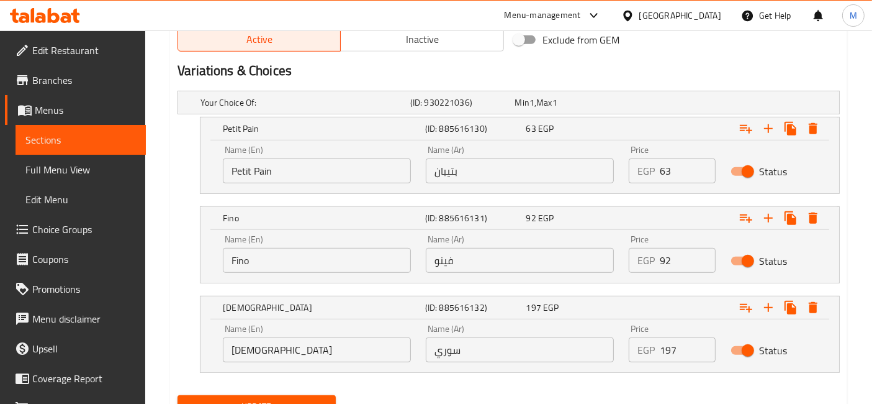
drag, startPoint x: 665, startPoint y: 341, endPoint x: 646, endPoint y: 340, distance: 19.9
click at [647, 341] on div "EGP 197 Price" at bounding box center [672, 349] width 86 height 25
type input "97"
click at [178, 395] on button "Update" at bounding box center [257, 406] width 158 height 23
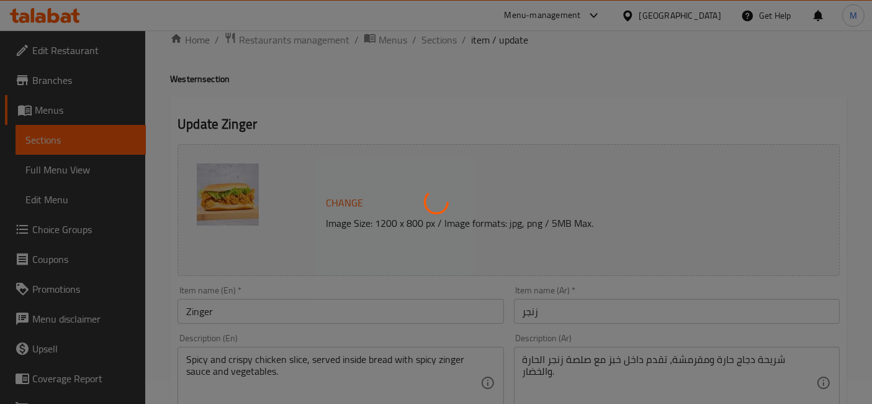
scroll to position [0, 0]
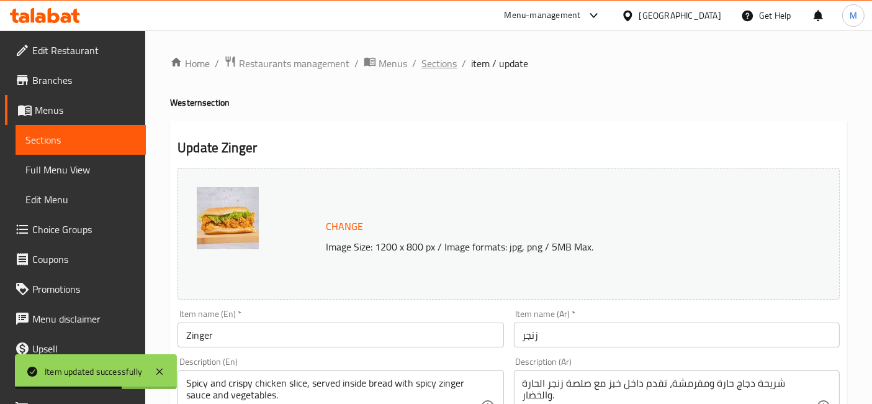
click at [443, 57] on span "Sections" at bounding box center [439, 63] width 35 height 15
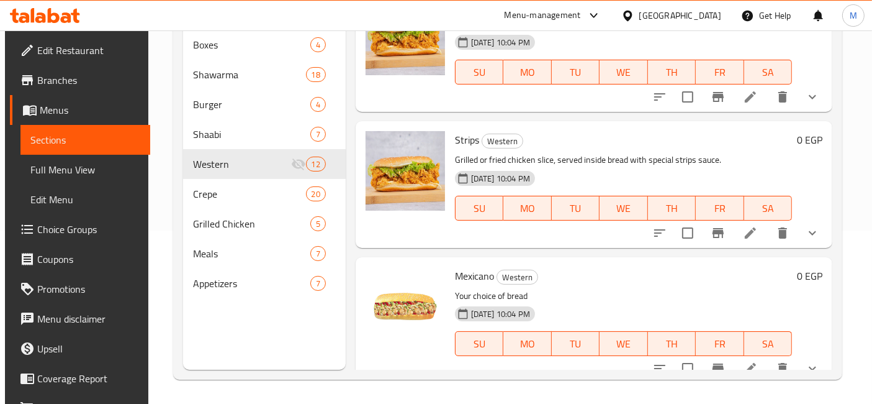
scroll to position [1347, 0]
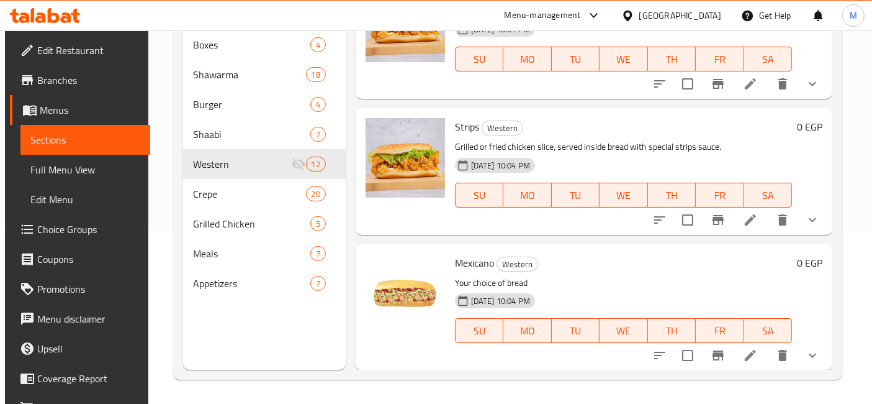
click at [752, 222] on icon at bounding box center [750, 219] width 15 height 15
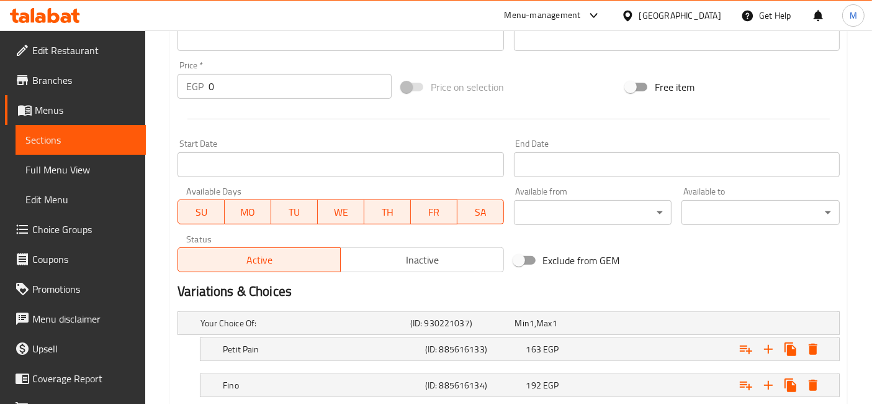
scroll to position [553, 0]
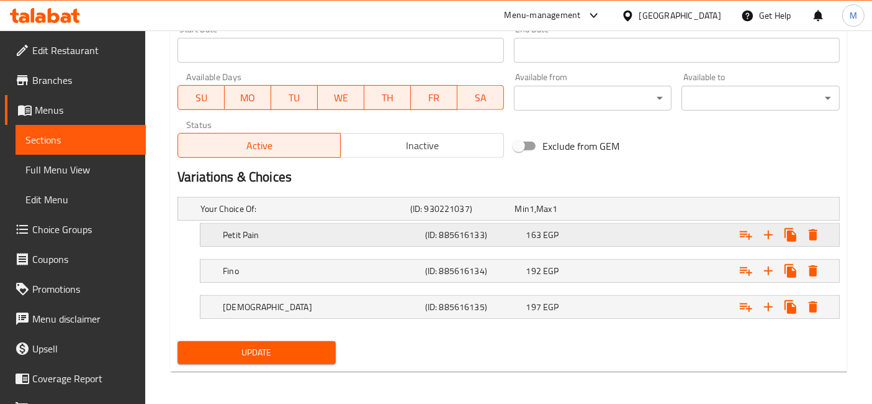
click at [510, 215] on h5 "(ID: 885616133)" at bounding box center [460, 208] width 100 height 12
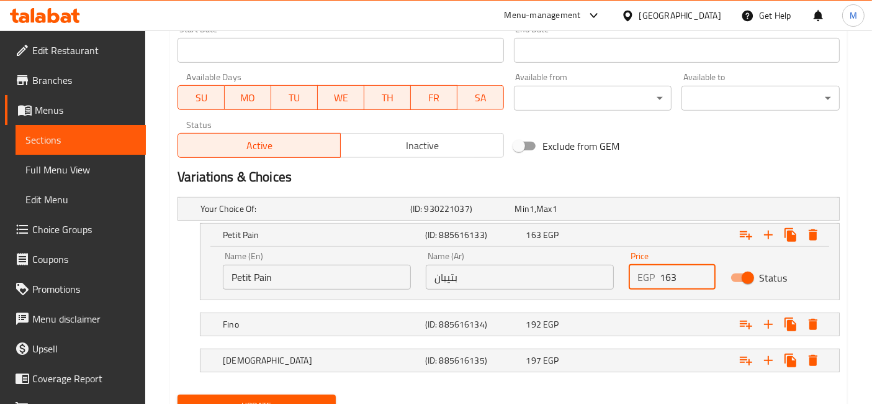
click at [661, 277] on input "163" at bounding box center [687, 276] width 55 height 25
type input "63"
click at [664, 211] on div "Expand" at bounding box center [722, 208] width 210 height 5
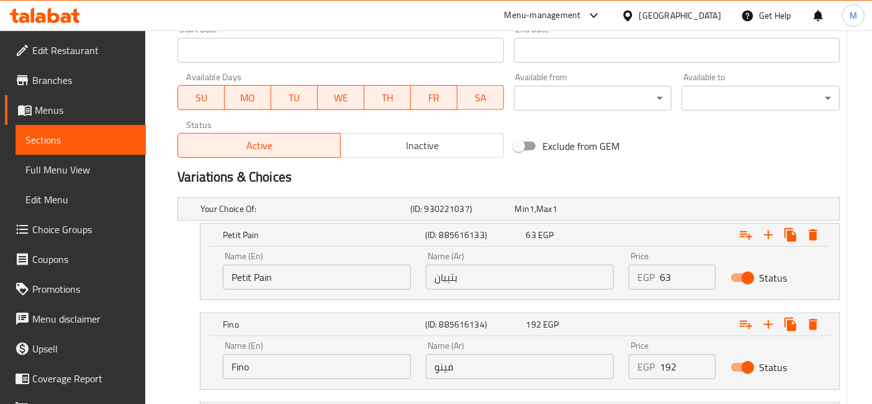
drag, startPoint x: 664, startPoint y: 361, endPoint x: 656, endPoint y: 363, distance: 8.4
click at [656, 363] on div "EGP 192 Price" at bounding box center [672, 366] width 86 height 25
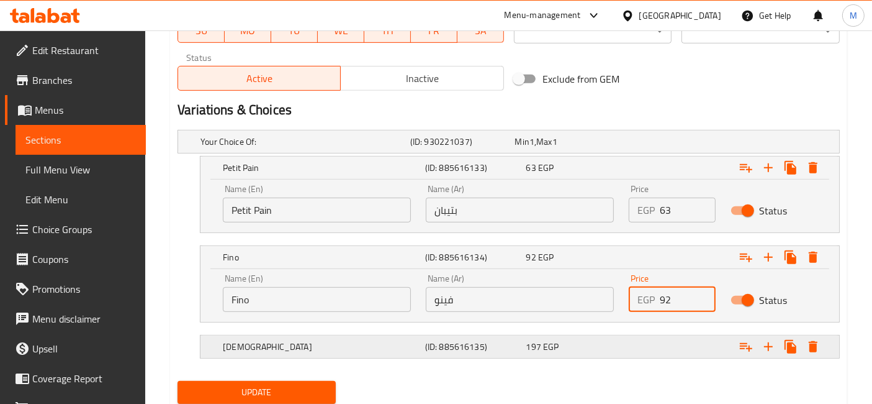
scroll to position [622, 0]
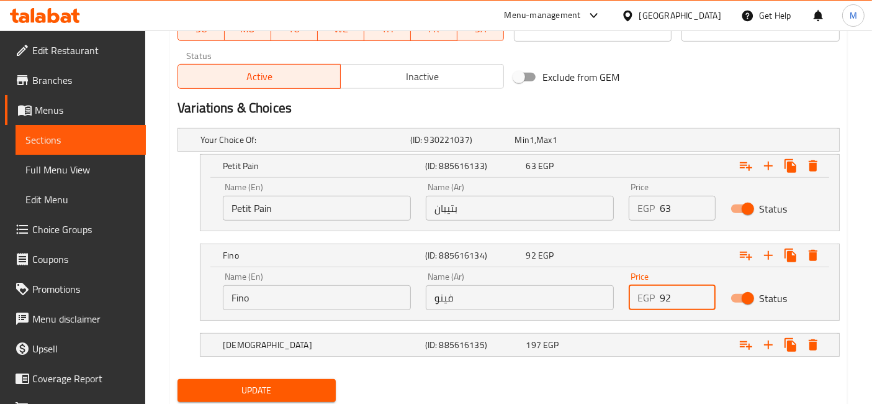
type input "92"
click at [638, 142] on div "Expand" at bounding box center [722, 139] width 210 height 5
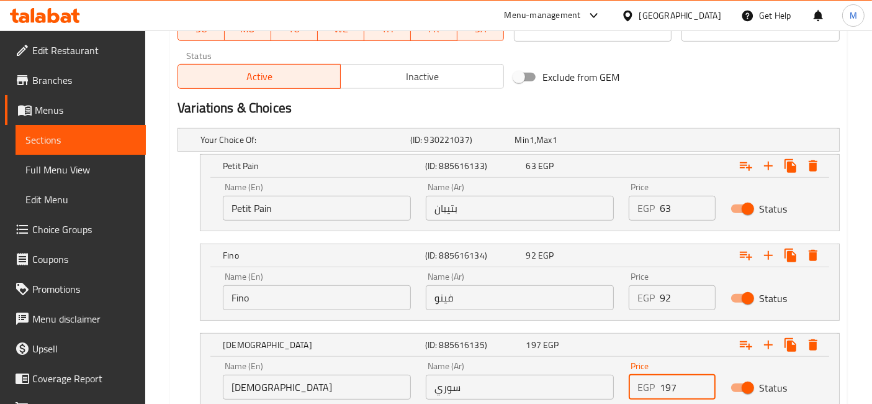
drag, startPoint x: 665, startPoint y: 387, endPoint x: 650, endPoint y: 387, distance: 14.9
click at [651, 388] on div "EGP 197 Price" at bounding box center [672, 386] width 86 height 25
type input "97"
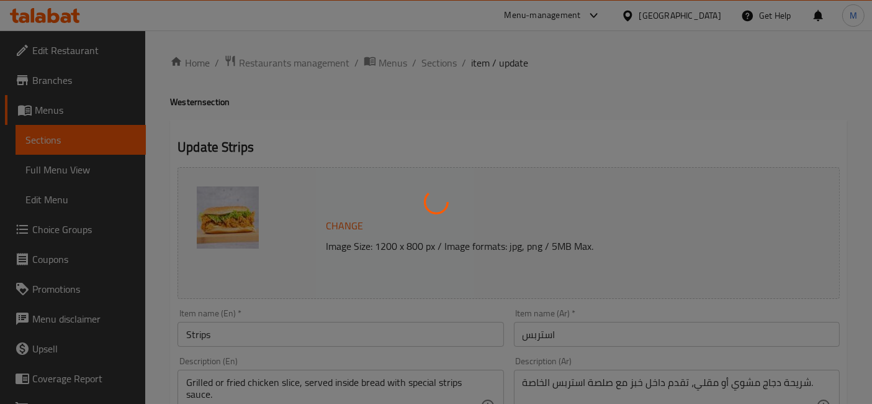
scroll to position [0, 0]
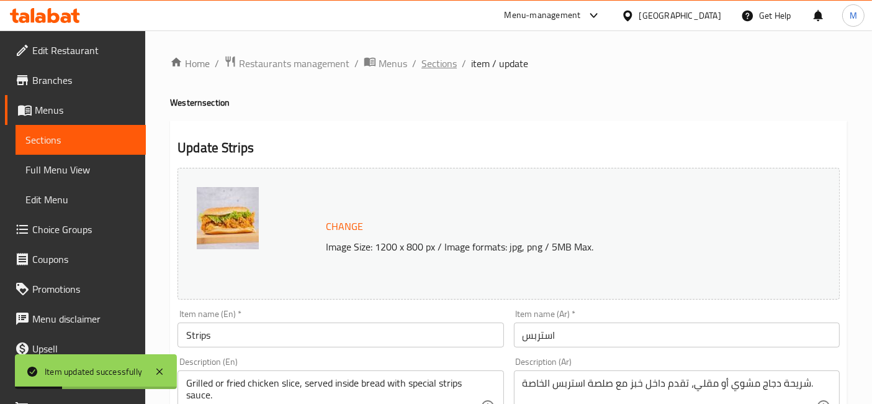
click at [446, 63] on span "Sections" at bounding box center [439, 63] width 35 height 15
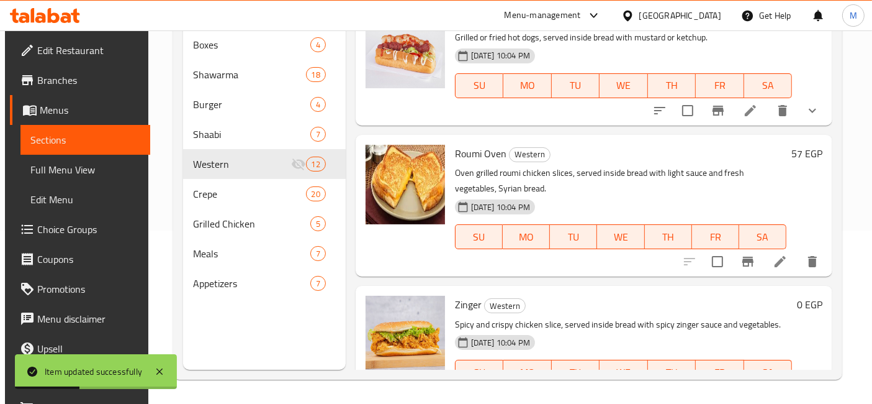
scroll to position [1347, 0]
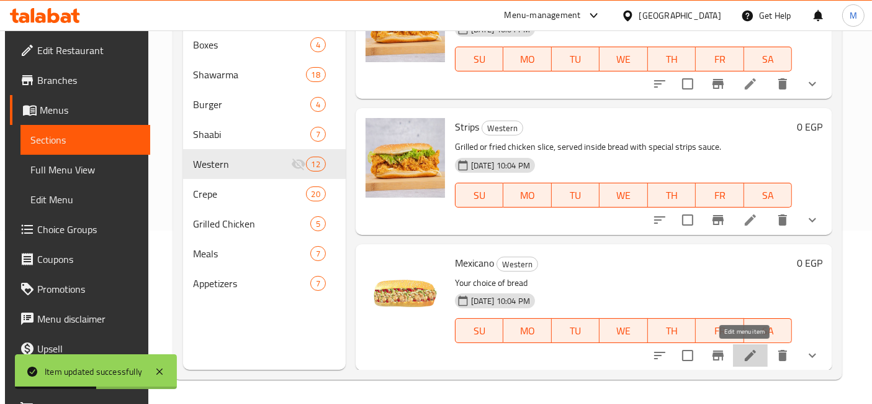
click at [743, 348] on icon at bounding box center [750, 355] width 15 height 15
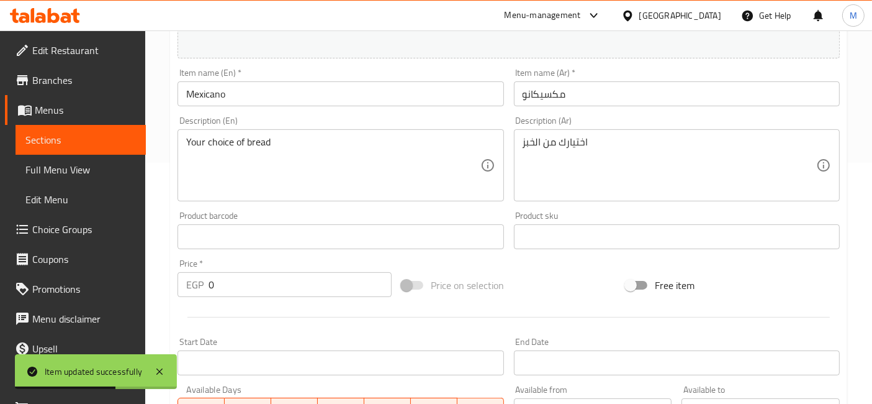
scroll to position [553, 0]
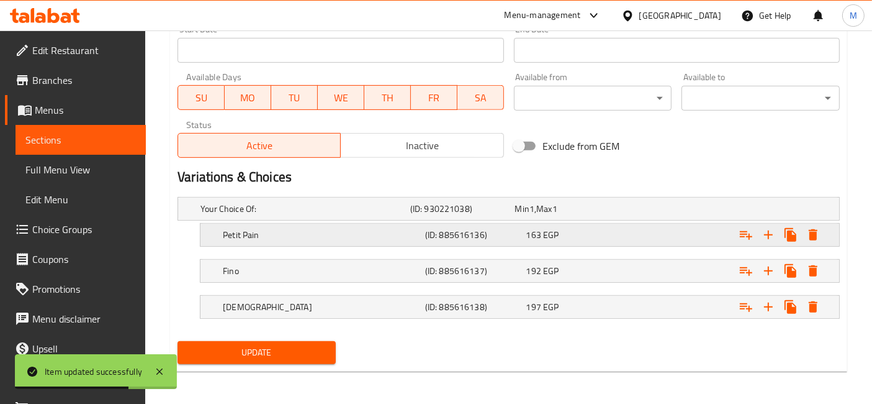
click at [600, 217] on div "163 EGP" at bounding box center [565, 208] width 105 height 17
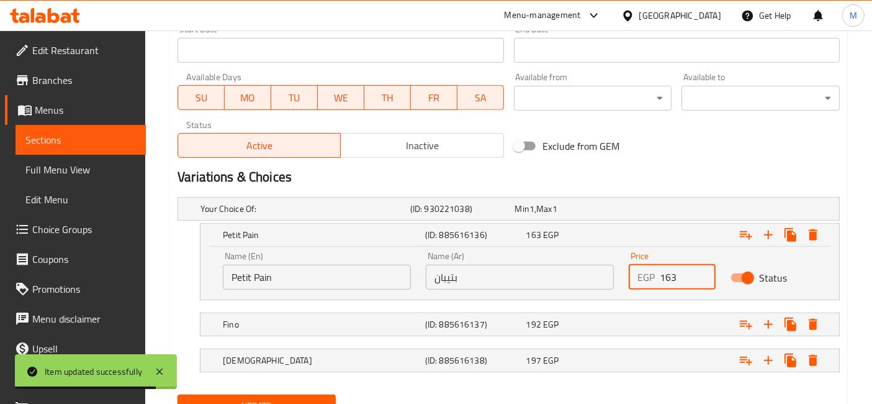
drag, startPoint x: 663, startPoint y: 273, endPoint x: 656, endPoint y: 277, distance: 8.1
click at [656, 277] on div "EGP 163 Price" at bounding box center [672, 276] width 86 height 25
type input "63"
click at [677, 211] on div "Expand" at bounding box center [722, 208] width 210 height 5
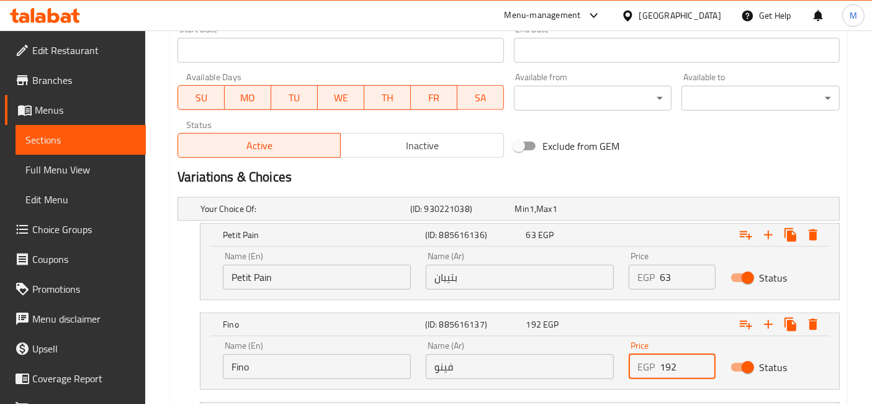
click at [664, 368] on input "192" at bounding box center [687, 366] width 55 height 25
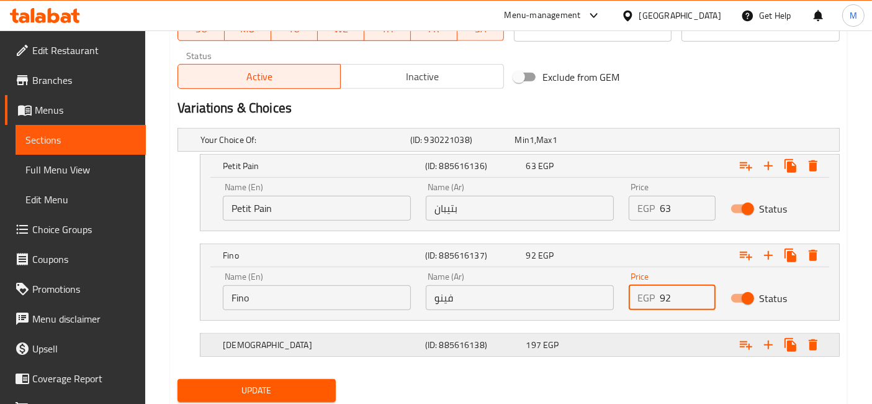
type input "92"
click at [605, 146] on div "197 EGP" at bounding box center [565, 139] width 100 height 12
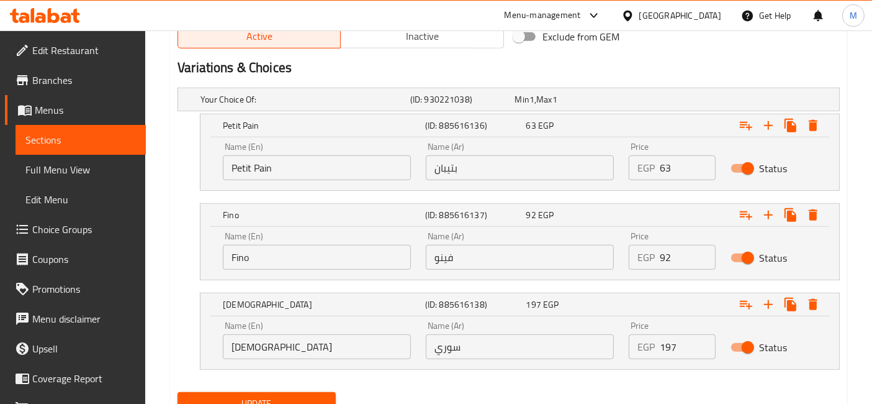
scroll to position [691, 0]
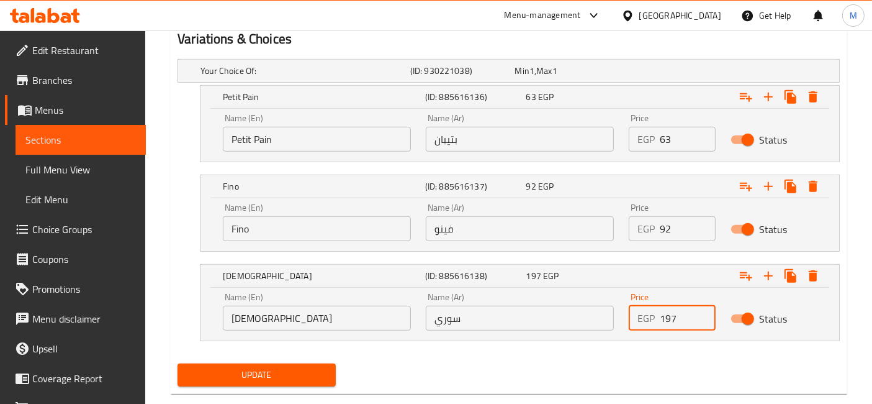
click at [663, 317] on input "197" at bounding box center [687, 317] width 55 height 25
type input "97"
click at [178, 363] on button "Update" at bounding box center [257, 374] width 158 height 23
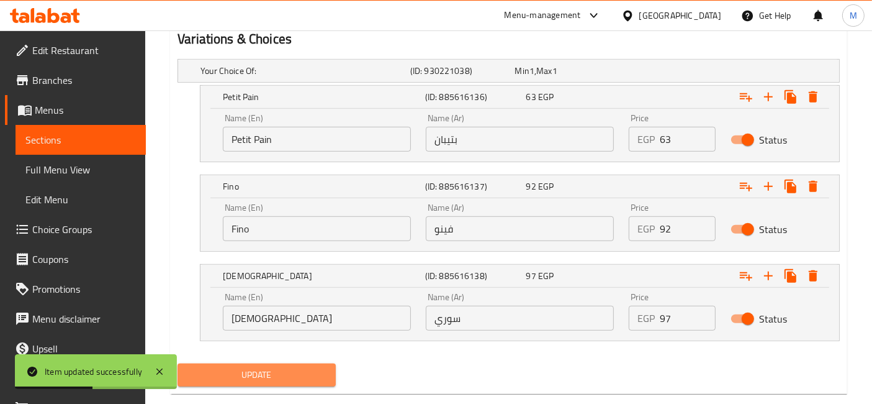
click at [310, 371] on span "Update" at bounding box center [256, 375] width 138 height 16
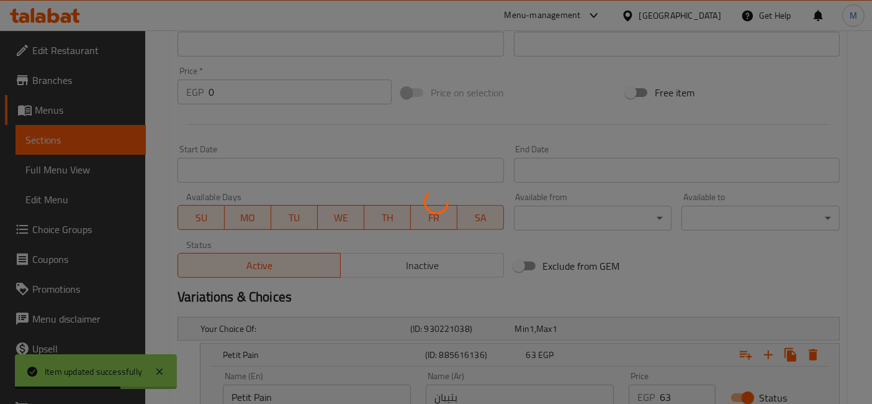
scroll to position [346, 0]
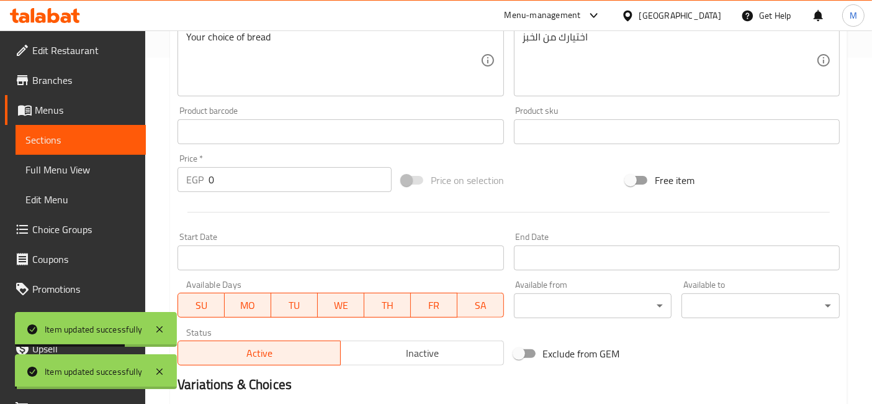
click at [302, 374] on div at bounding box center [436, 202] width 872 height 404
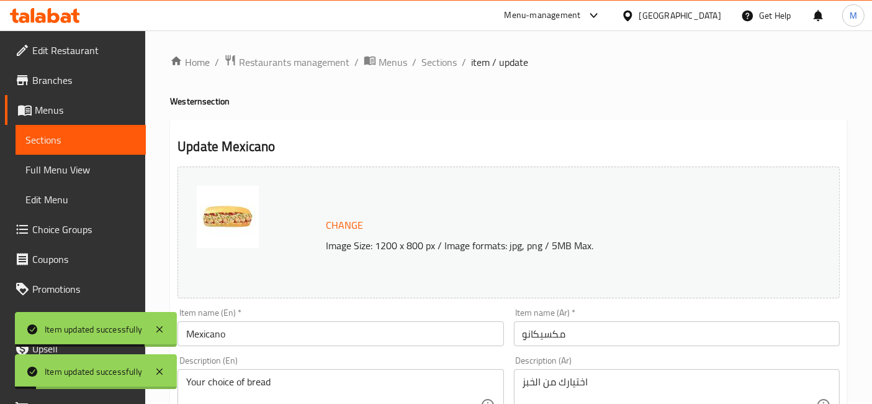
scroll to position [0, 0]
drag, startPoint x: 551, startPoint y: 136, endPoint x: 431, endPoint y: 139, distance: 119.8
click at [431, 139] on h2 "Update Mexicano" at bounding box center [509, 147] width 662 height 19
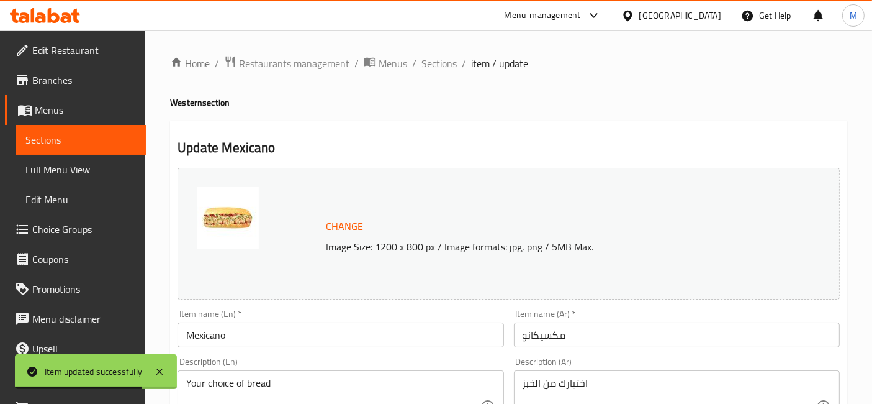
click at [436, 57] on span "Sections" at bounding box center [439, 63] width 35 height 15
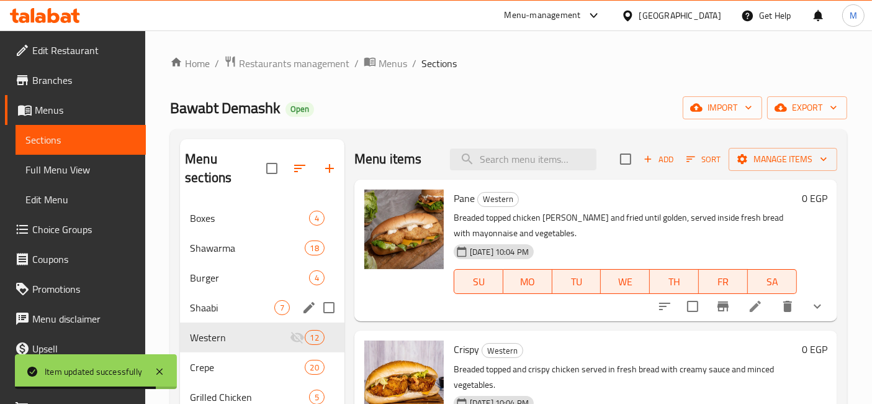
scroll to position [69, 0]
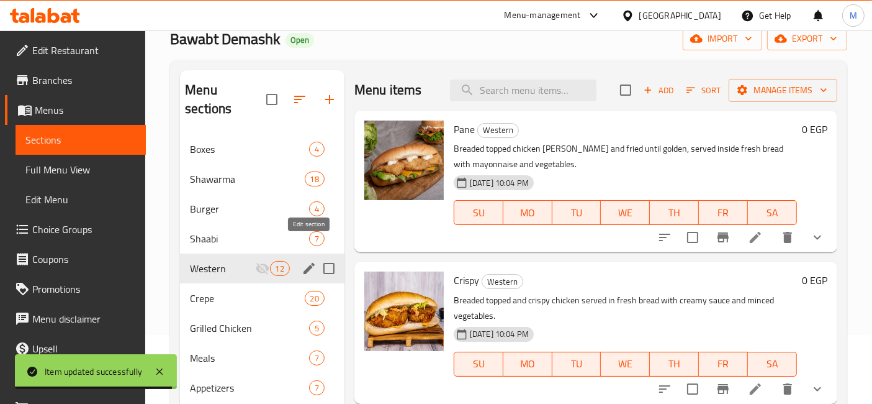
click at [313, 261] on icon "edit" at bounding box center [309, 268] width 15 height 15
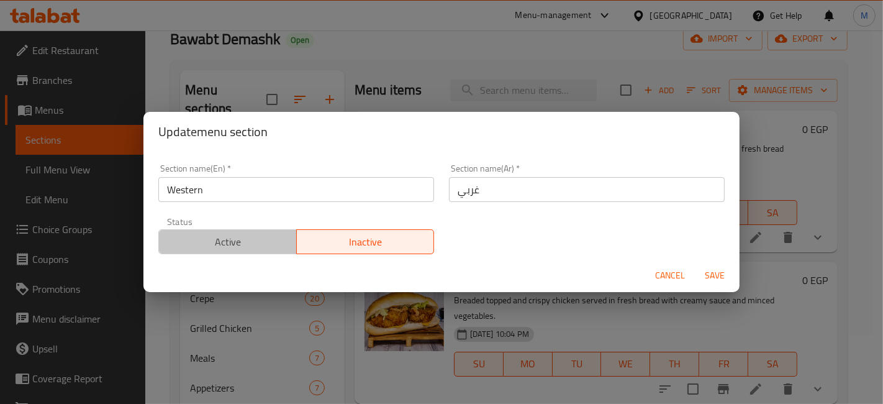
click at [271, 251] on button "Active" at bounding box center [227, 241] width 138 height 25
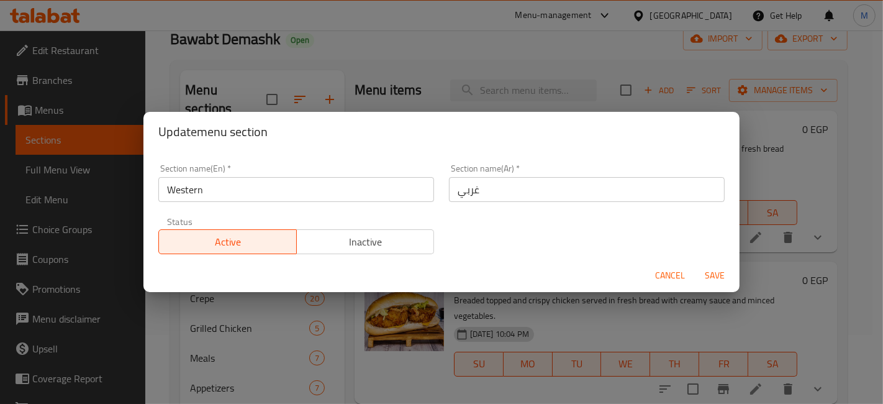
click at [715, 275] on span "Save" at bounding box center [715, 276] width 30 height 16
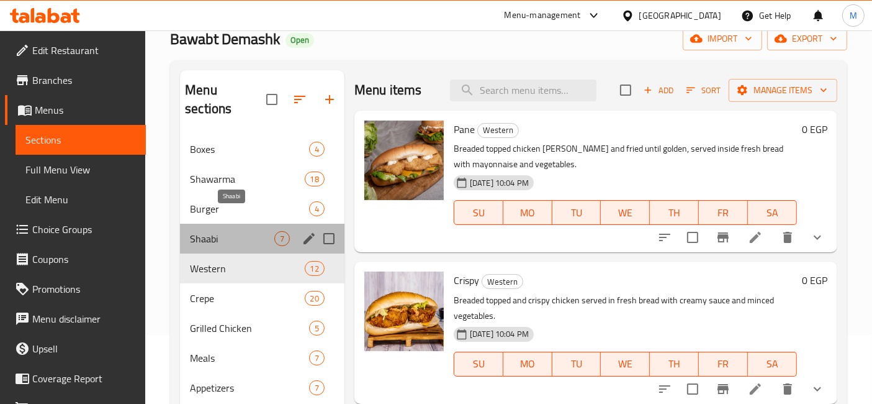
click at [227, 231] on span "Shaabi" at bounding box center [232, 238] width 84 height 15
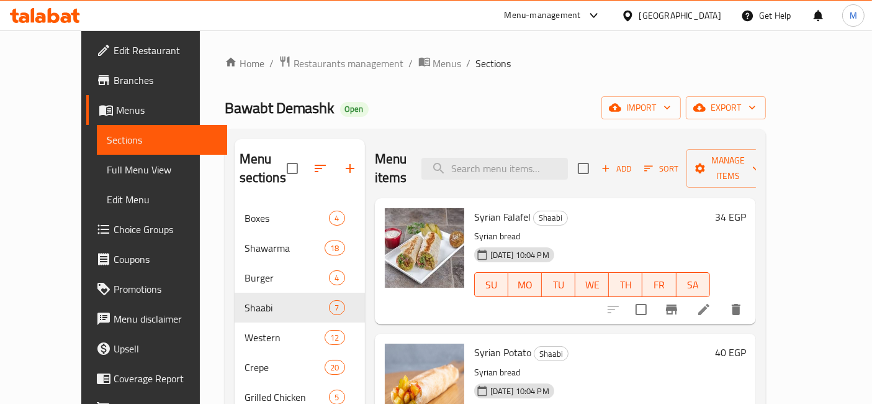
click at [68, 12] on icon at bounding box center [45, 15] width 70 height 15
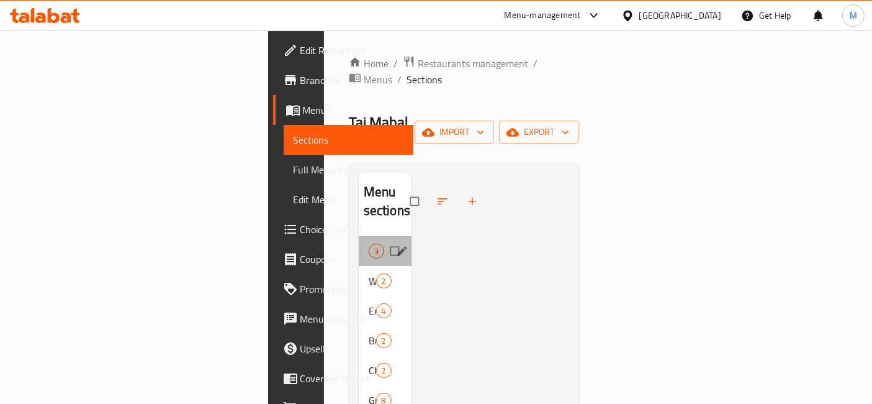
click at [359, 236] on div "Offers 3" at bounding box center [385, 251] width 53 height 30
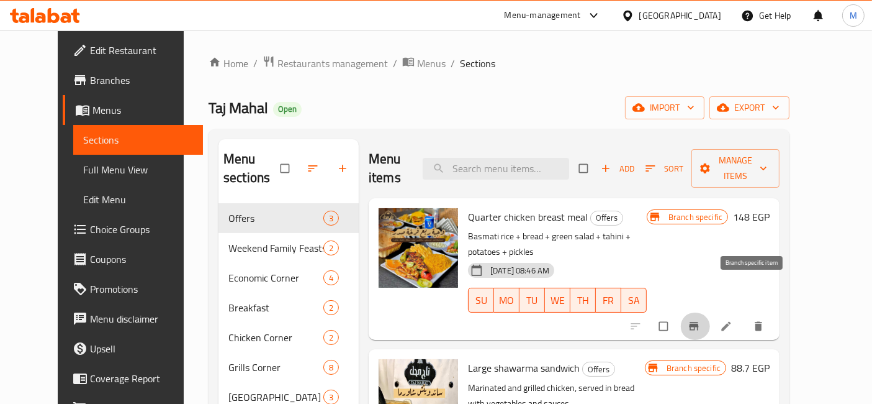
click at [710, 312] on button "Branch-specific-item" at bounding box center [695, 325] width 30 height 27
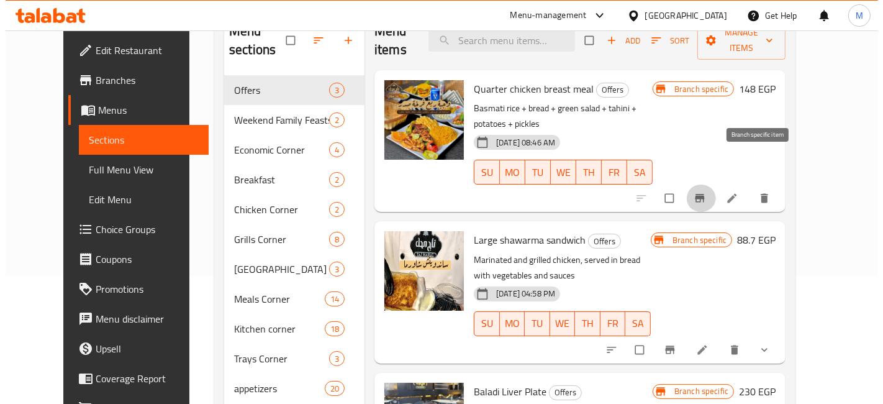
scroll to position [69, 0]
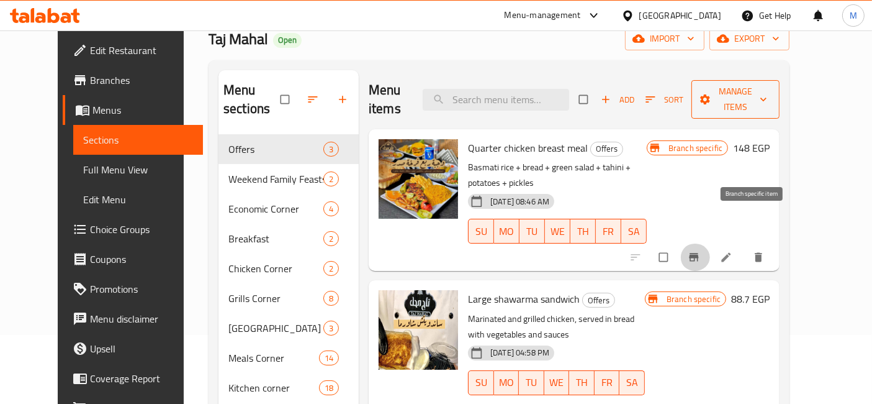
click at [760, 92] on span "Manage items" at bounding box center [735, 99] width 68 height 31
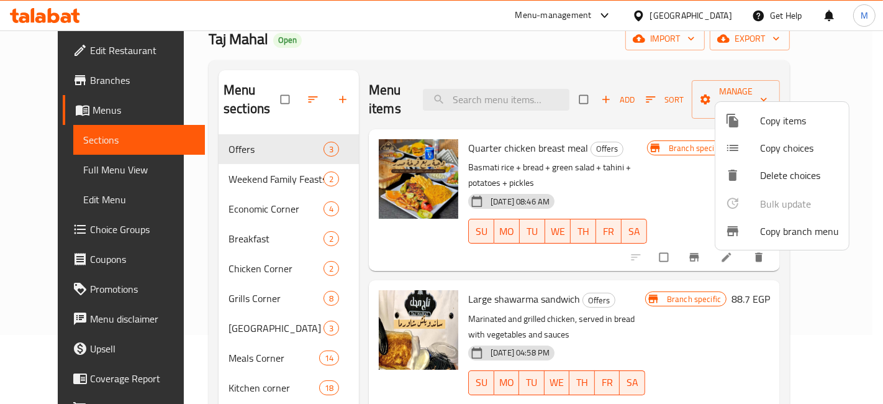
click at [775, 128] on span "Copy items" at bounding box center [799, 120] width 79 height 15
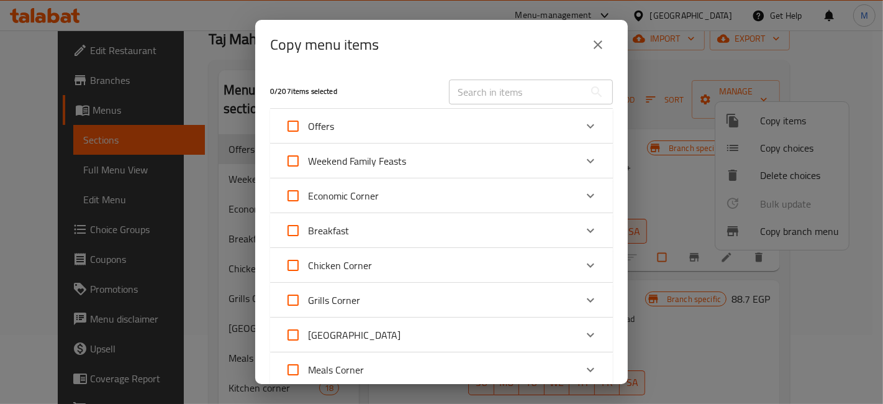
click at [521, 93] on input "text" at bounding box center [516, 91] width 135 height 25
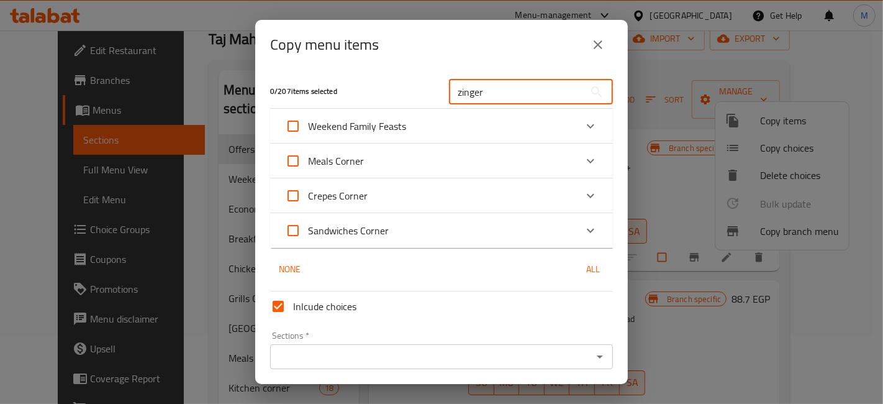
type input "zinger"
click at [445, 187] on div "Crepes Corner" at bounding box center [430, 196] width 291 height 30
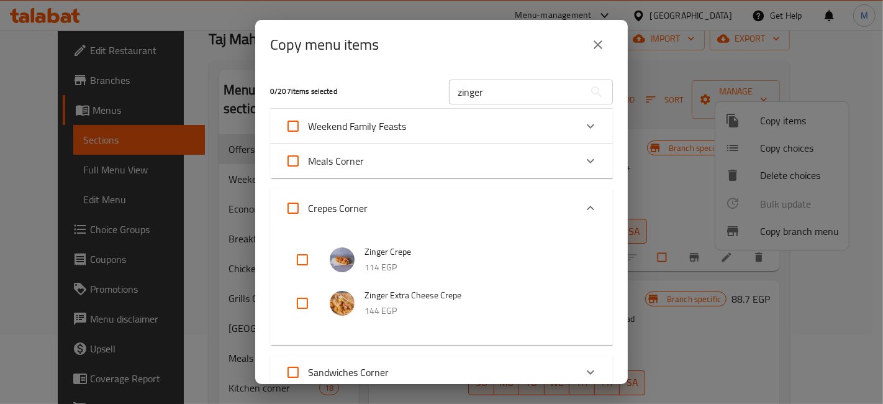
click at [296, 261] on input "checkbox" at bounding box center [302, 260] width 30 height 30
checkbox input "true"
click at [488, 96] on input "zinger" at bounding box center [516, 91] width 135 height 25
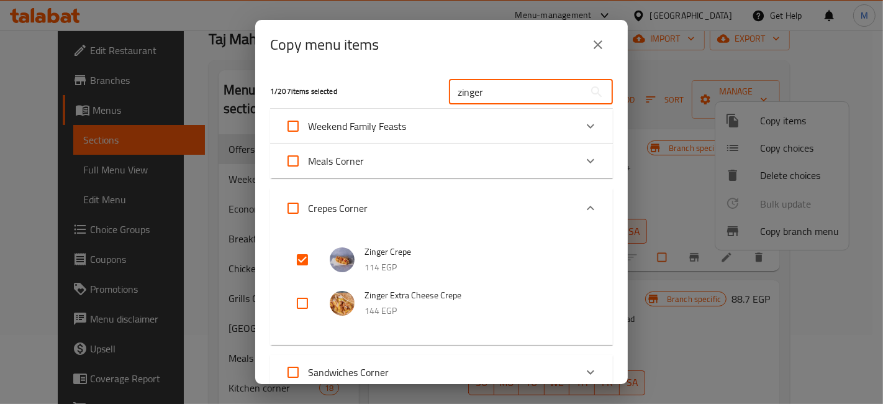
click at [488, 96] on input "zinger" at bounding box center [516, 91] width 135 height 25
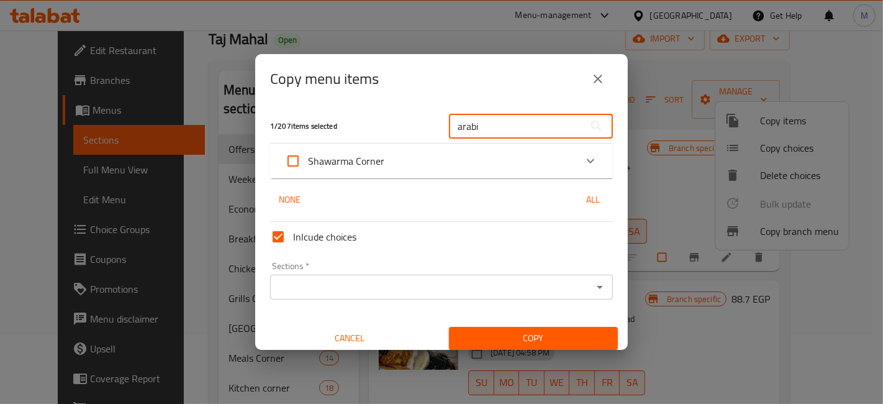
type input "arabi"
click at [490, 148] on div "Shawarma Corner" at bounding box center [430, 161] width 291 height 30
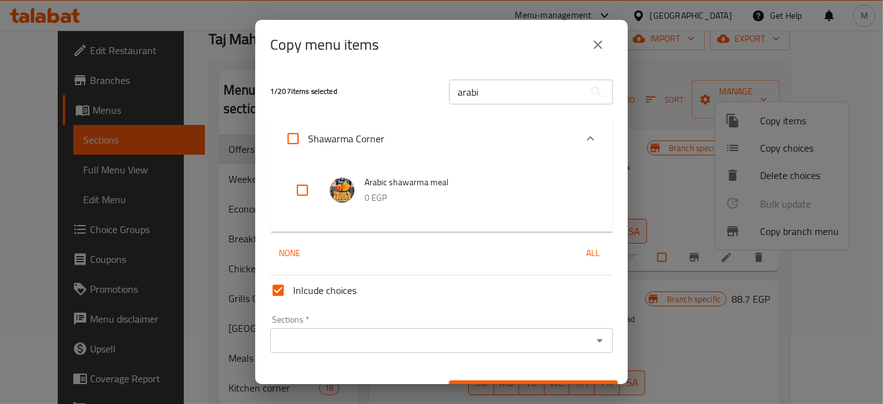
click at [303, 185] on input "checkbox" at bounding box center [302, 190] width 30 height 30
checkbox input "true"
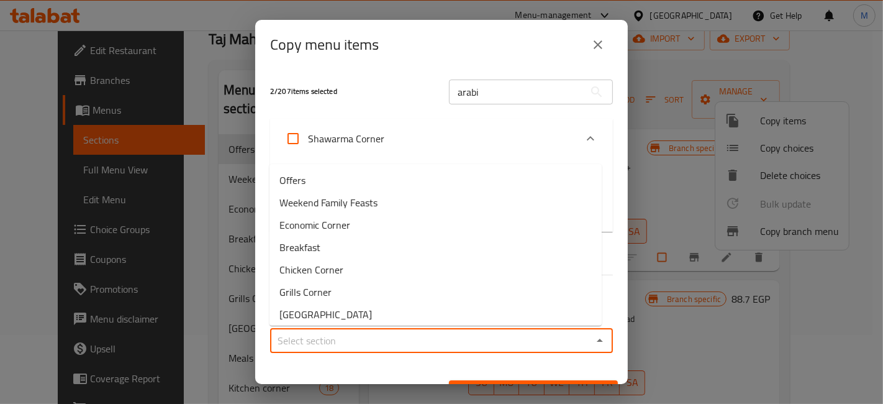
drag, startPoint x: 427, startPoint y: 340, endPoint x: 425, endPoint y: 349, distance: 9.6
click at [428, 344] on input "Sections   *" at bounding box center [431, 339] width 315 height 17
click at [341, 189] on li "Offers" at bounding box center [435, 180] width 332 height 22
type input "Offers"
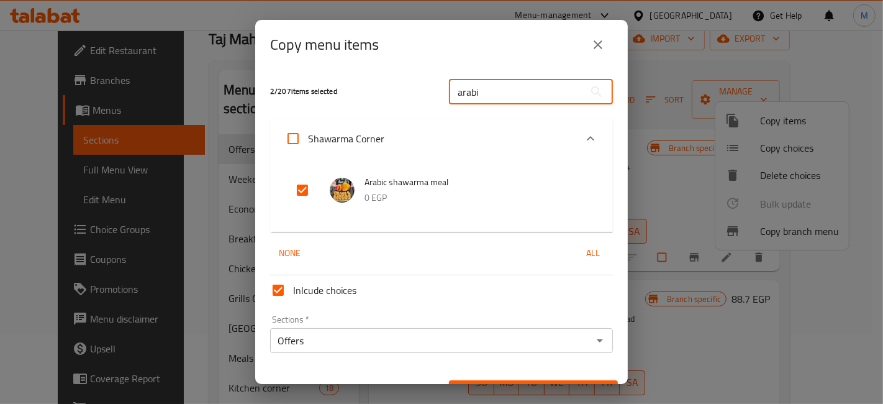
click at [480, 86] on input "arabi" at bounding box center [516, 91] width 135 height 25
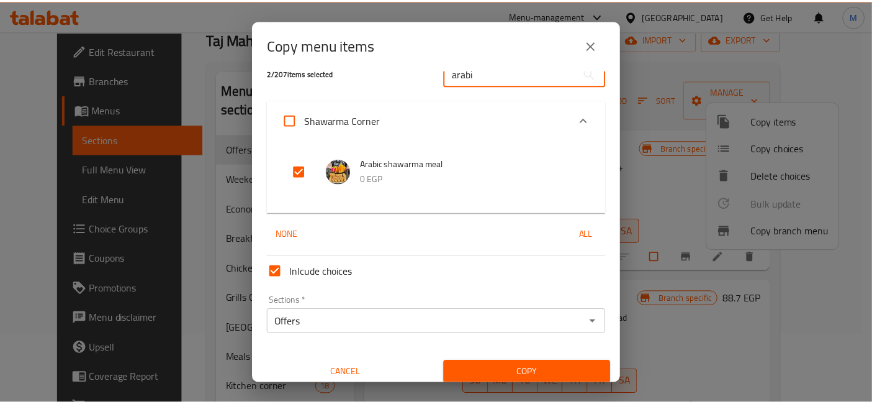
scroll to position [26, 0]
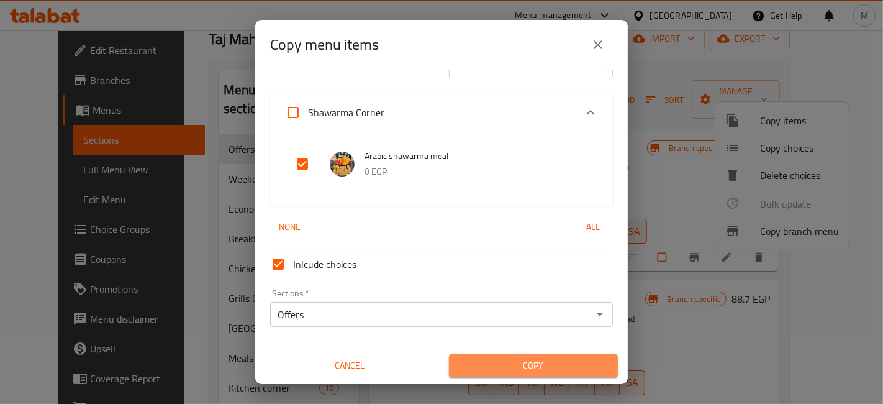
click at [554, 367] on span "Copy" at bounding box center [533, 366] width 149 height 16
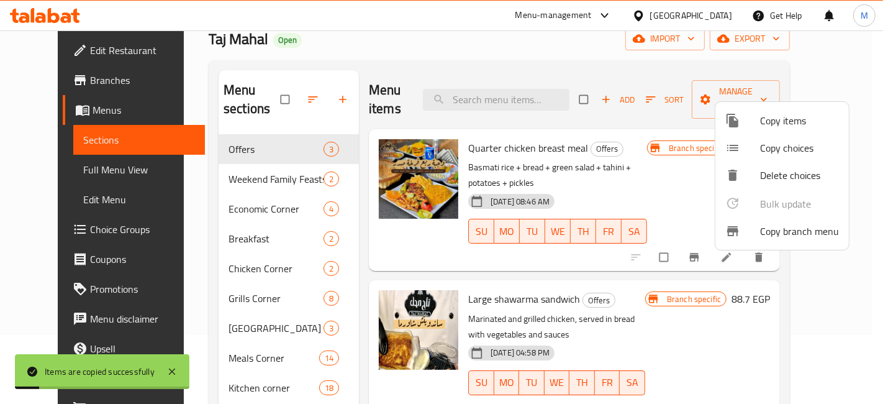
click at [618, 274] on div at bounding box center [441, 202] width 883 height 404
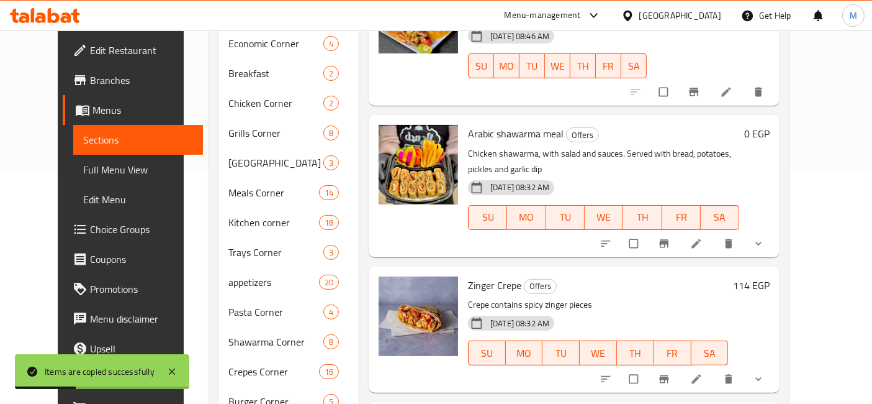
scroll to position [207, 0]
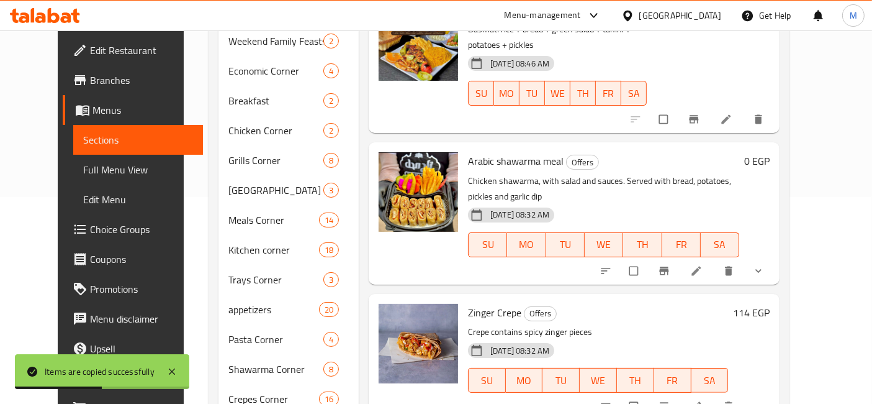
click at [775, 257] on button "show more" at bounding box center [760, 270] width 30 height 27
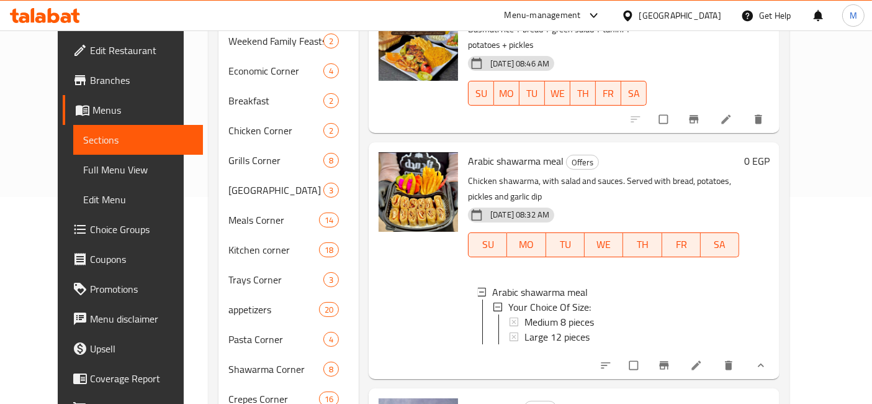
click at [770, 174] on div "0 EGP" at bounding box center [754, 260] width 30 height 216
click at [544, 329] on span "Large 12 pieces" at bounding box center [557, 336] width 65 height 15
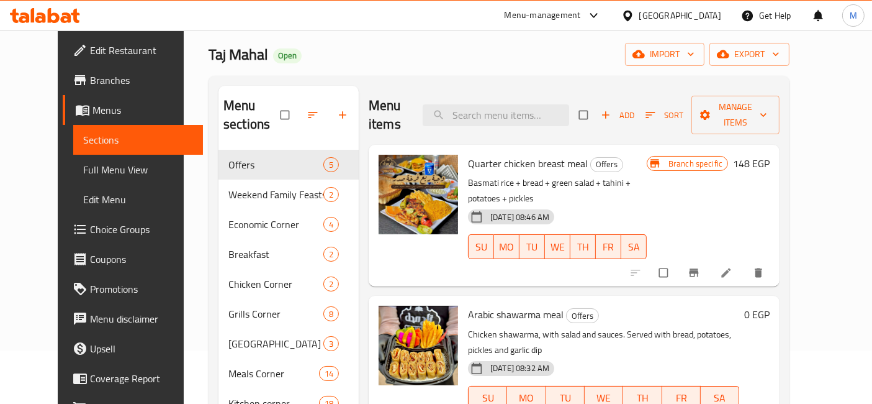
scroll to position [0, 0]
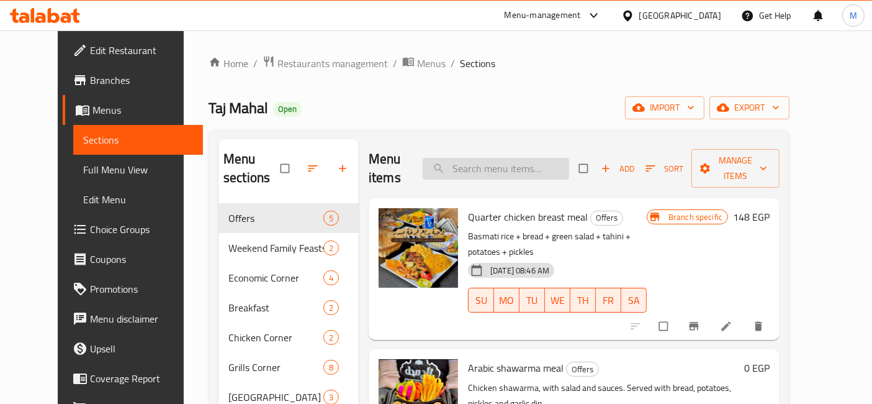
click at [518, 163] on input "search" at bounding box center [496, 169] width 147 height 22
type input "a"
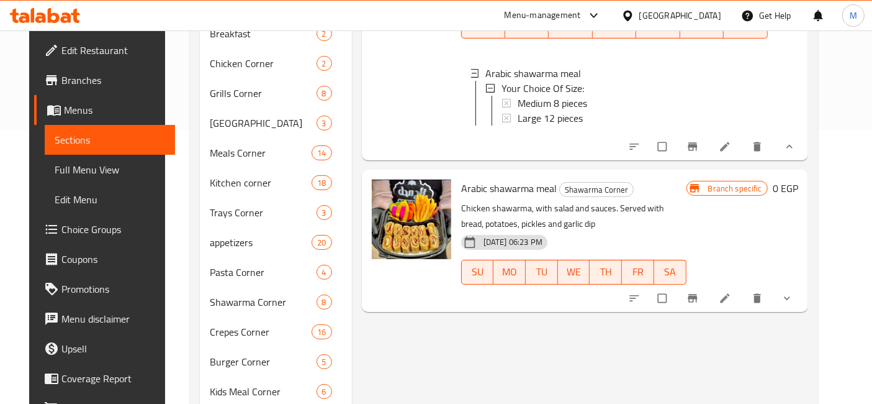
scroll to position [276, 0]
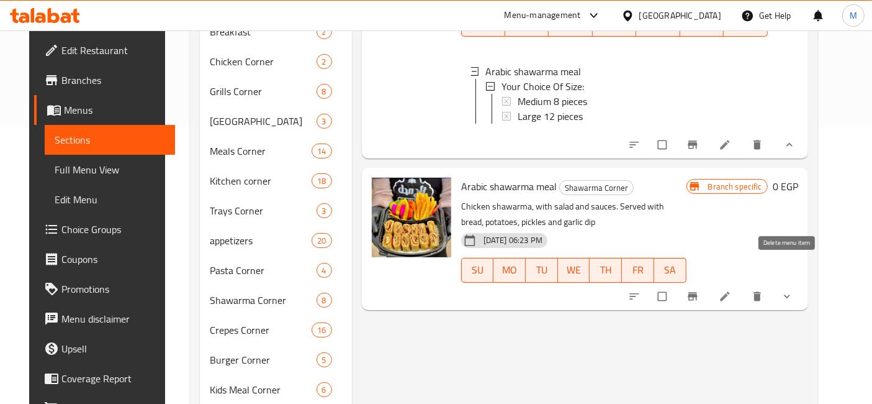
type input "شاورما عر"
click at [803, 282] on div at bounding box center [712, 295] width 183 height 27
click at [709, 282] on button "Branch-specific-item" at bounding box center [694, 295] width 30 height 27
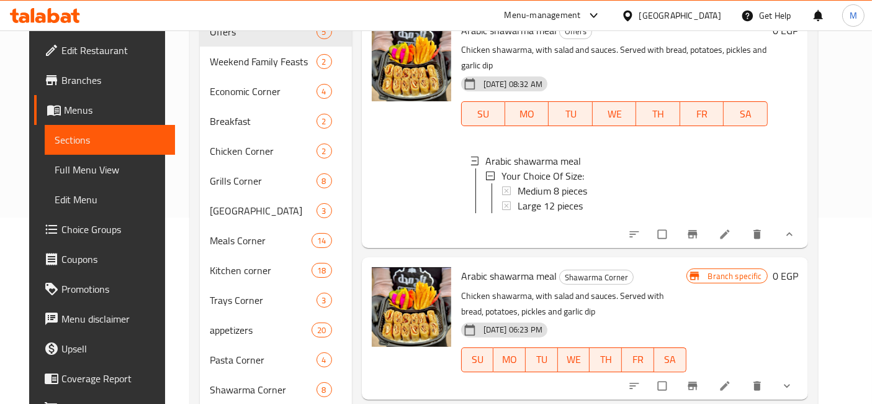
scroll to position [138, 0]
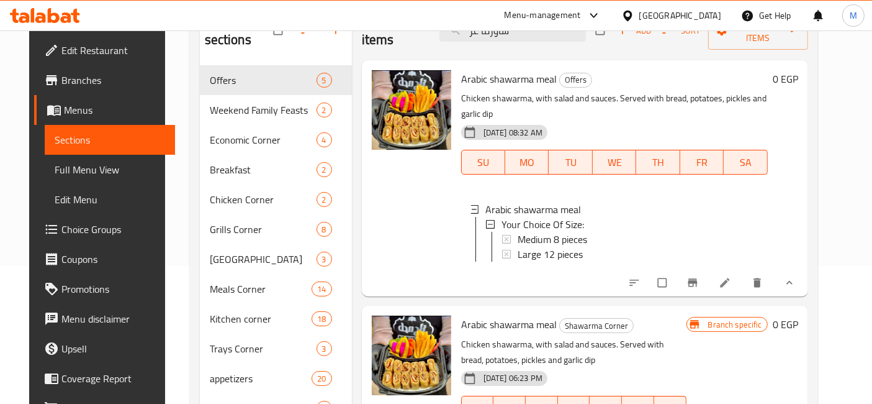
click at [526, 70] on span "Arabic shawarma meal" at bounding box center [509, 79] width 96 height 19
copy h6 "Arabic shawarma meal"
click at [729, 278] on icon at bounding box center [724, 282] width 9 height 9
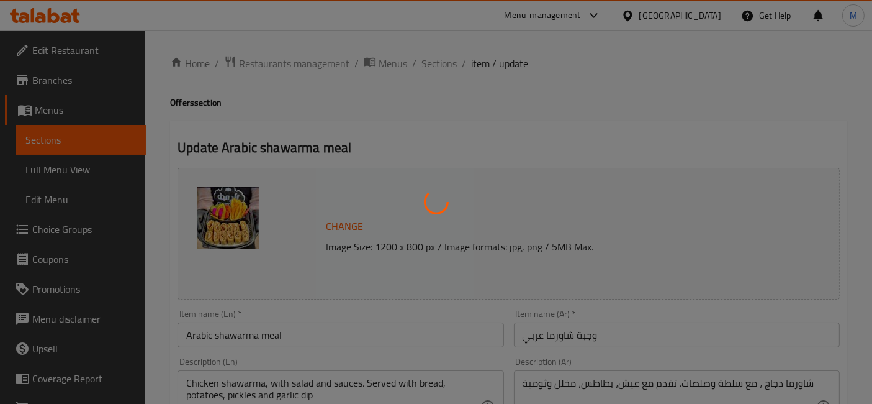
click at [300, 336] on div at bounding box center [436, 202] width 872 height 404
click at [297, 334] on div at bounding box center [436, 202] width 872 height 404
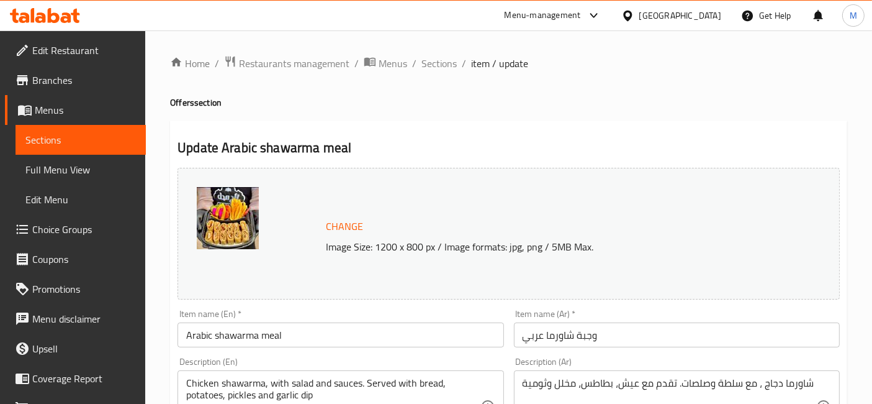
click at [297, 334] on input "Arabic shawarma meal" at bounding box center [341, 334] width 326 height 25
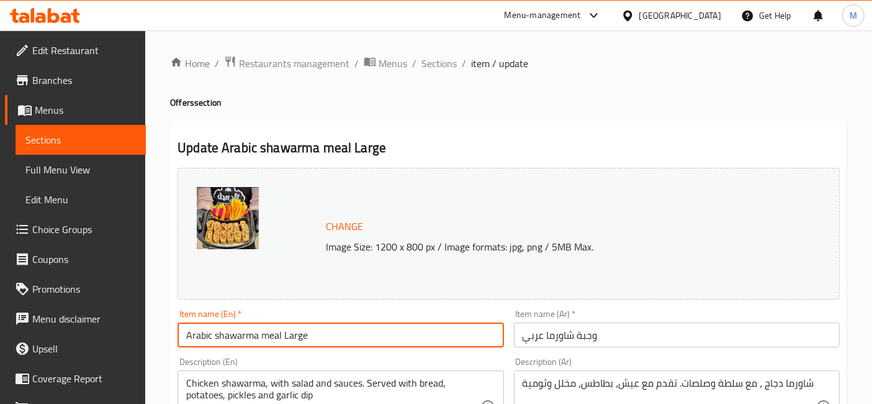
type input "Arabic shawarma meal Large"
click at [622, 335] on input "وجبة شاورما عربي" at bounding box center [677, 334] width 326 height 25
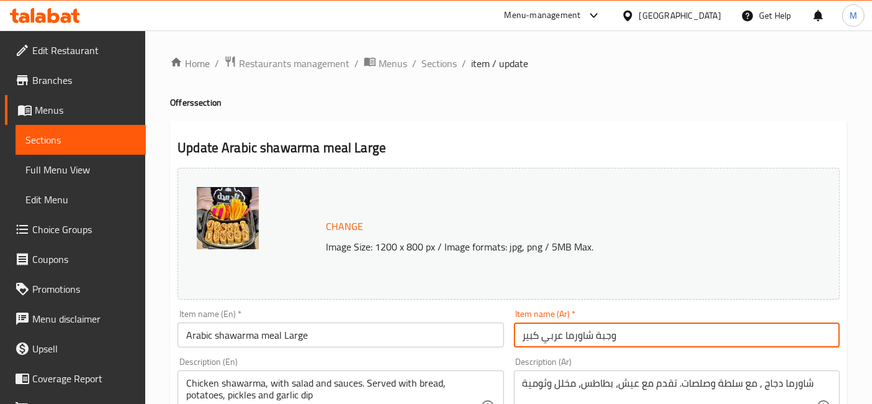
type input "وجبة شاورما عربي كبير"
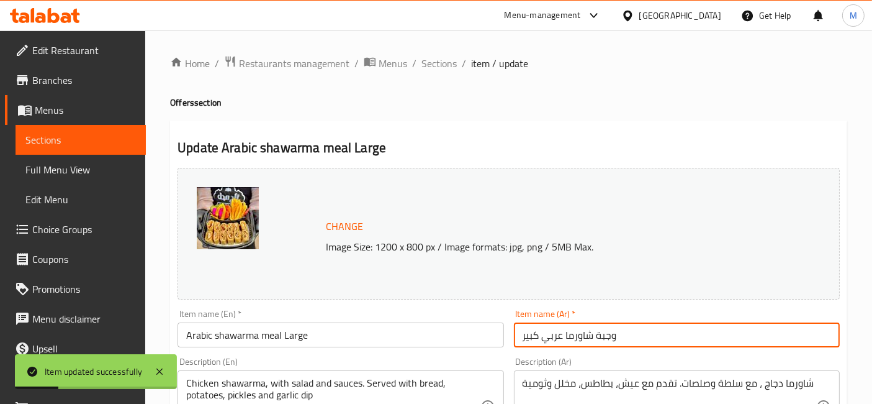
drag, startPoint x: 615, startPoint y: 335, endPoint x: 544, endPoint y: 343, distance: 71.2
click at [544, 343] on input "وجبة شاورما عربي كبير" at bounding box center [677, 334] width 326 height 25
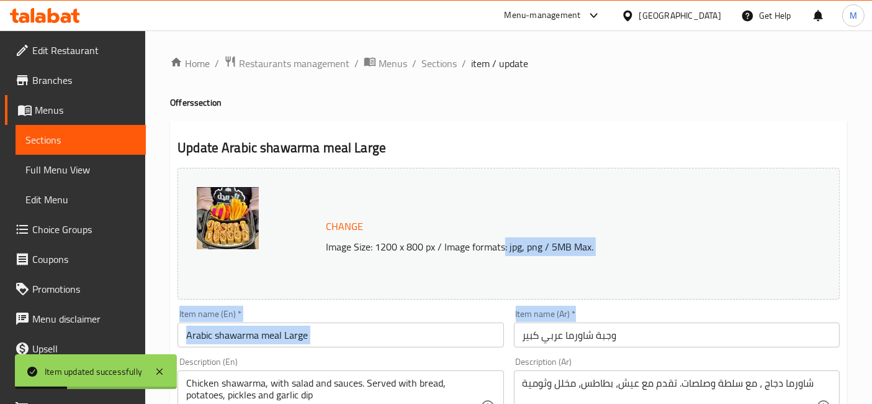
drag, startPoint x: 547, startPoint y: 348, endPoint x: 464, endPoint y: 180, distance: 187.4
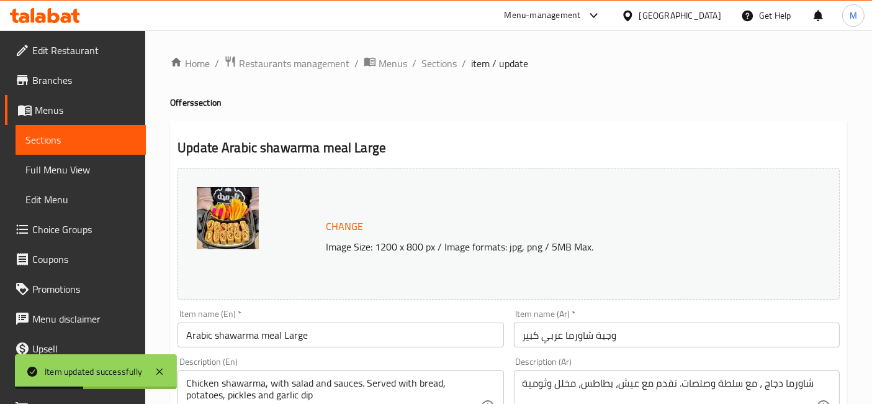
click at [640, 373] on div "شاورما دجاج ، مع سلطة وصلصات. تقدم مع عيش، بطاطس، مخلل وثومية Description (Ar)" at bounding box center [677, 406] width 326 height 72
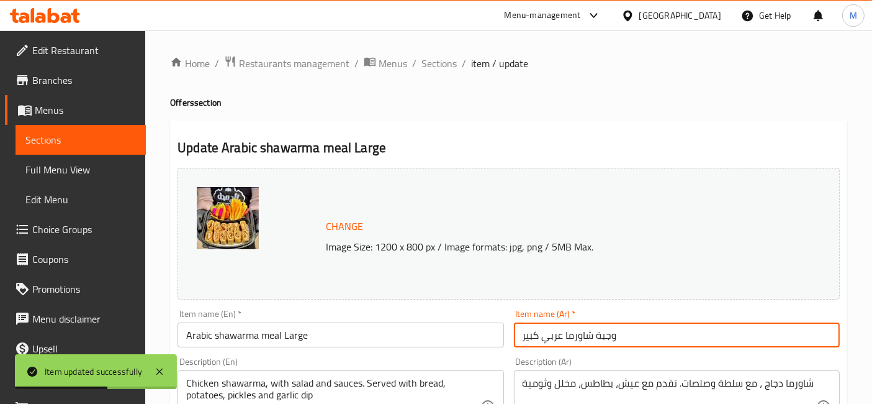
drag, startPoint x: 631, startPoint y: 336, endPoint x: 543, endPoint y: 338, distance: 87.6
click at [543, 338] on input "وجبة شاورما عربي كبير" at bounding box center [677, 334] width 326 height 25
click at [443, 71] on span "Sections" at bounding box center [439, 63] width 35 height 15
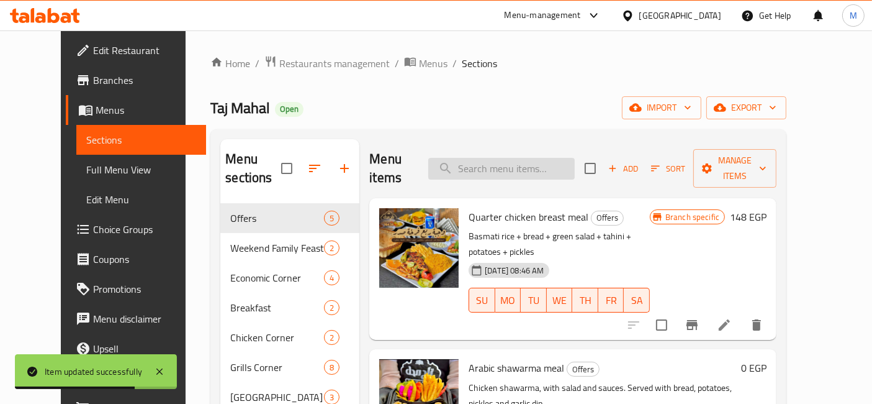
click at [497, 158] on input "search" at bounding box center [501, 169] width 147 height 22
paste input "وجبة شاورما عربي"
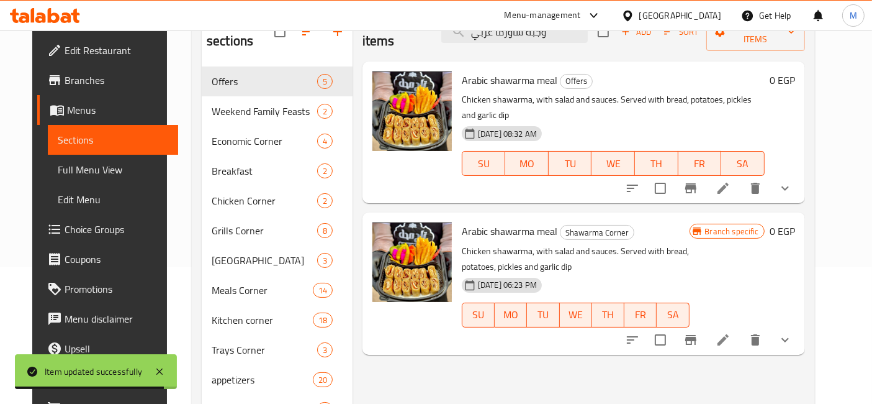
scroll to position [138, 0]
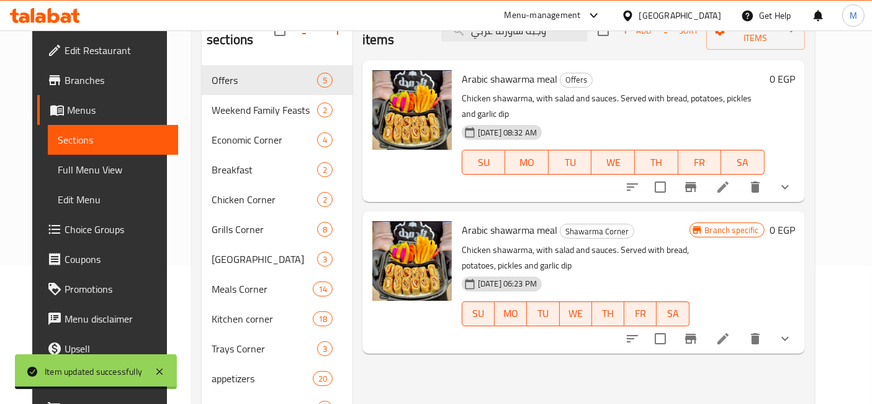
type input "وجبة شاورما عربي"
click at [800, 323] on button "show more" at bounding box center [785, 338] width 30 height 30
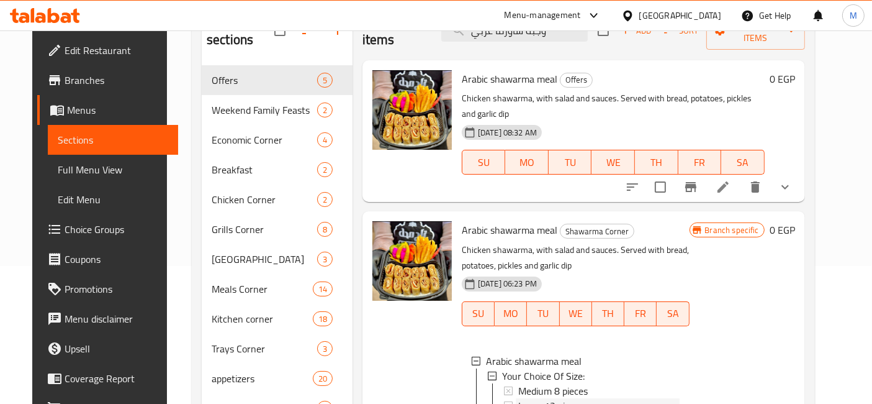
click at [544, 398] on span "Large 12 pieces" at bounding box center [550, 405] width 65 height 15
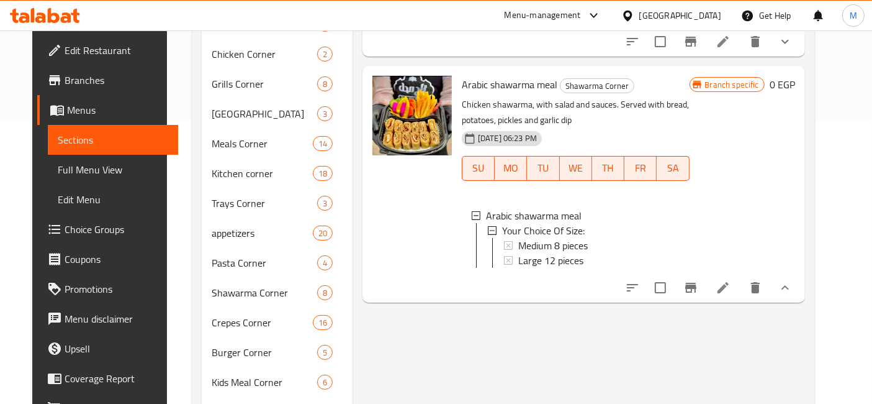
scroll to position [345, 0]
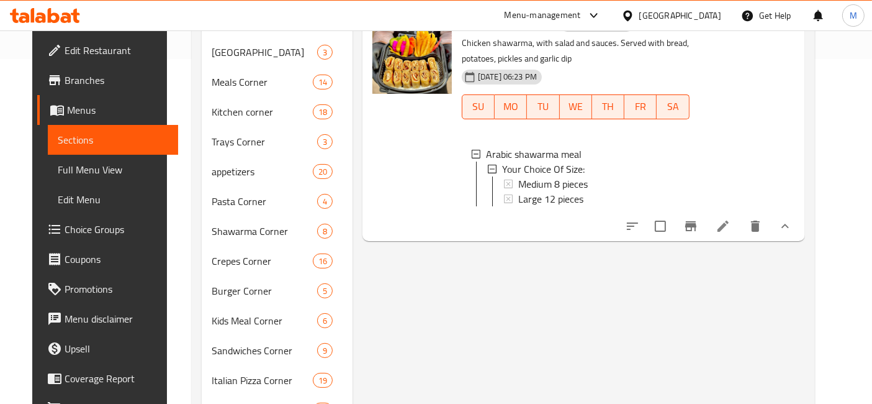
click at [729, 220] on icon at bounding box center [723, 225] width 11 height 11
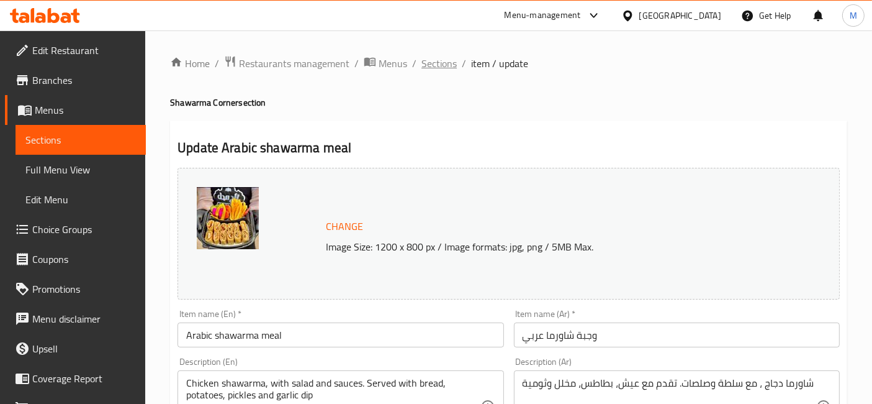
click at [426, 70] on span "Sections" at bounding box center [439, 63] width 35 height 15
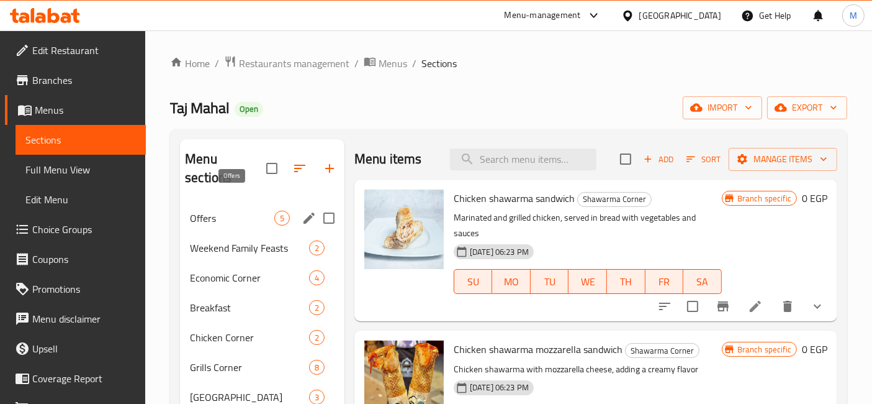
click at [261, 210] on span "Offers" at bounding box center [232, 217] width 84 height 15
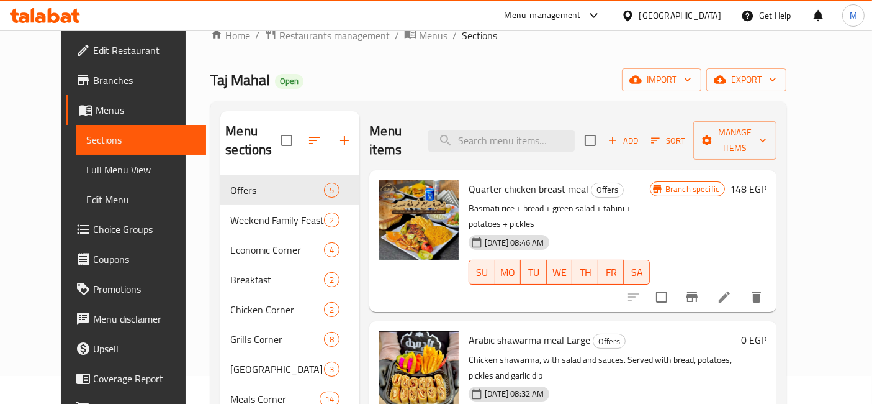
scroll to position [69, 0]
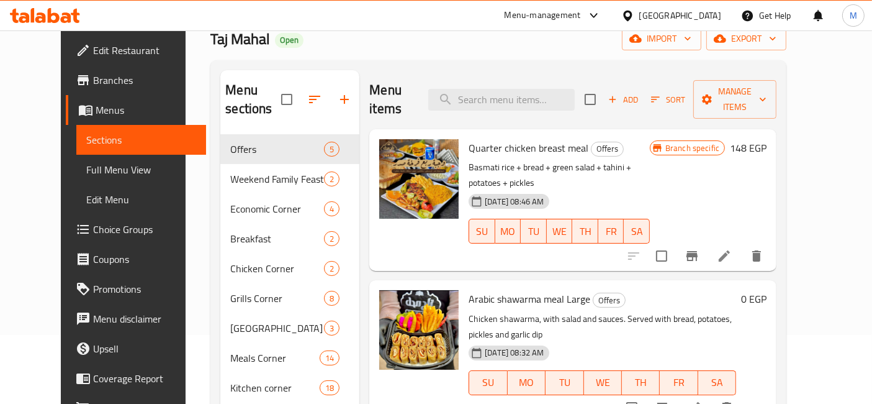
click at [767, 290] on h6 "0 EGP" at bounding box center [753, 298] width 25 height 17
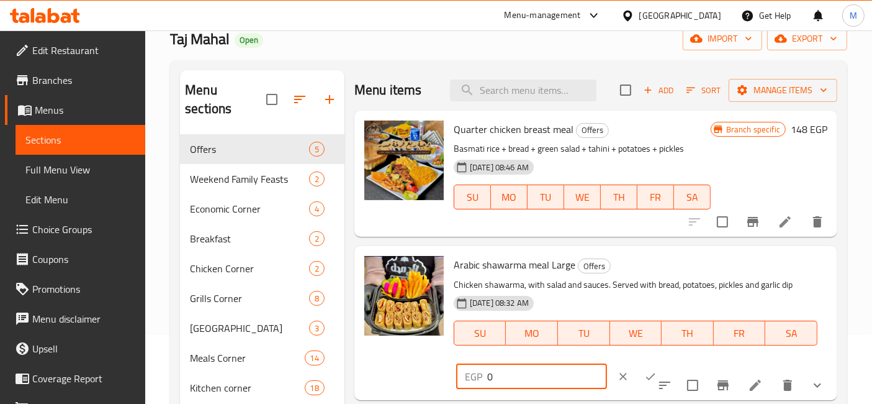
drag, startPoint x: 652, startPoint y: 273, endPoint x: 574, endPoint y: 274, distance: 78.2
click at [576, 274] on div "Arabic shawarma meal Large Offers Chicken shawarma, with salad and sauces. Serv…" at bounding box center [641, 322] width 384 height 143
type input "167"
click at [657, 370] on icon "ok" at bounding box center [650, 376] width 12 height 12
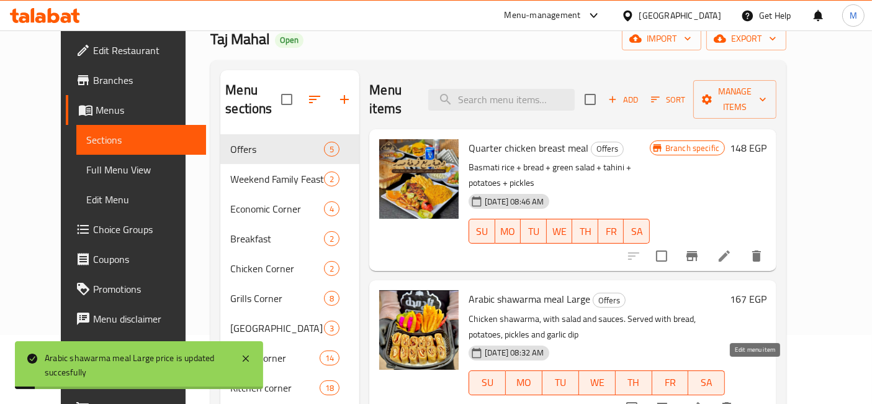
click at [702, 400] on icon at bounding box center [694, 407] width 15 height 15
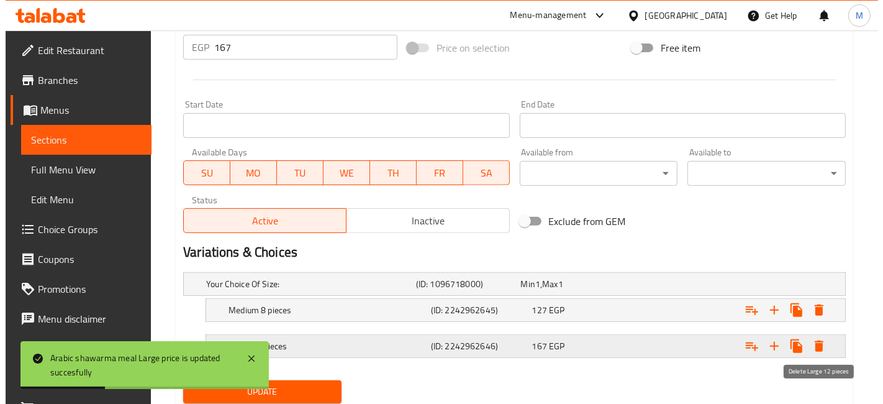
scroll to position [518, 0]
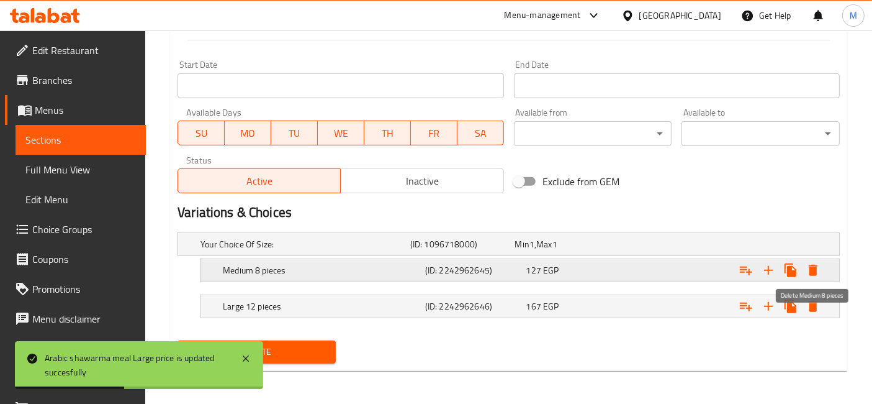
click at [818, 266] on icon "Expand" at bounding box center [813, 270] width 15 height 15
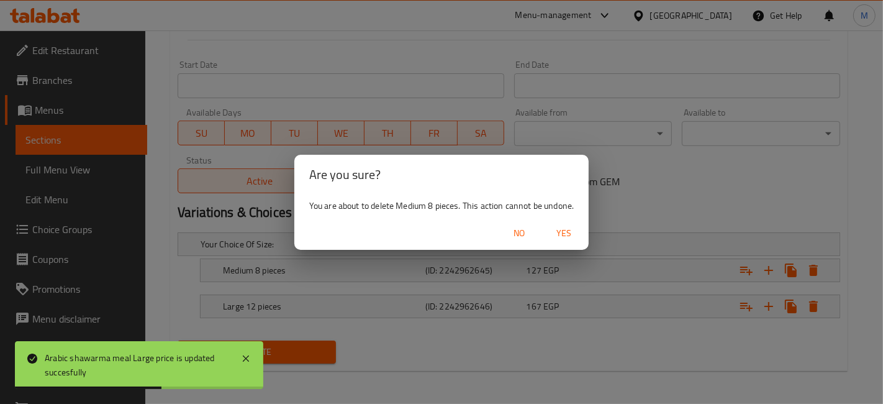
click at [571, 226] on span "Yes" at bounding box center [564, 233] width 30 height 16
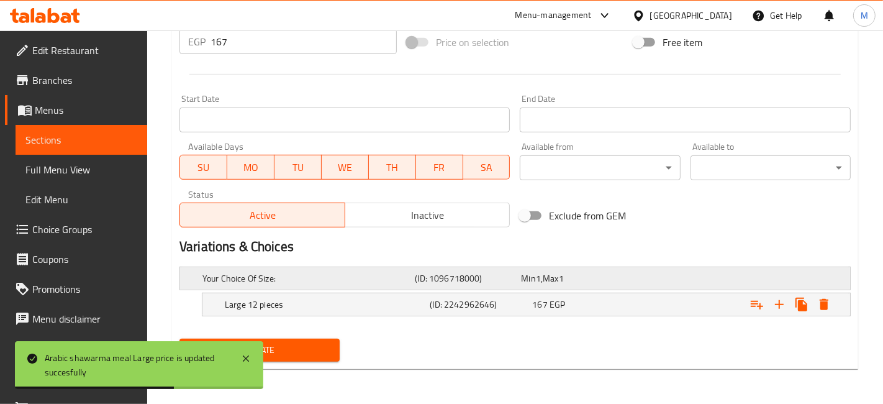
scroll to position [482, 0]
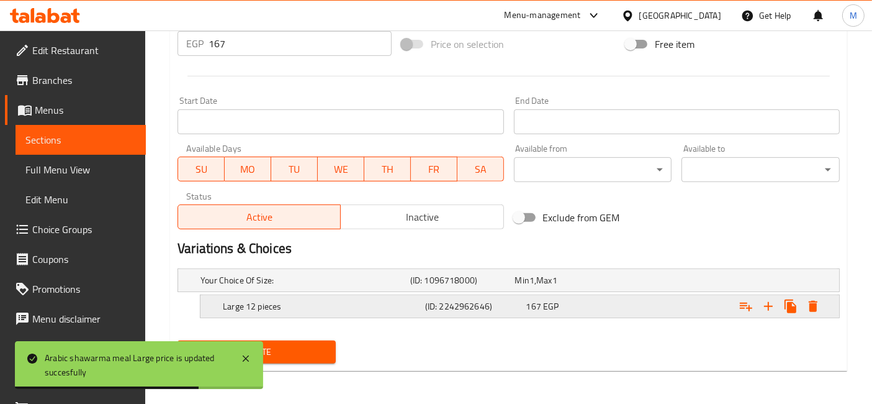
click at [813, 306] on icon "Expand" at bounding box center [813, 305] width 9 height 11
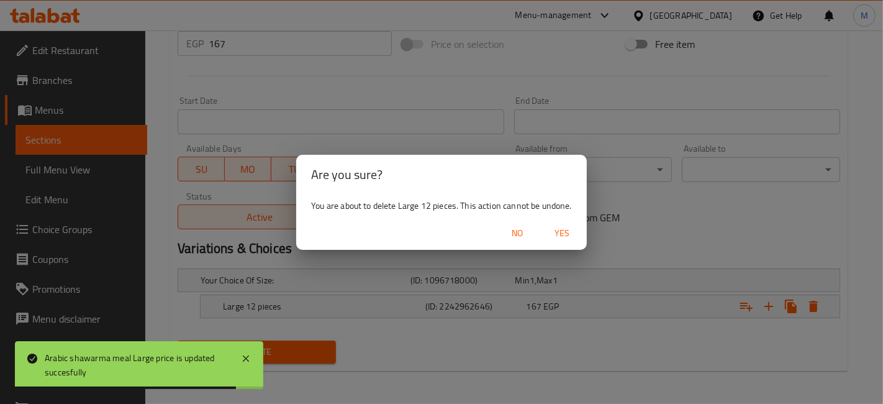
click at [557, 236] on span "Yes" at bounding box center [562, 233] width 30 height 16
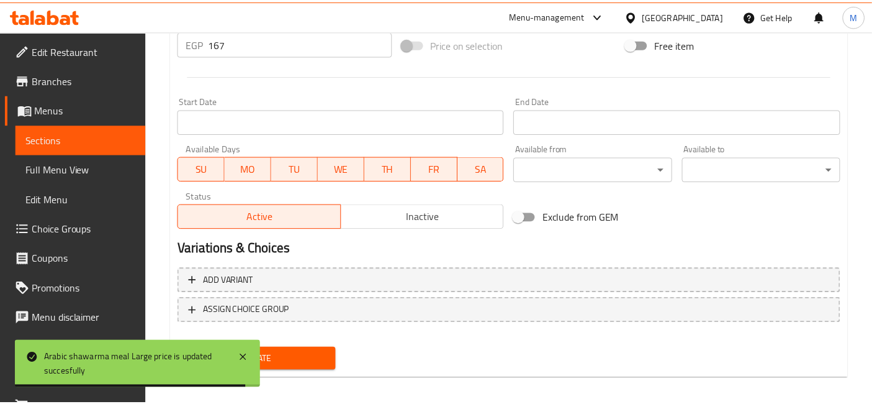
scroll to position [479, 0]
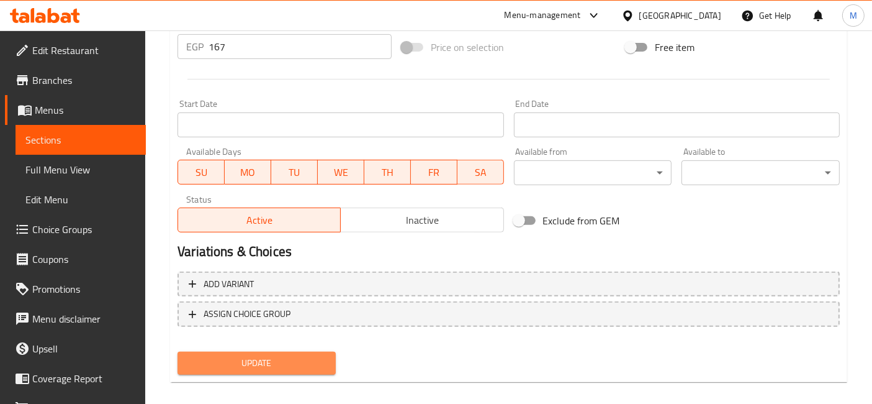
click at [245, 362] on span "Update" at bounding box center [256, 363] width 138 height 16
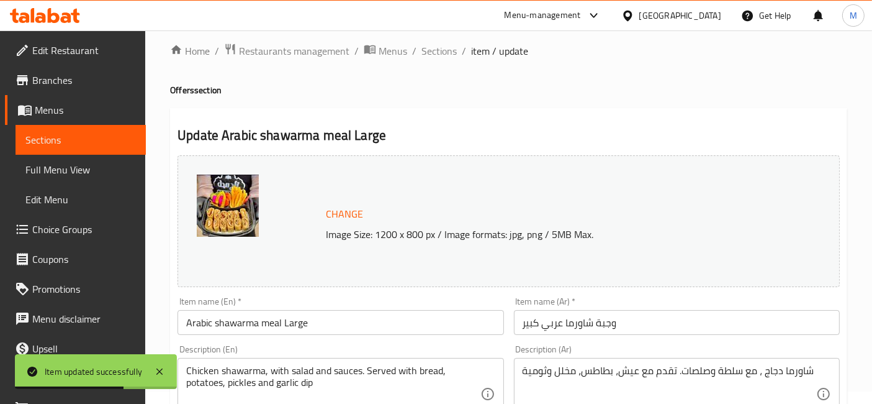
scroll to position [0, 0]
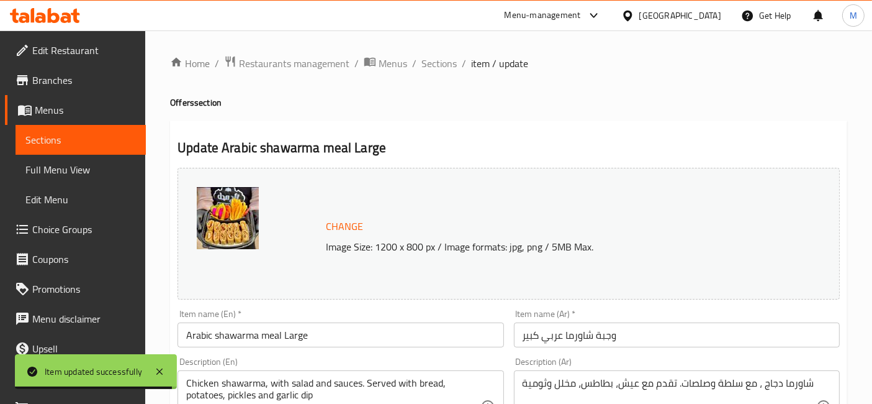
click at [406, 338] on input "Arabic shawarma meal Large" at bounding box center [341, 334] width 326 height 25
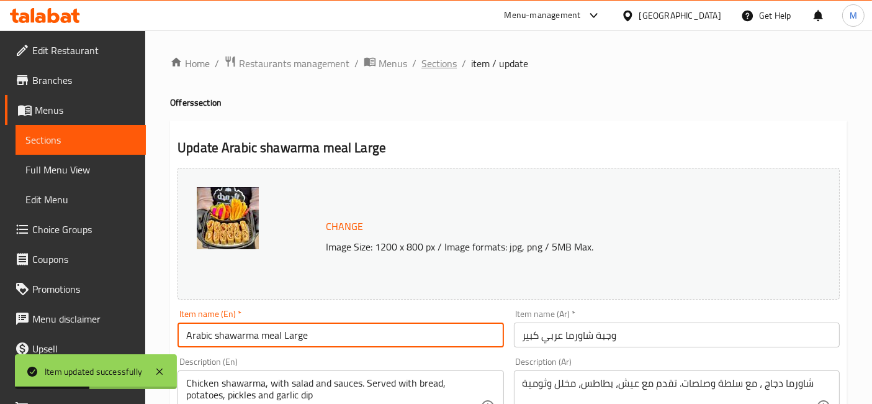
click at [441, 60] on span "Sections" at bounding box center [439, 63] width 35 height 15
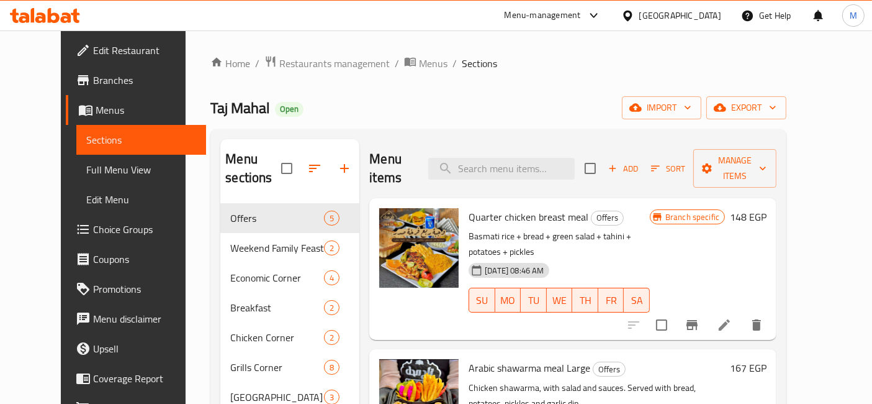
click at [640, 161] on span "Add" at bounding box center [623, 168] width 34 height 14
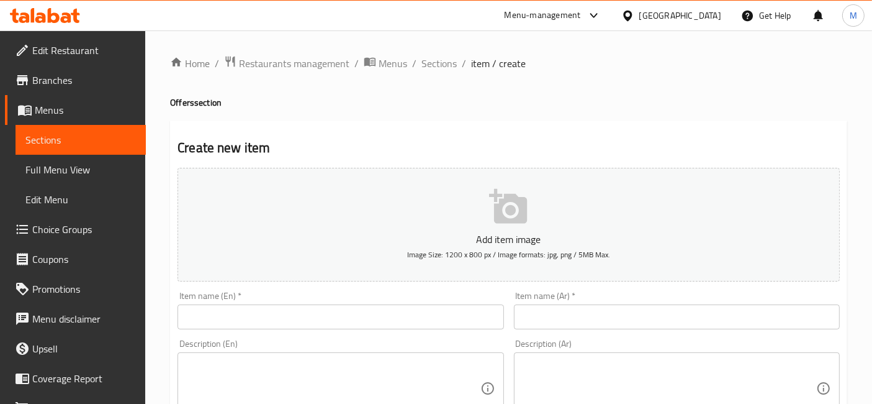
click at [523, 318] on input "text" at bounding box center [677, 316] width 326 height 25
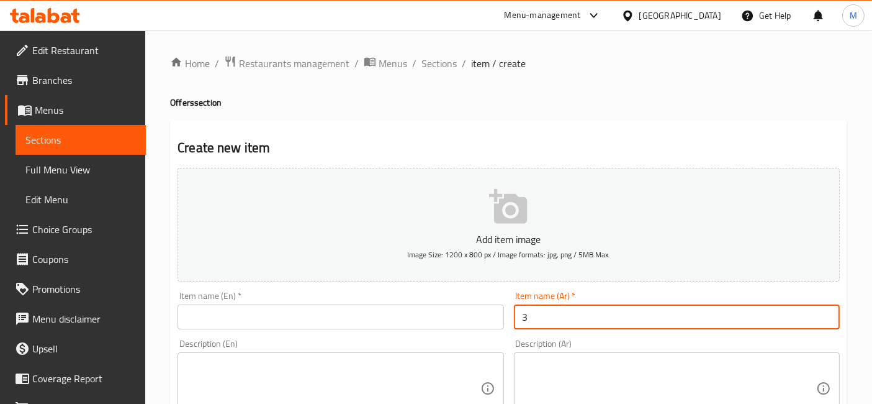
click at [550, 319] on input "3" at bounding box center [677, 316] width 326 height 25
click at [564, 322] on input "3 ساندوتش بطاطس سوري + 3 توميه + 3 مخلل" at bounding box center [677, 316] width 326 height 25
type input "3 ساندوتش بطاطس سوري + 3 توميه + 3 مخلل"
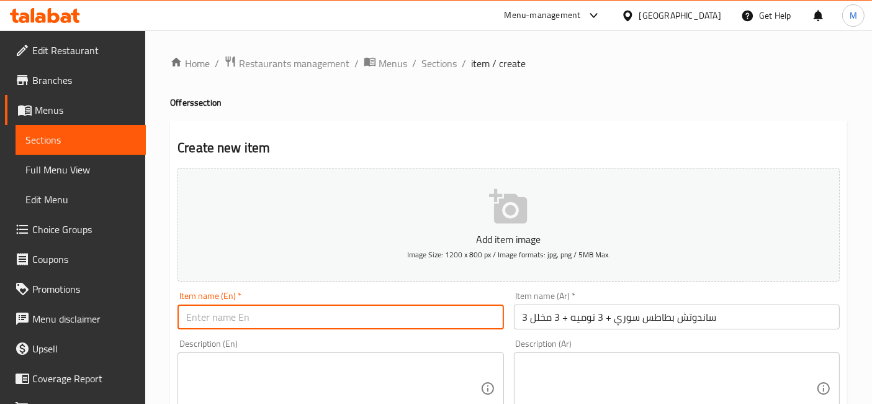
click at [299, 309] on input "text" at bounding box center [341, 316] width 326 height 25
paste input "3 Syrian potato sandwiches + 3 garlic dip + 3 pickles"
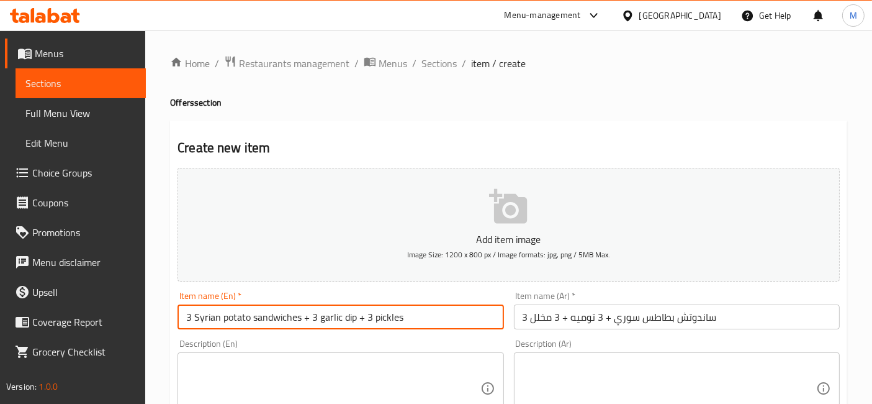
scroll to position [276, 0]
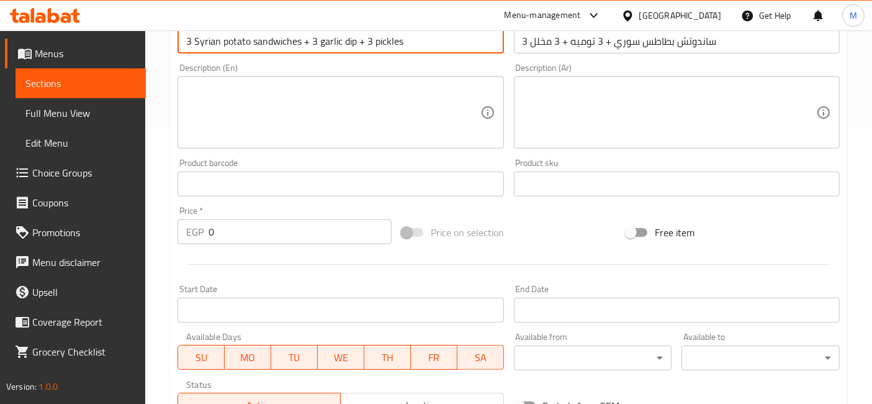
type input "3 Syrian potato sandwiches + 3 garlic dip + 3 pickles"
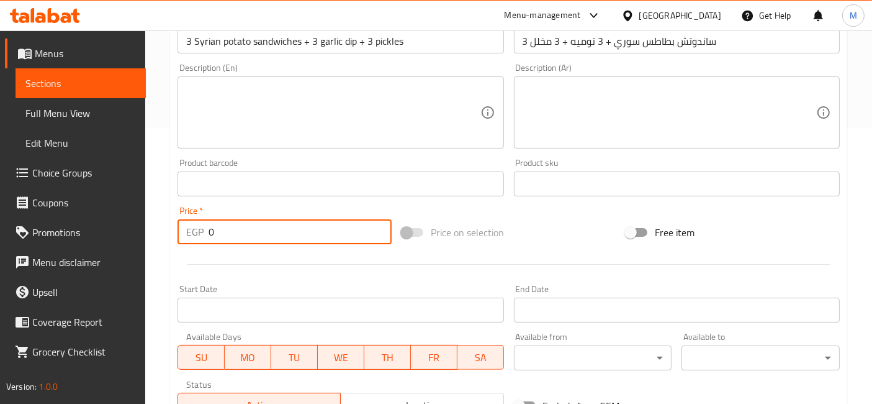
drag, startPoint x: 209, startPoint y: 234, endPoint x: 184, endPoint y: 233, distance: 24.2
click at [190, 237] on div "EGP 0 Price *" at bounding box center [285, 231] width 214 height 25
type input "113"
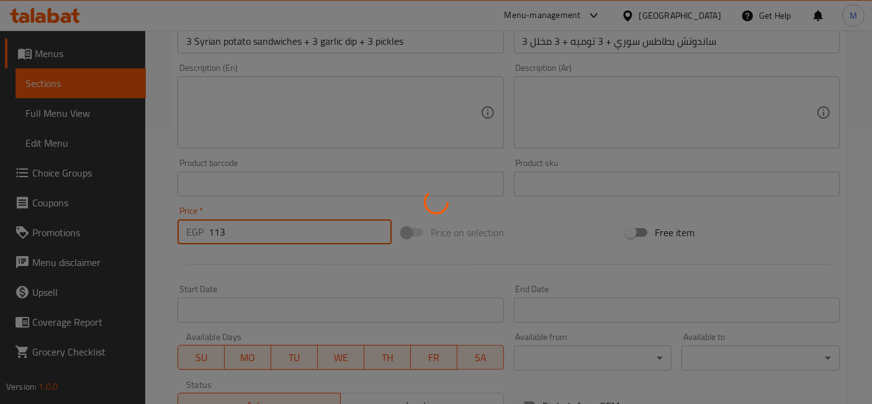
type input "0"
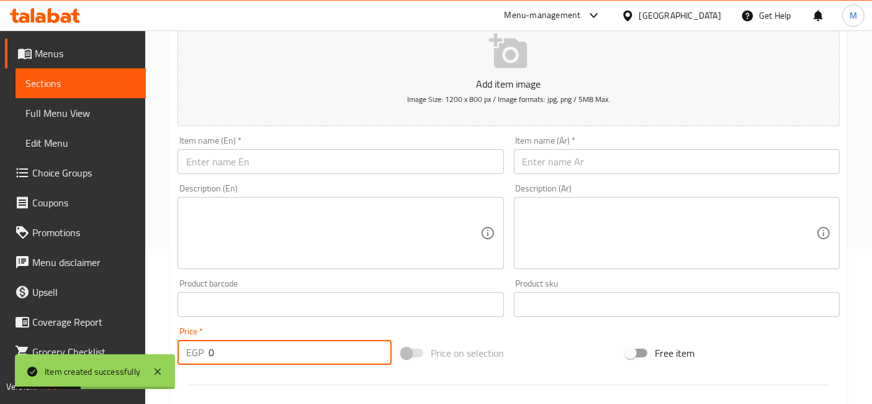
scroll to position [0, 0]
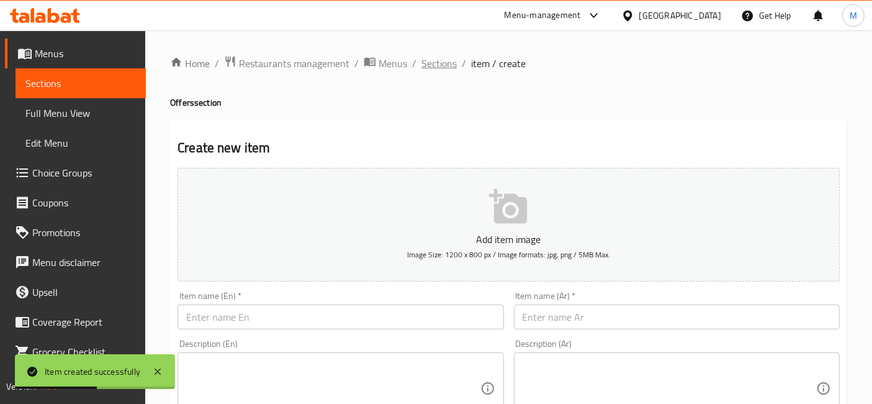
click at [426, 63] on span "Sections" at bounding box center [439, 63] width 35 height 15
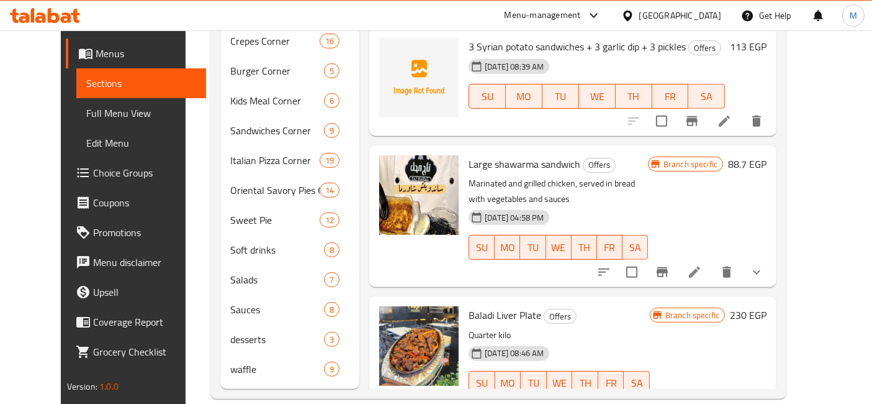
scroll to position [62, 0]
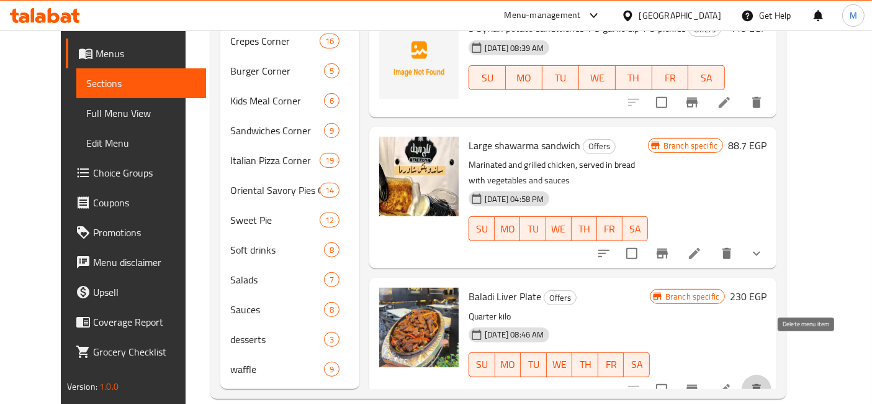
click at [772, 374] on button "delete" at bounding box center [757, 389] width 30 height 30
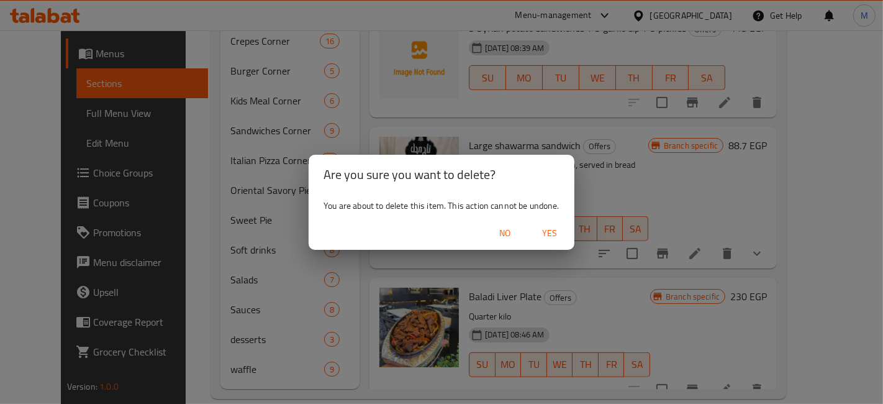
click at [560, 236] on span "Yes" at bounding box center [549, 233] width 30 height 16
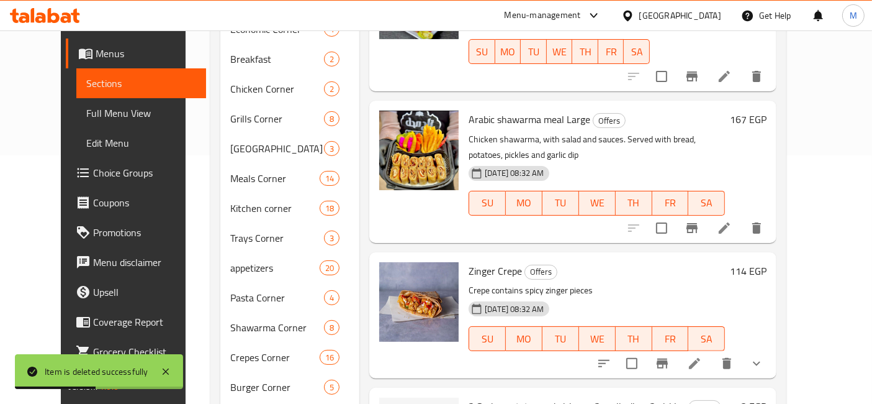
scroll to position [345, 0]
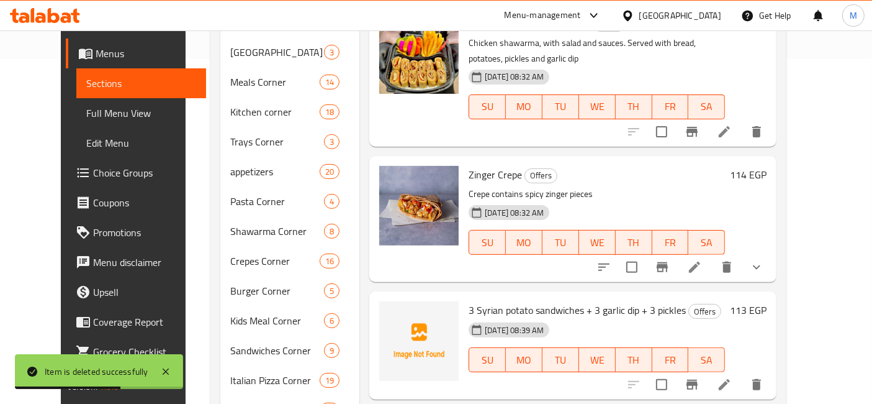
click at [509, 300] on span "3 Syrian potato sandwiches + 3 garlic dip + 3 pickles" at bounding box center [577, 309] width 217 height 19
copy span "potato"
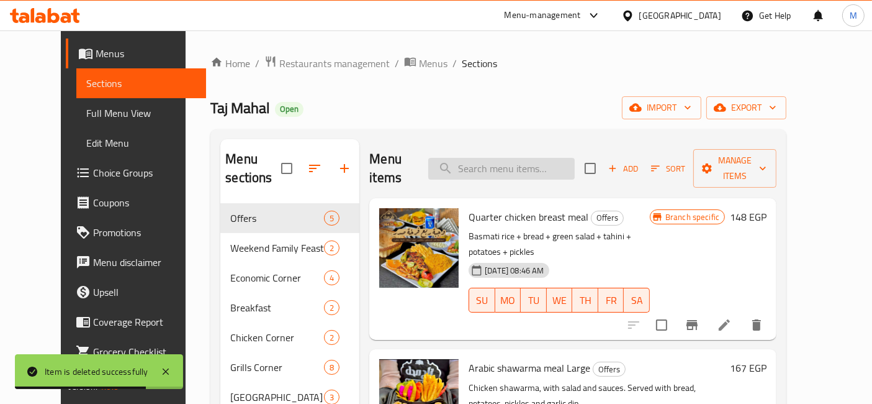
click at [530, 164] on input "search" at bounding box center [501, 169] width 147 height 22
paste input "potato"
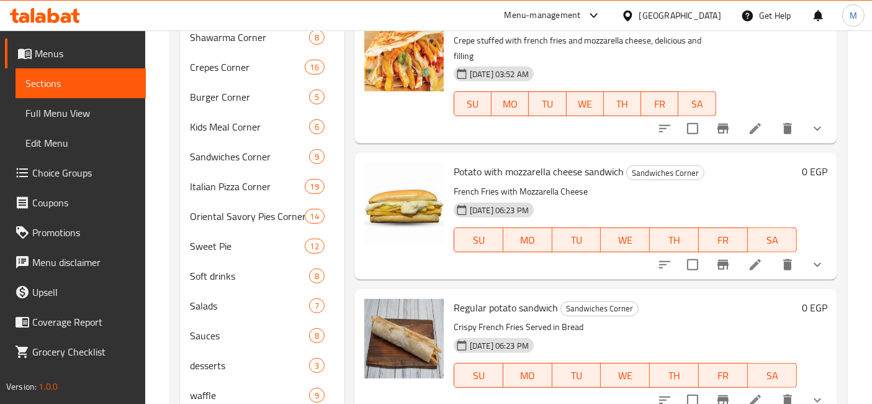
scroll to position [564, 0]
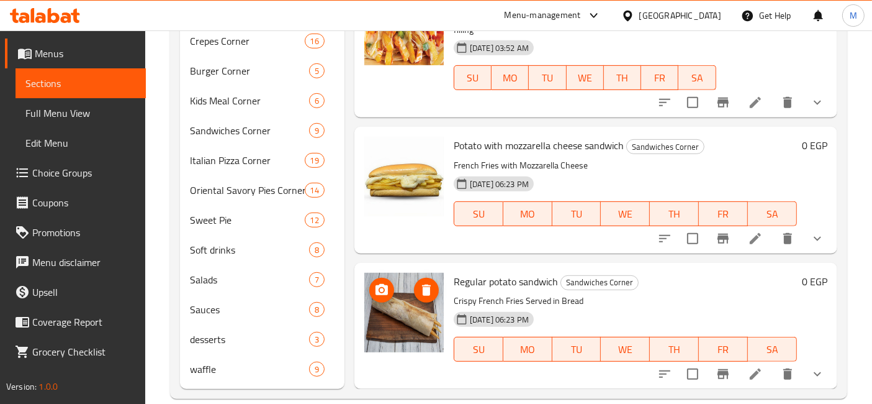
type input "potato"
drag, startPoint x: 428, startPoint y: 308, endPoint x: 700, endPoint y: 289, distance: 272.5
click at [719, 307] on div "22-10-2024 06:23 PM SU MO TU WE TH FR SA" at bounding box center [625, 340] width 353 height 67
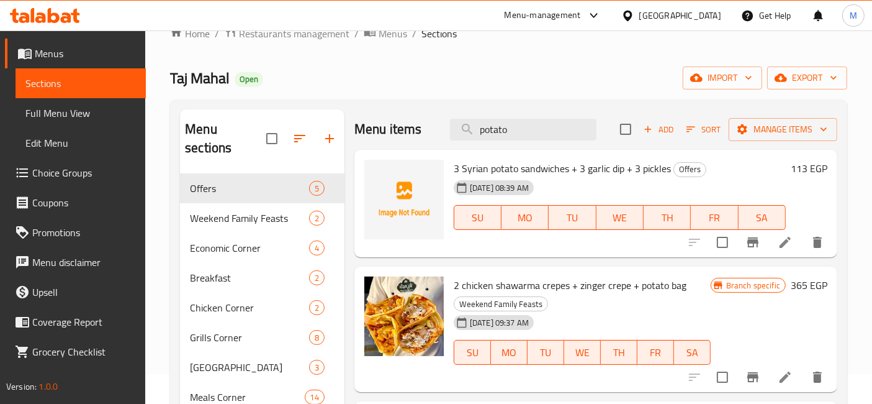
scroll to position [0, 0]
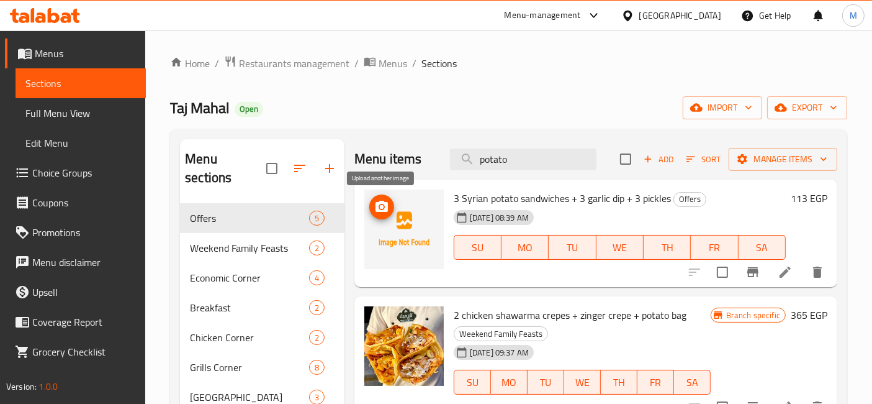
click at [378, 214] on icon "upload picture" at bounding box center [381, 206] width 15 height 15
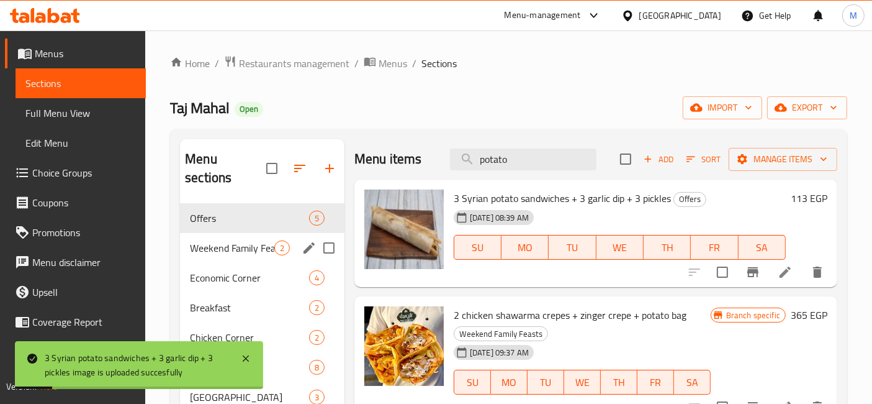
click at [259, 240] on div "Weekend Family Feasts 2" at bounding box center [262, 248] width 165 height 30
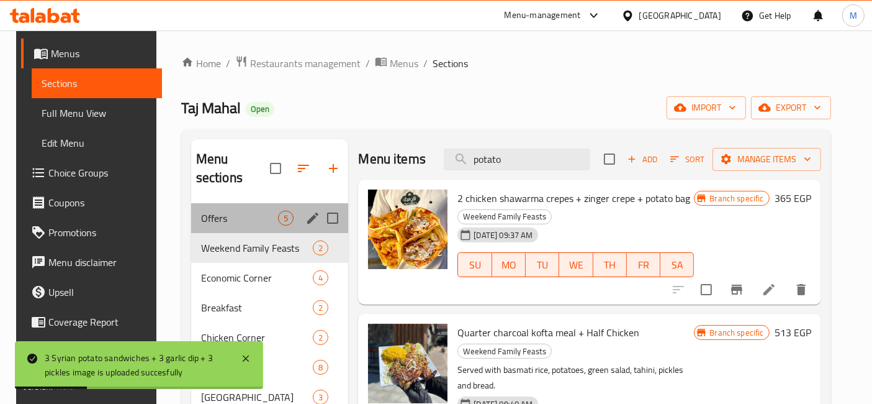
click at [254, 211] on div "Offers 5" at bounding box center [270, 218] width 158 height 30
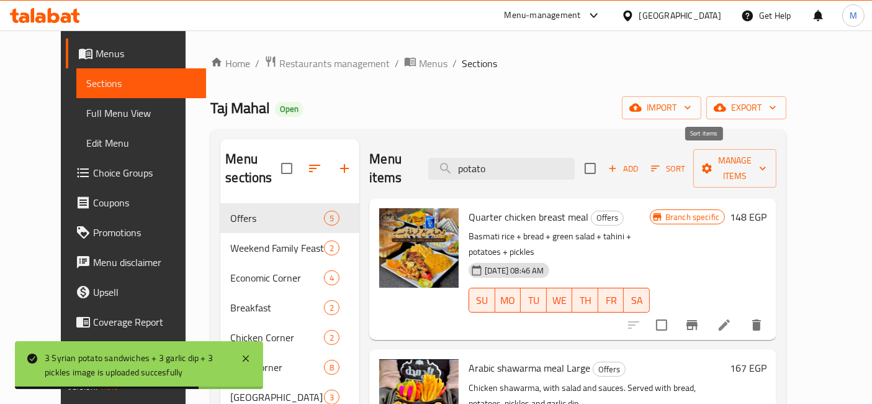
click at [661, 163] on icon "button" at bounding box center [655, 168] width 11 height 11
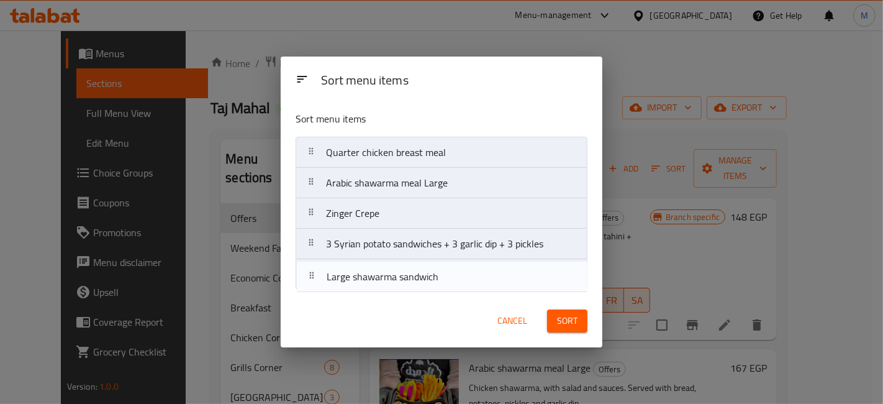
click at [442, 276] on nav "Quarter chicken breast meal Arabic shawarma meal Large Zinger Crepe 3 Syrian po…" at bounding box center [441, 213] width 292 height 153
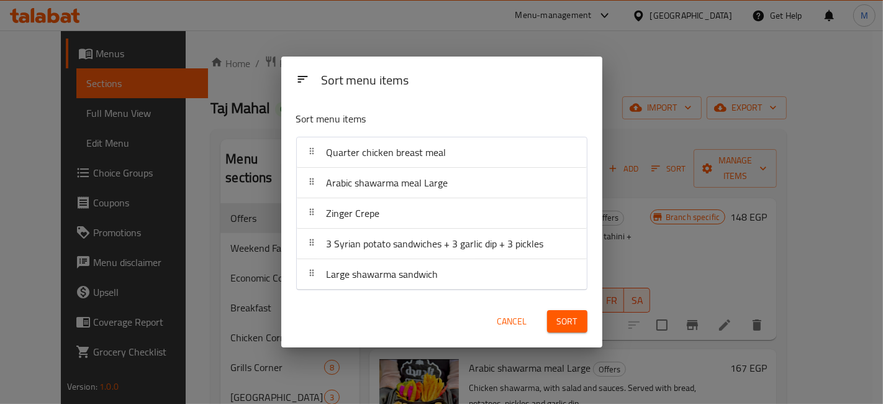
click at [513, 320] on span "Cancel" at bounding box center [512, 321] width 30 height 16
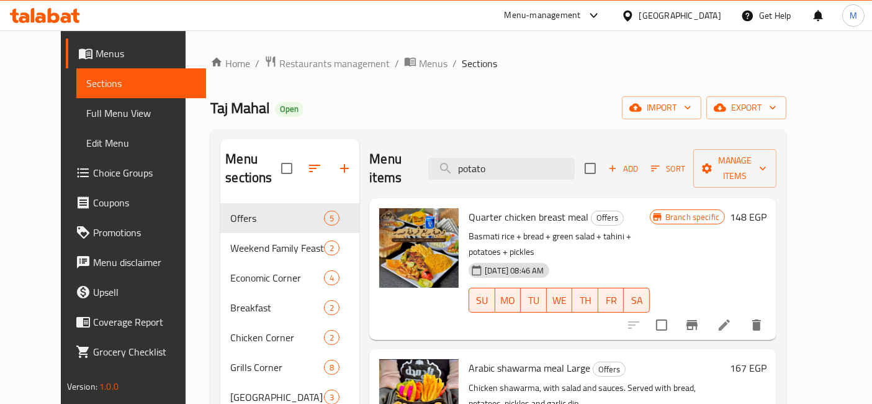
click at [767, 359] on h6 "167 EGP" at bounding box center [748, 367] width 37 height 17
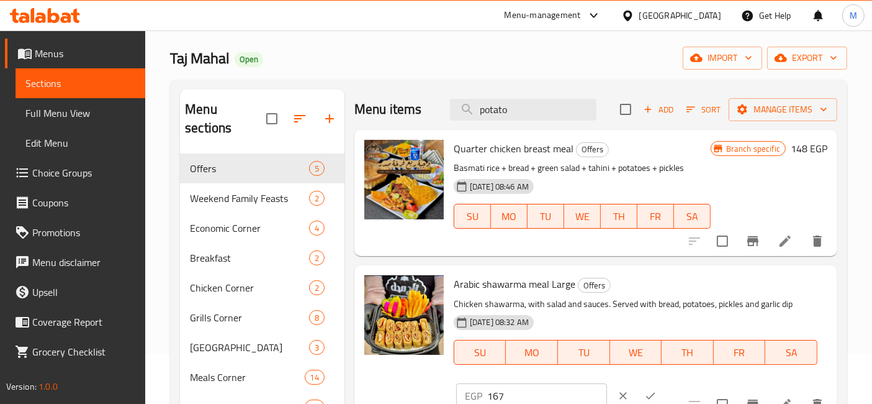
scroll to position [69, 0]
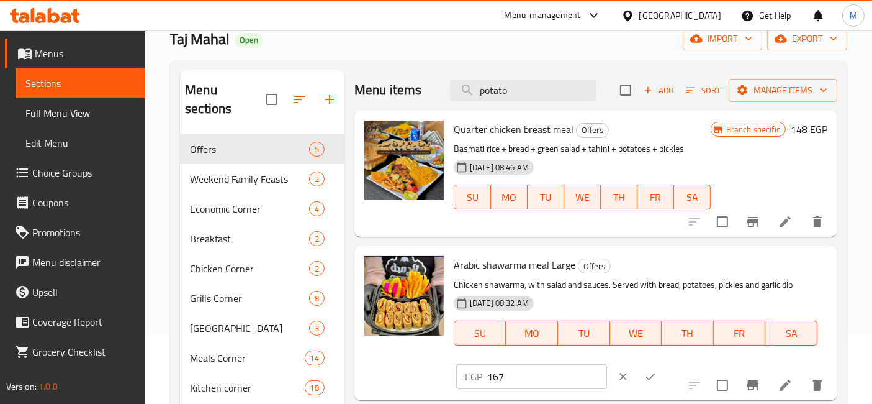
click at [607, 364] on input "167" at bounding box center [547, 376] width 120 height 25
click at [607, 364] on input "168" at bounding box center [547, 376] width 120 height 25
click at [607, 364] on input "169" at bounding box center [547, 376] width 120 height 25
type input "170"
click at [607, 364] on input "170" at bounding box center [547, 376] width 120 height 25
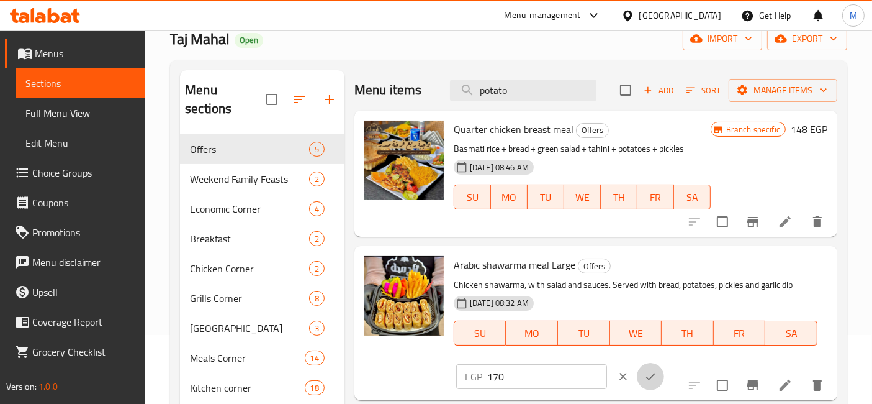
click at [657, 370] on icon "ok" at bounding box center [650, 376] width 12 height 12
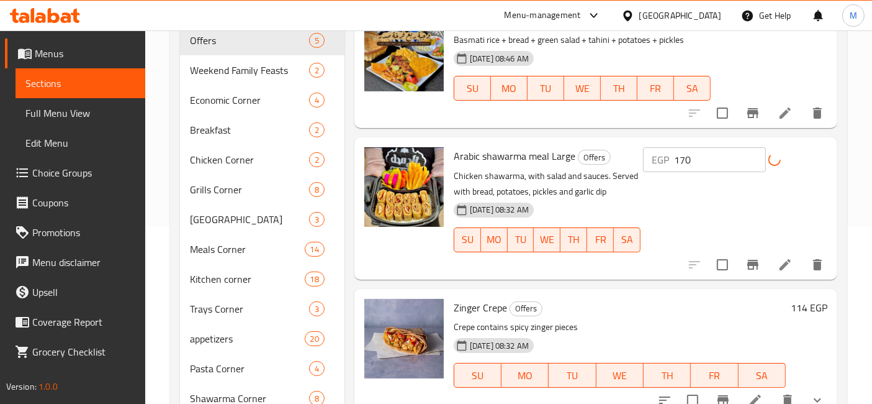
scroll to position [207, 0]
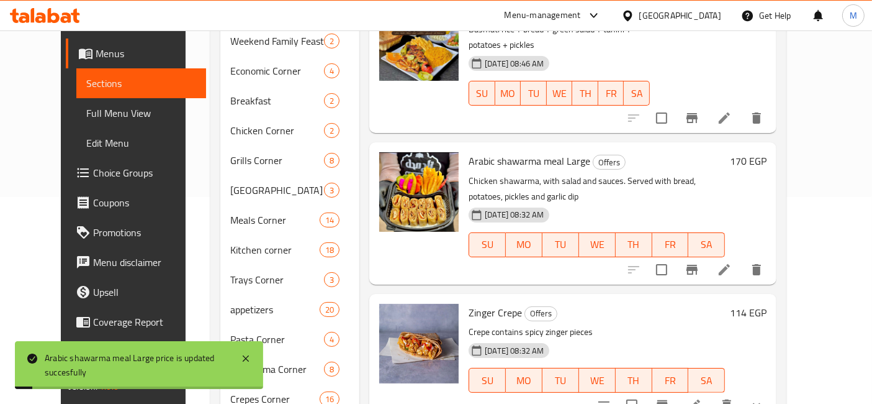
click at [767, 304] on h6 "114 EGP" at bounding box center [748, 312] width 37 height 17
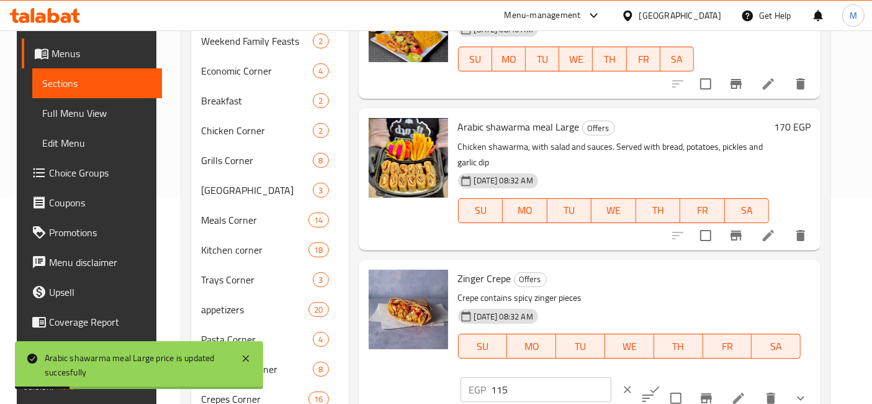
click at [611, 377] on input "115" at bounding box center [552, 389] width 120 height 25
click at [611, 377] on input "116" at bounding box center [552, 389] width 120 height 25
click at [611, 377] on input "117" at bounding box center [552, 389] width 120 height 25
type input "118"
click at [611, 377] on input "118" at bounding box center [552, 389] width 120 height 25
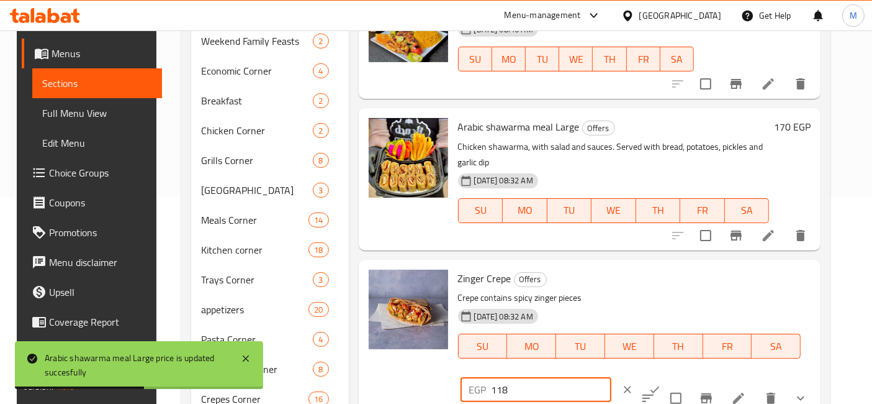
click at [661, 383] on icon "ok" at bounding box center [655, 389] width 12 height 12
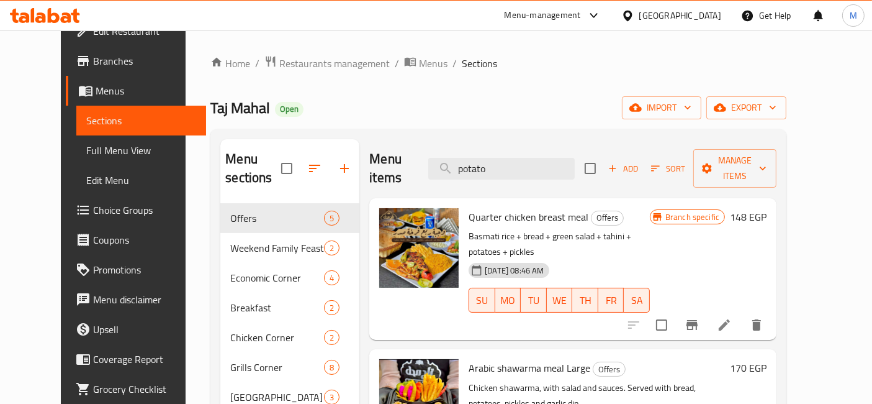
scroll to position [0, 0]
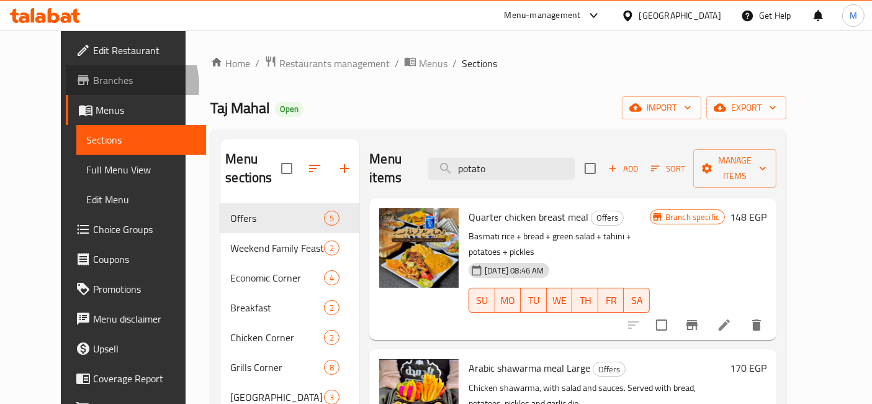
click at [93, 85] on span "Branches" at bounding box center [145, 80] width 104 height 15
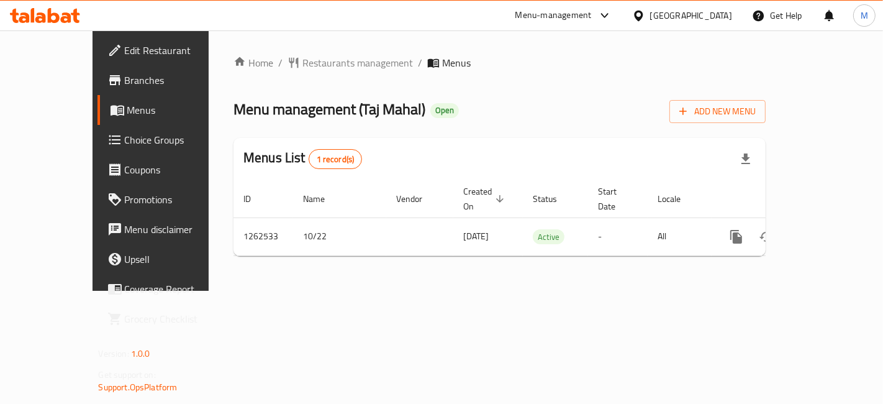
click at [833, 229] on icon "enhanced table" at bounding box center [825, 236] width 15 height 15
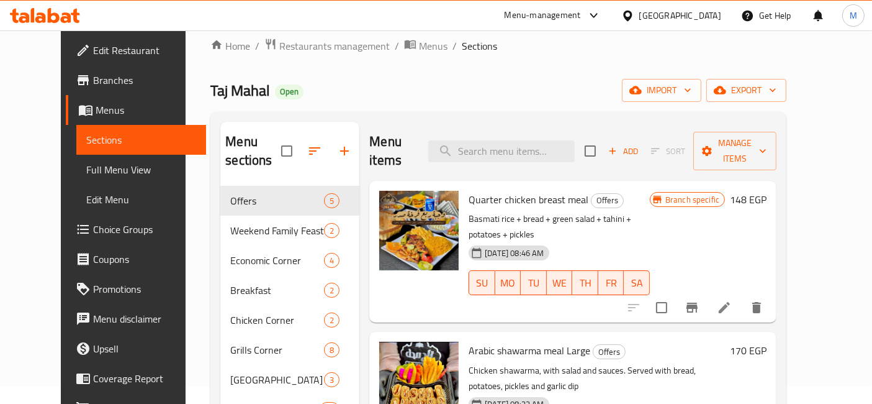
scroll to position [69, 0]
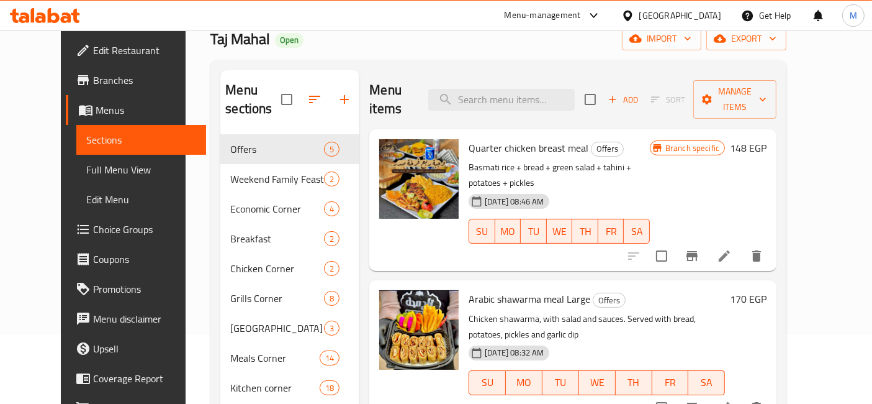
click at [767, 290] on h6 "170 EGP" at bounding box center [748, 298] width 37 height 17
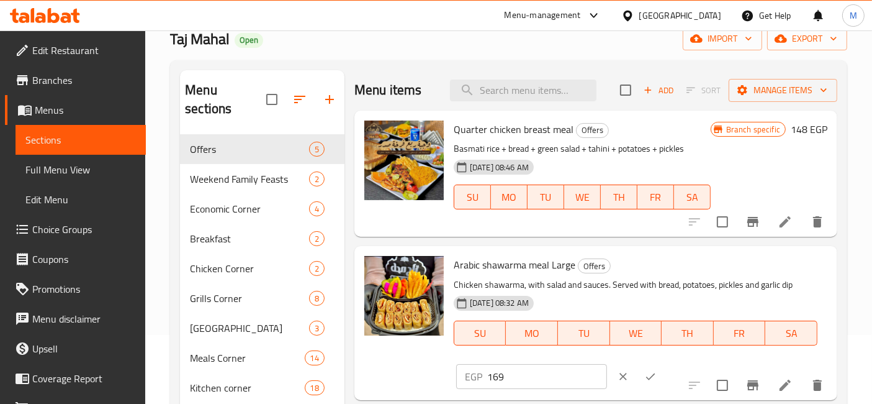
click at [607, 364] on input "169" at bounding box center [547, 376] width 120 height 25
click at [607, 364] on input "168" at bounding box center [547, 376] width 120 height 25
type input "167"
click at [607, 364] on input "167" at bounding box center [547, 376] width 120 height 25
click at [664, 363] on button "ok" at bounding box center [650, 376] width 27 height 27
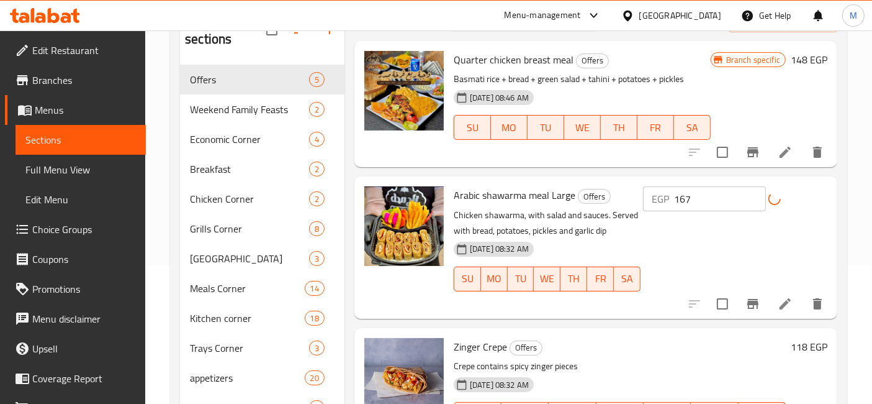
scroll to position [207, 0]
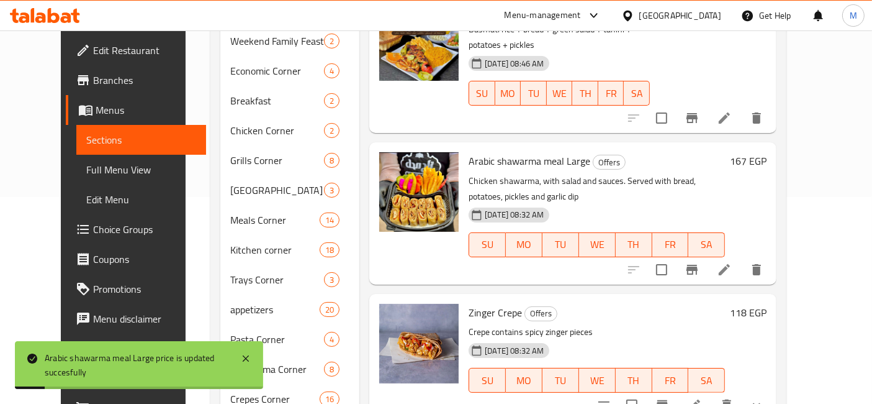
click at [767, 304] on h6 "118 EGP" at bounding box center [748, 312] width 37 height 17
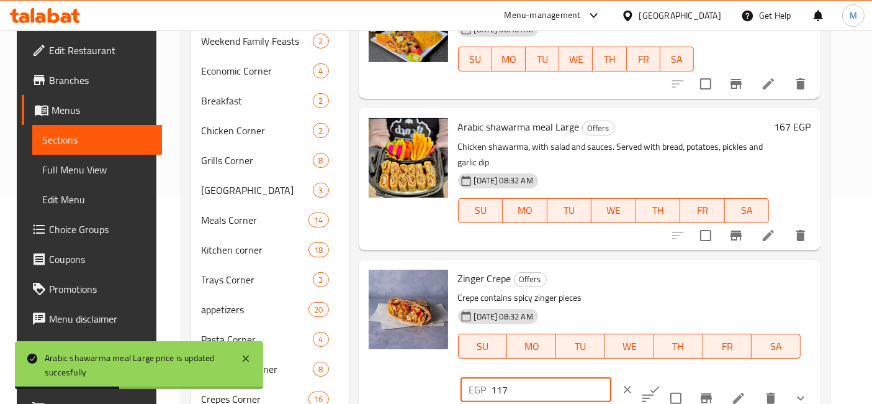
type input "117"
click at [611, 377] on input "117" at bounding box center [552, 389] width 120 height 25
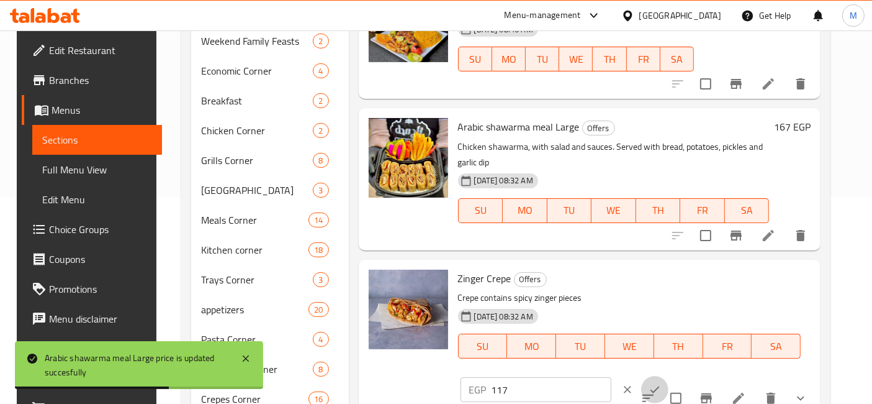
drag, startPoint x: 812, startPoint y: 284, endPoint x: 787, endPoint y: 270, distance: 28.6
click at [669, 376] on button "ok" at bounding box center [654, 389] width 27 height 27
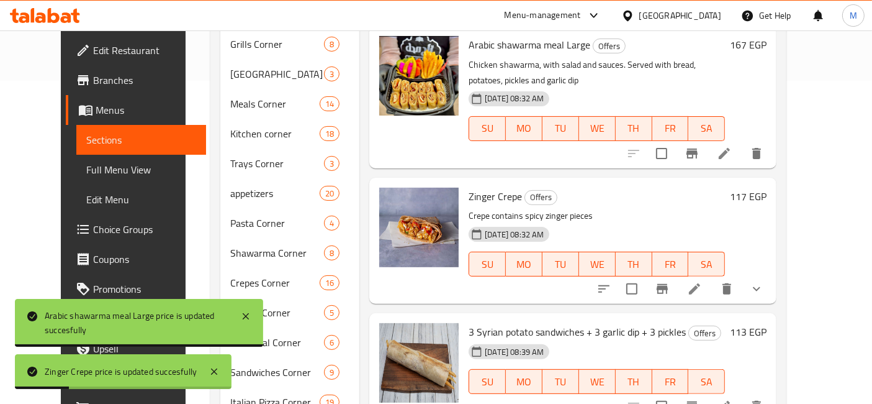
scroll to position [345, 0]
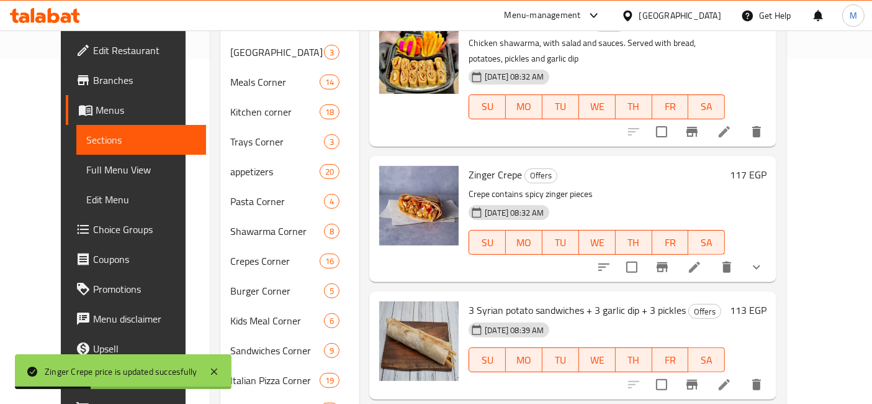
click at [767, 301] on div "113 EGP" at bounding box center [746, 345] width 42 height 88
click at [767, 301] on h6 "113 EGP" at bounding box center [748, 309] width 37 height 17
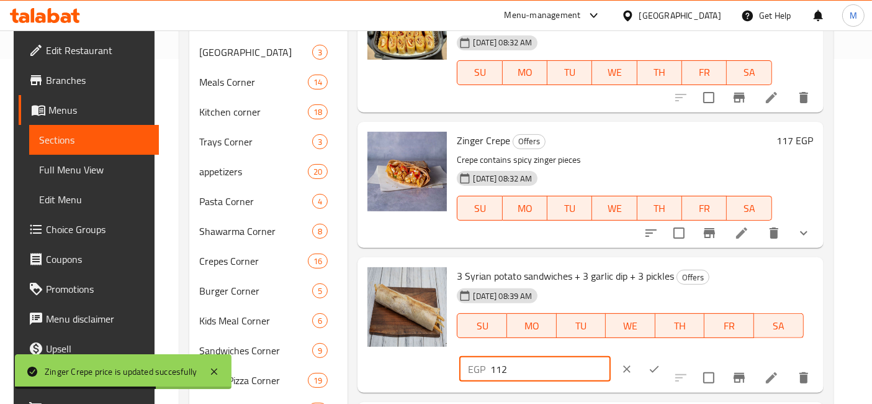
click at [610, 356] on input "112" at bounding box center [550, 368] width 120 height 25
type input "111"
click at [610, 356] on input "111" at bounding box center [550, 368] width 120 height 25
click at [659, 365] on icon "ok" at bounding box center [654, 368] width 9 height 7
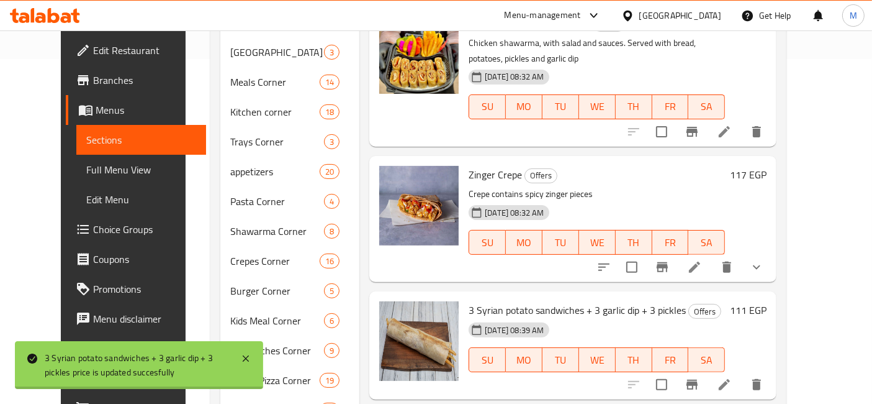
click at [767, 166] on h6 "117 EGP" at bounding box center [748, 174] width 37 height 17
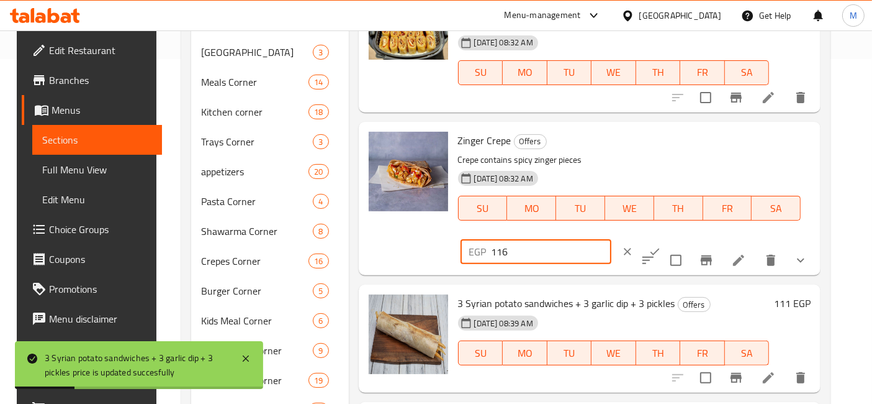
type input "116"
click at [611, 239] on input "116" at bounding box center [552, 251] width 120 height 25
click at [661, 245] on icon "ok" at bounding box center [655, 251] width 12 height 12
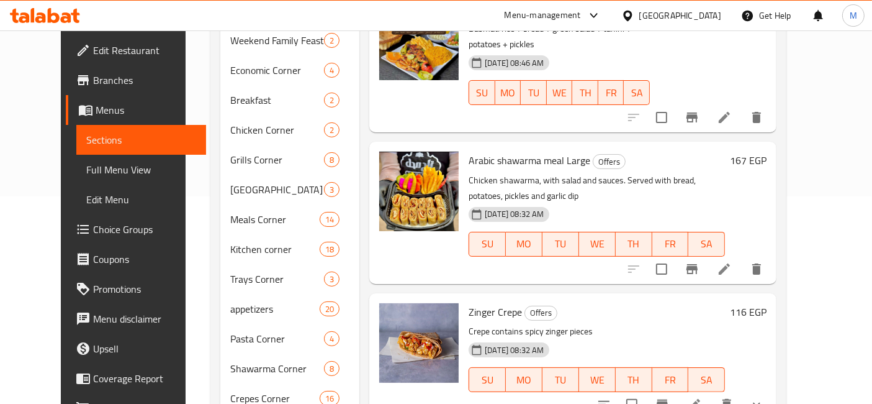
scroll to position [207, 0]
click at [767, 152] on h6 "167 EGP" at bounding box center [748, 160] width 37 height 17
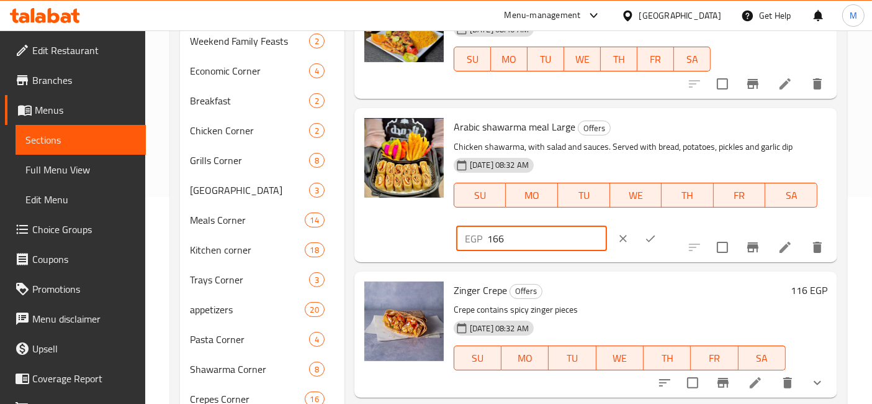
type input "166"
click at [607, 226] on input "166" at bounding box center [547, 238] width 120 height 25
click at [664, 225] on button "ok" at bounding box center [650, 238] width 27 height 27
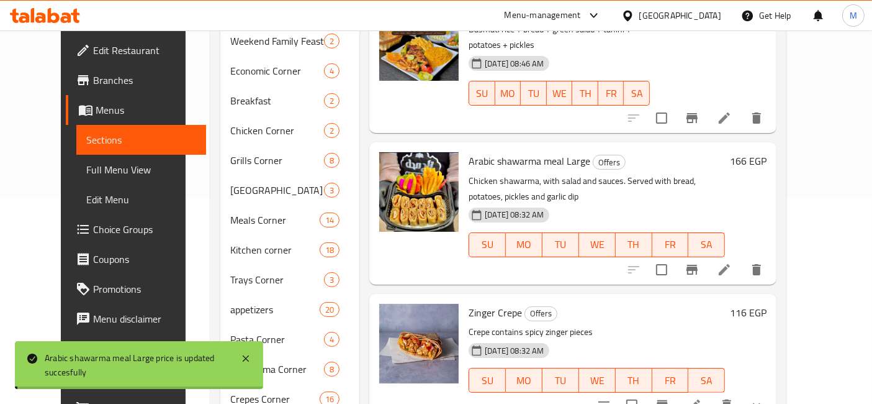
click at [767, 304] on h6 "116 EGP" at bounding box center [748, 312] width 37 height 17
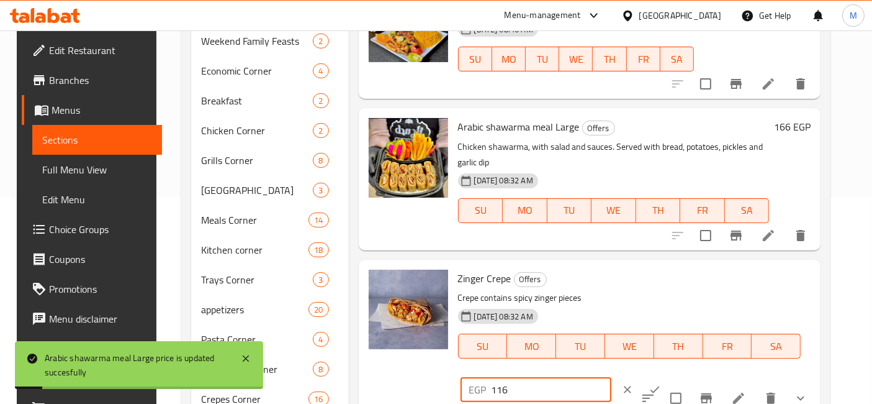
click at [611, 377] on input "116" at bounding box center [552, 389] width 120 height 25
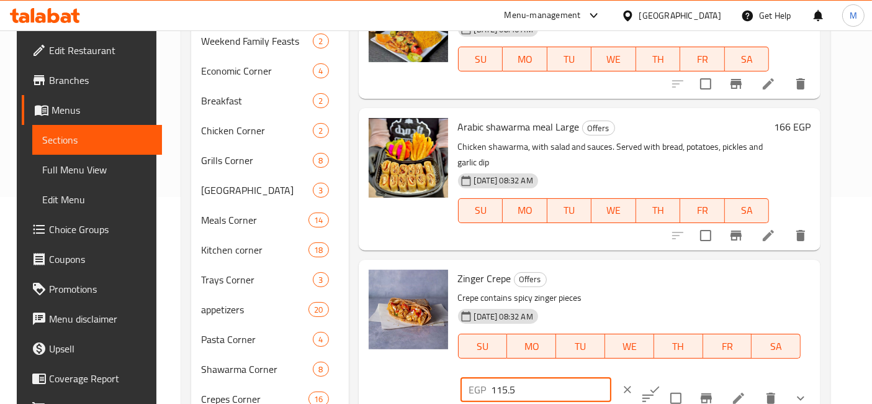
type input "115.5"
click at [661, 383] on icon "ok" at bounding box center [655, 389] width 12 height 12
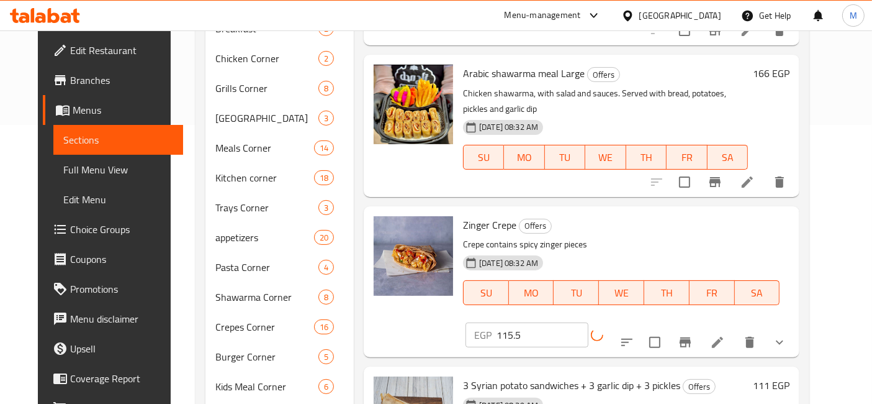
scroll to position [345, 0]
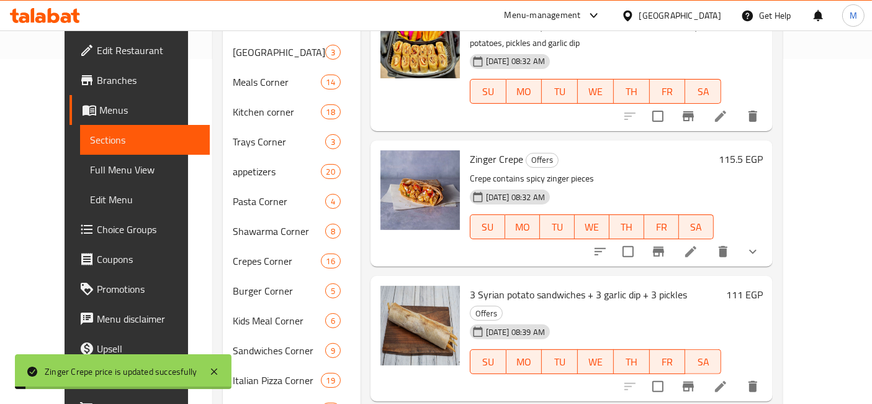
click at [763, 286] on h6 "111 EGP" at bounding box center [744, 294] width 37 height 17
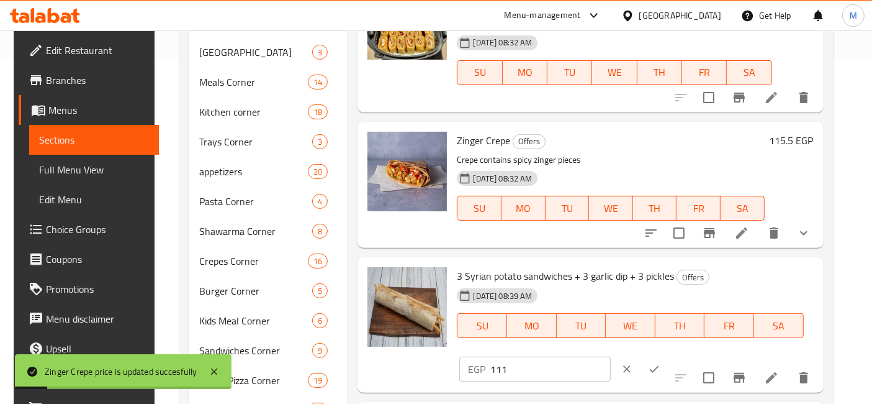
click at [610, 356] on input "111" at bounding box center [550, 368] width 120 height 25
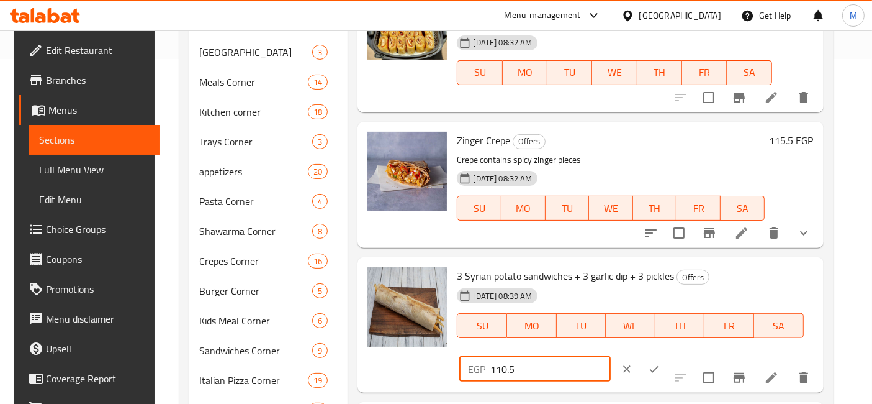
type input "110.5"
click at [661, 363] on icon "ok" at bounding box center [654, 369] width 12 height 12
